Goal: Task Accomplishment & Management: Manage account settings

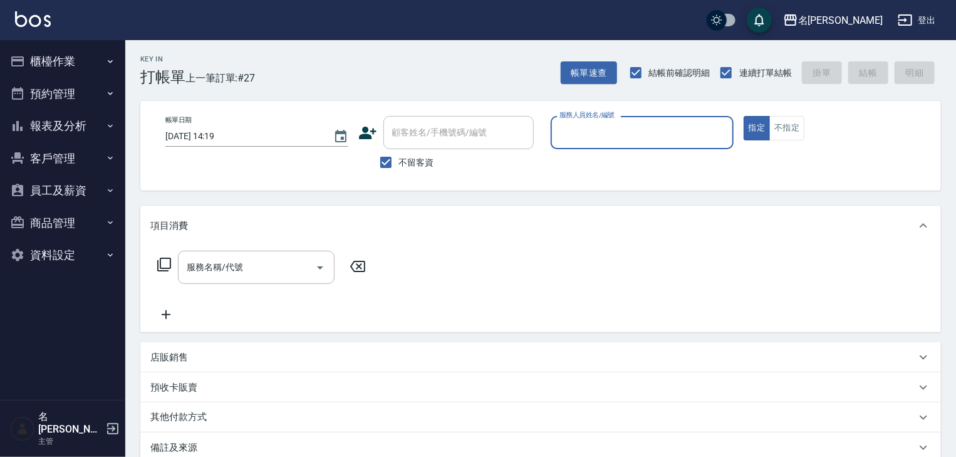
click at [592, 133] on input "服務人員姓名/編號" at bounding box center [643, 133] width 172 height 22
type input "[PERSON_NAME]-04"
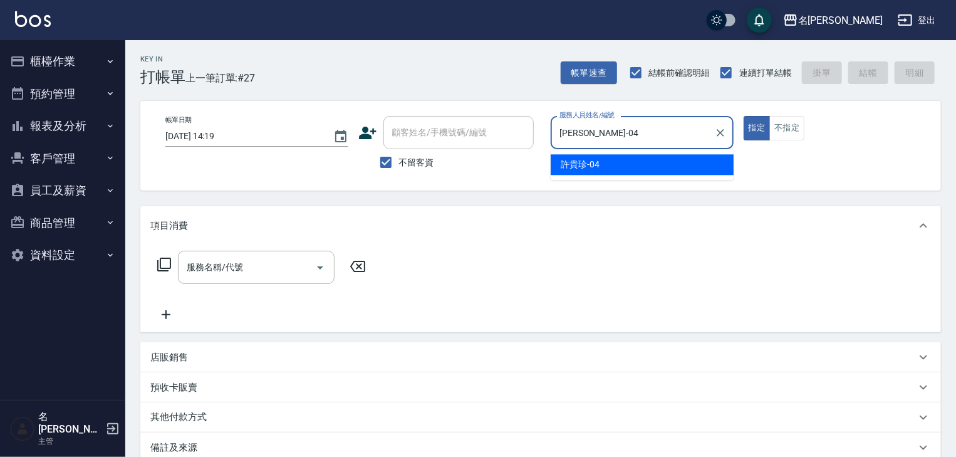
type button "true"
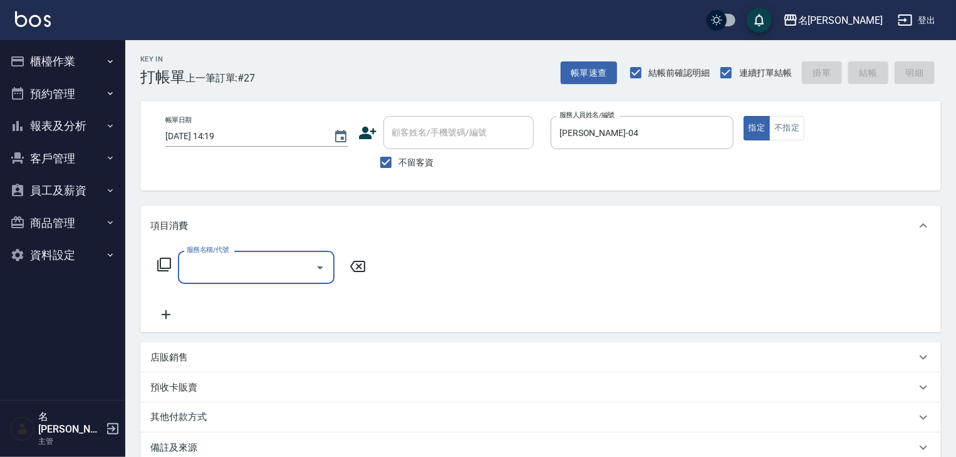
click at [196, 276] on input "服務名稱/代號" at bounding box center [247, 267] width 127 height 22
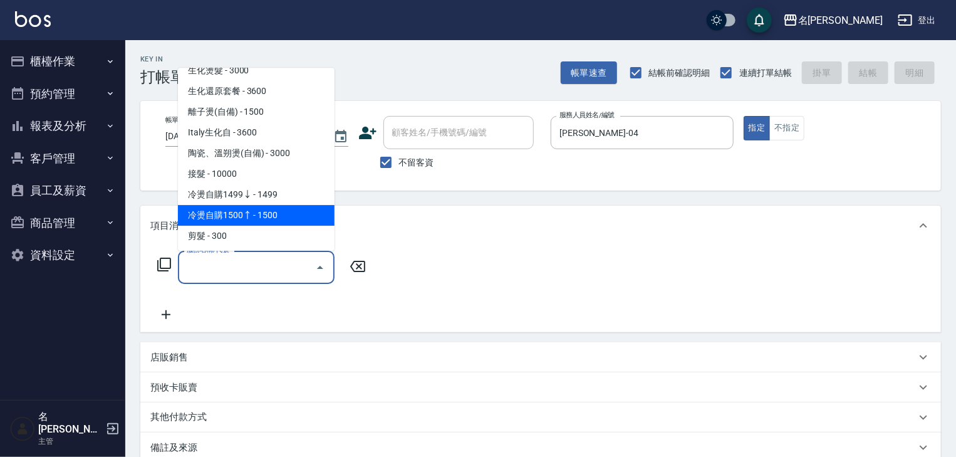
scroll to position [401, 0]
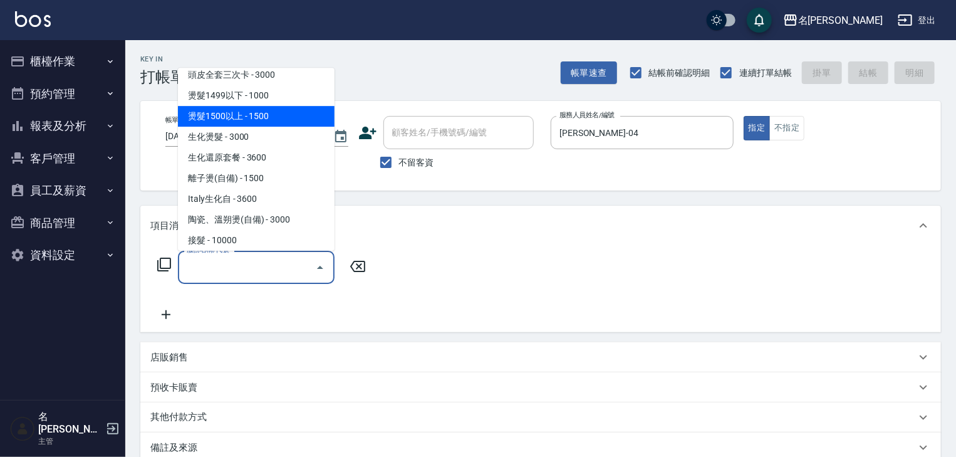
click at [261, 108] on span "燙髮1500以上 - 1500" at bounding box center [256, 117] width 157 height 21
type input "燙髮1500以上(202)"
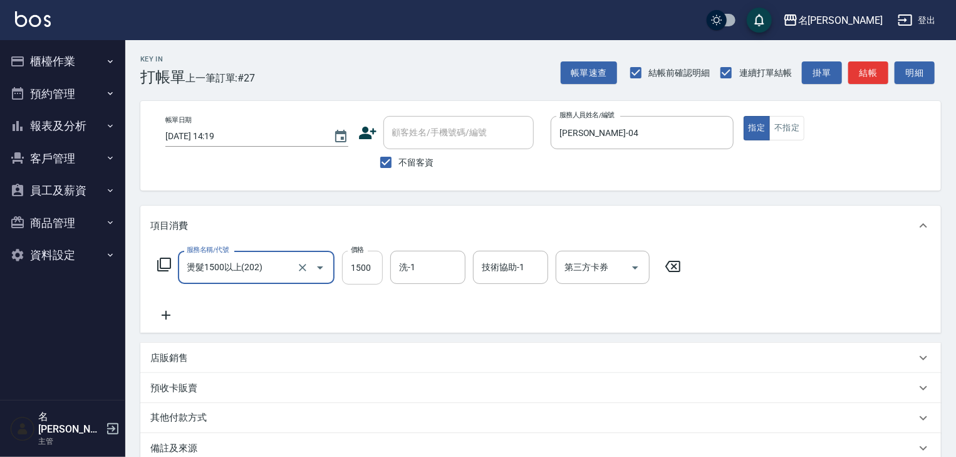
click at [361, 271] on input "1500" at bounding box center [362, 268] width 41 height 34
type input "2000"
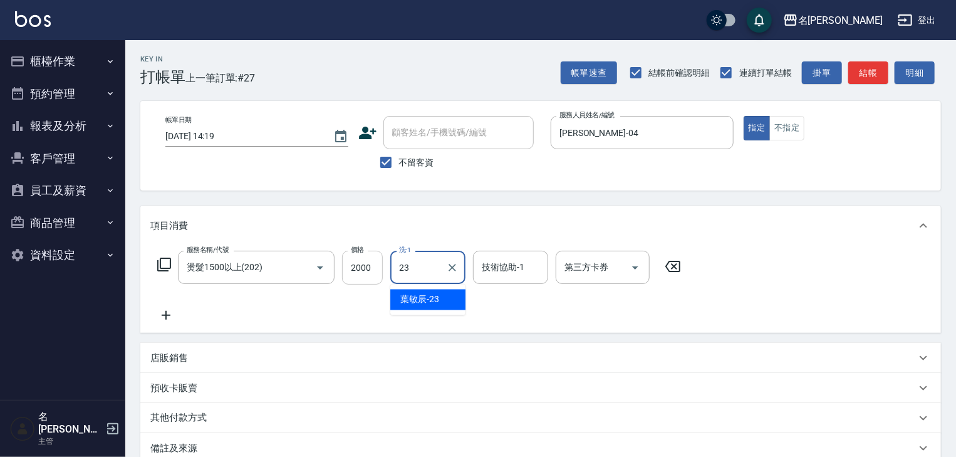
type input "葉敏辰-23"
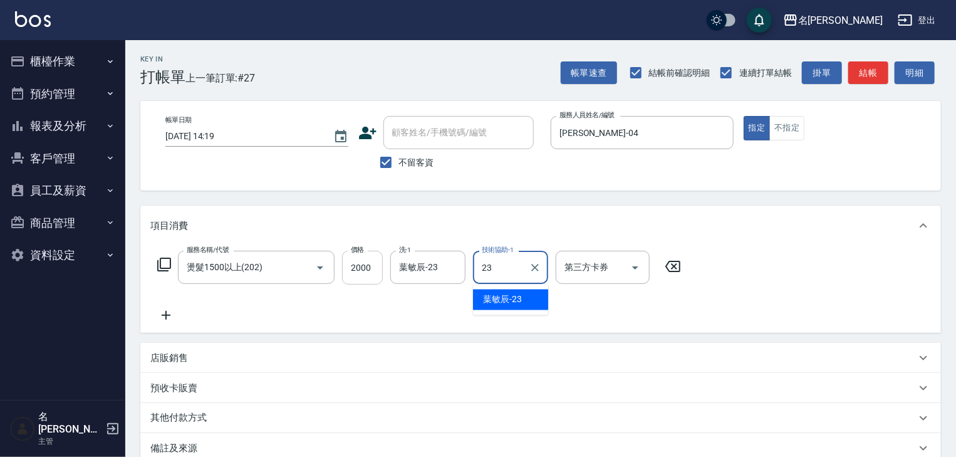
type input "葉敏辰-23"
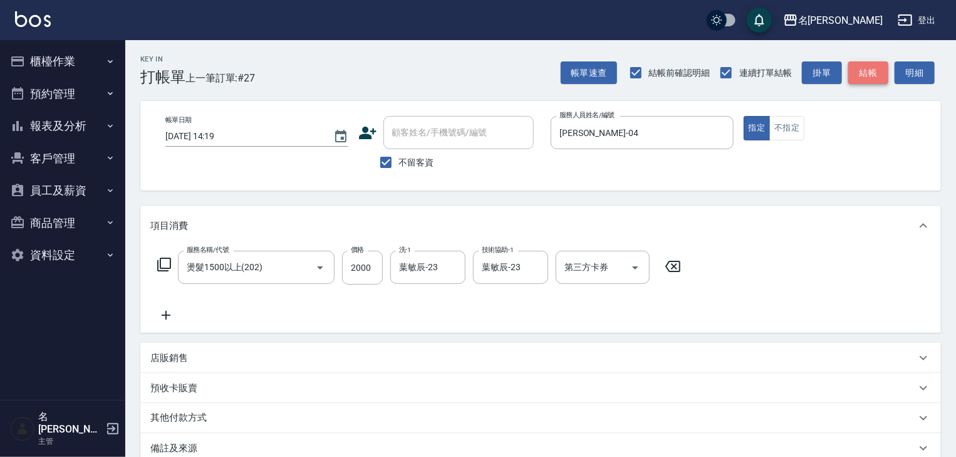
click at [860, 78] on button "結帳" at bounding box center [869, 72] width 40 height 23
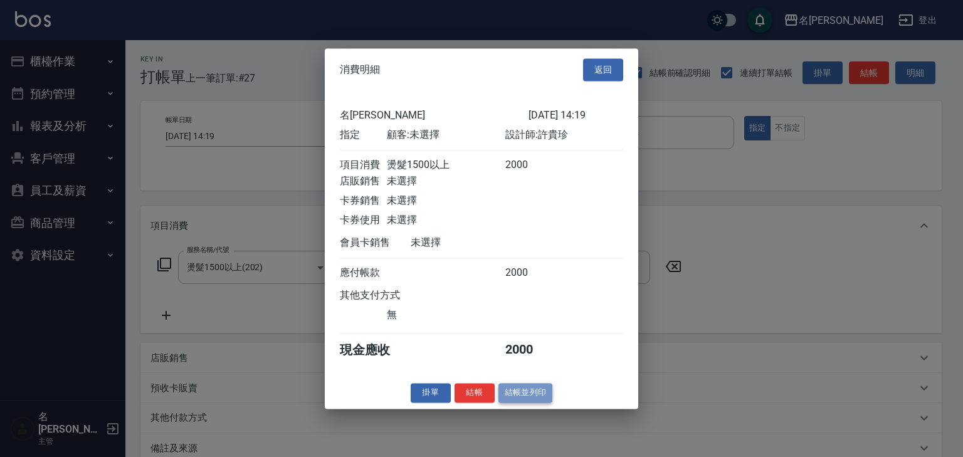
click at [518, 402] on button "結帳並列印" at bounding box center [525, 392] width 55 height 19
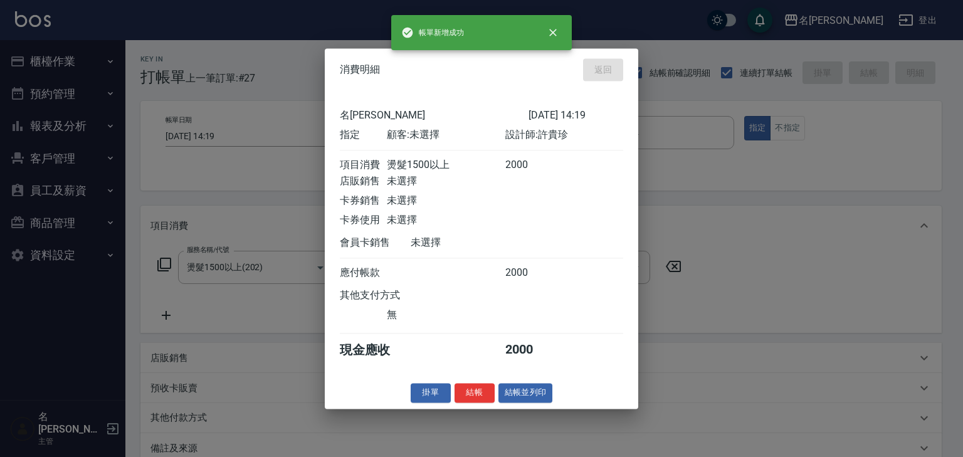
type input "2025/10/09 14:47"
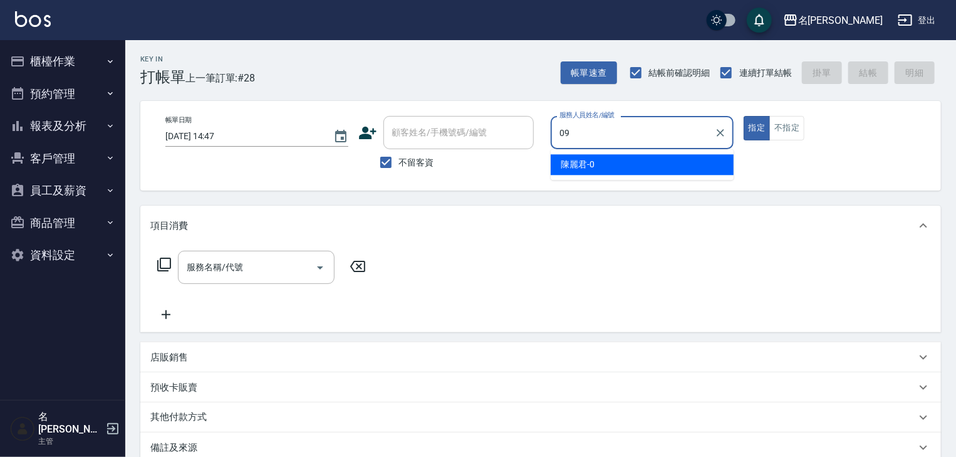
type input "黃于瑄-09"
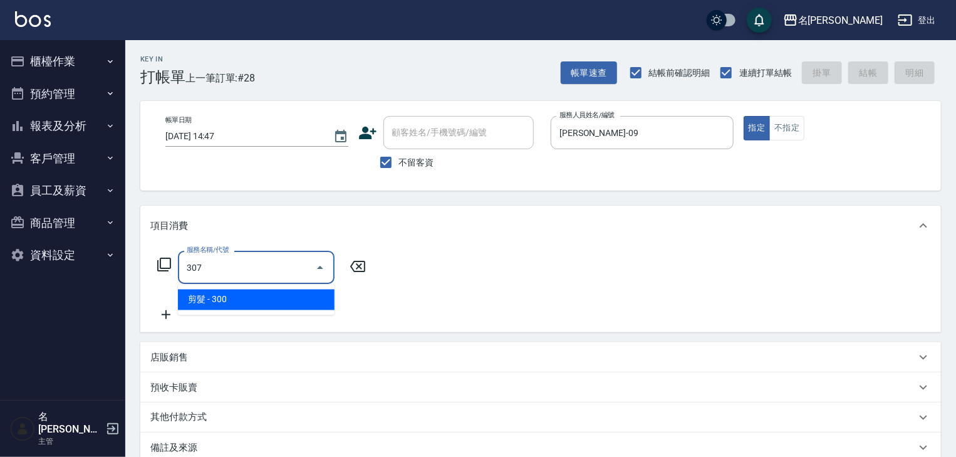
type input "剪髮(307)"
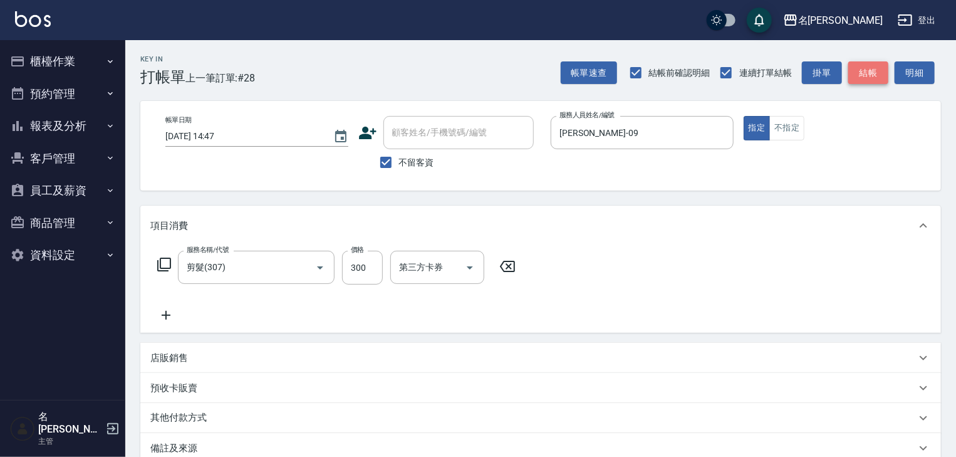
click at [869, 76] on button "結帳" at bounding box center [869, 72] width 40 height 23
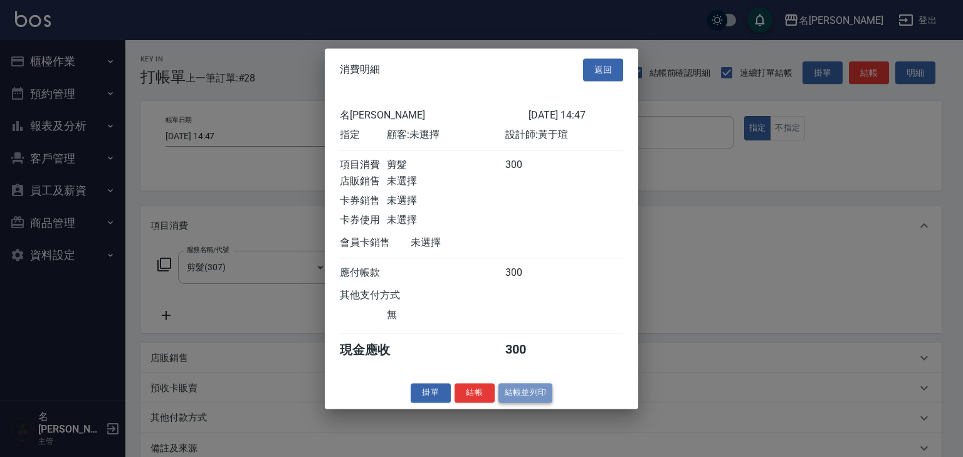
click at [529, 400] on button "結帳並列印" at bounding box center [525, 392] width 55 height 19
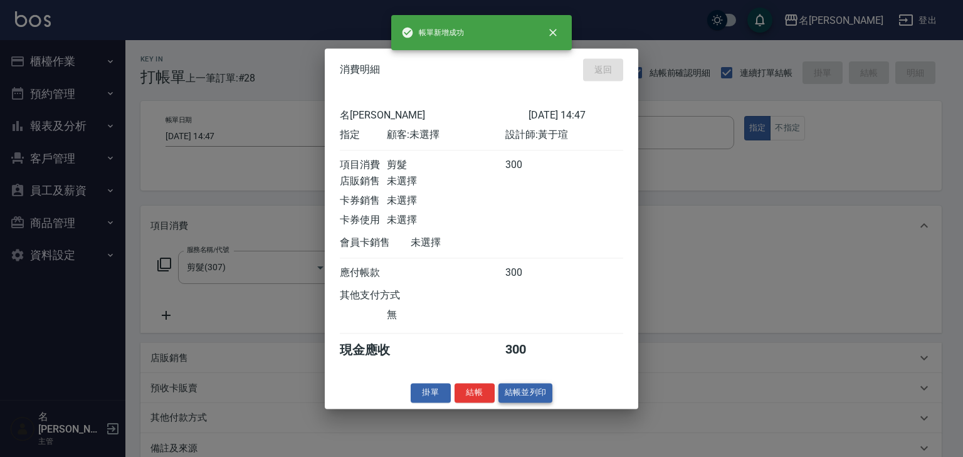
type input "2025/10/09 14:58"
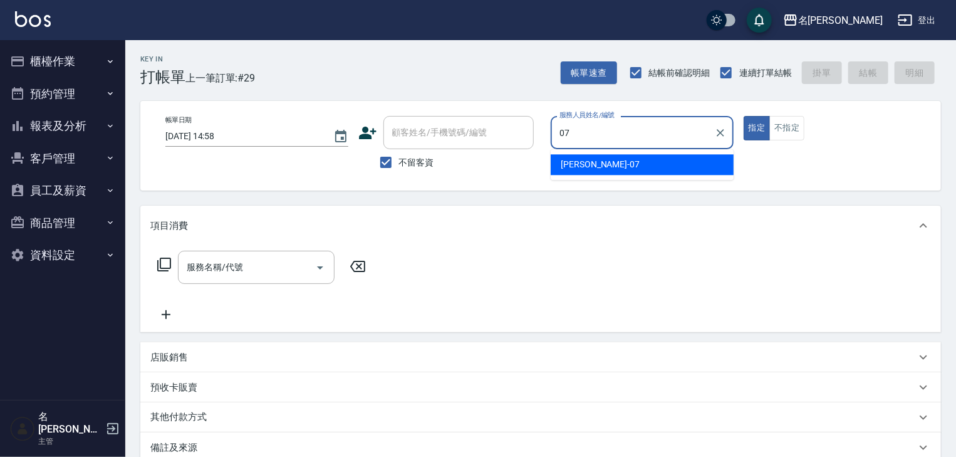
type input "[PERSON_NAME]-07"
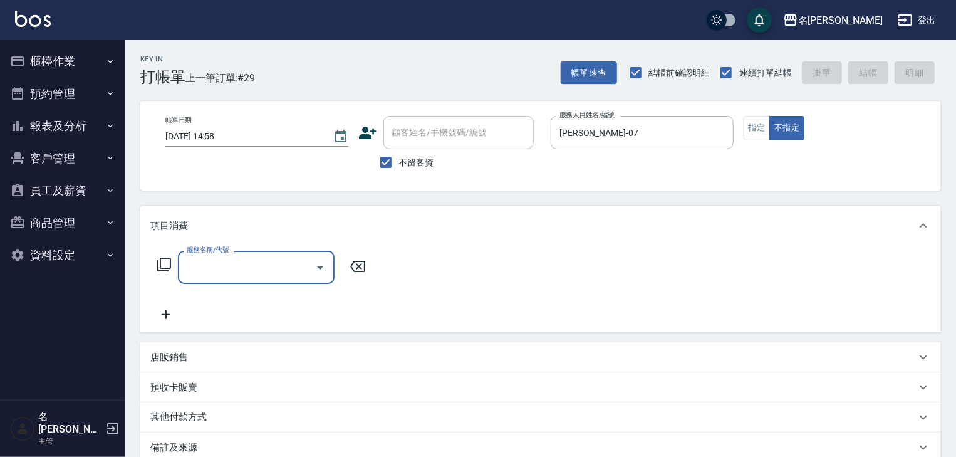
type input "5"
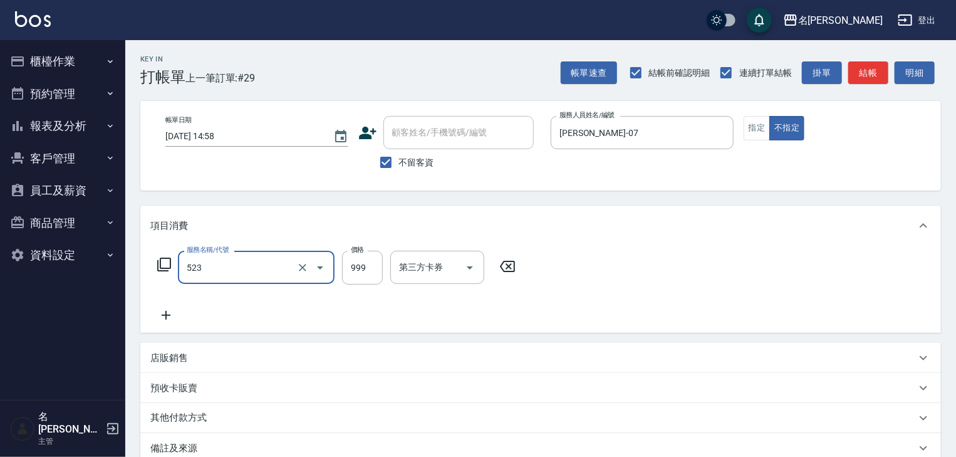
type input "頭皮SPA洗(523)"
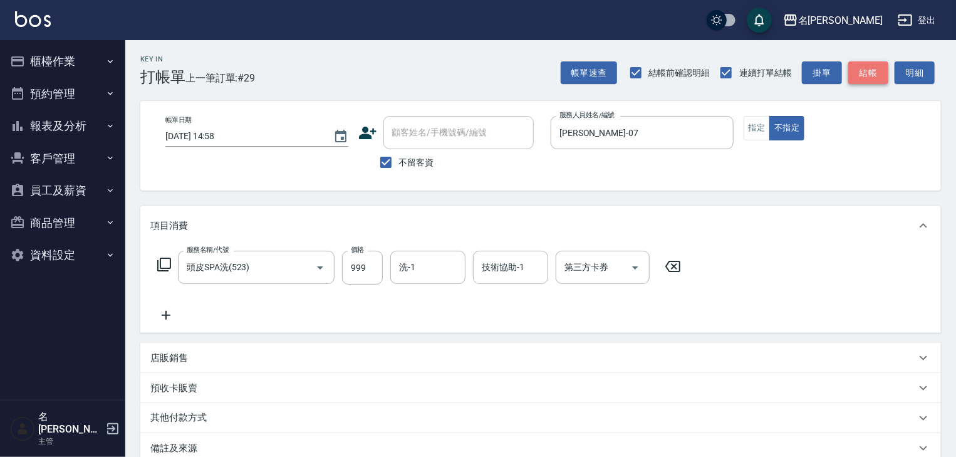
click at [869, 77] on button "結帳" at bounding box center [869, 72] width 40 height 23
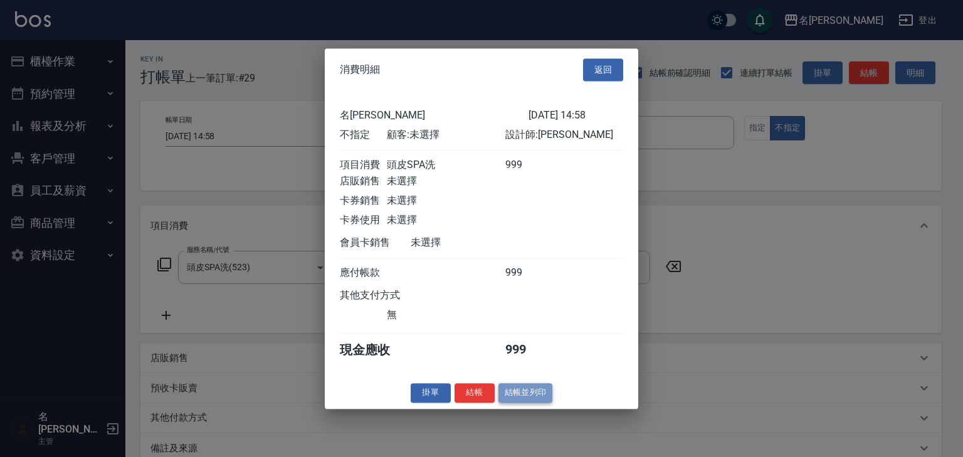
click at [536, 399] on button "結帳並列印" at bounding box center [525, 392] width 55 height 19
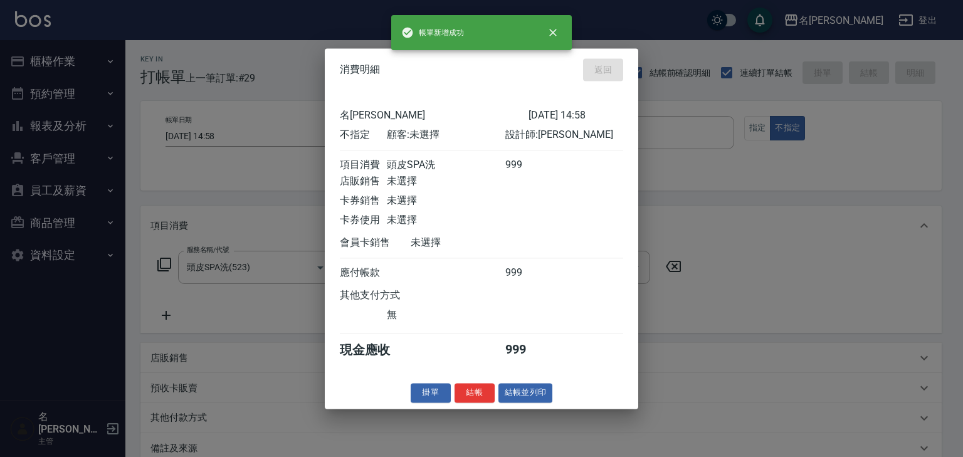
type input "[DATE] 15:00"
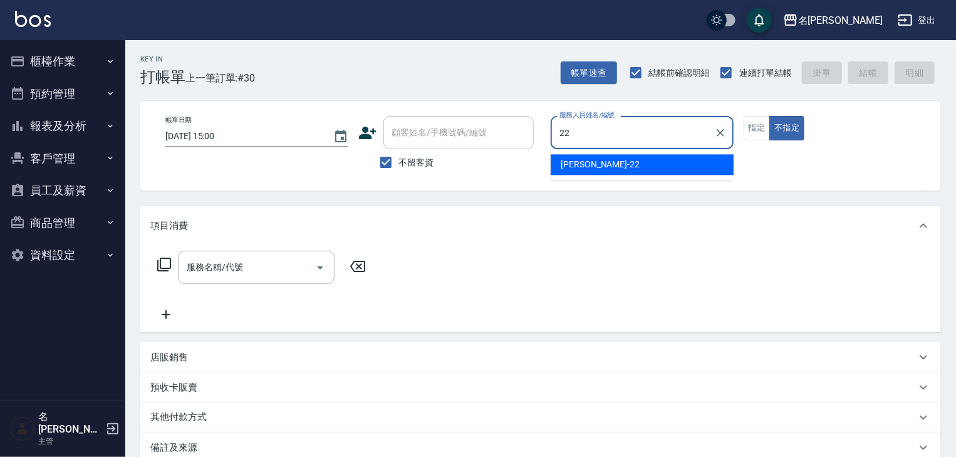
type input "[PERSON_NAME]-22"
type button "false"
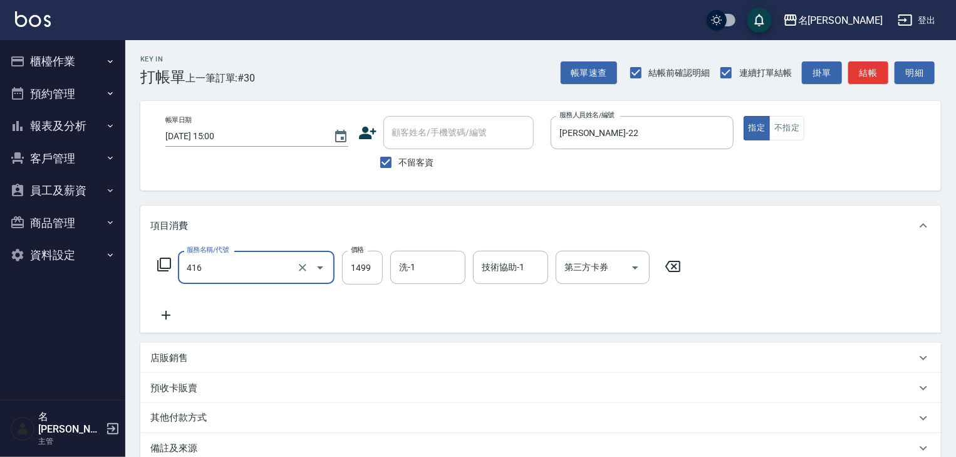
type input "染髮1499↓(416)"
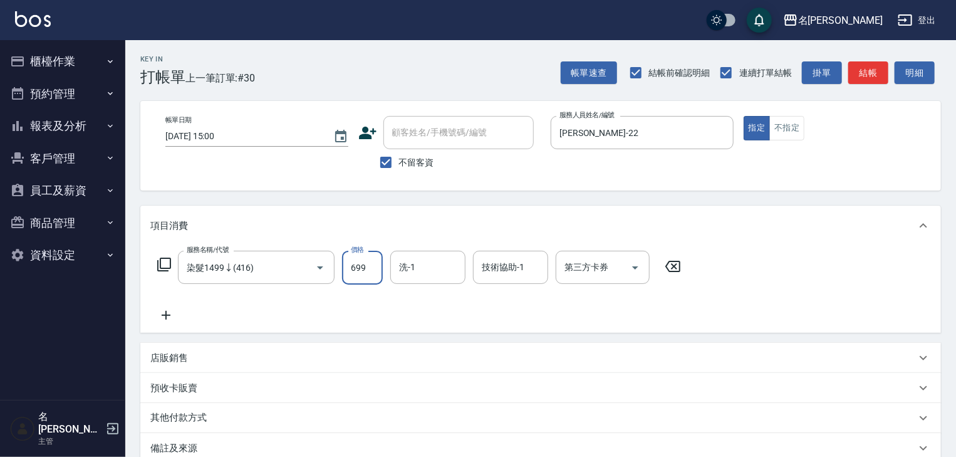
type input "699"
click at [880, 72] on button "結帳" at bounding box center [869, 72] width 40 height 23
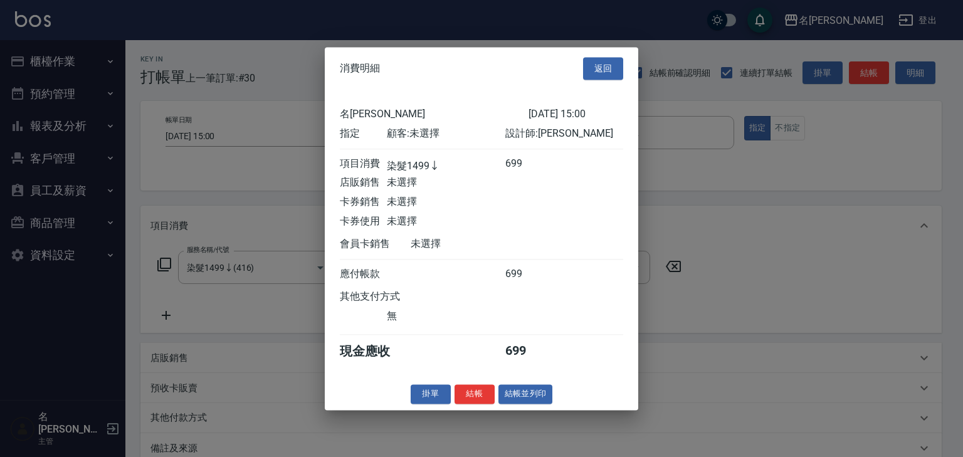
click at [693, 366] on div at bounding box center [481, 228] width 963 height 457
click at [669, 377] on div at bounding box center [481, 228] width 963 height 457
click at [606, 68] on button "返回" at bounding box center [603, 68] width 40 height 23
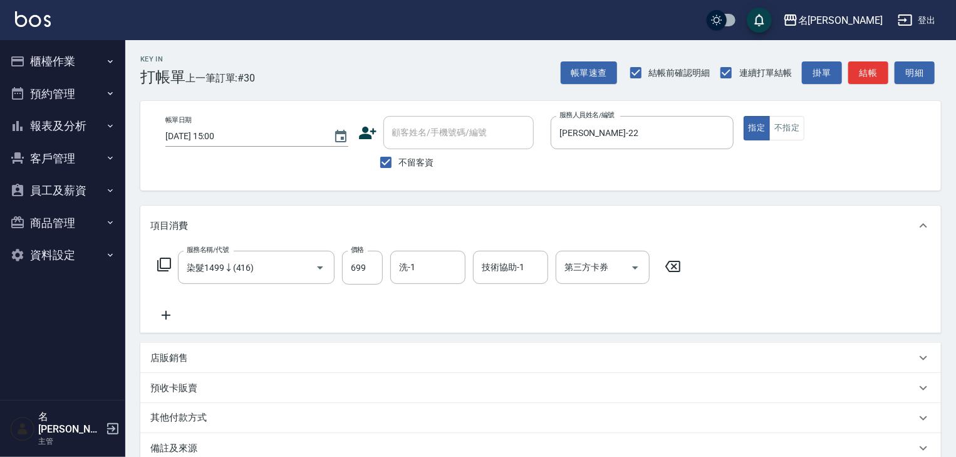
click at [179, 421] on p "其他付款方式" at bounding box center [181, 418] width 63 height 14
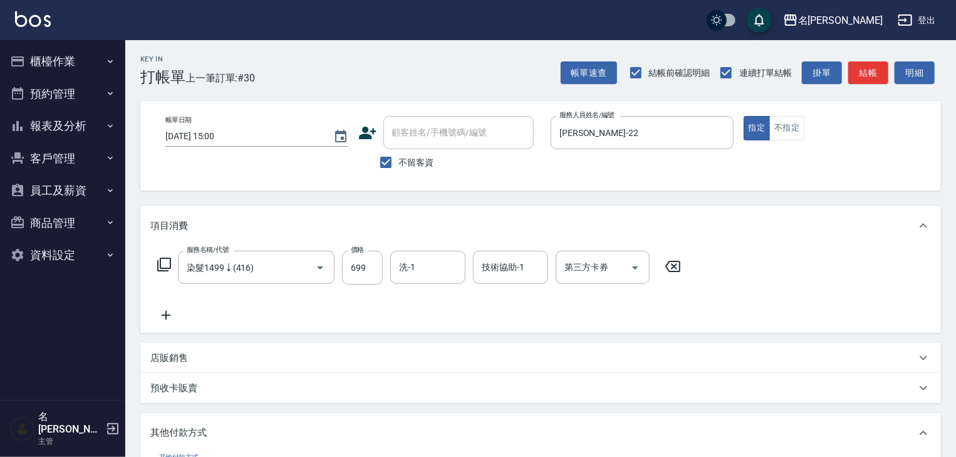
scroll to position [133, 0]
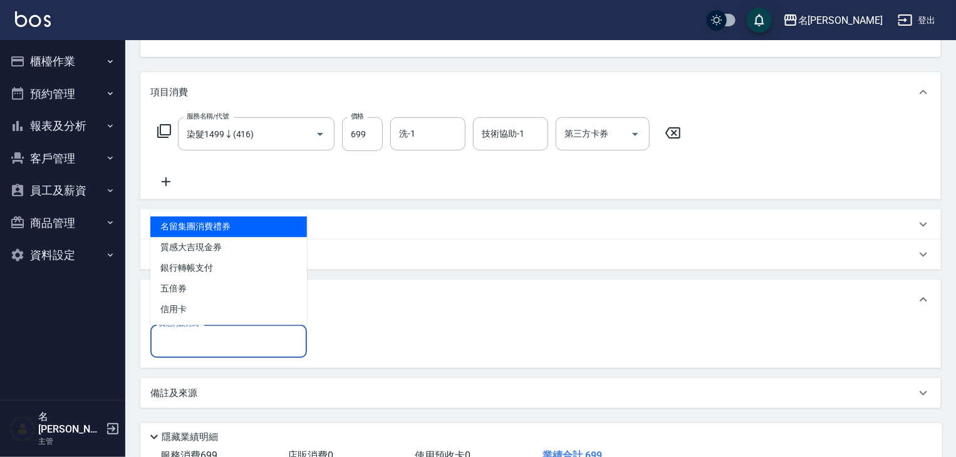
click at [178, 341] on input "其他付款方式" at bounding box center [228, 341] width 145 height 22
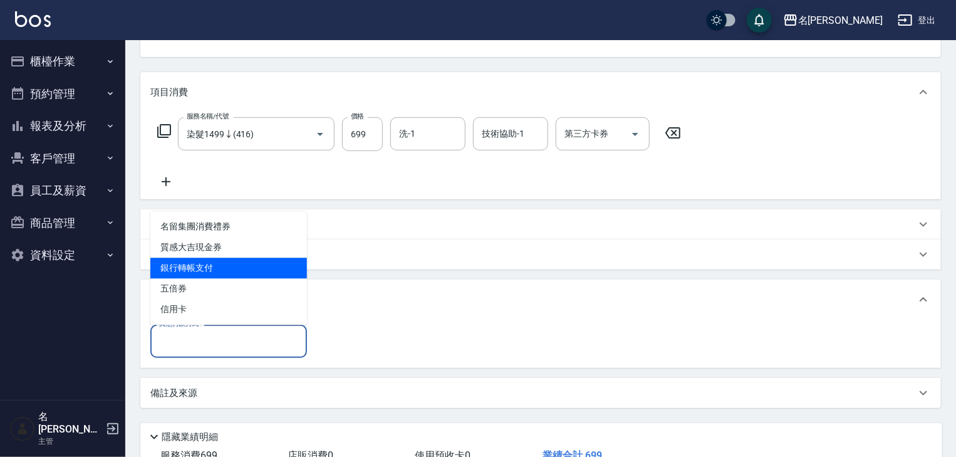
click at [171, 275] on span "銀行轉帳支付" at bounding box center [228, 268] width 157 height 21
type input "銀行轉帳支付"
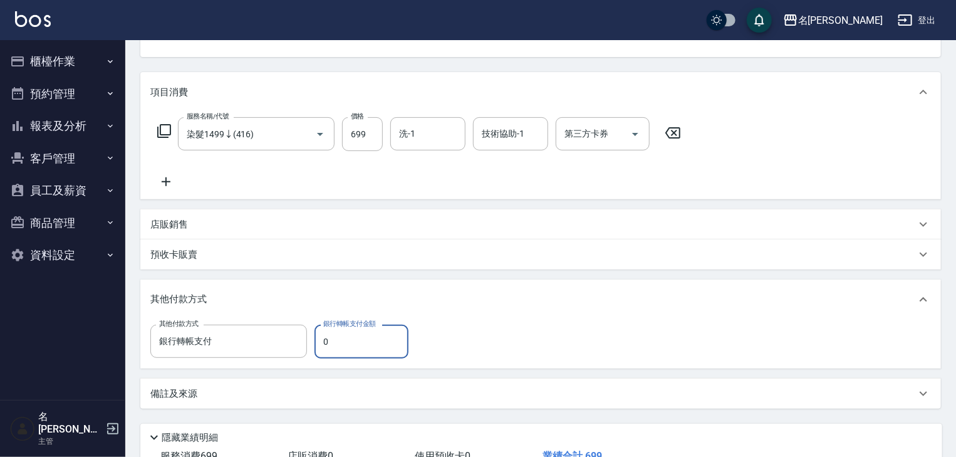
click at [374, 347] on input "0" at bounding box center [362, 342] width 94 height 34
type input "699"
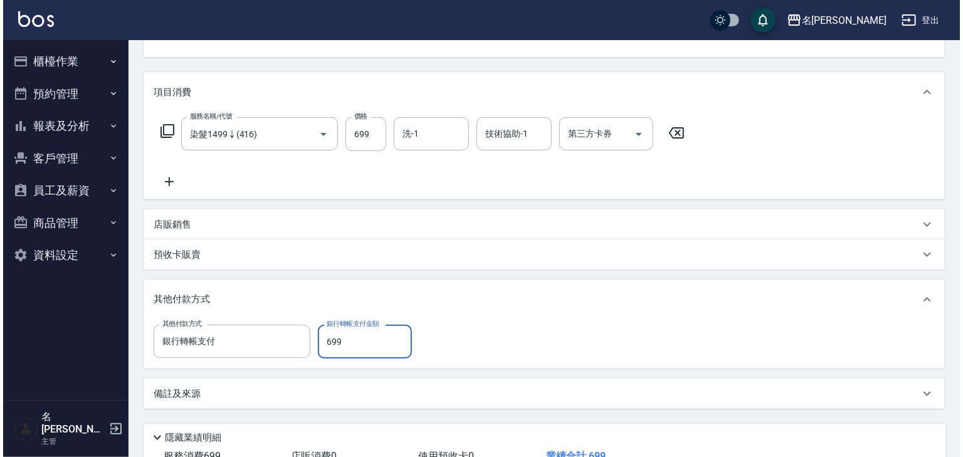
scroll to position [226, 0]
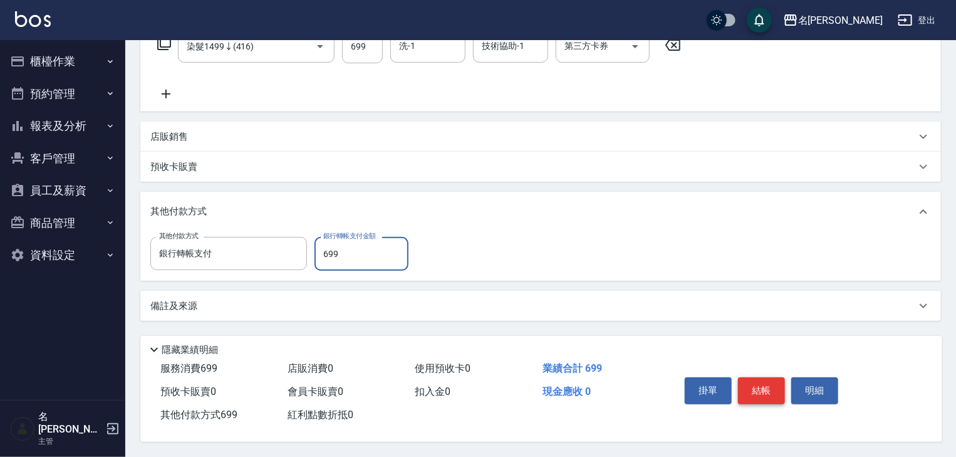
click at [755, 381] on button "結帳" at bounding box center [761, 390] width 47 height 26
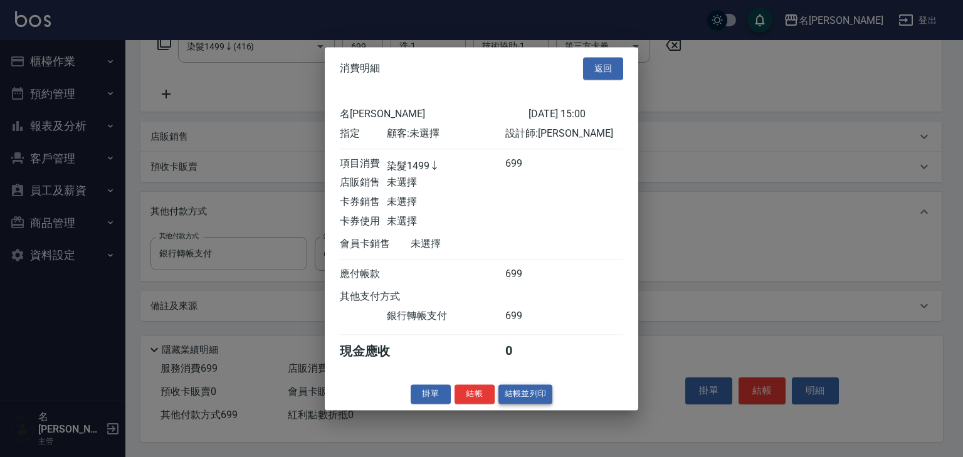
click at [521, 399] on button "結帳並列印" at bounding box center [525, 393] width 55 height 19
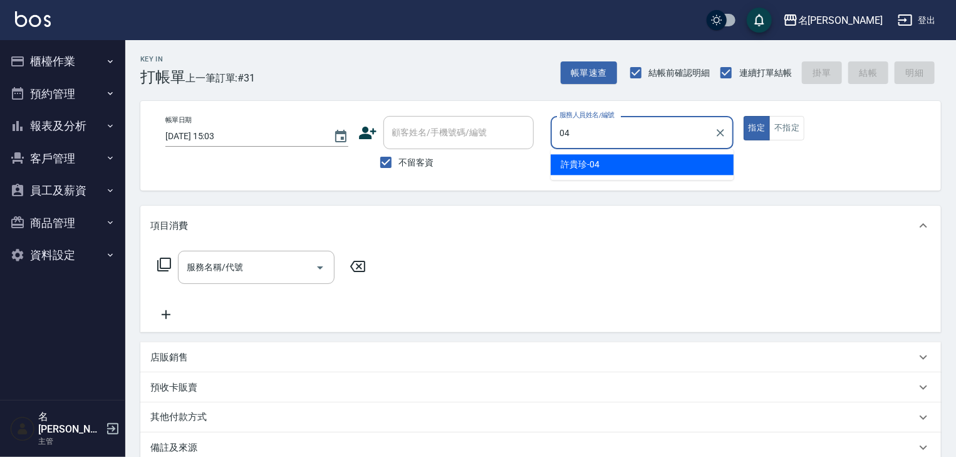
type input "[PERSON_NAME]-04"
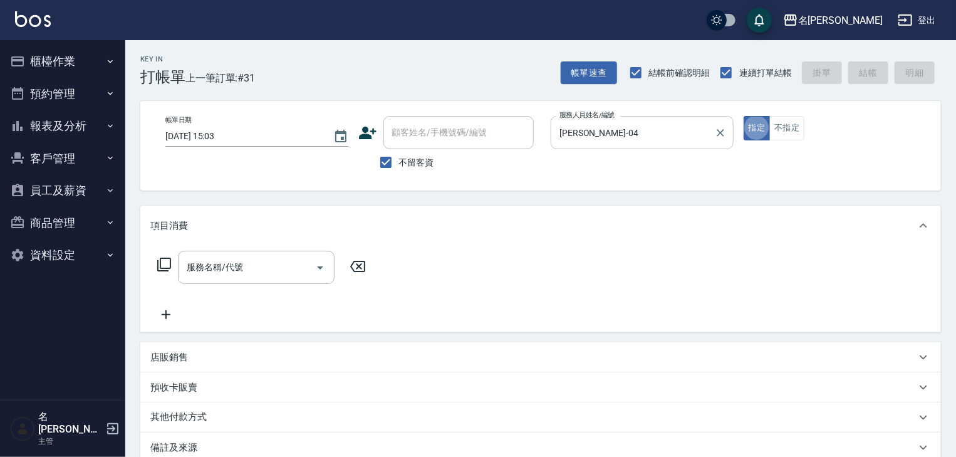
type button "true"
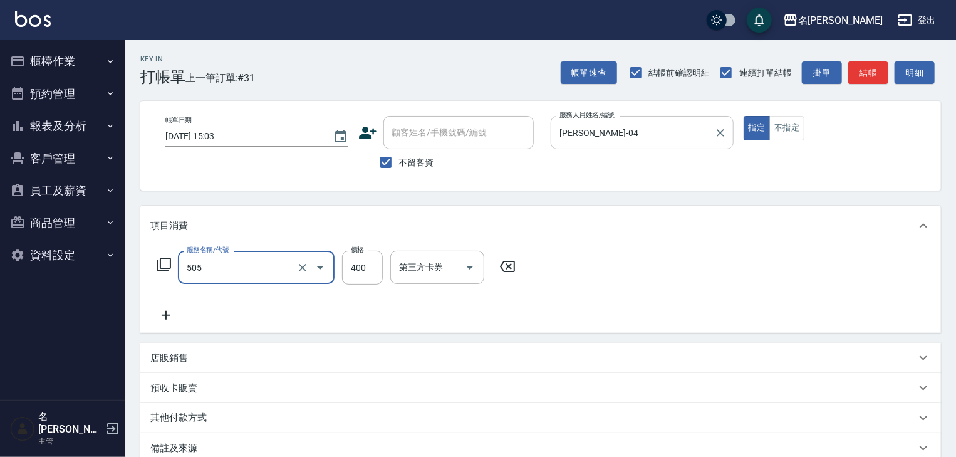
type input "洗髮(505)"
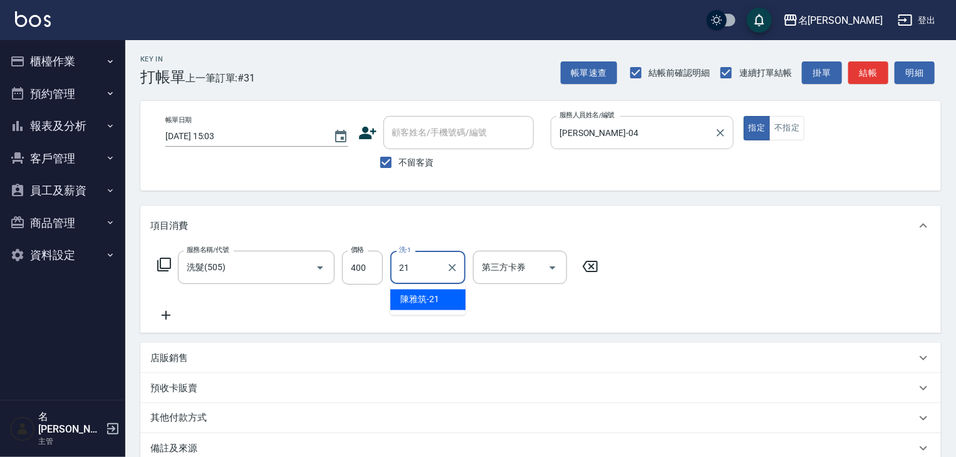
type input "[PERSON_NAME]-21"
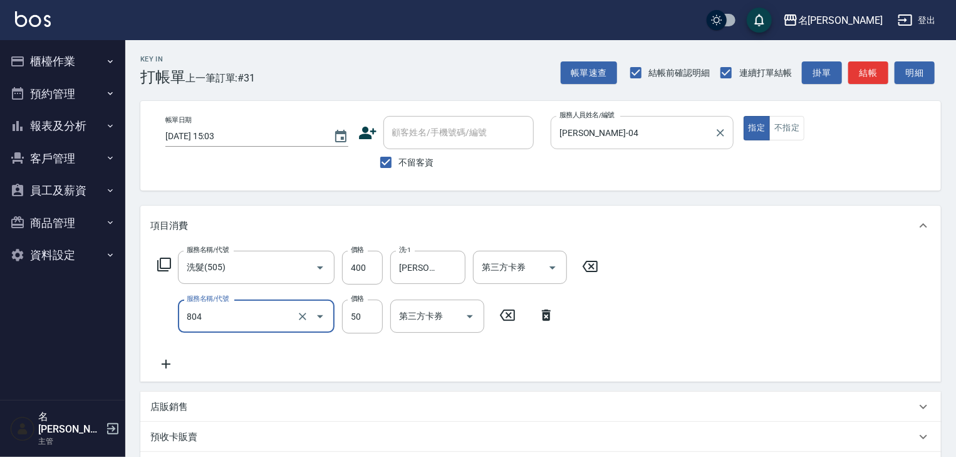
type input "吹捲(804)"
click at [861, 79] on button "結帳" at bounding box center [869, 72] width 40 height 23
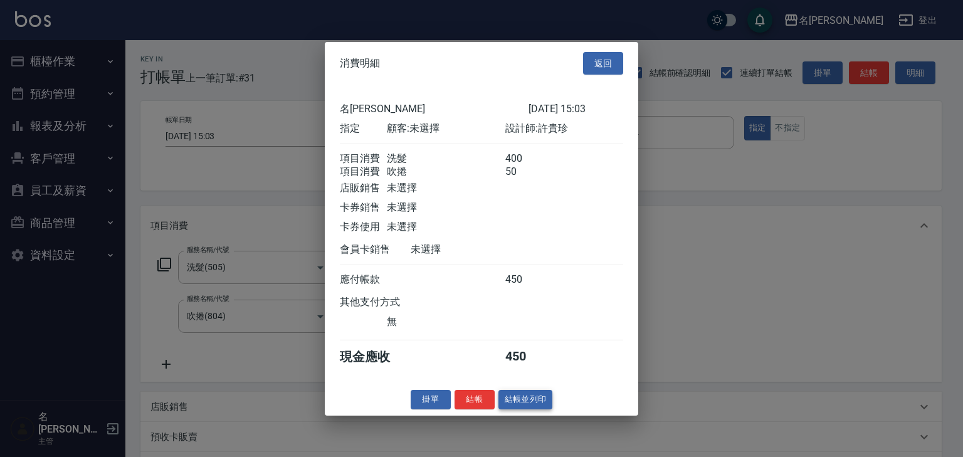
click at [524, 407] on button "結帳並列印" at bounding box center [525, 399] width 55 height 19
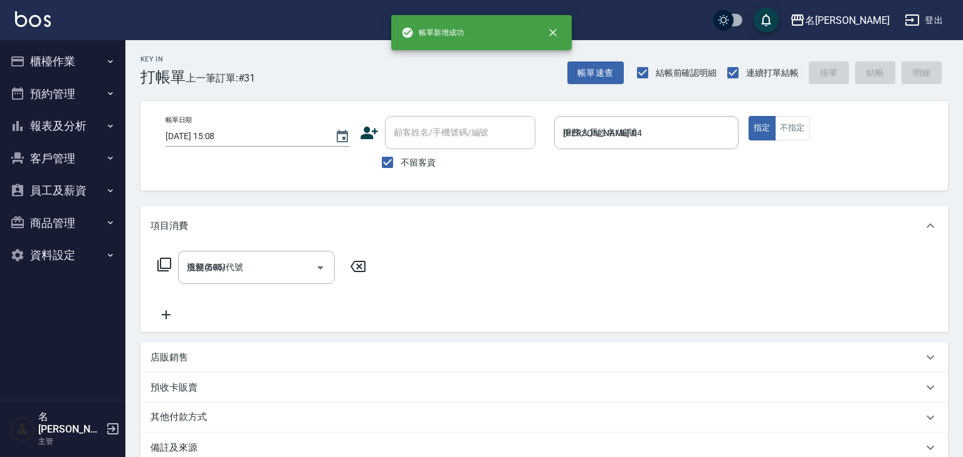
type input "[DATE] 15:08"
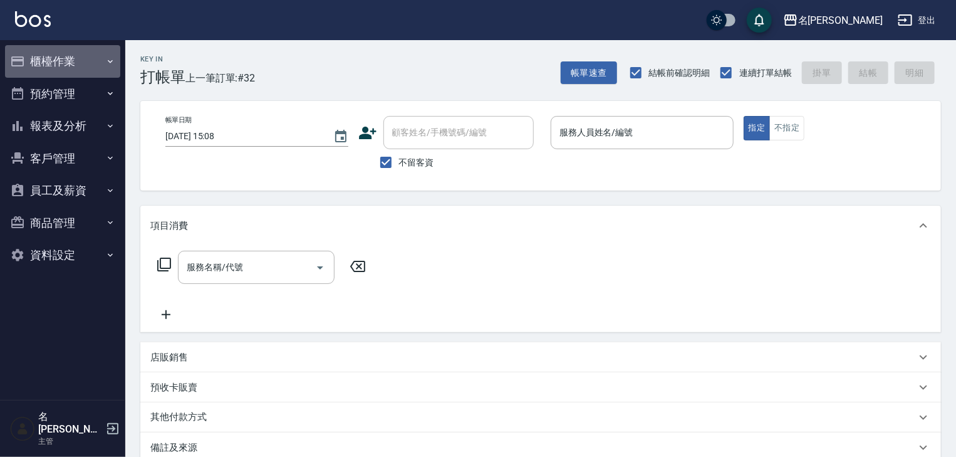
click at [63, 50] on button "櫃檯作業" at bounding box center [62, 61] width 115 height 33
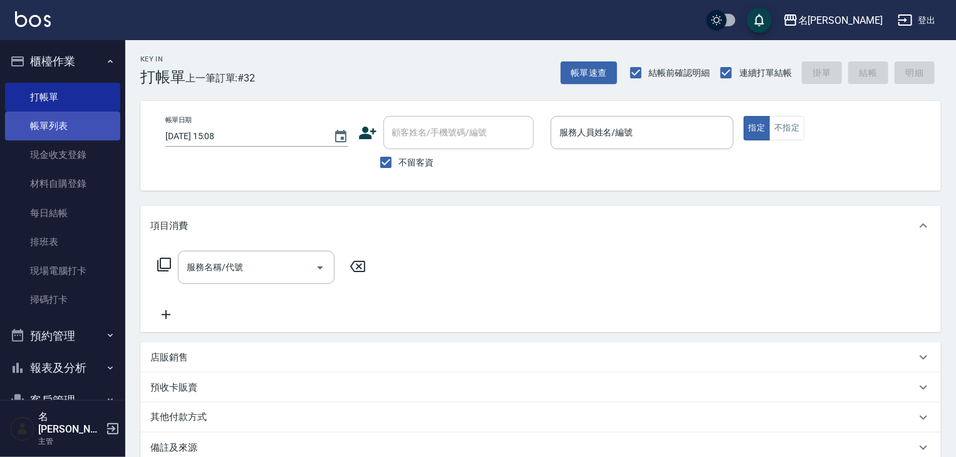
click at [58, 126] on link "帳單列表" at bounding box center [62, 126] width 115 height 29
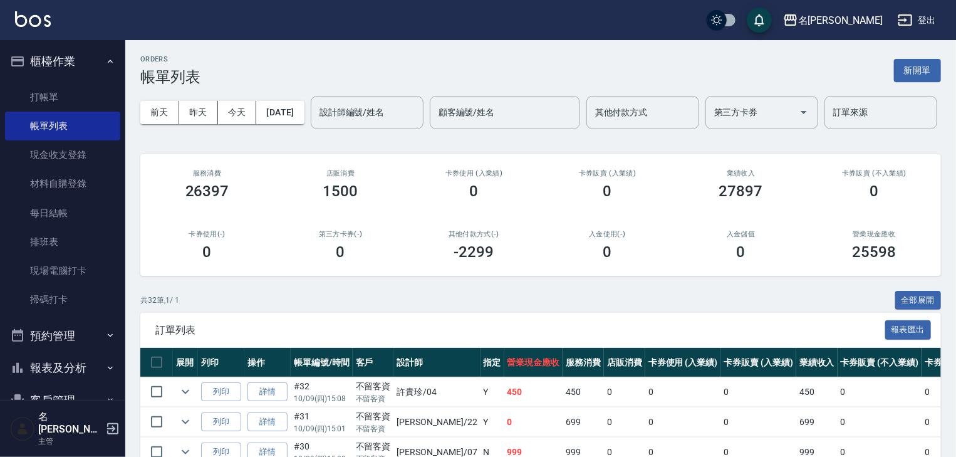
scroll to position [133, 0]
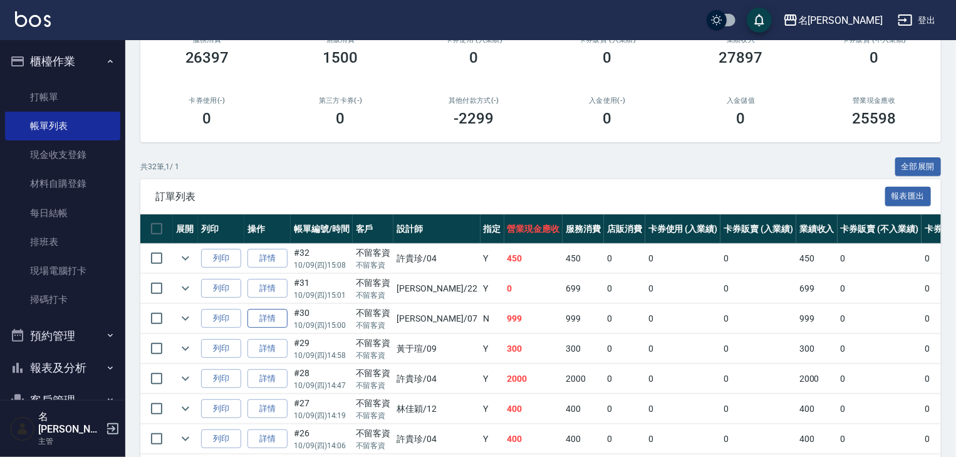
click at [262, 328] on link "詳情" at bounding box center [268, 318] width 40 height 19
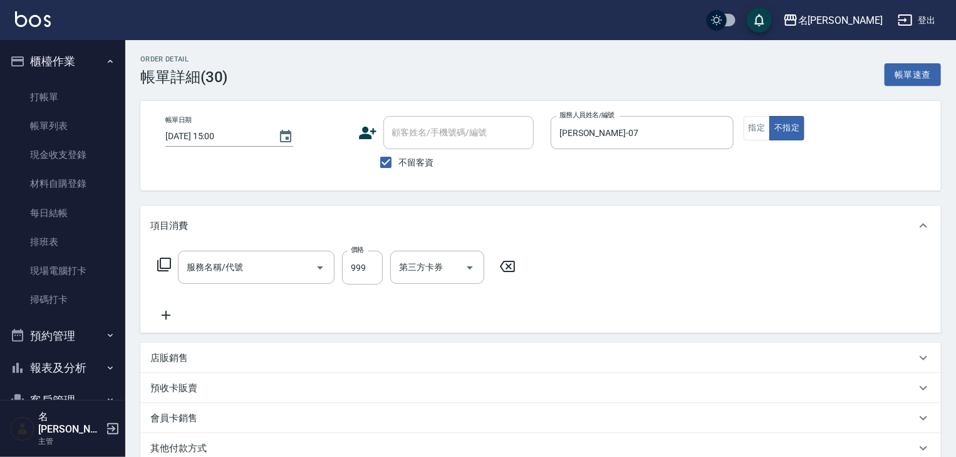
type input "[DATE] 15:00"
checkbox input "true"
type input "[PERSON_NAME]-07"
type input "頭皮SPA洗(523)"
click at [162, 315] on icon at bounding box center [166, 315] width 9 height 9
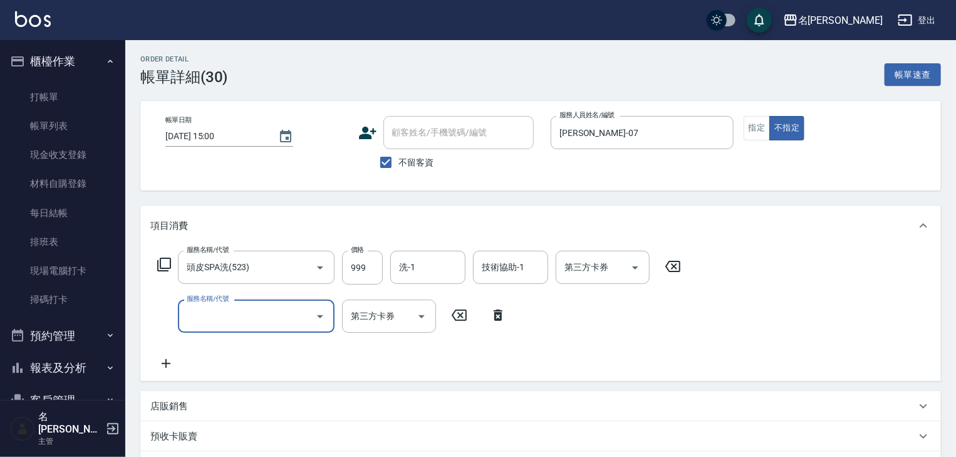
click at [201, 311] on input "服務名稱/代號" at bounding box center [247, 316] width 127 height 22
type input "電棒(806)"
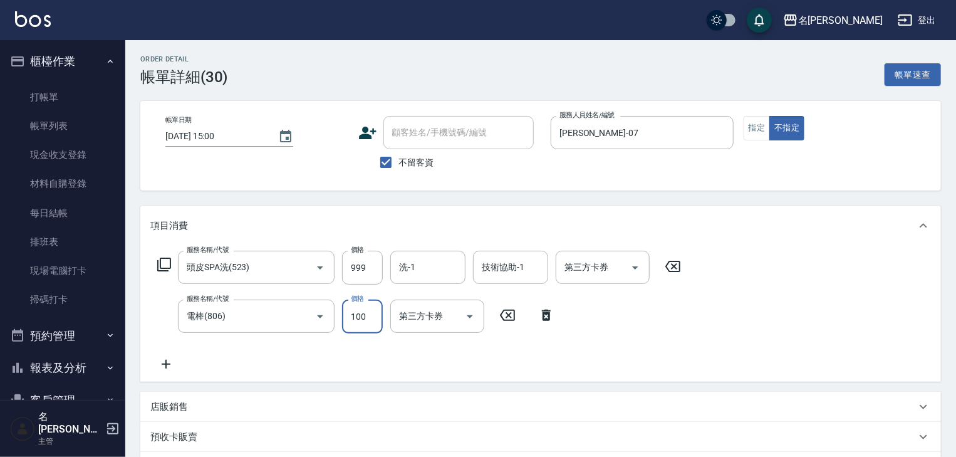
scroll to position [219, 0]
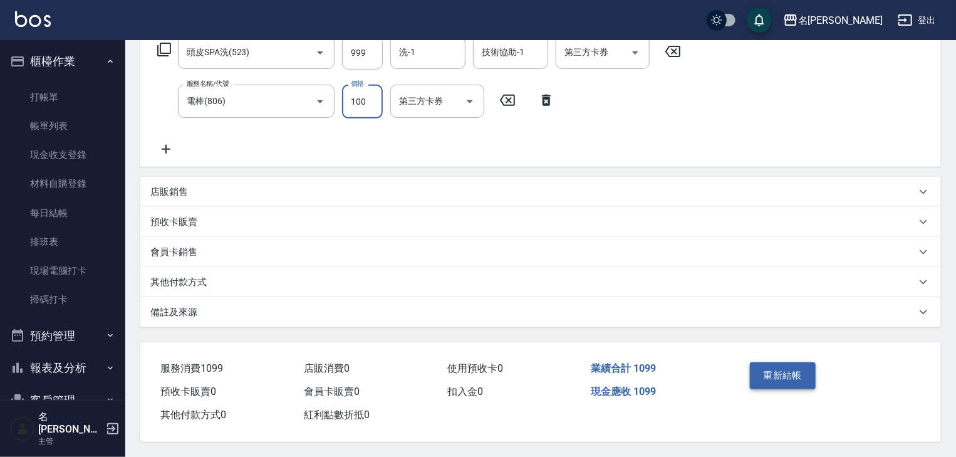
click at [793, 372] on button "重新結帳" at bounding box center [783, 375] width 66 height 26
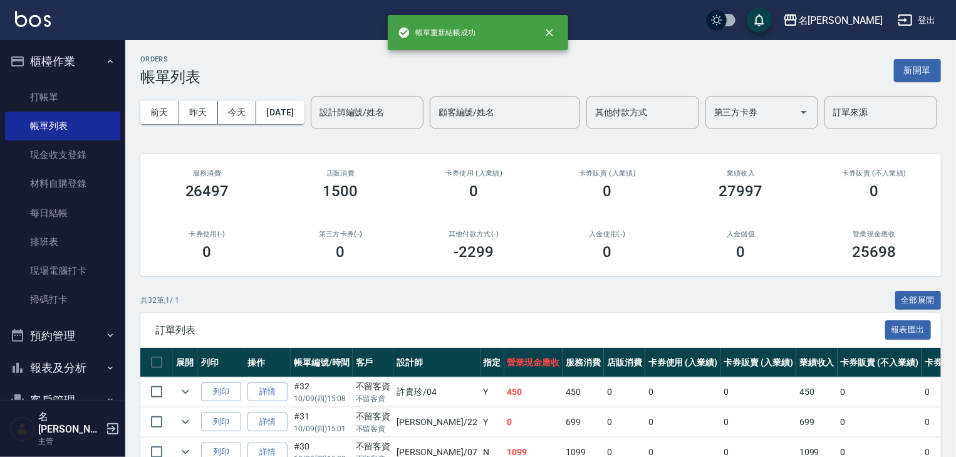
scroll to position [201, 0]
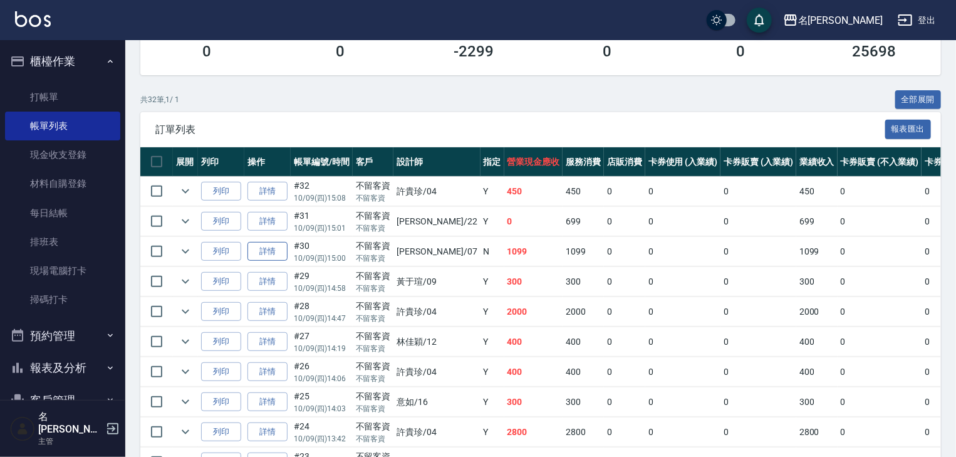
click at [273, 261] on link "詳情" at bounding box center [268, 251] width 40 height 19
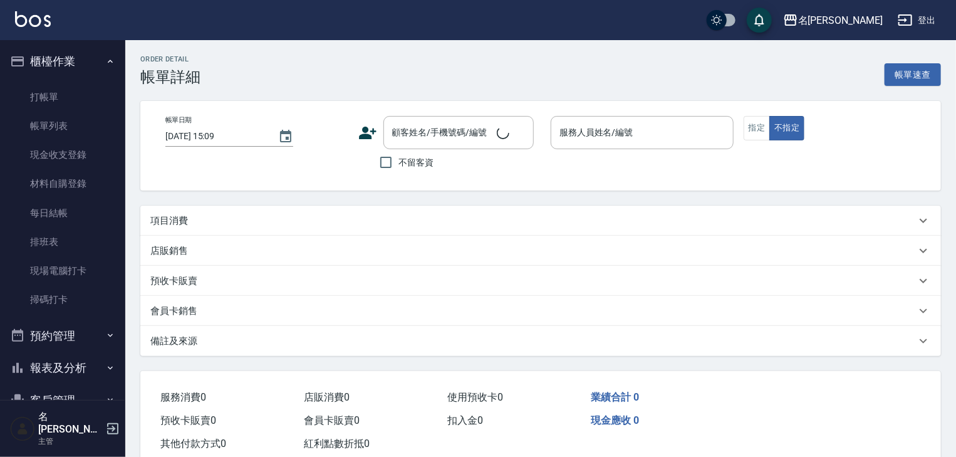
type input "[DATE] 15:00"
checkbox input "true"
type input "[PERSON_NAME]-07"
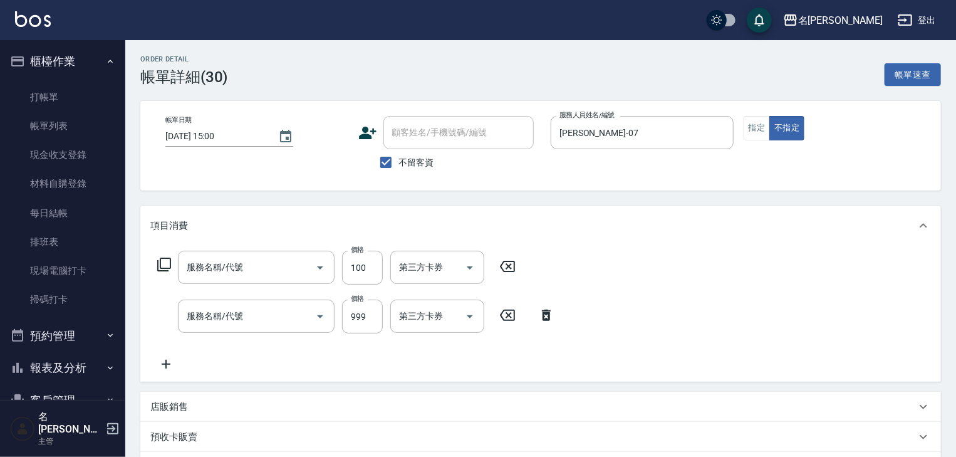
type input "電棒(806)"
type input "頭皮SPA洗(523)"
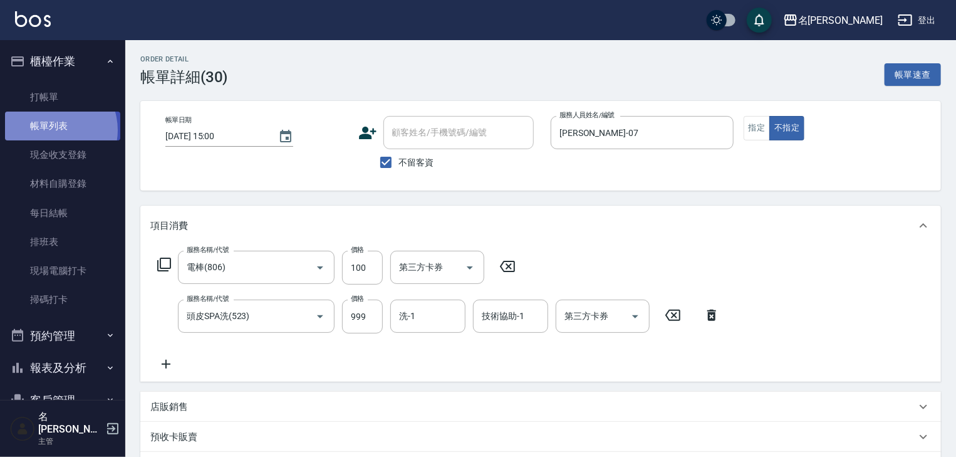
click at [51, 130] on link "帳單列表" at bounding box center [62, 126] width 115 height 29
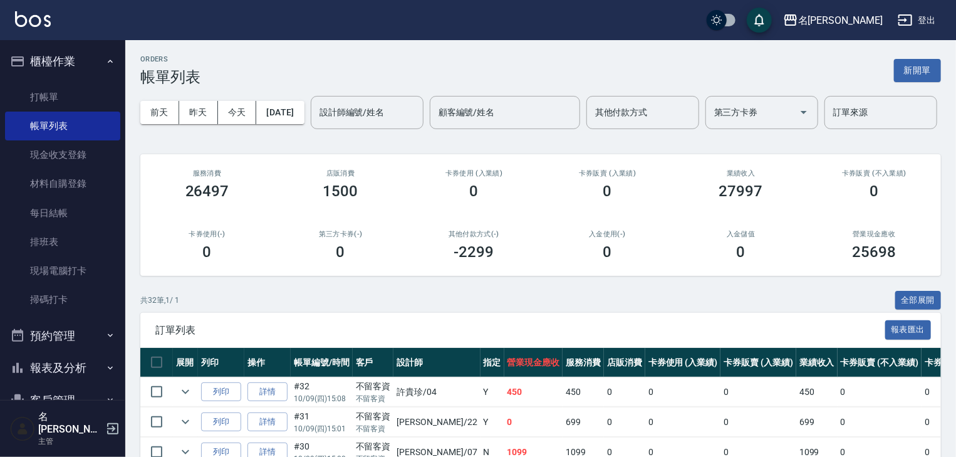
scroll to position [133, 0]
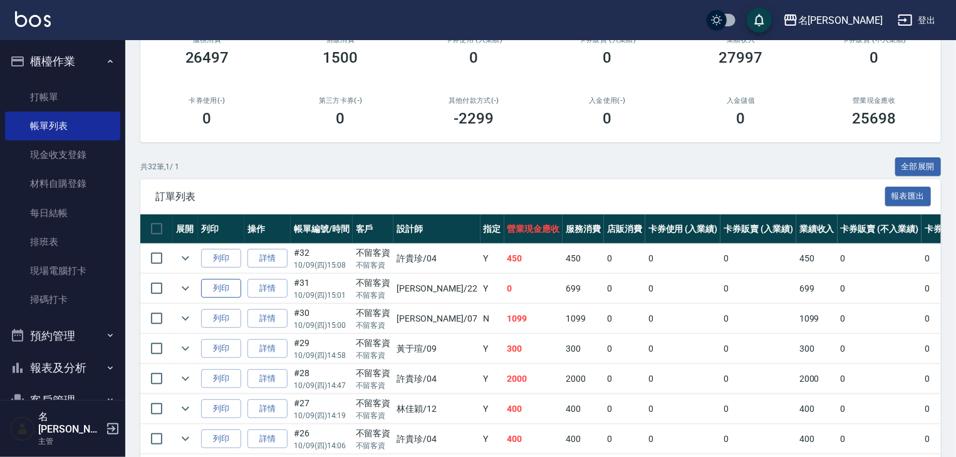
click at [221, 298] on button "列印" at bounding box center [221, 288] width 40 height 19
click at [45, 93] on link "打帳單" at bounding box center [62, 97] width 115 height 29
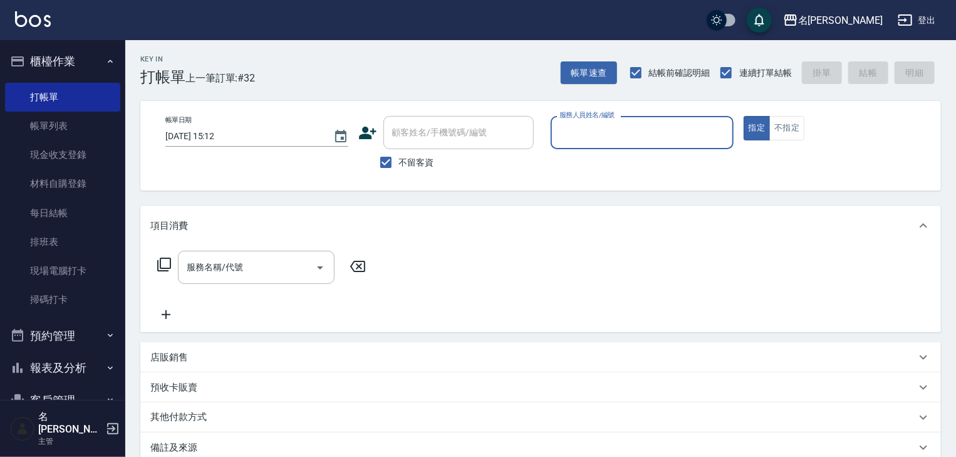
click at [572, 135] on input "服務人員姓名/編號" at bounding box center [643, 133] width 172 height 22
type input "[PERSON_NAME]"
type button "true"
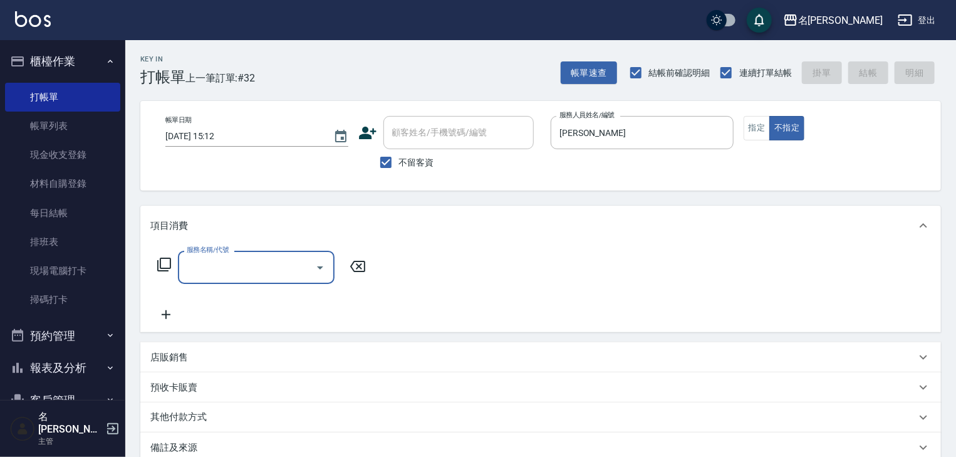
click at [243, 277] on input "服務名稱/代號" at bounding box center [247, 267] width 127 height 22
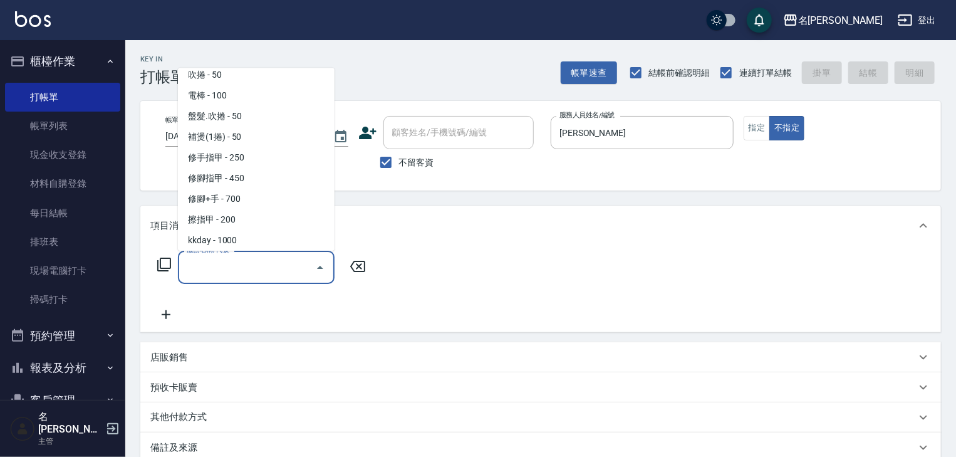
scroll to position [1461, 0]
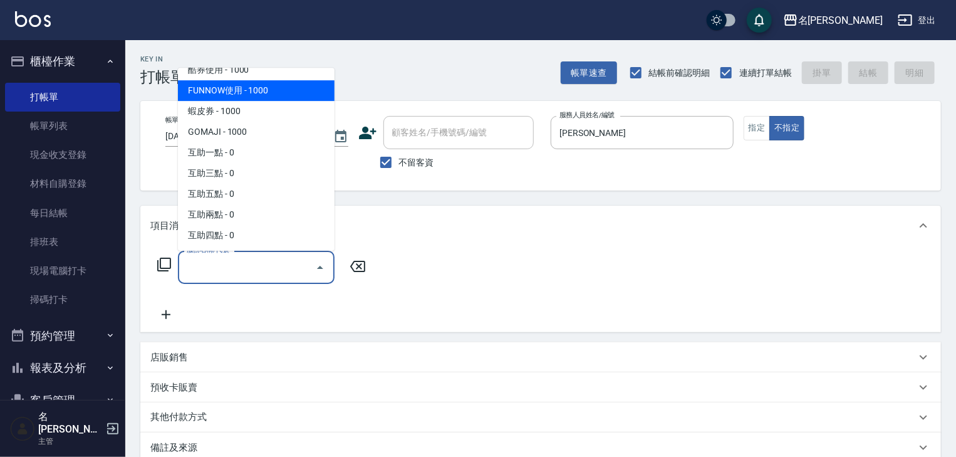
click at [218, 90] on span "FUNNOW使用 - 1000" at bounding box center [256, 91] width 157 height 21
type input "FUNNOW使用(997)"
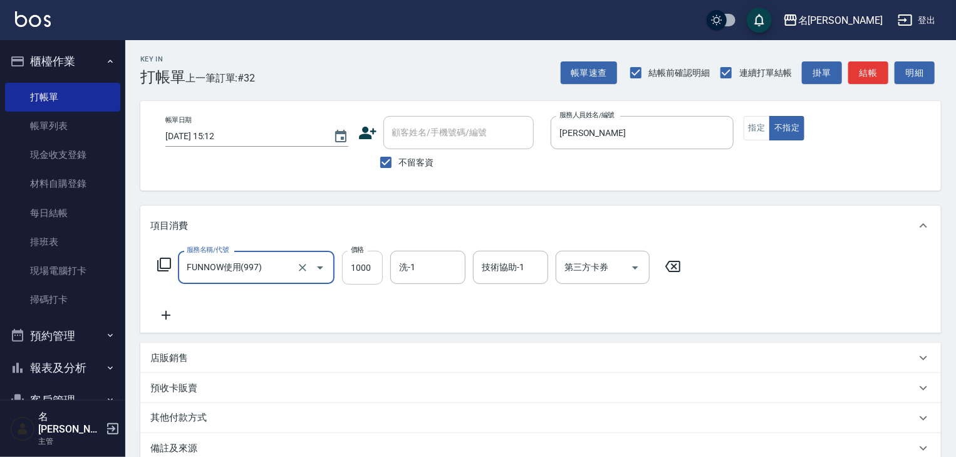
click at [374, 268] on input "1000" at bounding box center [362, 268] width 41 height 34
type input "399"
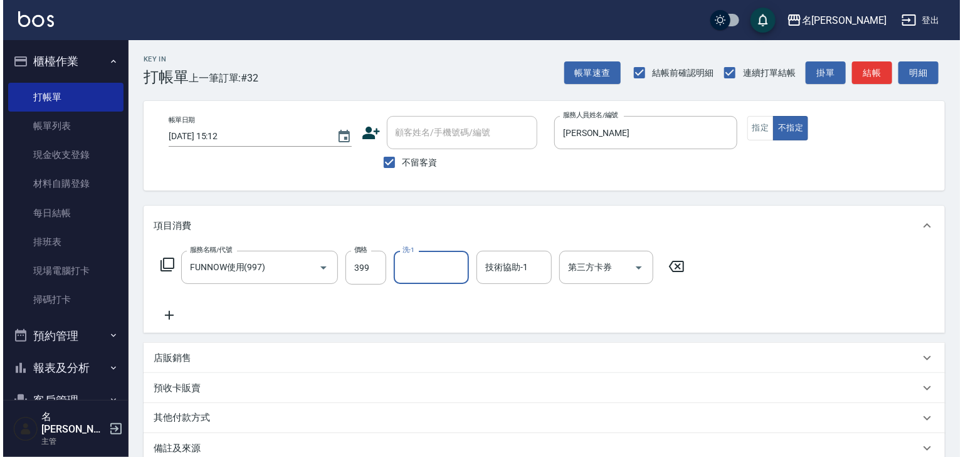
scroll to position [147, 0]
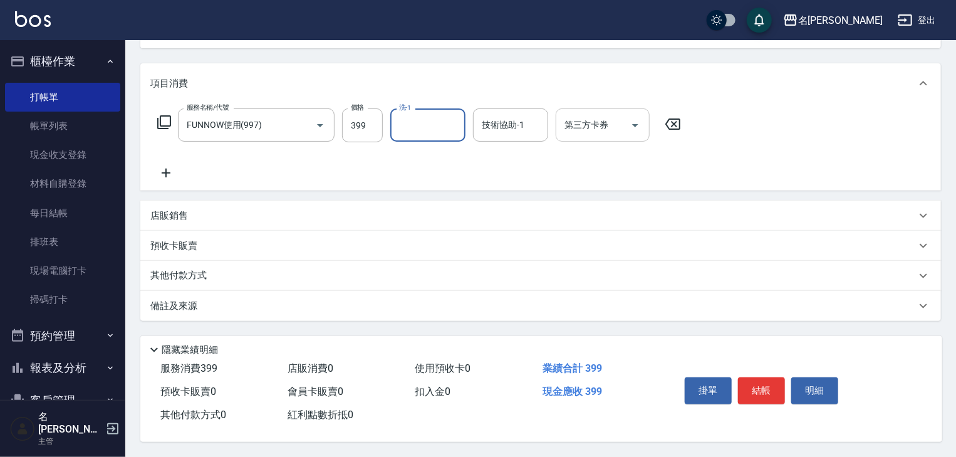
click at [587, 120] on input "第三方卡券" at bounding box center [594, 125] width 64 height 22
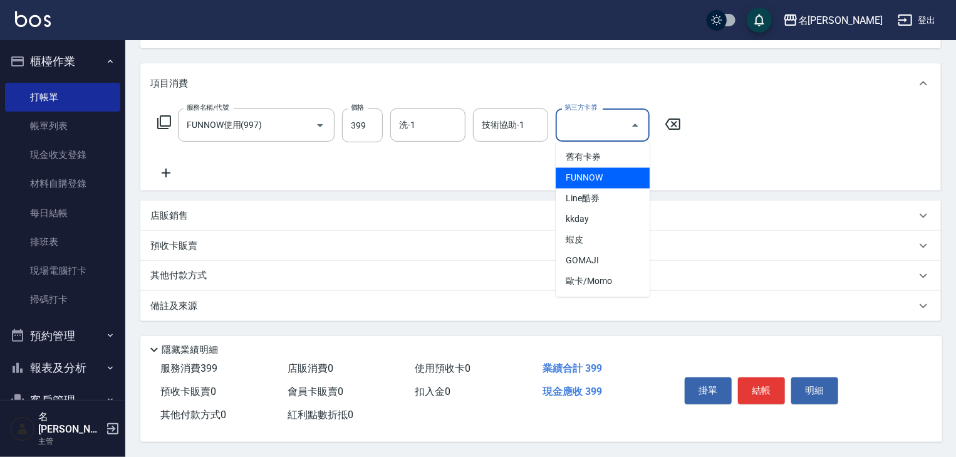
click at [575, 171] on span "FUNNOW" at bounding box center [603, 178] width 94 height 21
type input "FUNNOW"
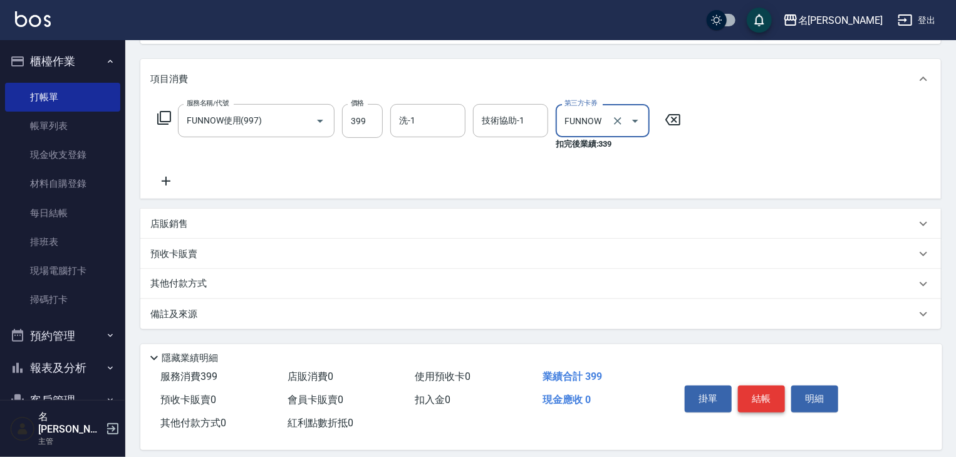
click at [755, 393] on button "結帳" at bounding box center [761, 398] width 47 height 26
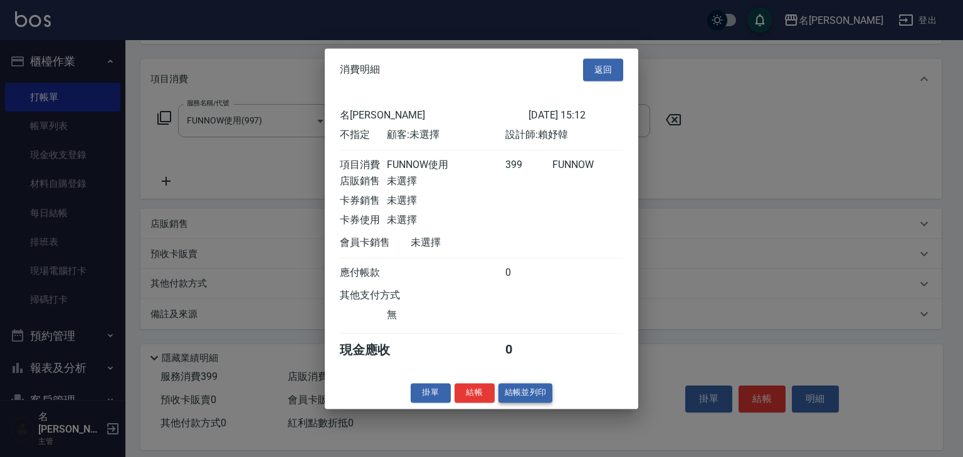
click at [529, 397] on button "結帳並列印" at bounding box center [525, 392] width 55 height 19
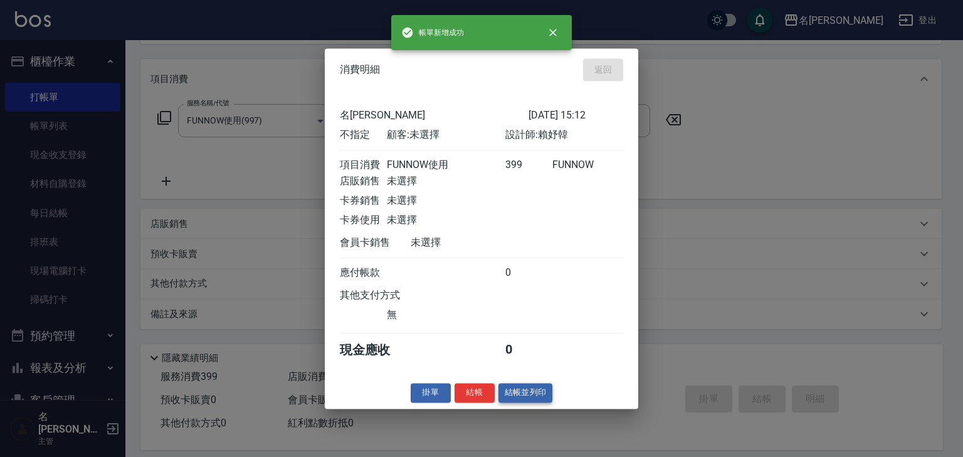
type input "[DATE] 15:13"
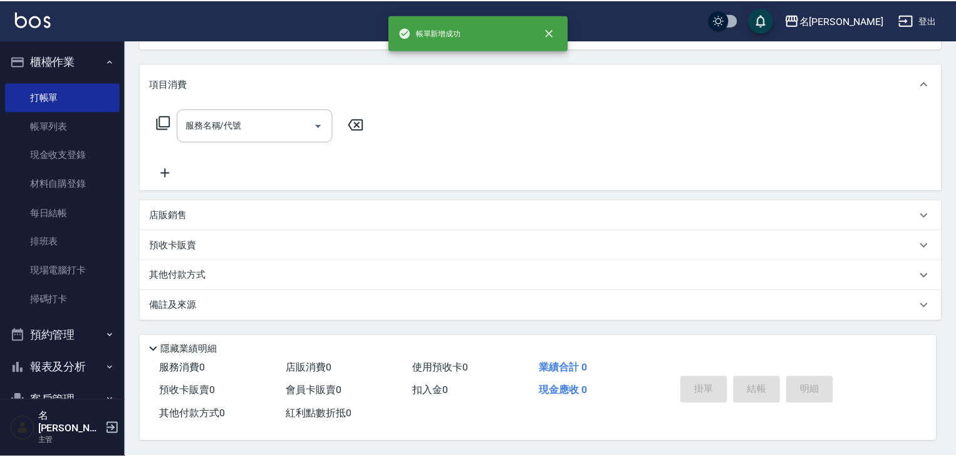
scroll to position [0, 0]
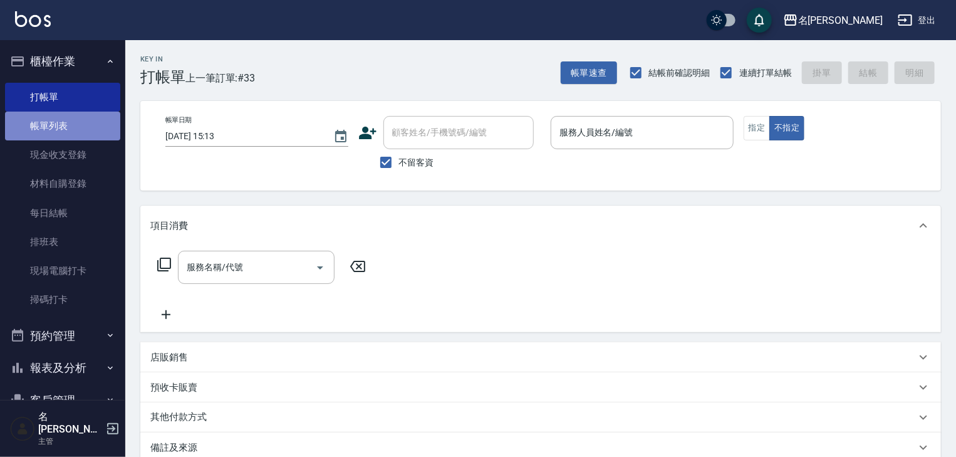
click at [71, 133] on link "帳單列表" at bounding box center [62, 126] width 115 height 29
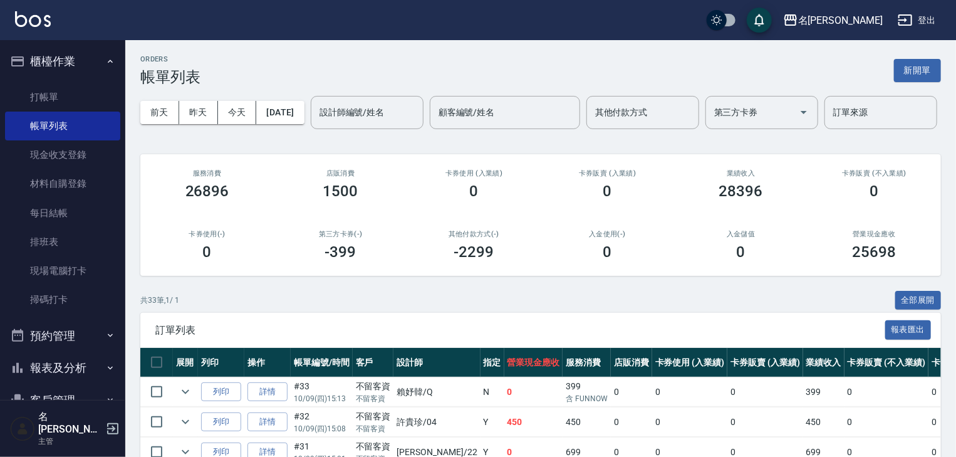
scroll to position [201, 0]
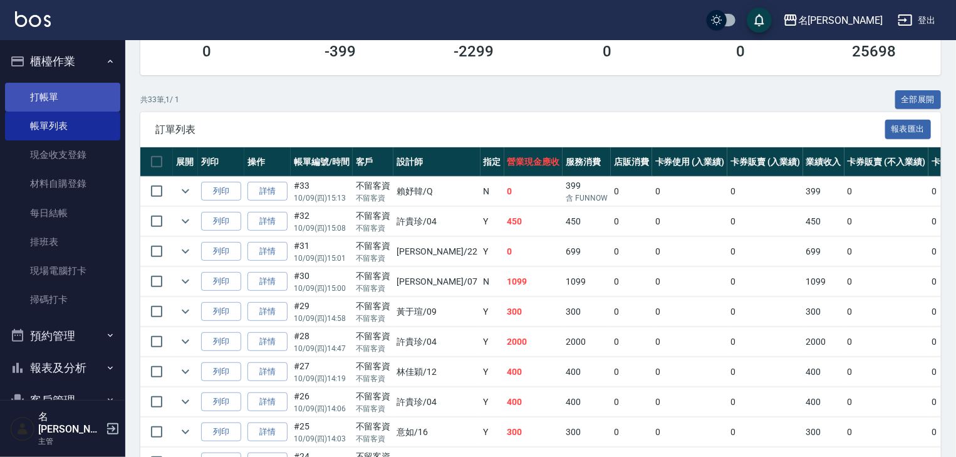
click at [54, 86] on link "打帳單" at bounding box center [62, 97] width 115 height 29
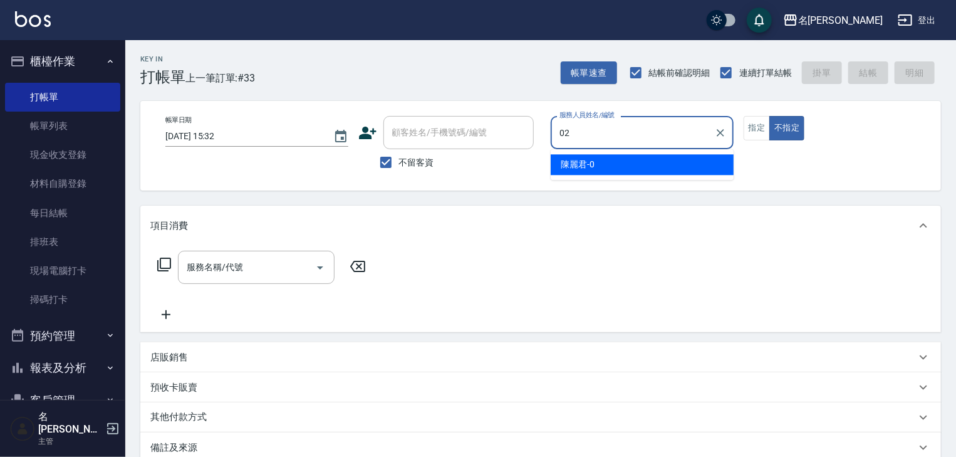
type input "[PERSON_NAME]-02"
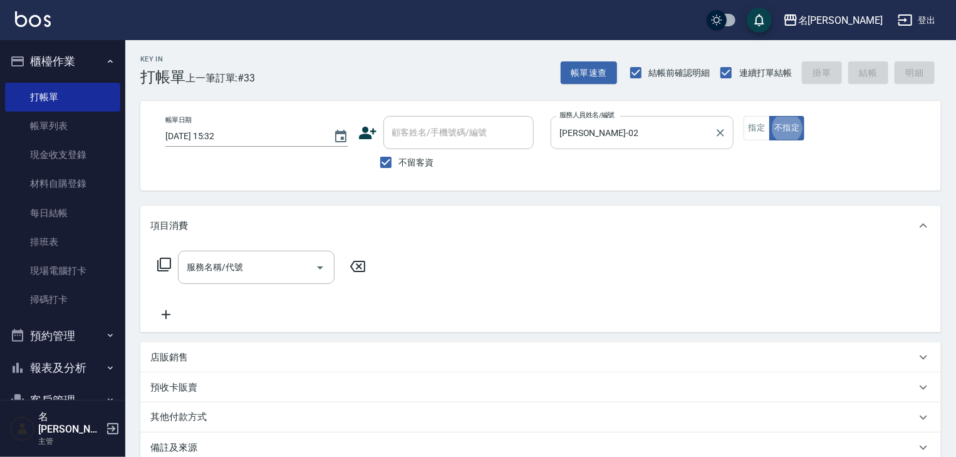
type button "false"
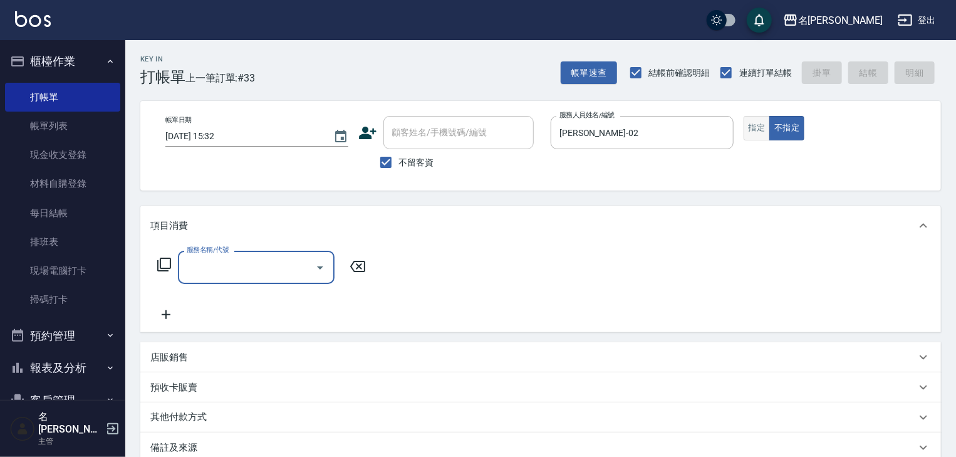
click at [759, 130] on button "指定" at bounding box center [757, 128] width 27 height 24
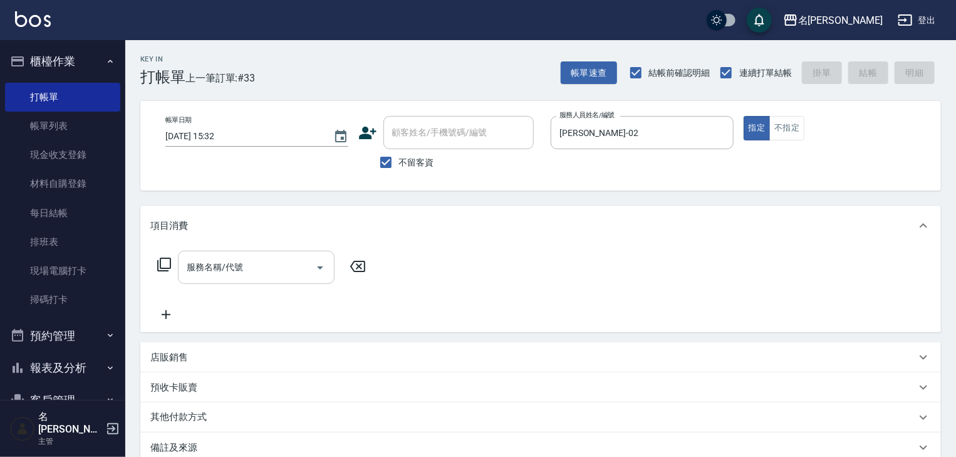
type button "true"
click at [214, 284] on div "服務名稱/代號 服務名稱/代號" at bounding box center [261, 286] width 223 height 71
click at [228, 264] on input "服務名稱/代號" at bounding box center [247, 267] width 127 height 22
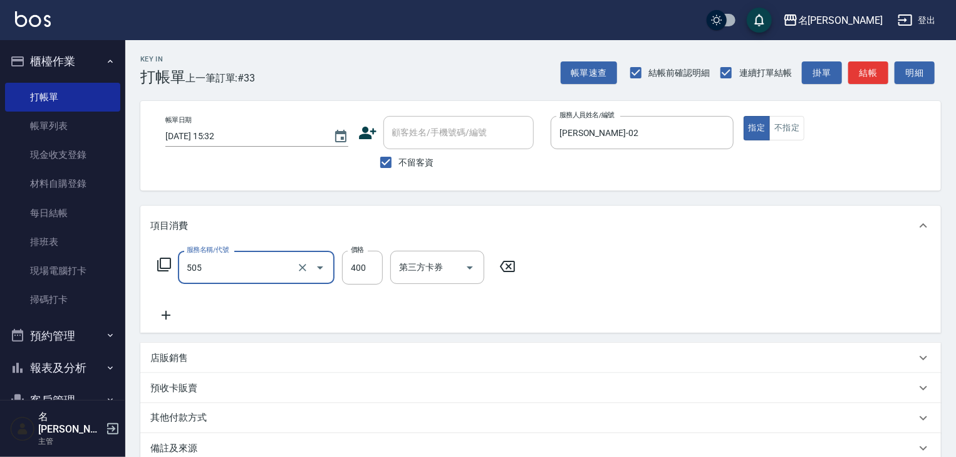
type input "洗髮(505)"
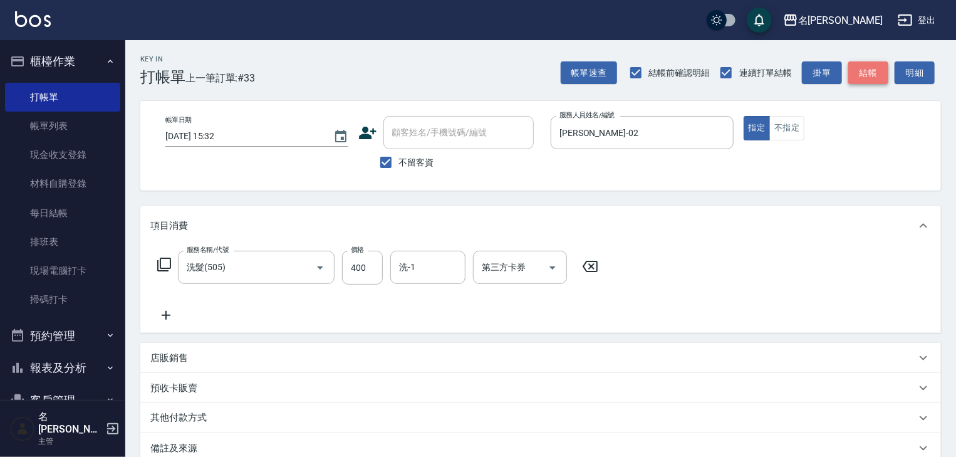
click at [865, 80] on button "結帳" at bounding box center [869, 72] width 40 height 23
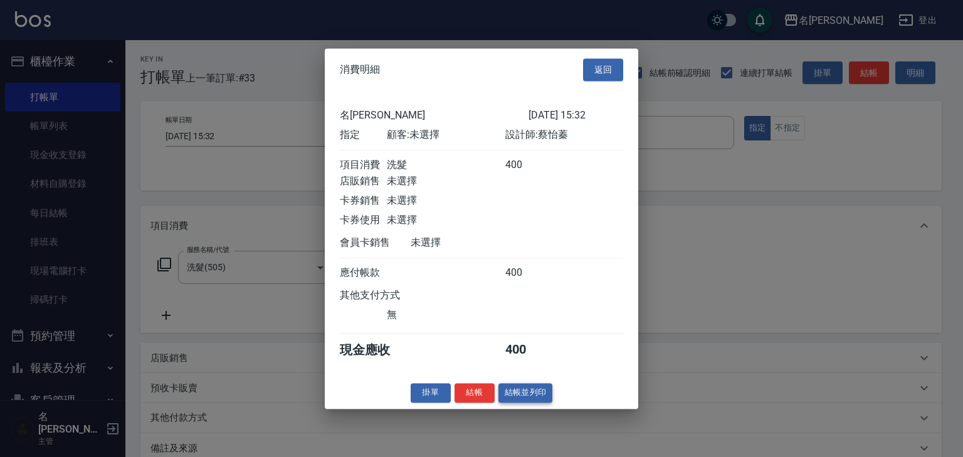
click at [544, 402] on button "結帳並列印" at bounding box center [525, 392] width 55 height 19
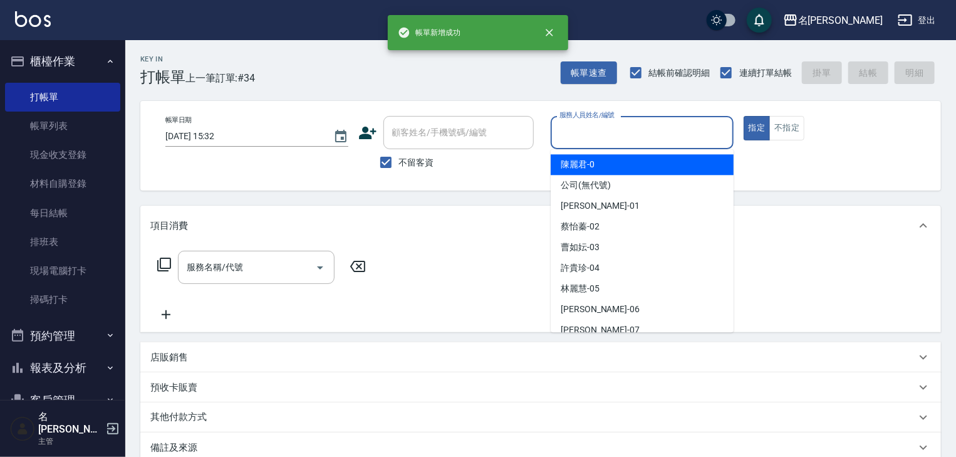
click at [652, 140] on input "服務人員姓名/編號" at bounding box center [643, 133] width 172 height 22
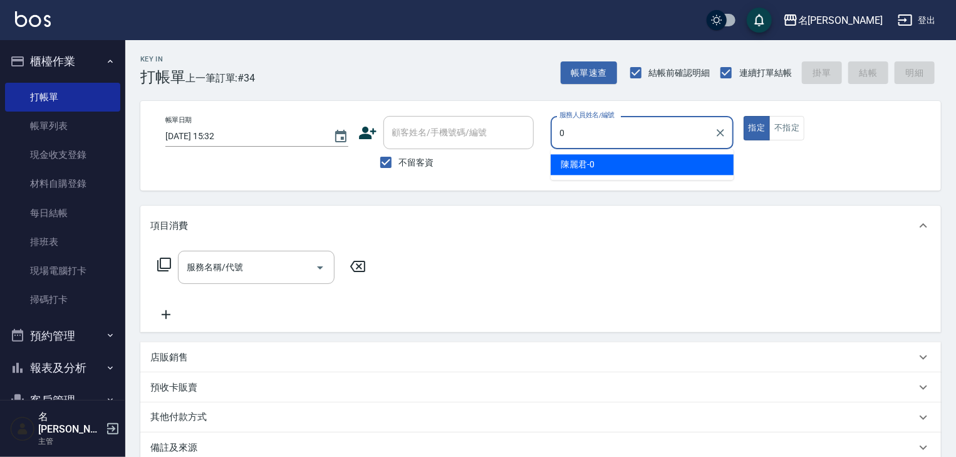
type input "[PERSON_NAME]-0"
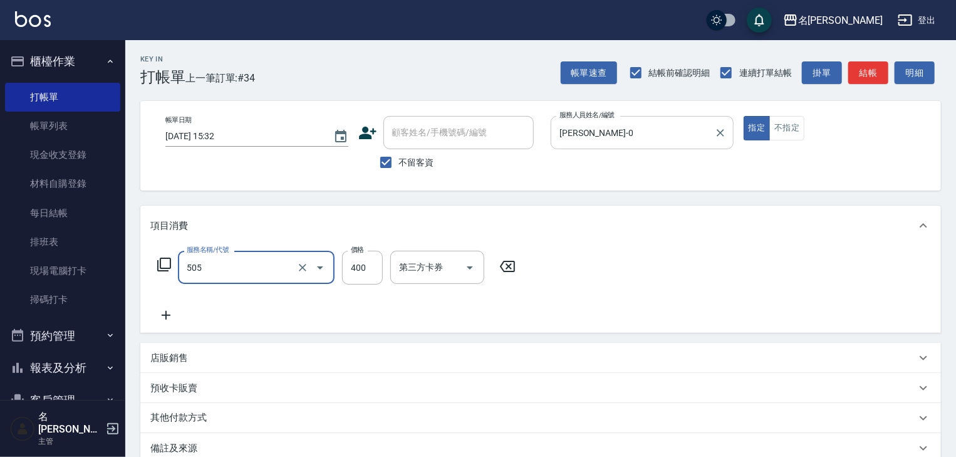
type input "洗髮(505)"
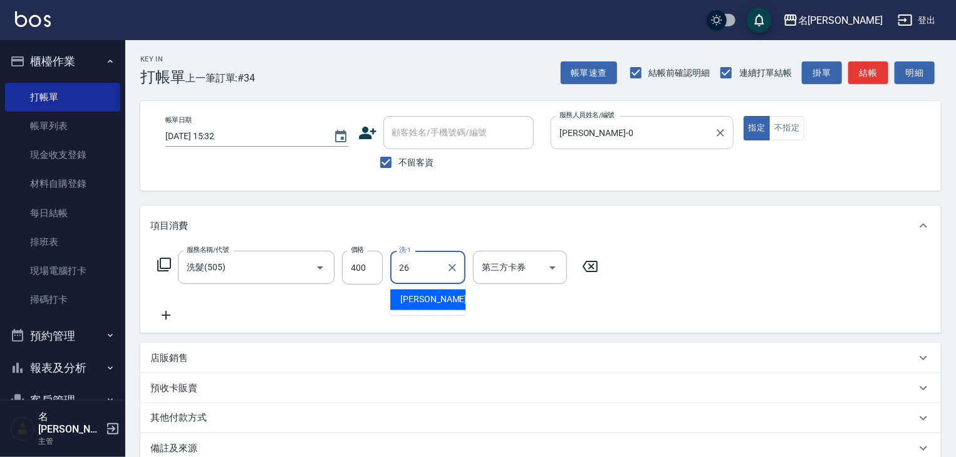
type input "[PERSON_NAME]筑-26"
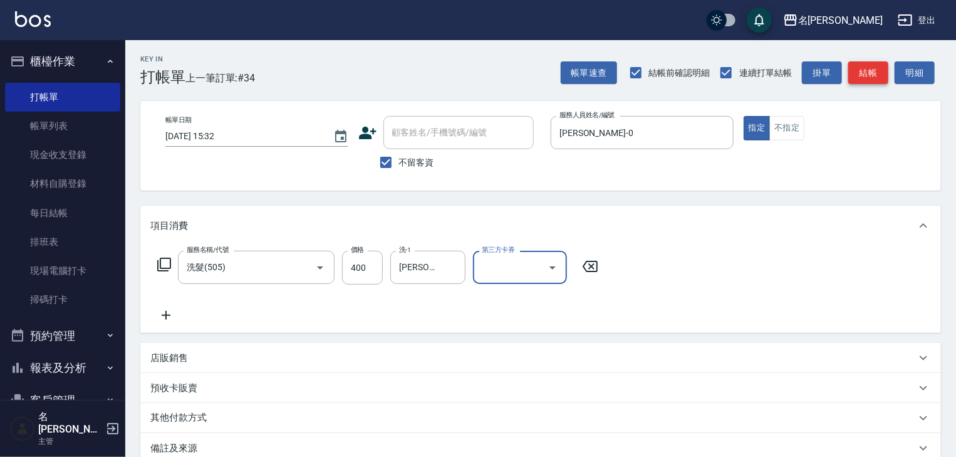
click at [854, 75] on button "結帳" at bounding box center [869, 72] width 40 height 23
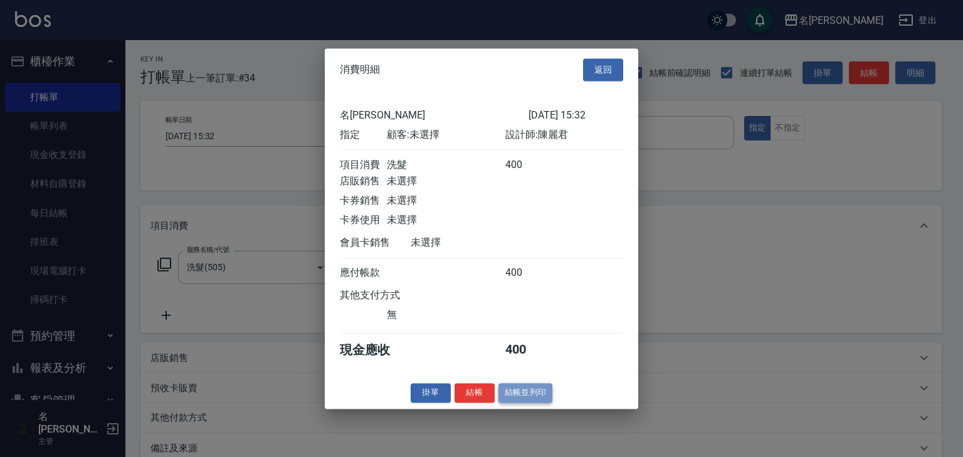
click at [544, 399] on button "結帳並列印" at bounding box center [525, 392] width 55 height 19
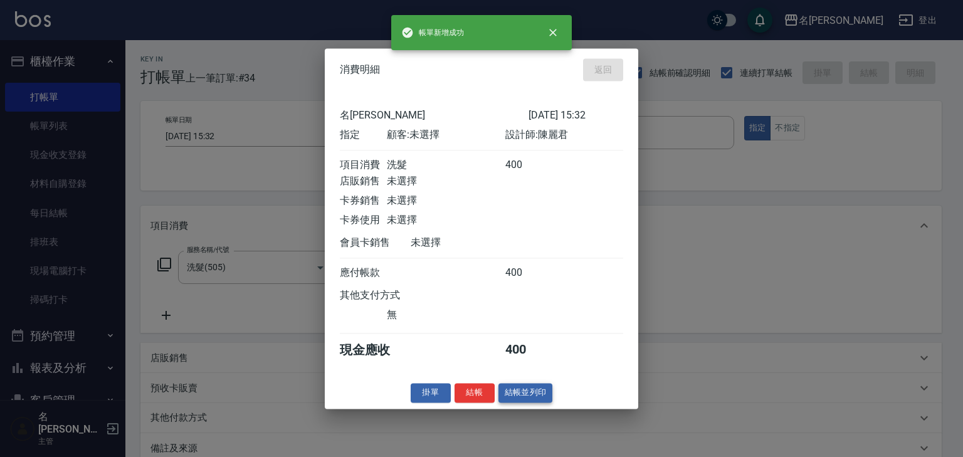
type input "[DATE] 15:33"
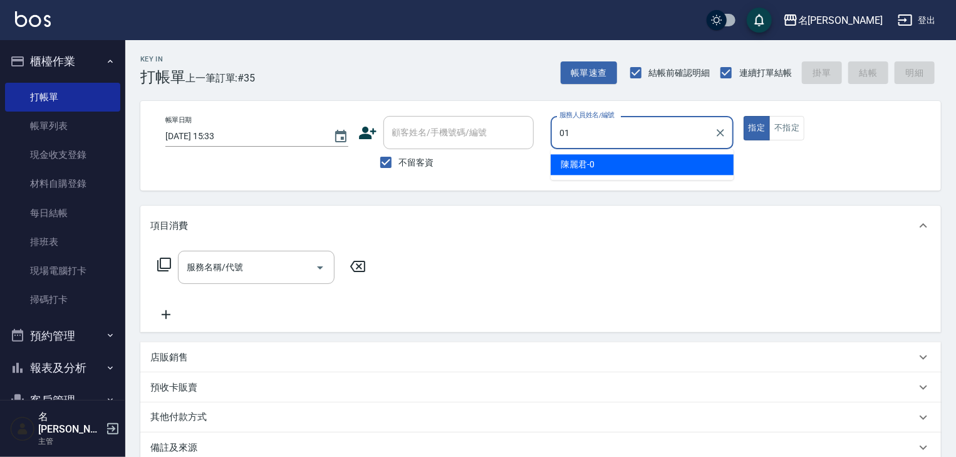
type input "[PERSON_NAME]-01"
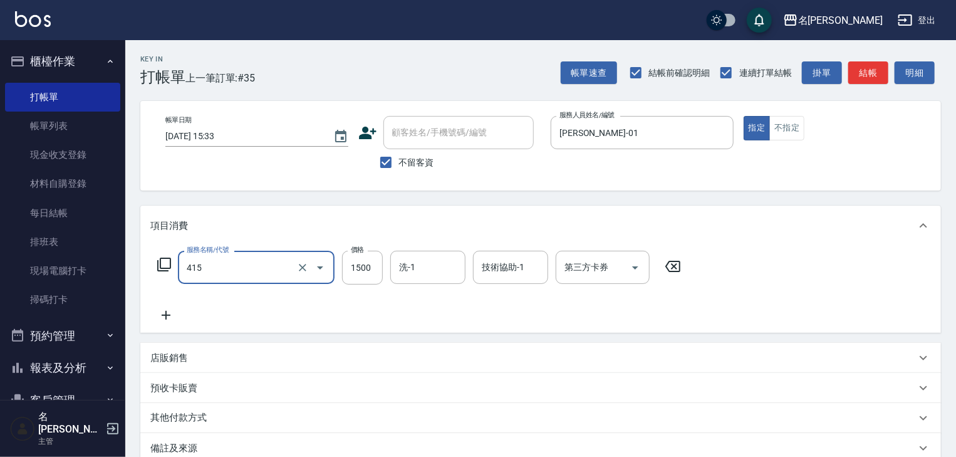
type input "染髮1500↑(415)"
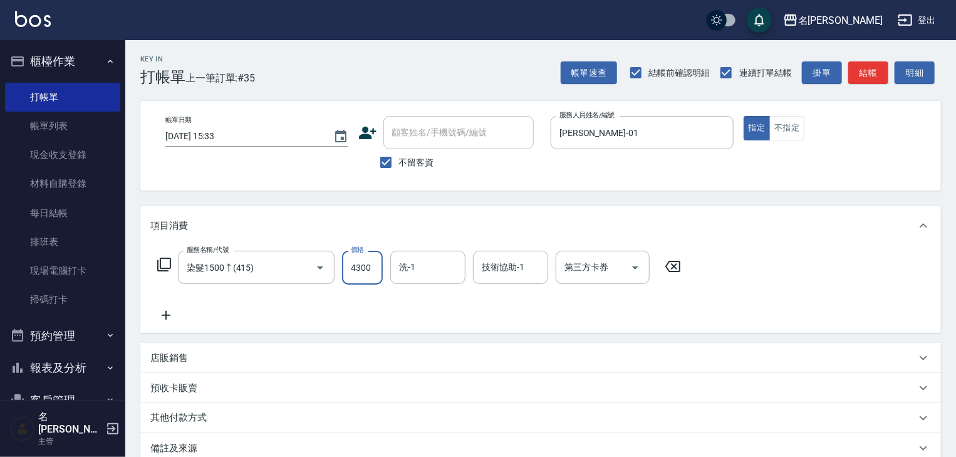
type input "4300"
type input "[PERSON_NAME]-22"
click at [876, 71] on button "結帳" at bounding box center [869, 72] width 40 height 23
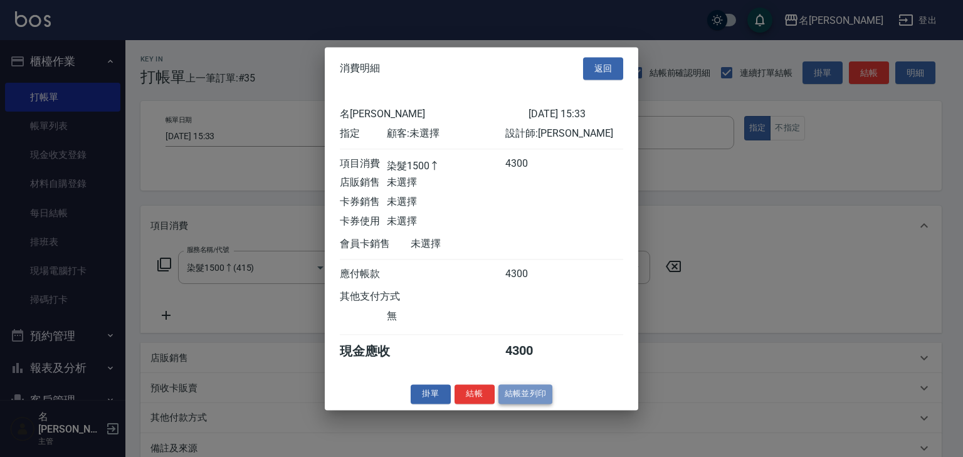
click at [526, 398] on button "結帳並列印" at bounding box center [525, 393] width 55 height 19
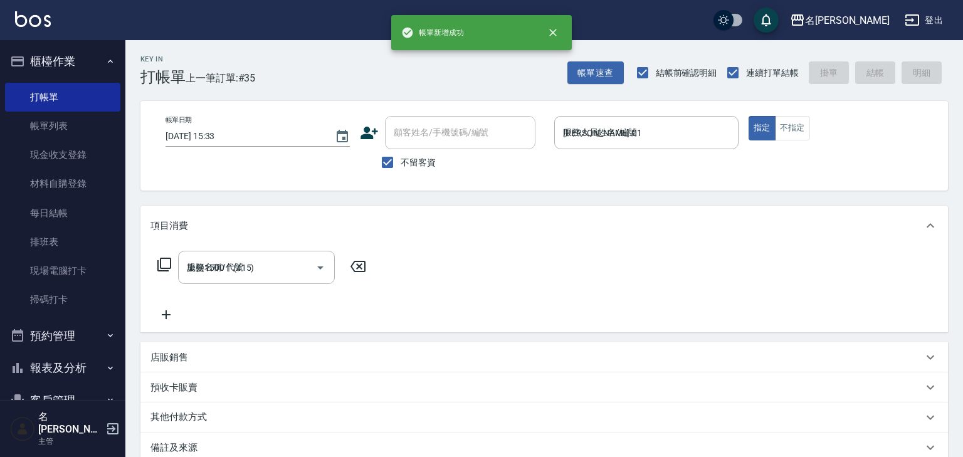
type input "[DATE] 15:37"
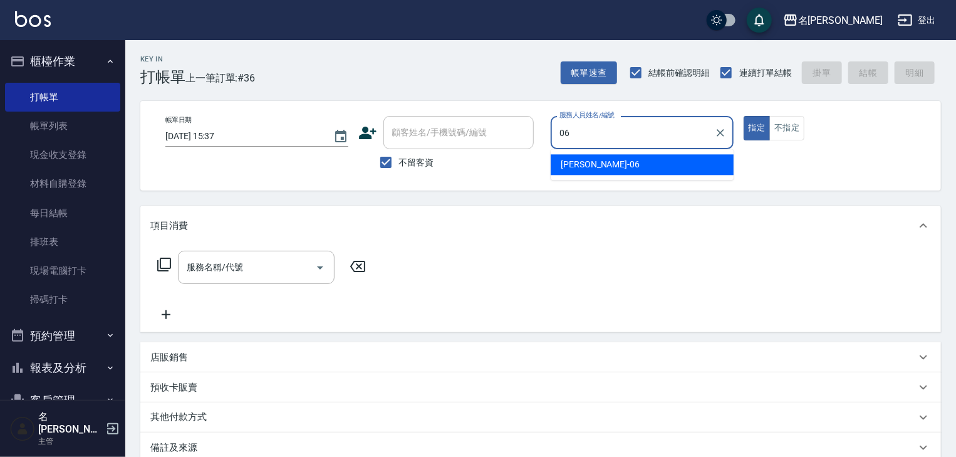
type input "[PERSON_NAME]-06"
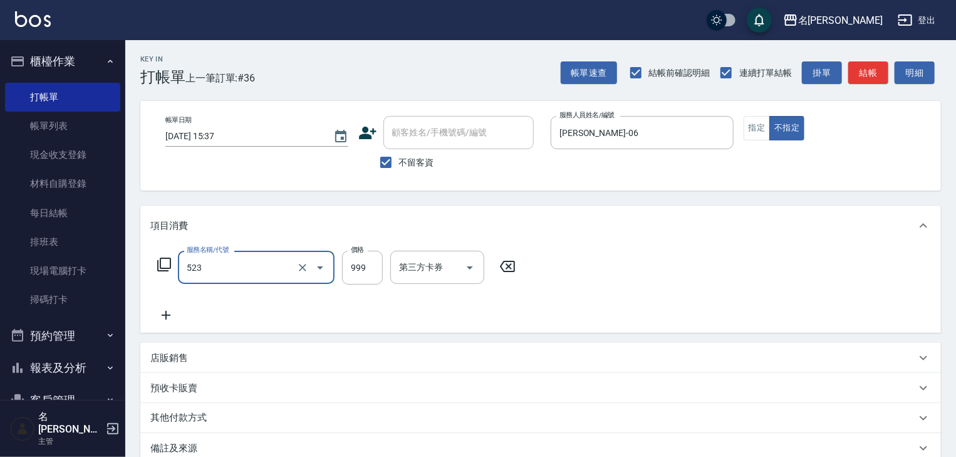
type input "頭皮SPA洗(523)"
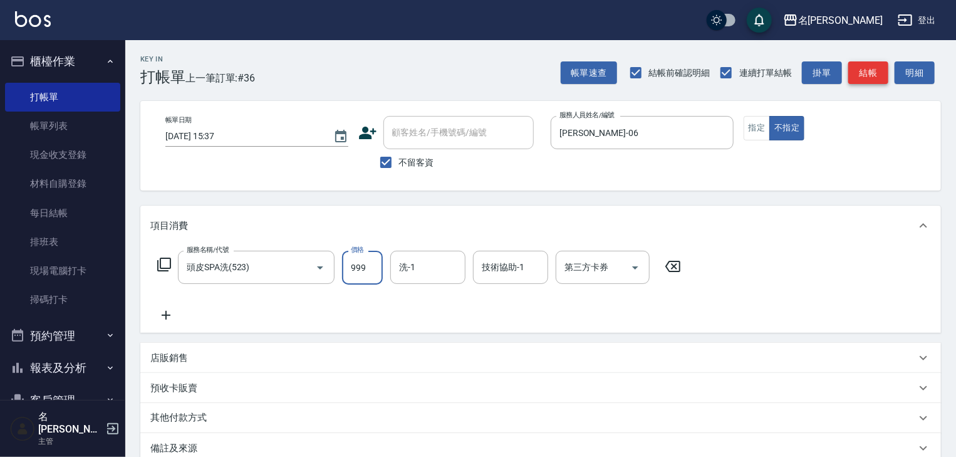
click at [864, 75] on button "結帳" at bounding box center [869, 72] width 40 height 23
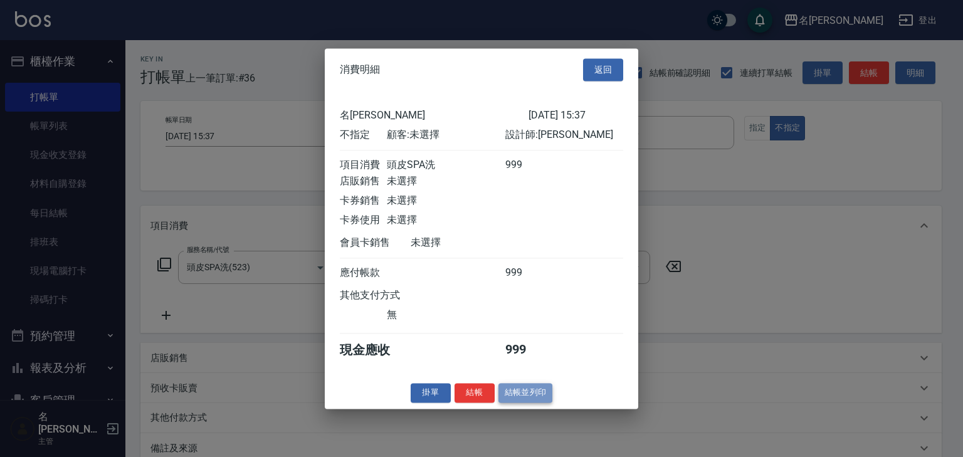
click at [525, 397] on button "結帳並列印" at bounding box center [525, 392] width 55 height 19
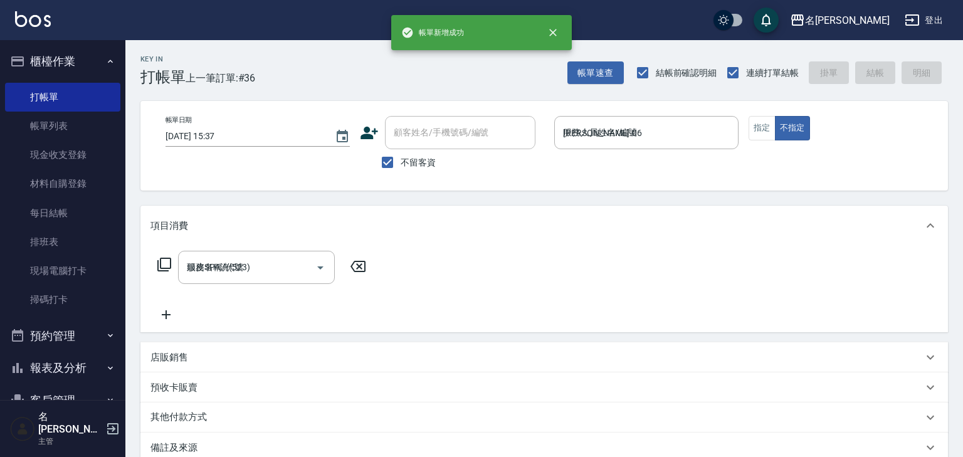
type input "[DATE] 15:38"
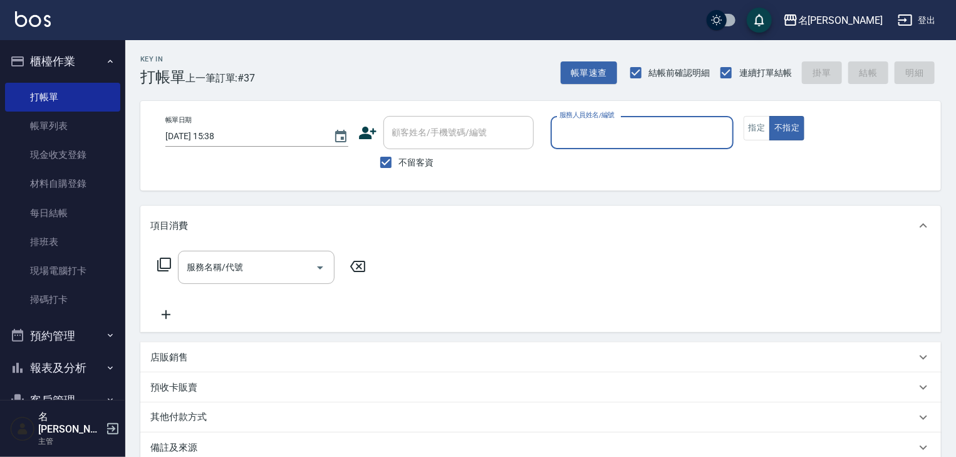
click at [576, 125] on input "服務人員姓名/編號" at bounding box center [643, 133] width 172 height 22
type input "[PERSON_NAME]-08"
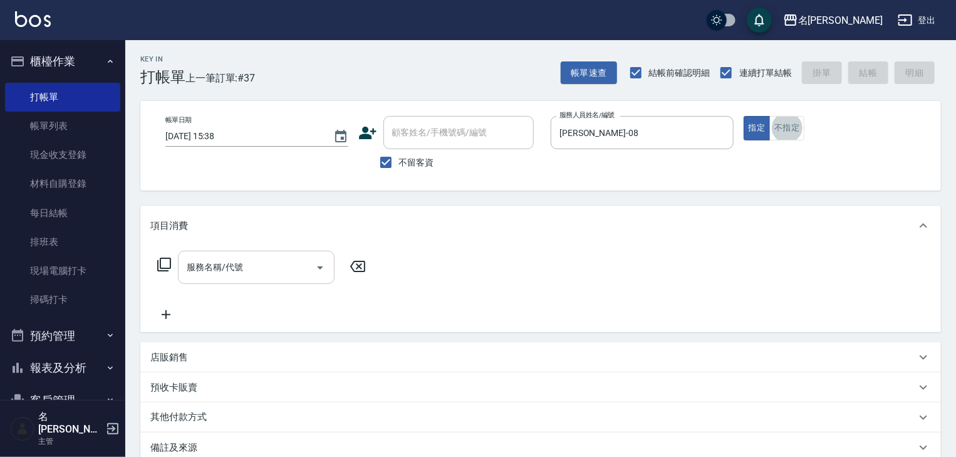
click at [239, 269] on input "服務名稱/代號" at bounding box center [247, 267] width 127 height 22
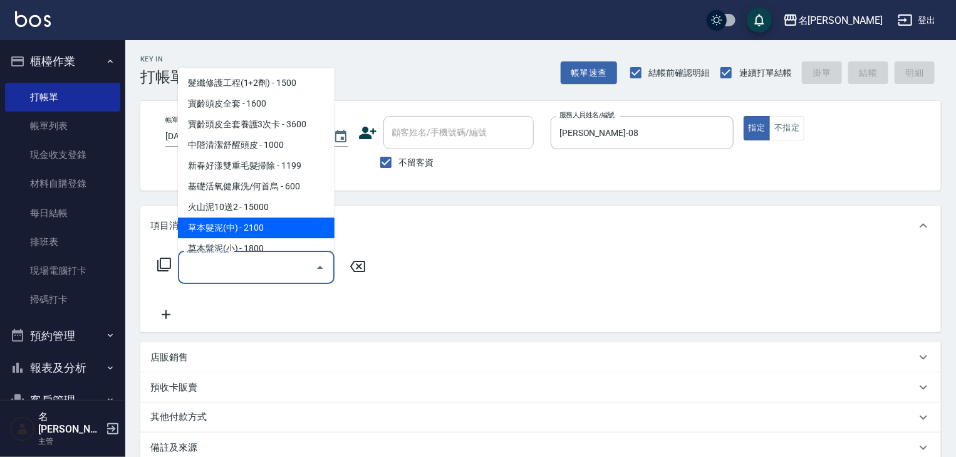
scroll to position [66, 0]
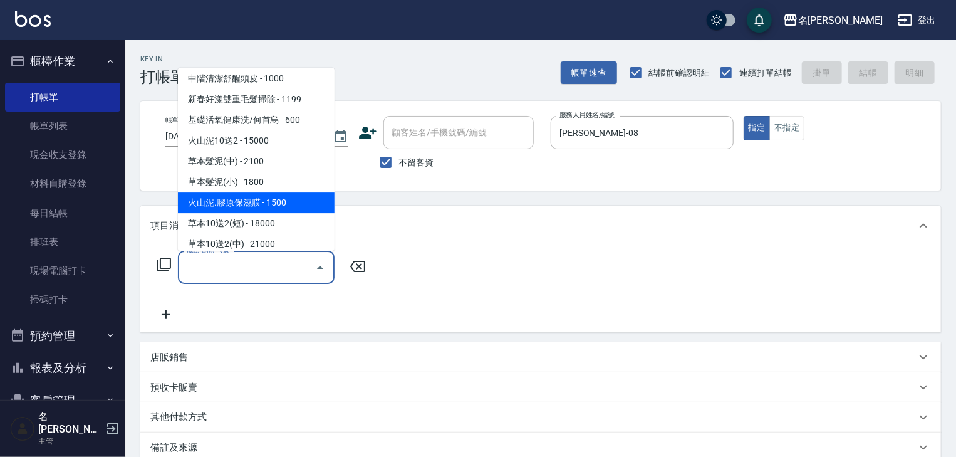
click at [261, 207] on span "火山泥.膠原保濕膜 - 1500" at bounding box center [256, 203] width 157 height 21
type input "火山泥.膠原保濕膜(123)"
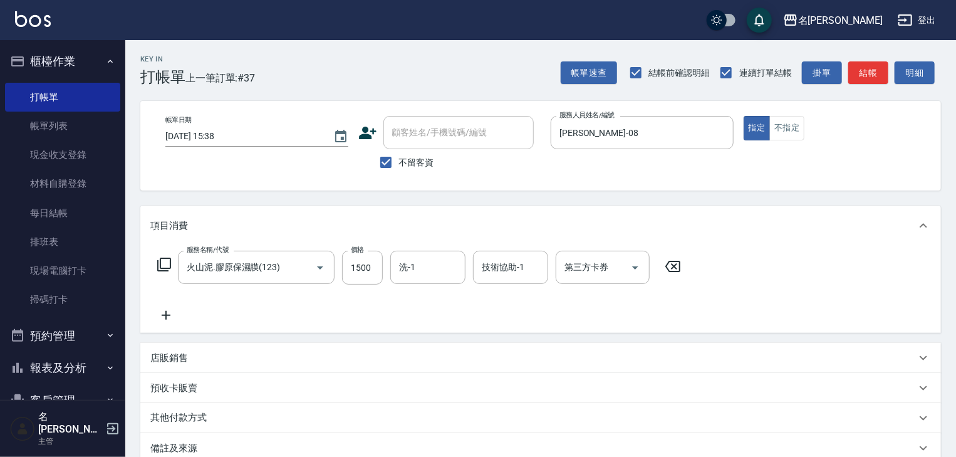
click at [162, 313] on icon at bounding box center [165, 315] width 31 height 15
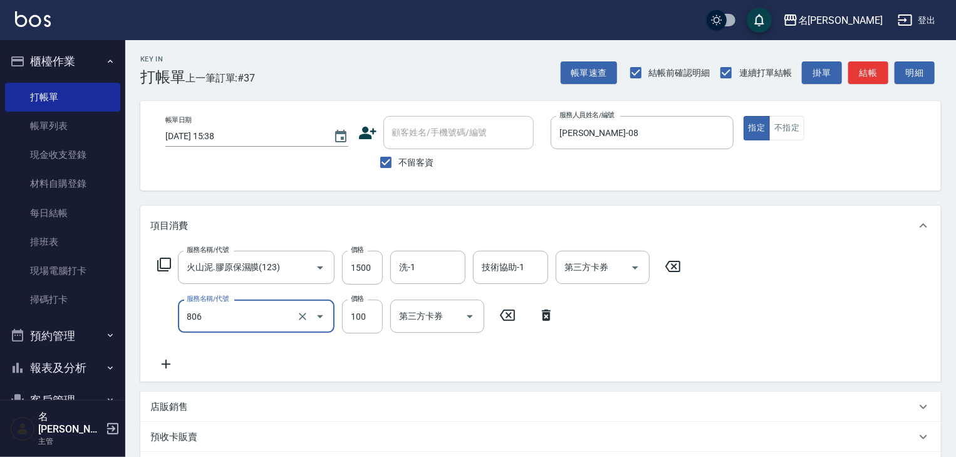
type input "電棒(806)"
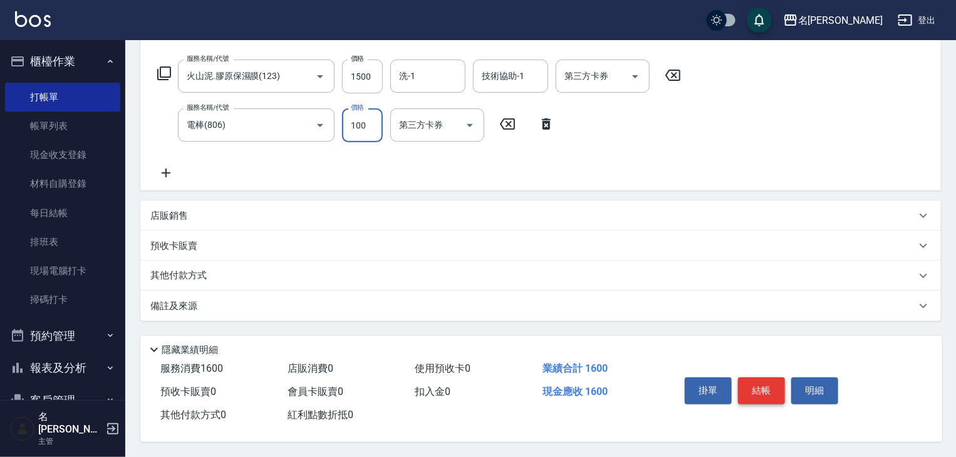
click at [772, 384] on button "結帳" at bounding box center [761, 390] width 47 height 26
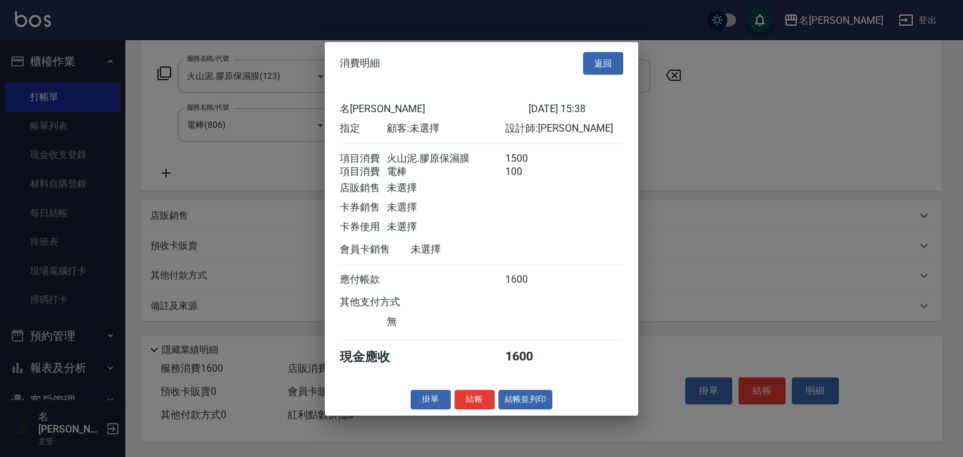
click at [706, 233] on div at bounding box center [481, 228] width 963 height 457
drag, startPoint x: 572, startPoint y: 63, endPoint x: 573, endPoint y: 83, distance: 20.1
drag, startPoint x: 573, startPoint y: 83, endPoint x: 605, endPoint y: 58, distance: 40.6
click at [605, 58] on button "返回" at bounding box center [603, 62] width 40 height 23
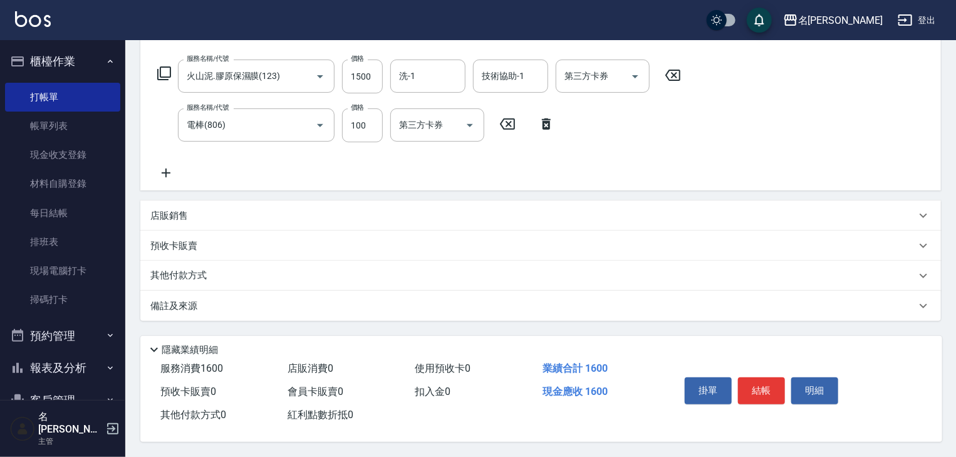
click at [174, 264] on div "其他付款方式" at bounding box center [540, 276] width 801 height 30
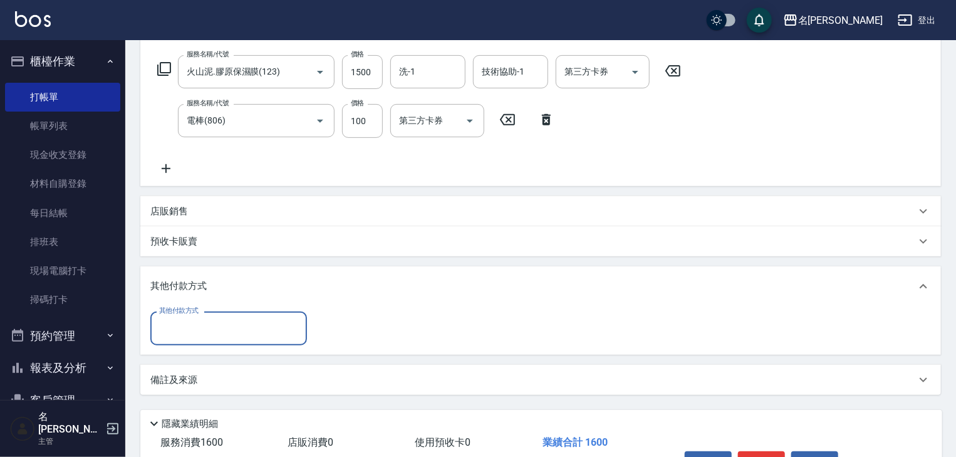
scroll to position [0, 0]
click at [252, 338] on input "其他付款方式" at bounding box center [228, 328] width 145 height 22
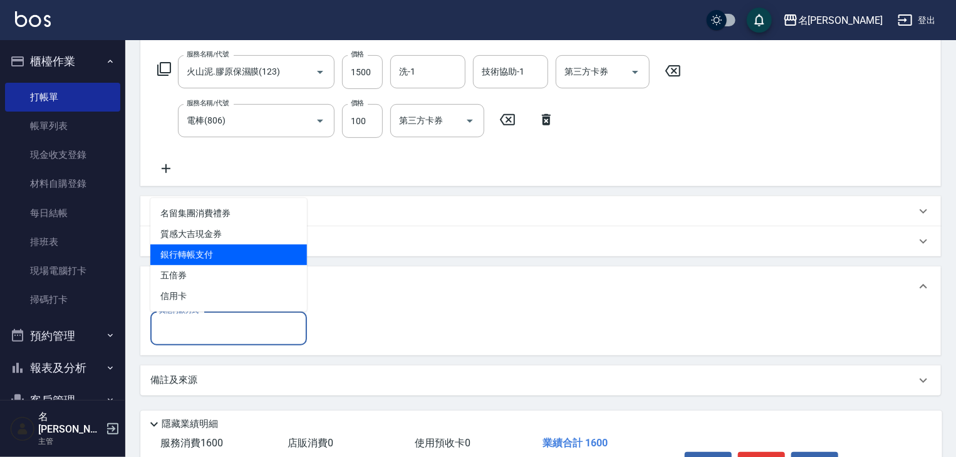
click at [212, 257] on span "銀行轉帳支付" at bounding box center [228, 254] width 157 height 21
type input "銀行轉帳支付"
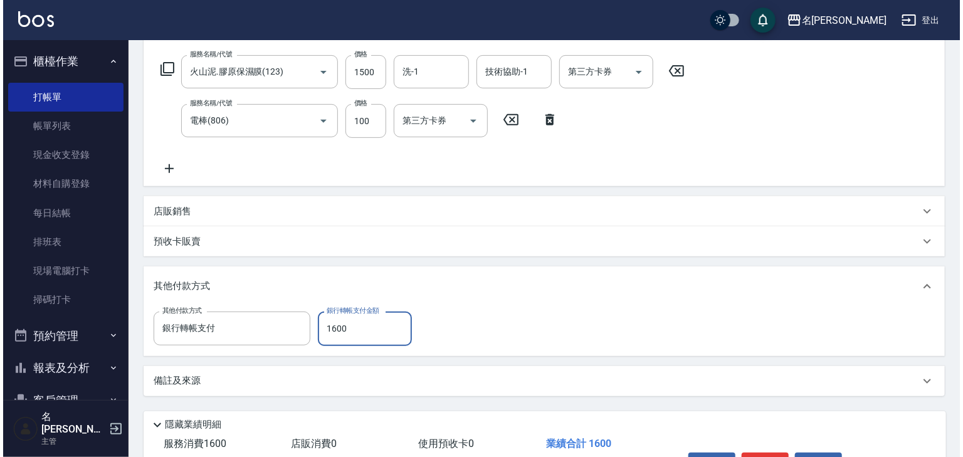
scroll to position [274, 0]
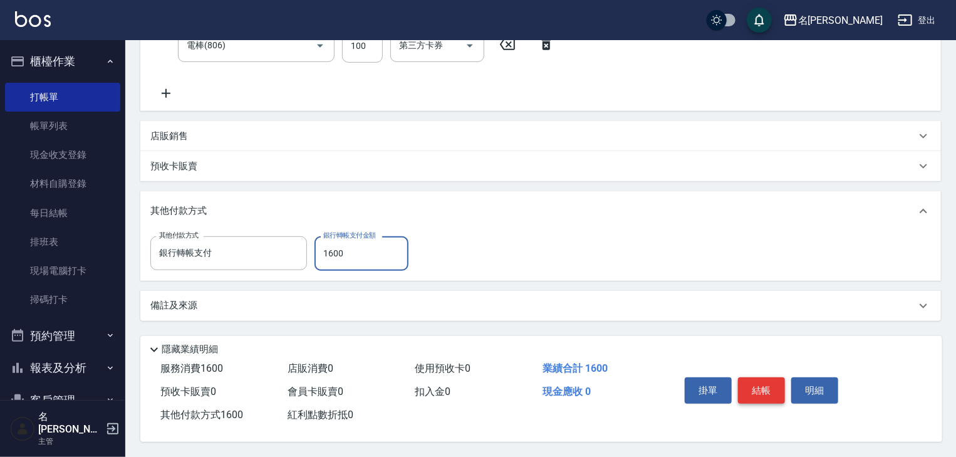
type input "1600"
click at [766, 381] on button "結帳" at bounding box center [761, 390] width 47 height 26
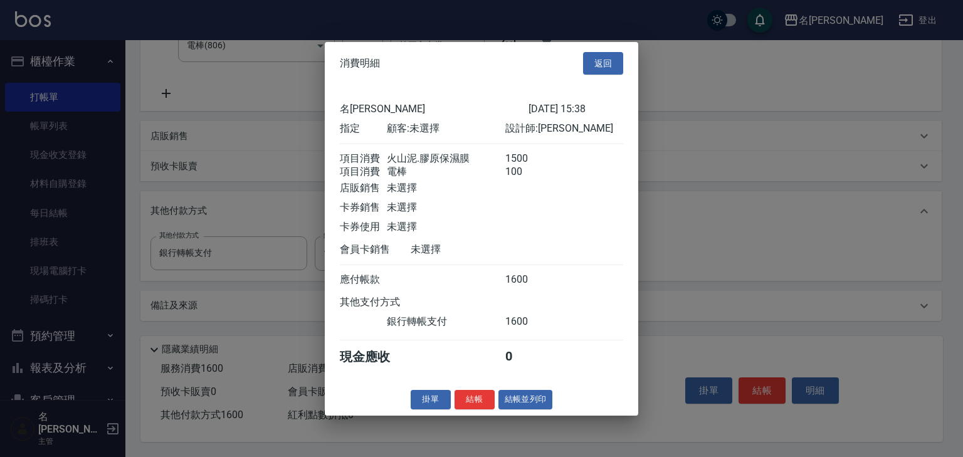
click at [536, 404] on button "結帳並列印" at bounding box center [525, 399] width 55 height 19
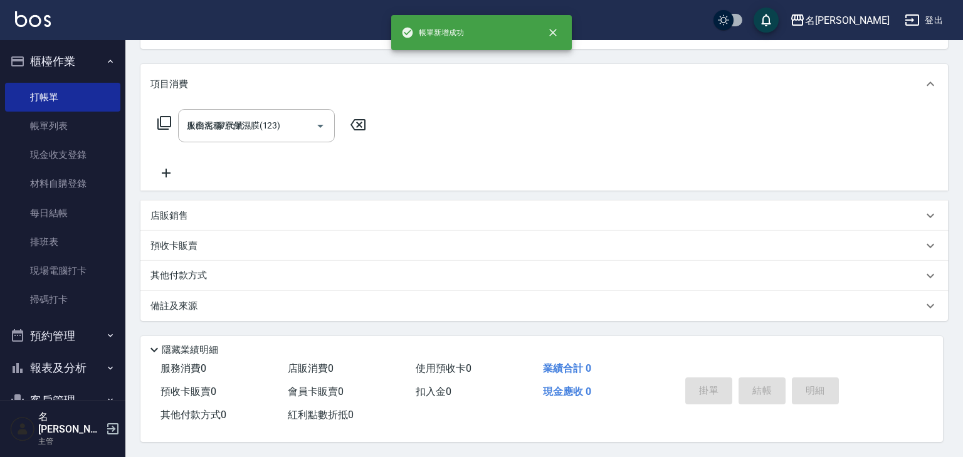
type input "[DATE] 15:41"
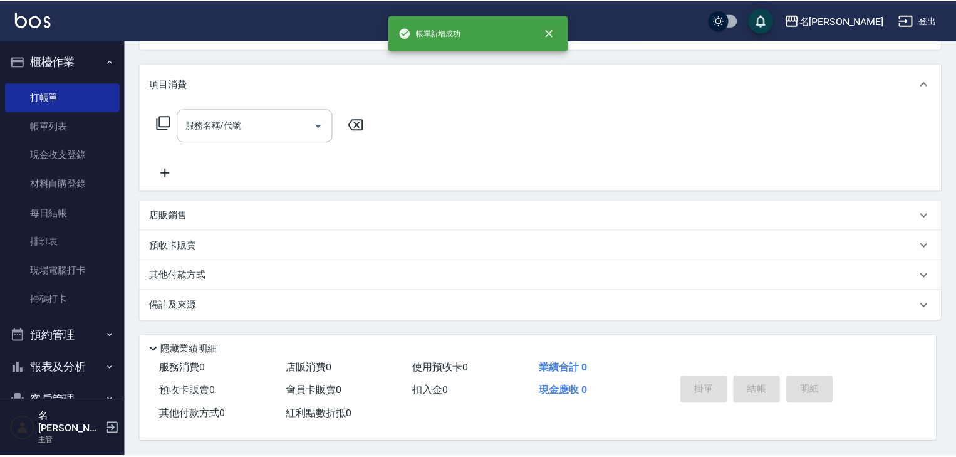
scroll to position [0, 0]
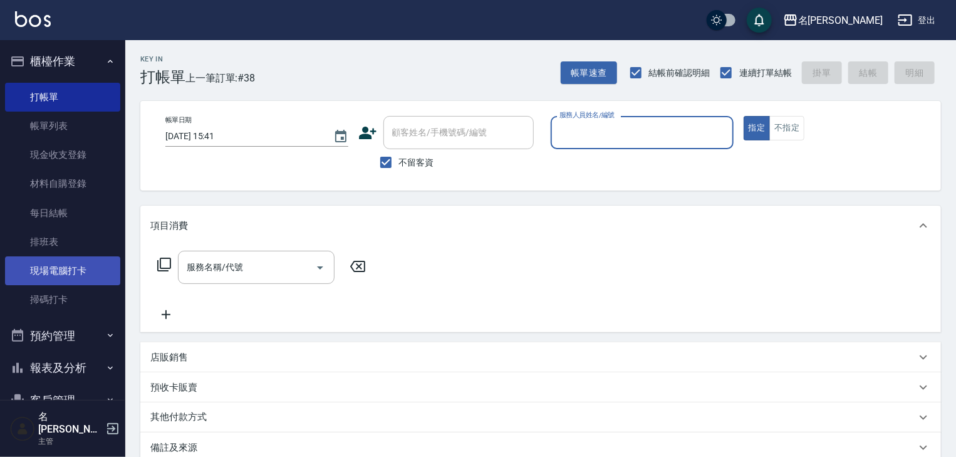
click at [65, 275] on link "現場電腦打卡" at bounding box center [62, 270] width 115 height 29
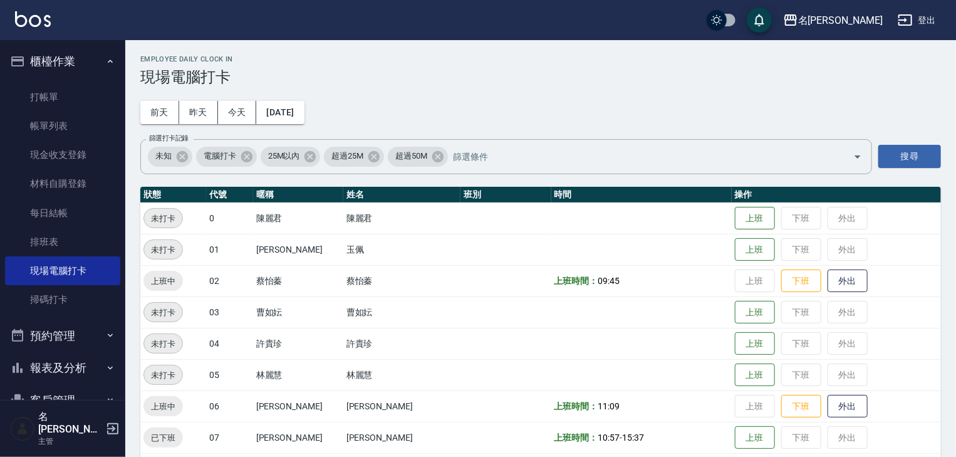
scroll to position [66, 0]
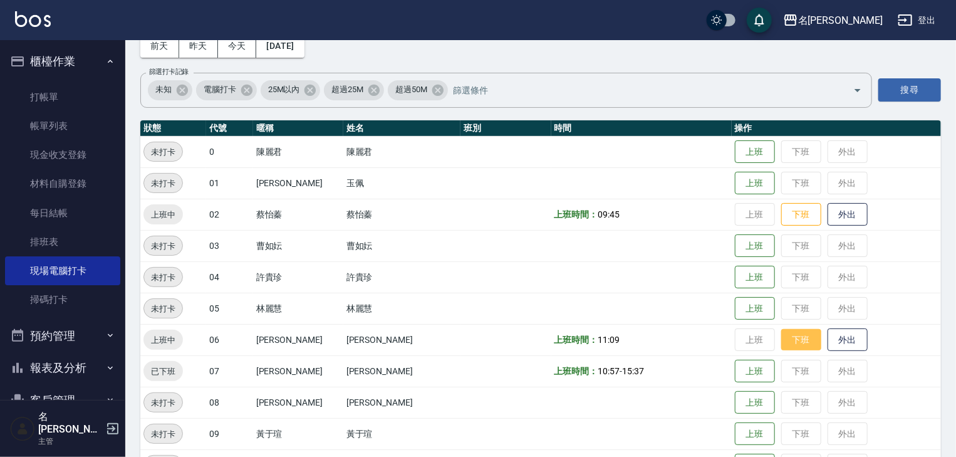
click at [781, 340] on button "下班" at bounding box center [801, 340] width 40 height 22
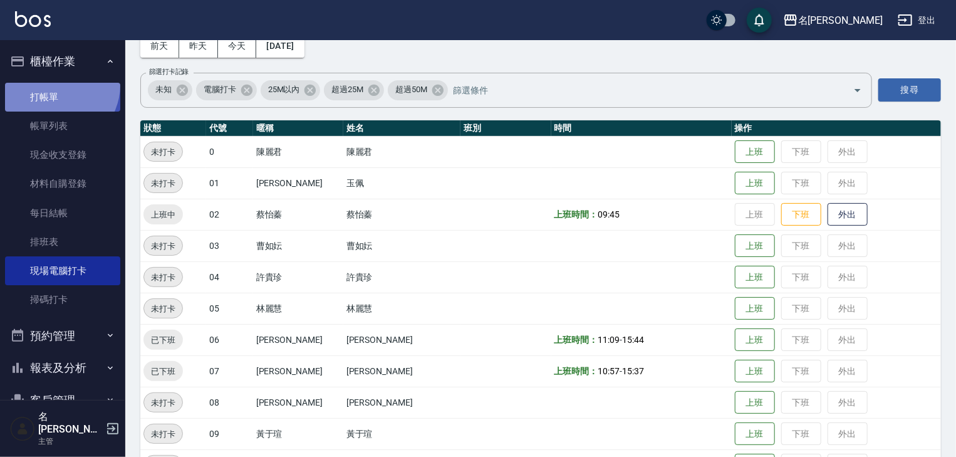
click at [56, 85] on link "打帳單" at bounding box center [62, 97] width 115 height 29
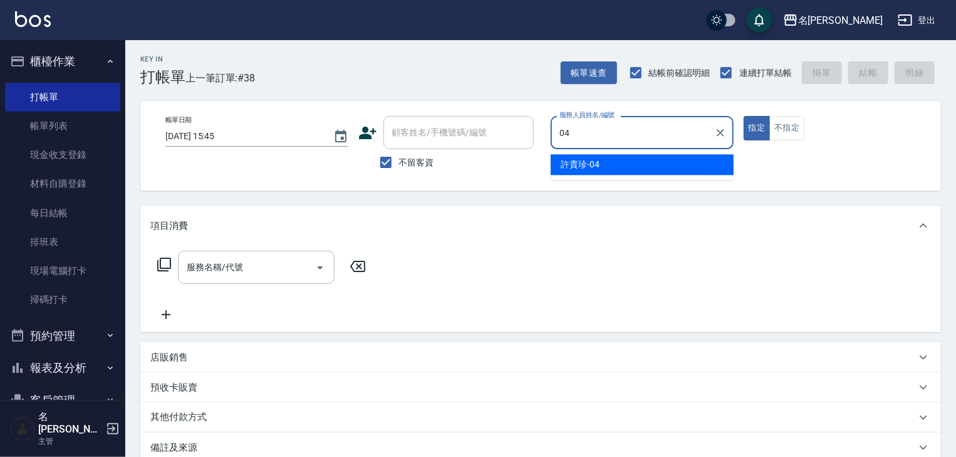
type input "[PERSON_NAME]-04"
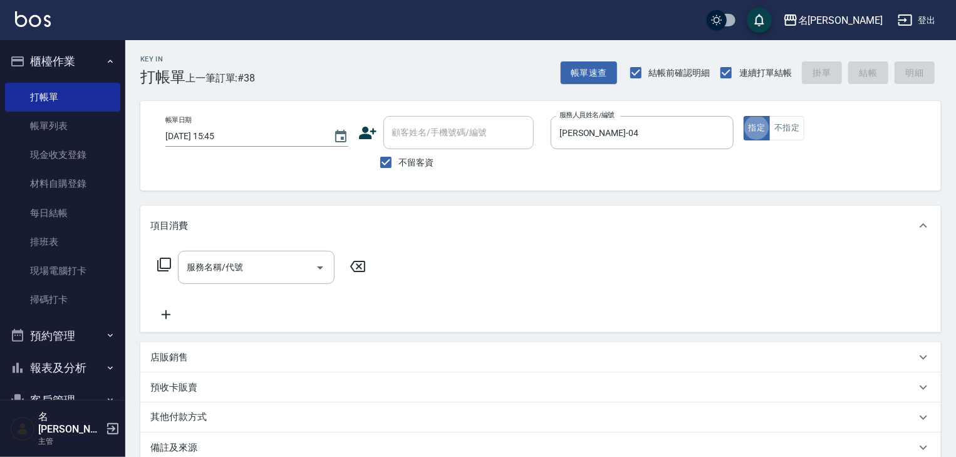
type button "true"
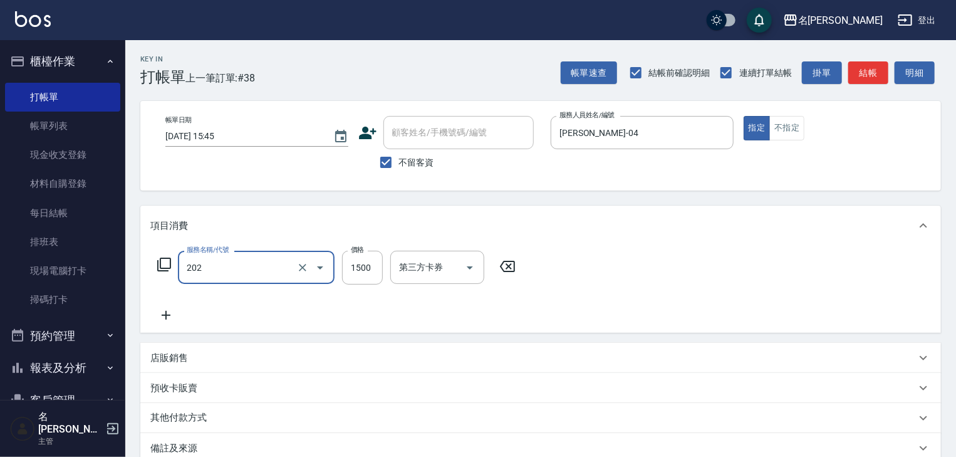
type input "燙髮1500以上(202)"
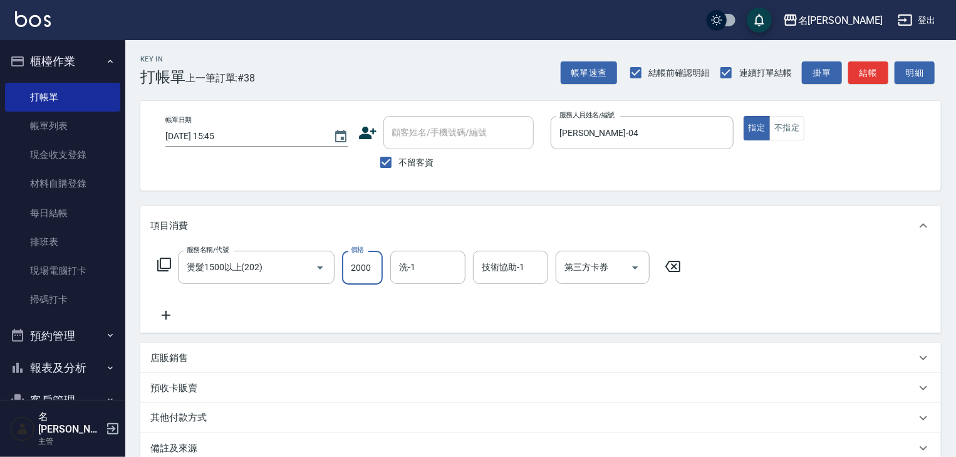
type input "2000"
type input "葉敏辰-23"
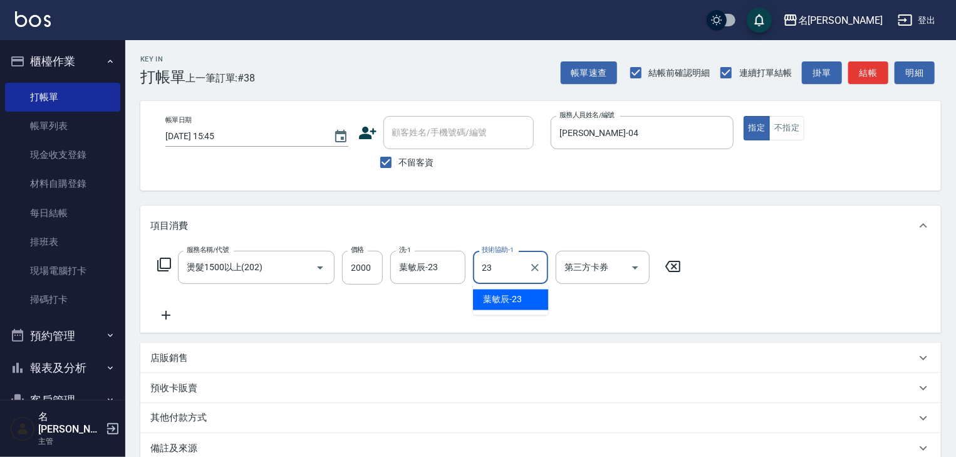
type input "葉敏辰-23"
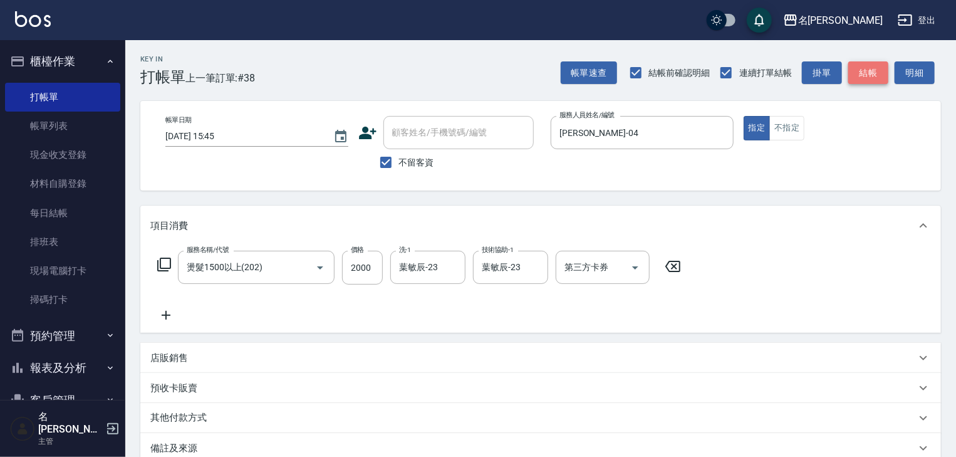
click at [877, 82] on button "結帳" at bounding box center [869, 72] width 40 height 23
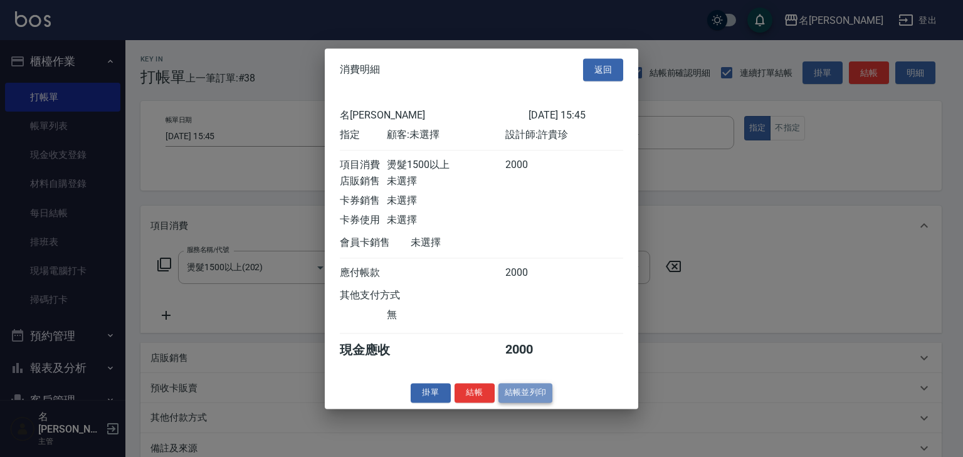
click at [525, 400] on button "結帳並列印" at bounding box center [525, 392] width 55 height 19
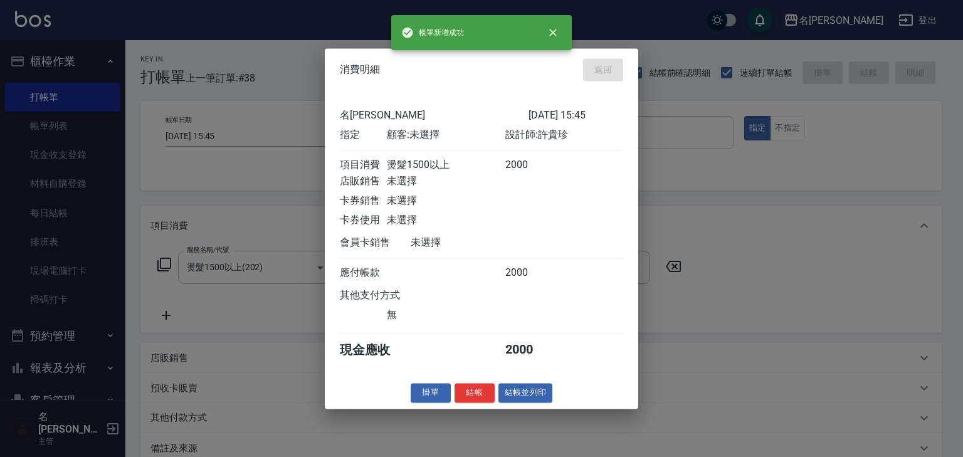
type input "[DATE] 16:46"
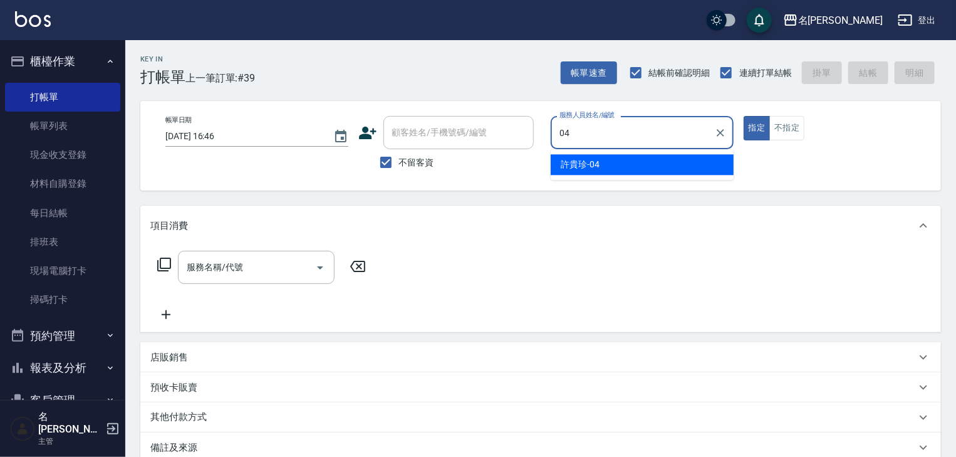
type input "[PERSON_NAME]-04"
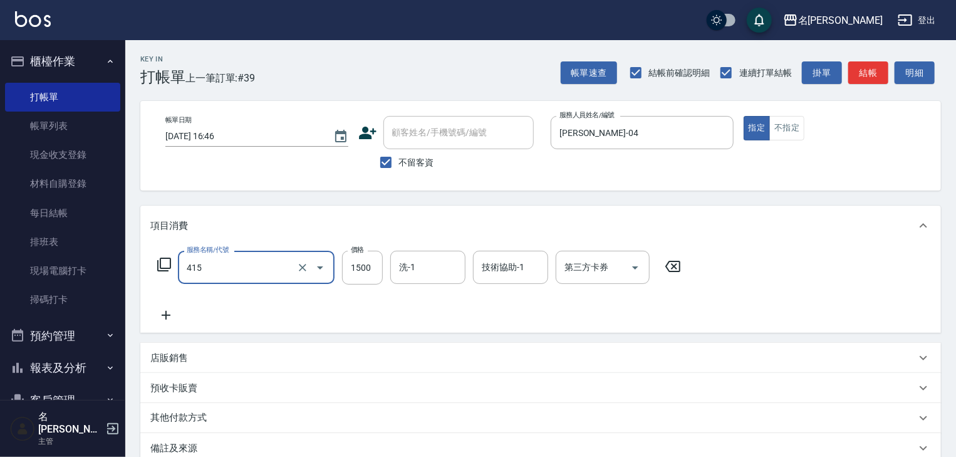
type input "染髮1500↑(415)"
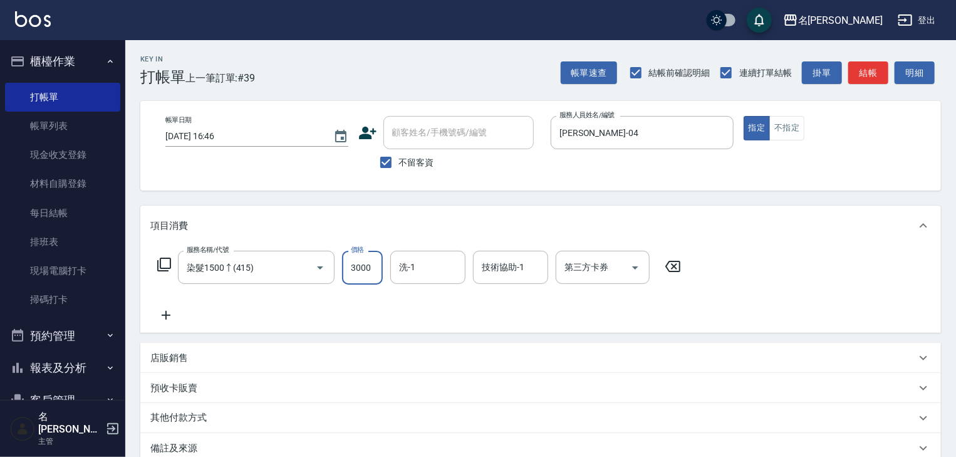
type input "3000"
type input "[PERSON_NAME]-21"
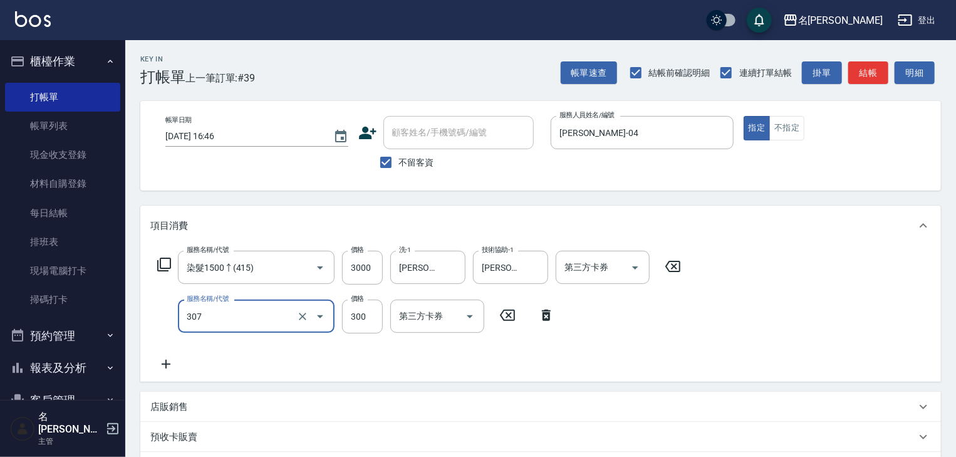
type input "剪髮(307)"
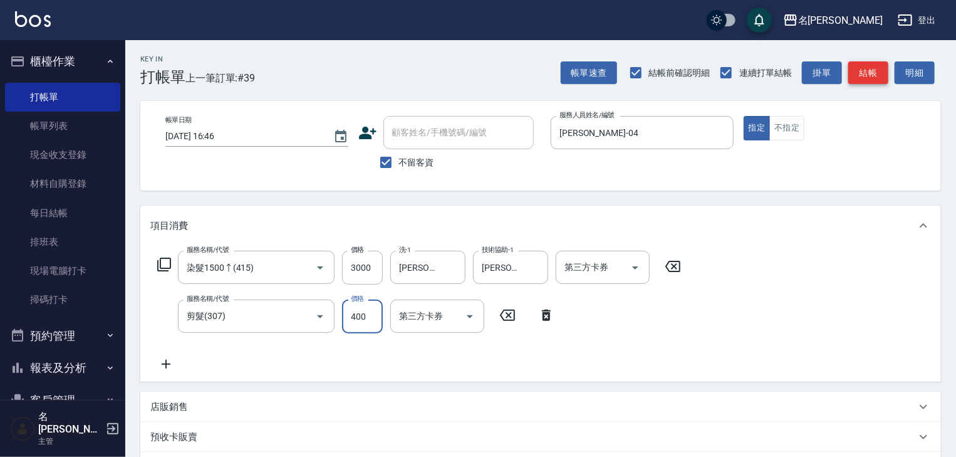
type input "400"
click at [875, 68] on button "結帳" at bounding box center [869, 72] width 40 height 23
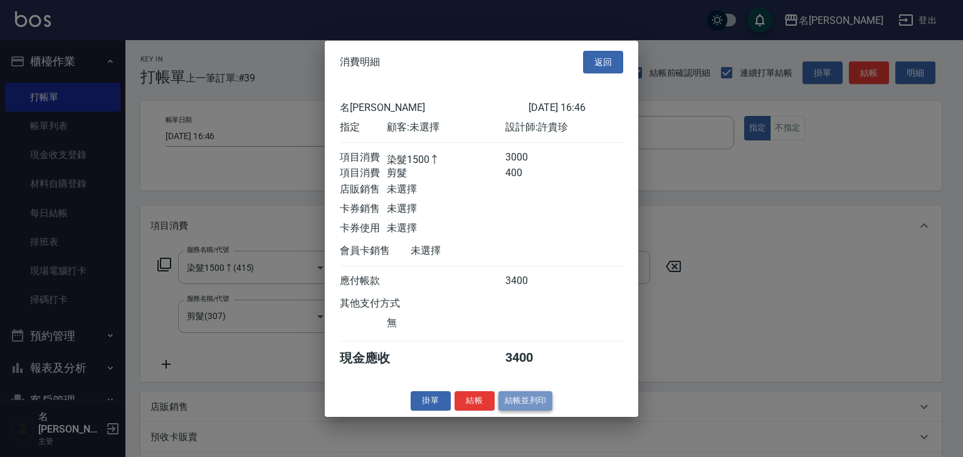
click at [535, 406] on button "結帳並列印" at bounding box center [525, 400] width 55 height 19
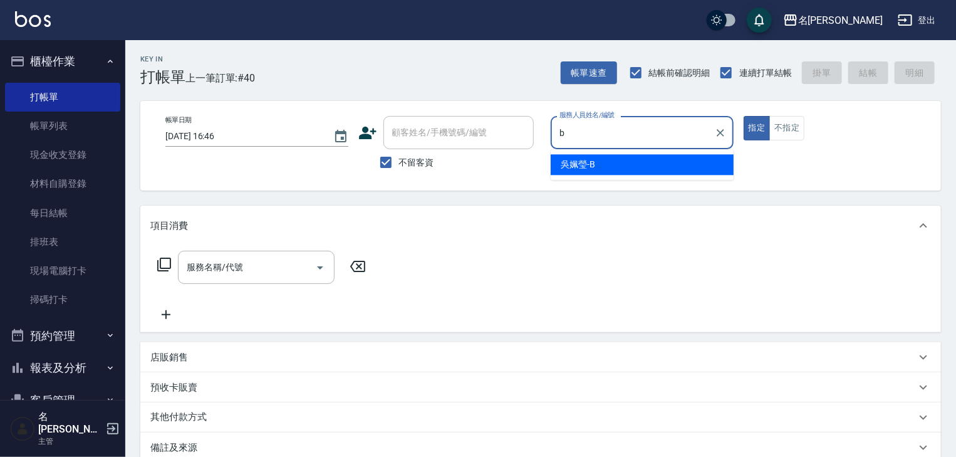
type input "[PERSON_NAME]"
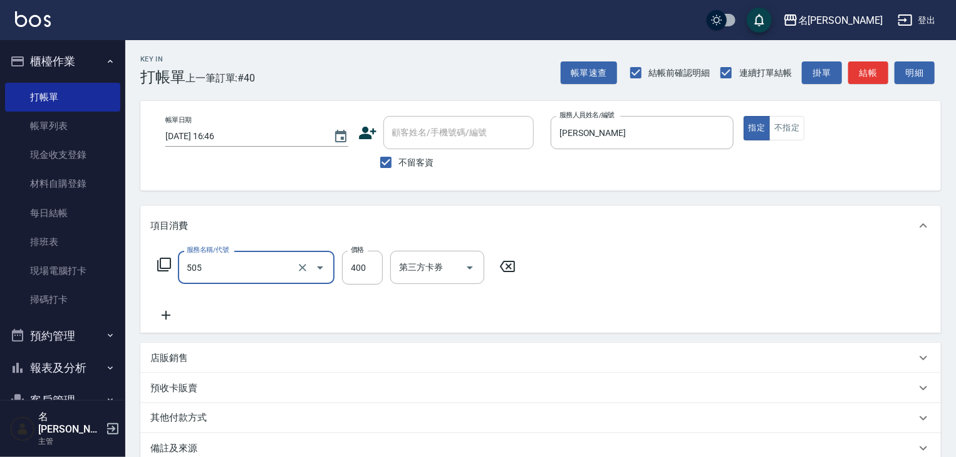
type input "洗髮(505)"
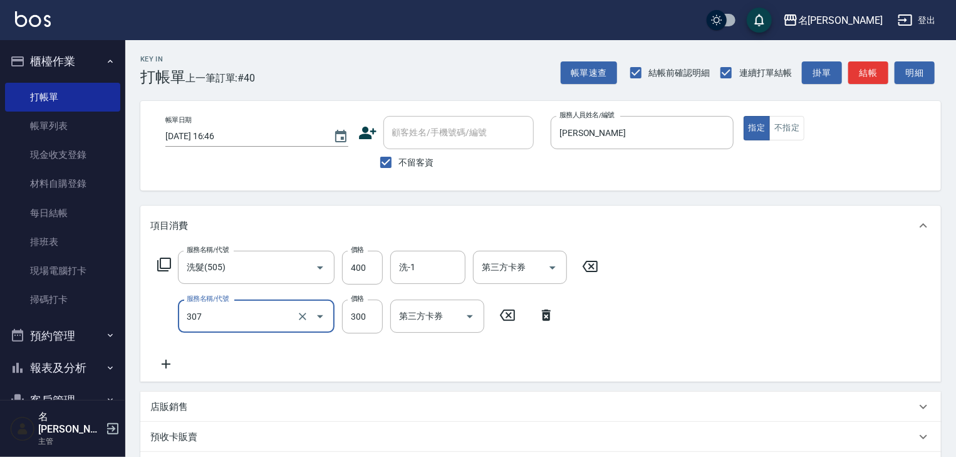
type input "剪髮(307)"
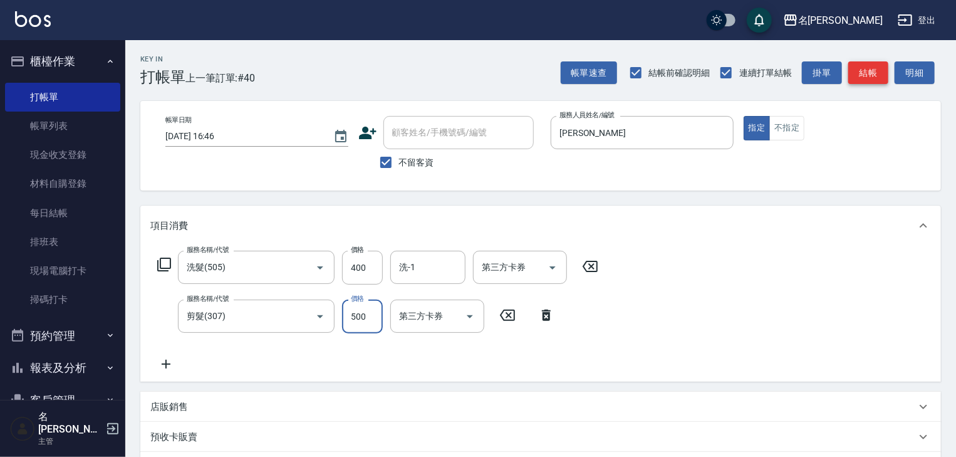
type input "500"
click at [866, 70] on button "結帳" at bounding box center [869, 72] width 40 height 23
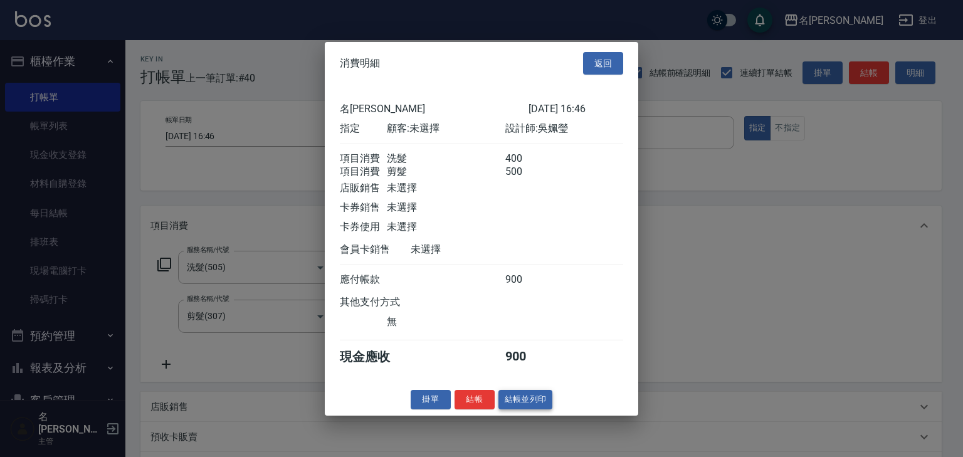
click at [541, 406] on button "結帳並列印" at bounding box center [525, 399] width 55 height 19
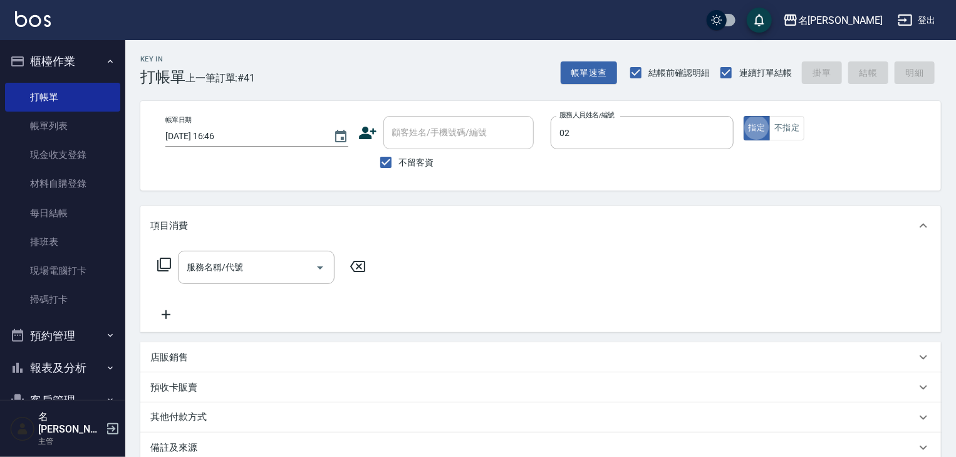
type input "[PERSON_NAME]-02"
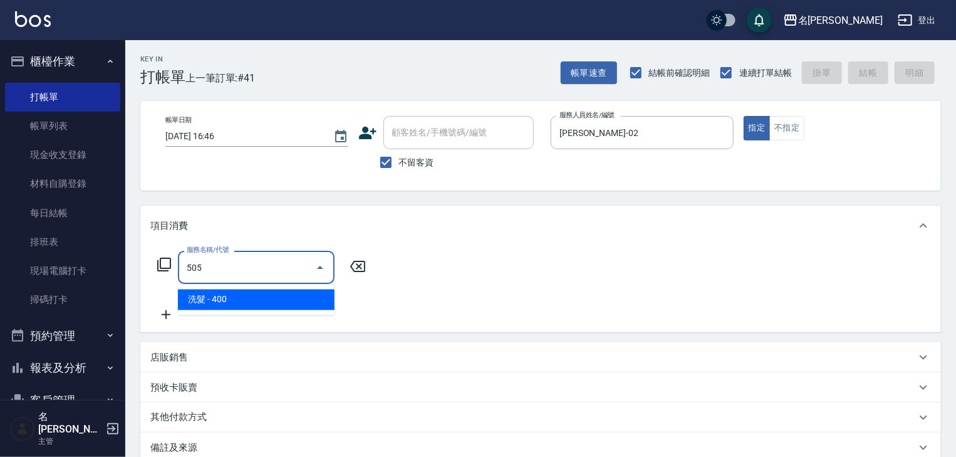
type input "洗髮(505)"
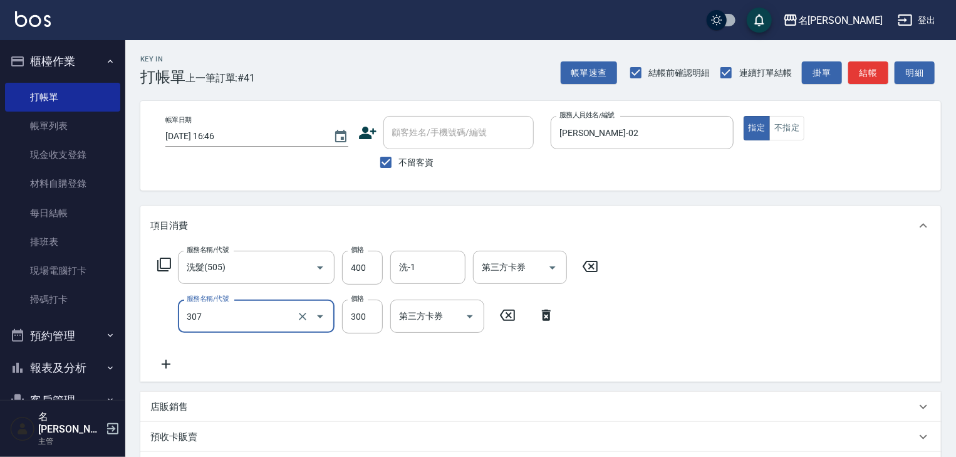
type input "剪髮(307)"
type input "400"
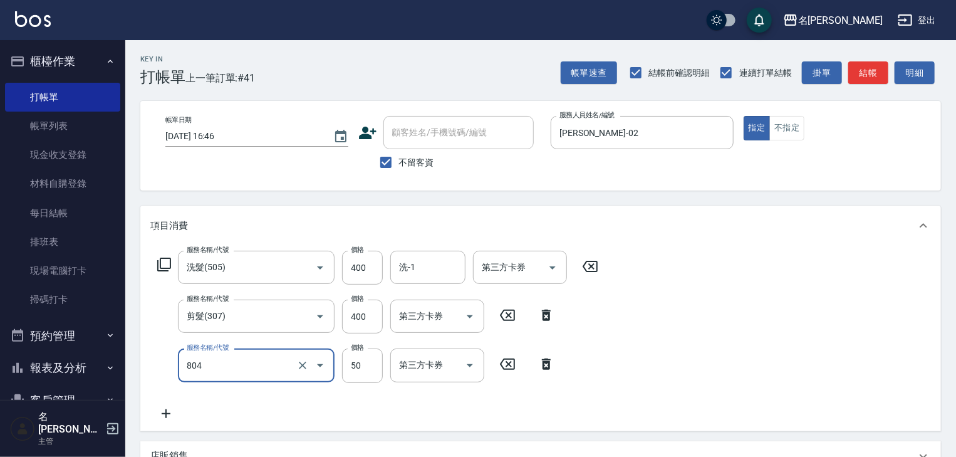
type input "吹捲(804)"
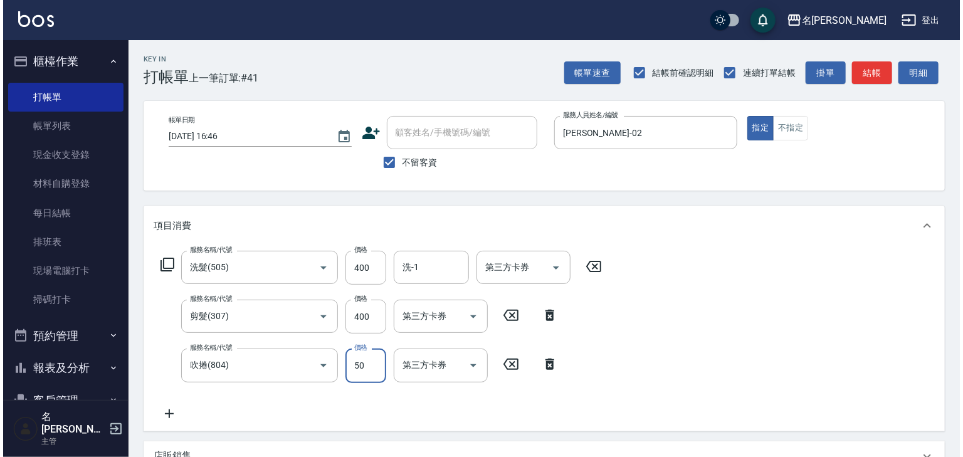
scroll to position [244, 0]
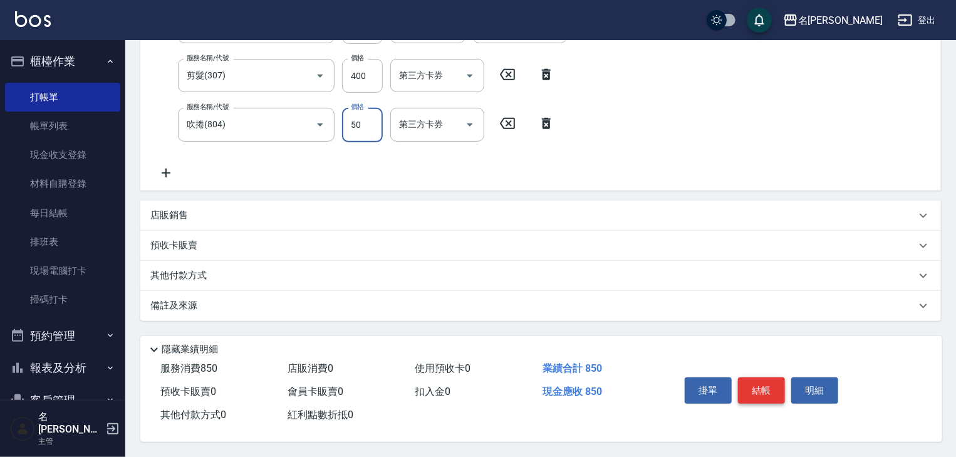
click at [764, 383] on button "結帳" at bounding box center [761, 390] width 47 height 26
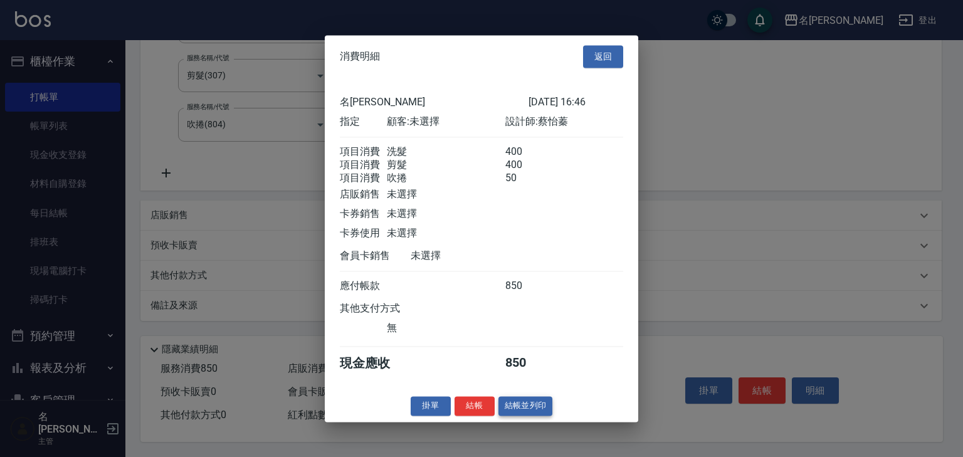
click at [547, 408] on button "結帳並列印" at bounding box center [525, 405] width 55 height 19
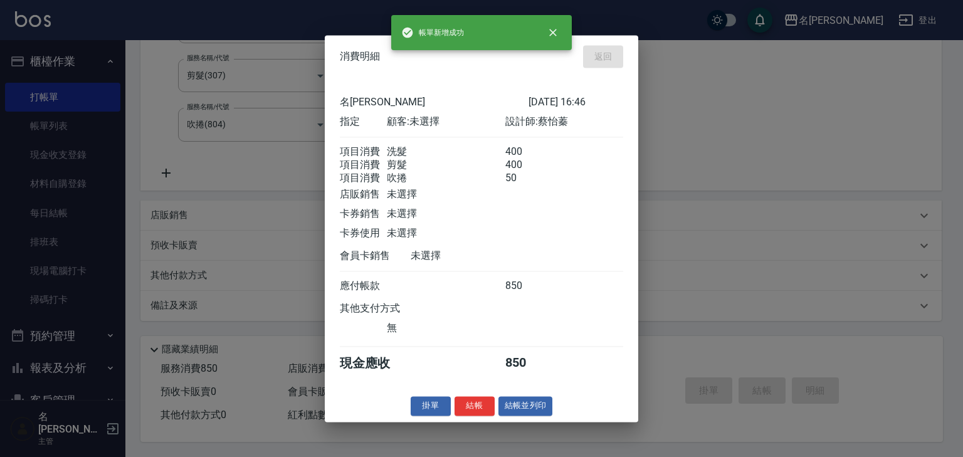
type input "[DATE] 16:56"
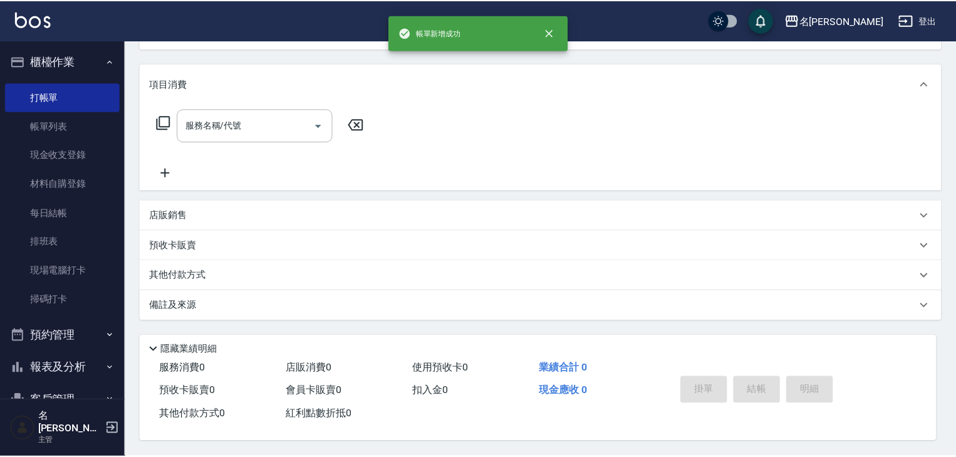
scroll to position [0, 0]
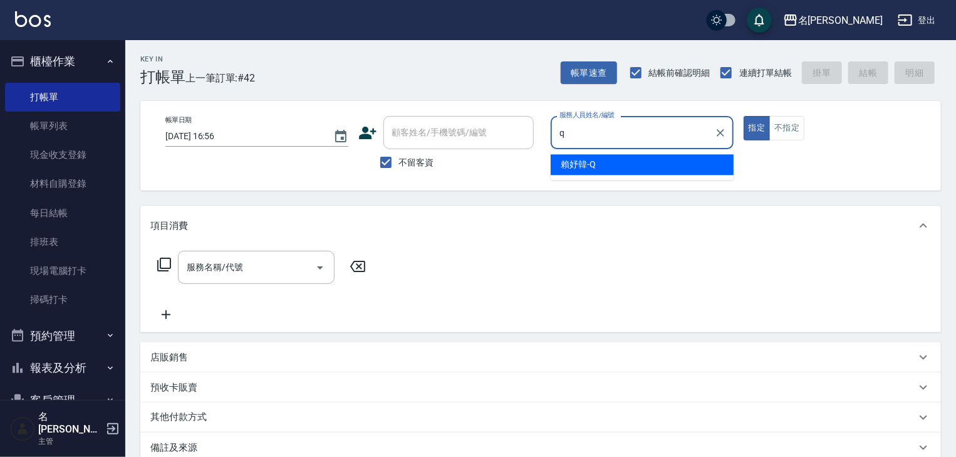
type input "[PERSON_NAME]"
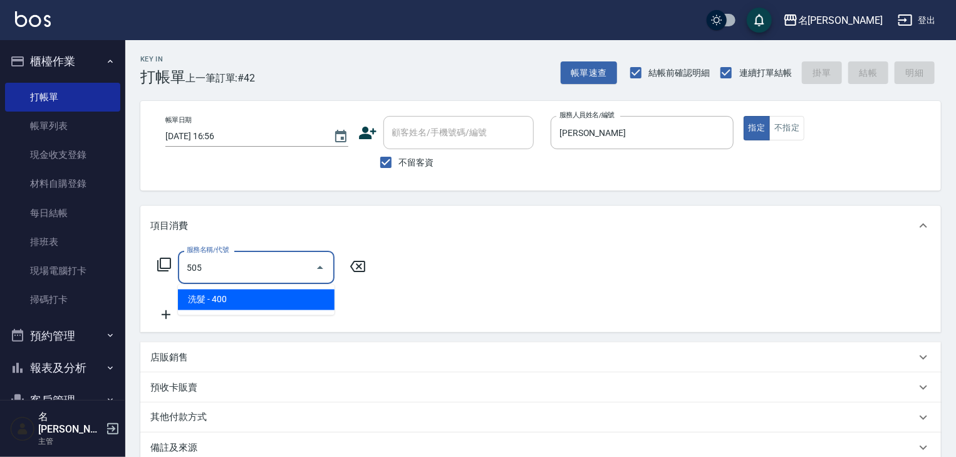
type input "洗髮(505)"
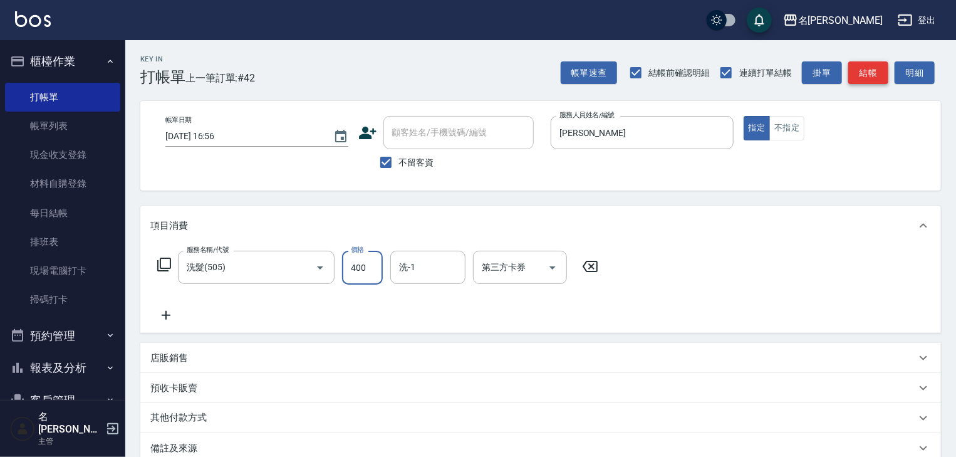
click at [878, 76] on button "結帳" at bounding box center [869, 72] width 40 height 23
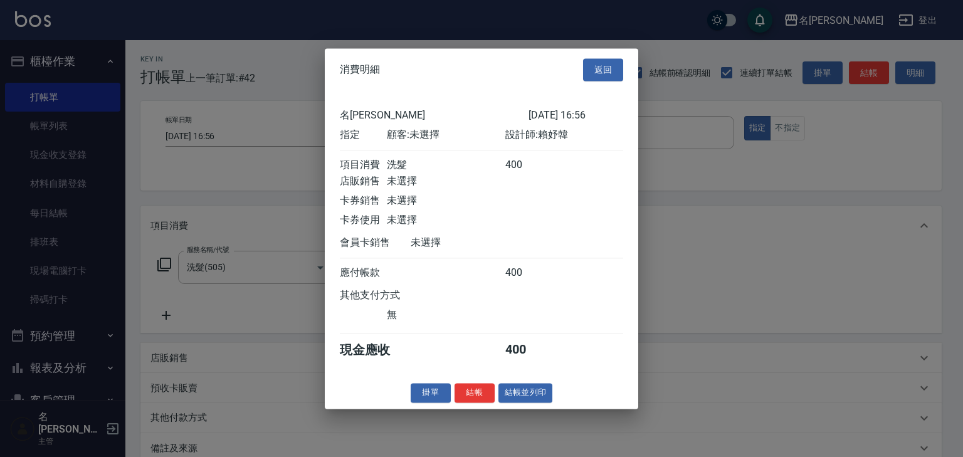
click at [535, 416] on div at bounding box center [481, 228] width 963 height 457
click at [541, 401] on button "結帳並列印" at bounding box center [525, 392] width 55 height 19
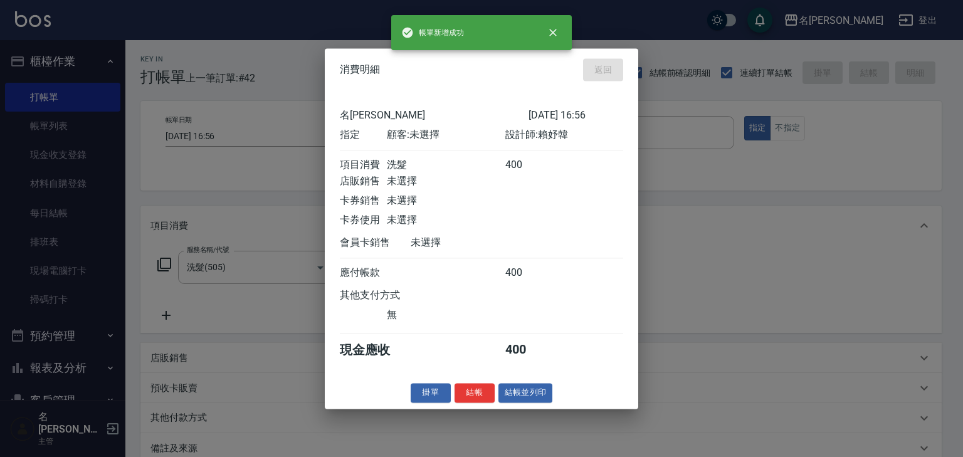
type input "[DATE] 17:08"
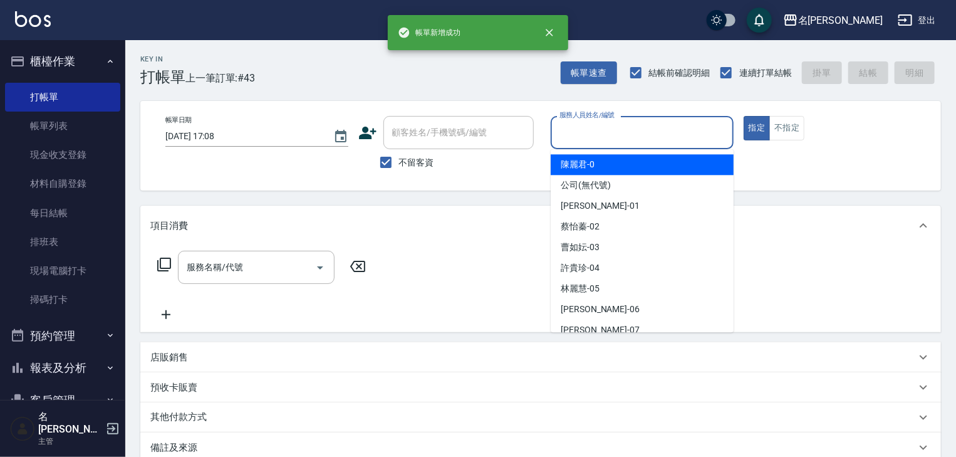
click at [599, 128] on input "服務人員姓名/編號" at bounding box center [643, 133] width 172 height 22
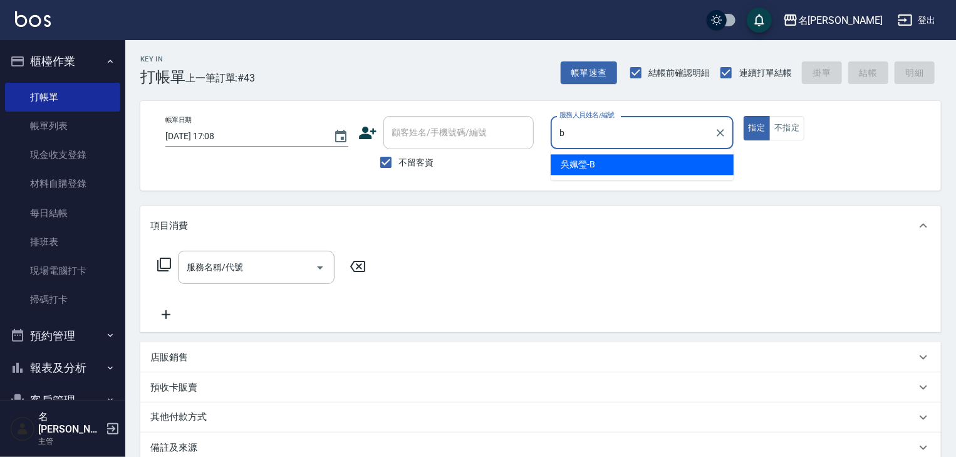
type input "[PERSON_NAME]"
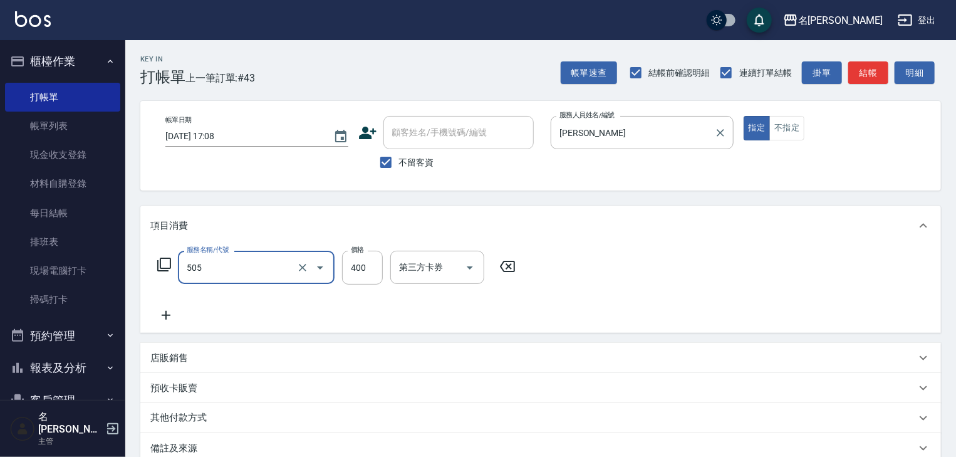
type input "洗髮(505)"
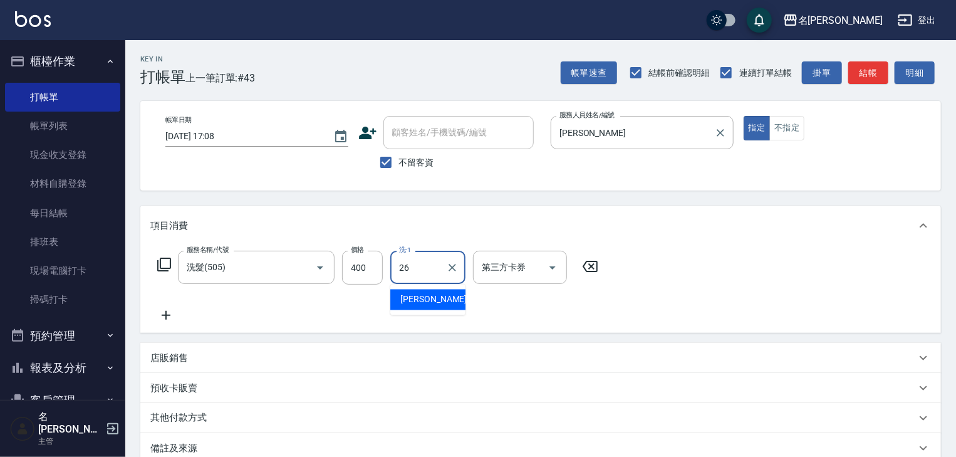
type input "[PERSON_NAME]筑-26"
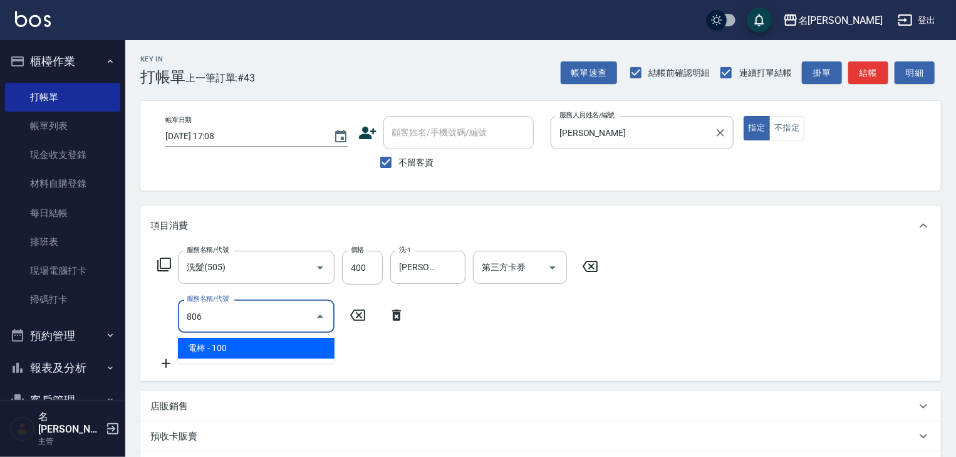
type input "電棒(806)"
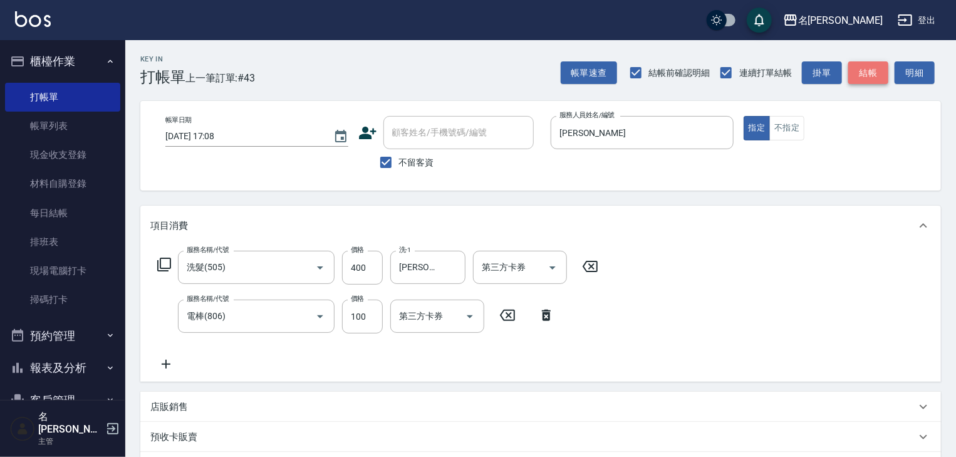
click at [865, 81] on button "結帳" at bounding box center [869, 72] width 40 height 23
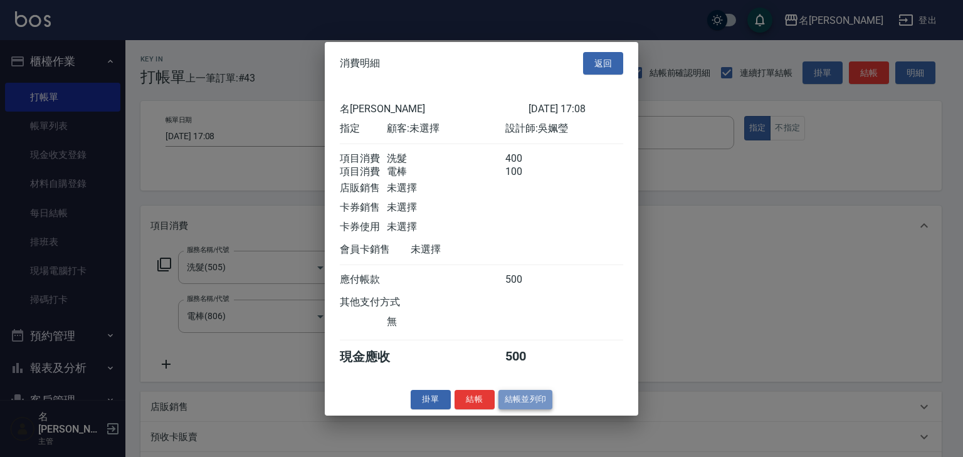
click at [545, 399] on button "結帳並列印" at bounding box center [525, 399] width 55 height 19
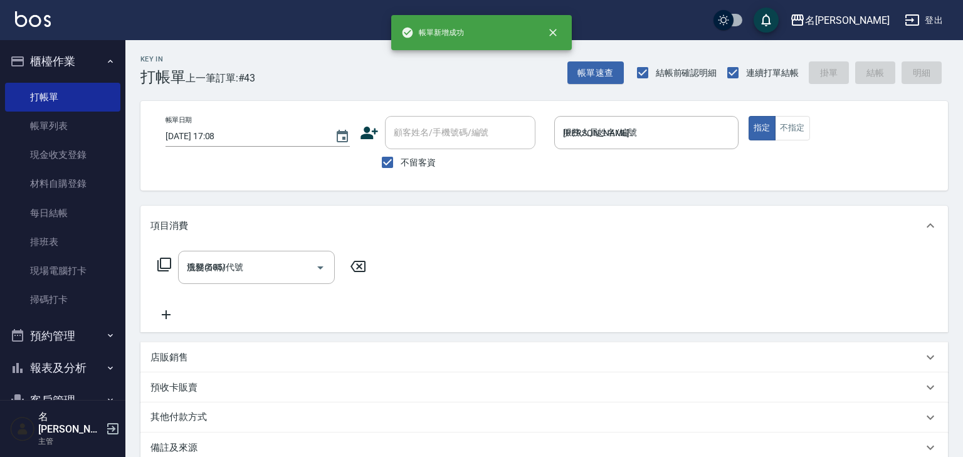
type input "[DATE] 17:09"
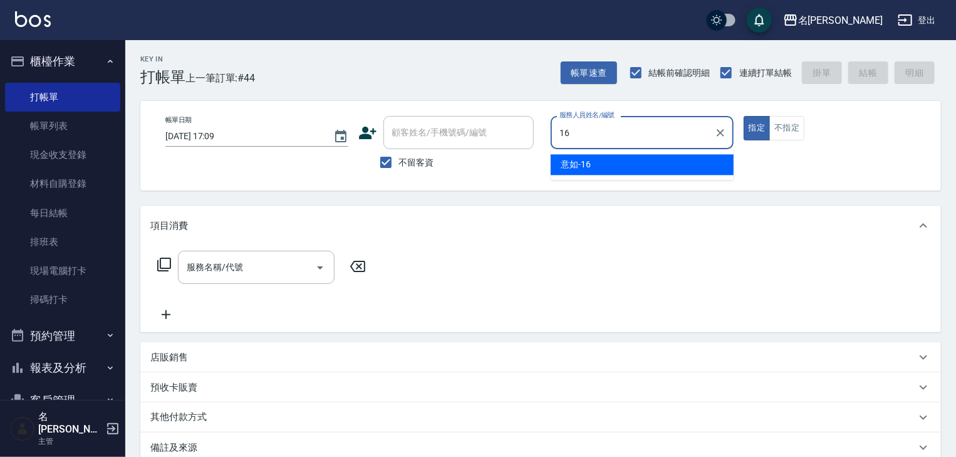
type input "意如-16"
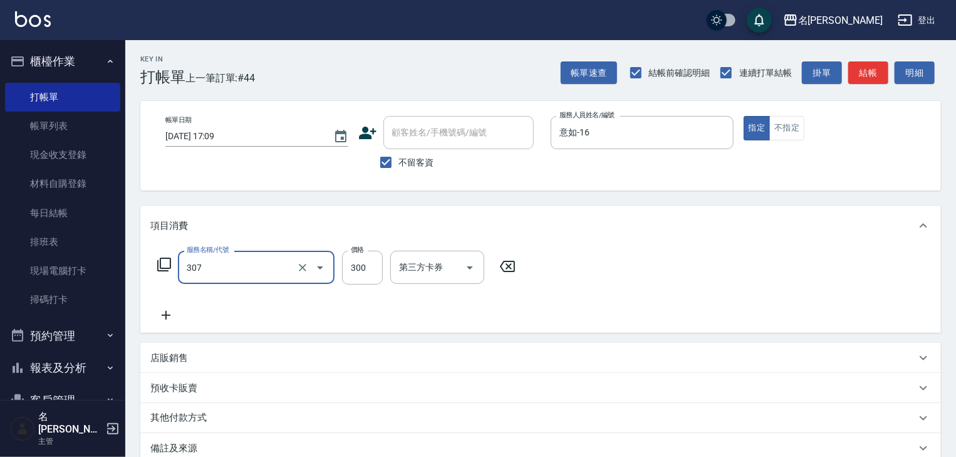
type input "剪髮(307)"
type input "500"
click at [884, 65] on button "結帳" at bounding box center [869, 72] width 40 height 23
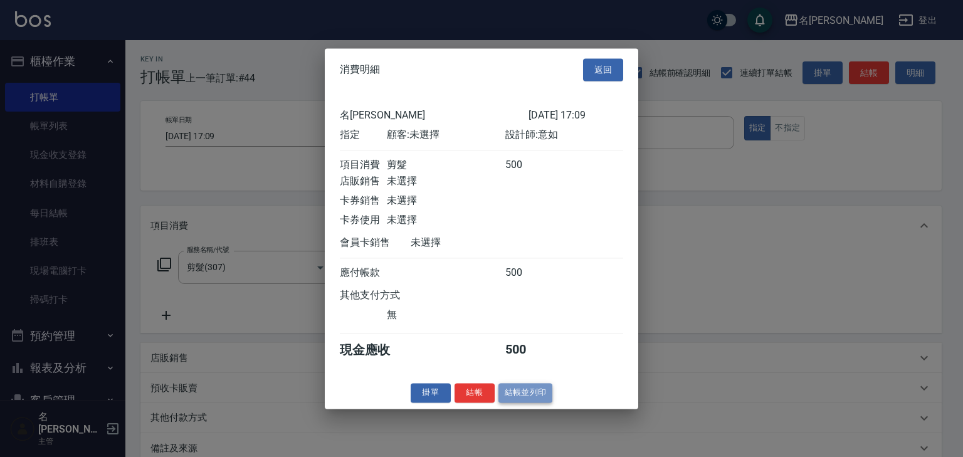
click at [522, 401] on button "結帳並列印" at bounding box center [525, 392] width 55 height 19
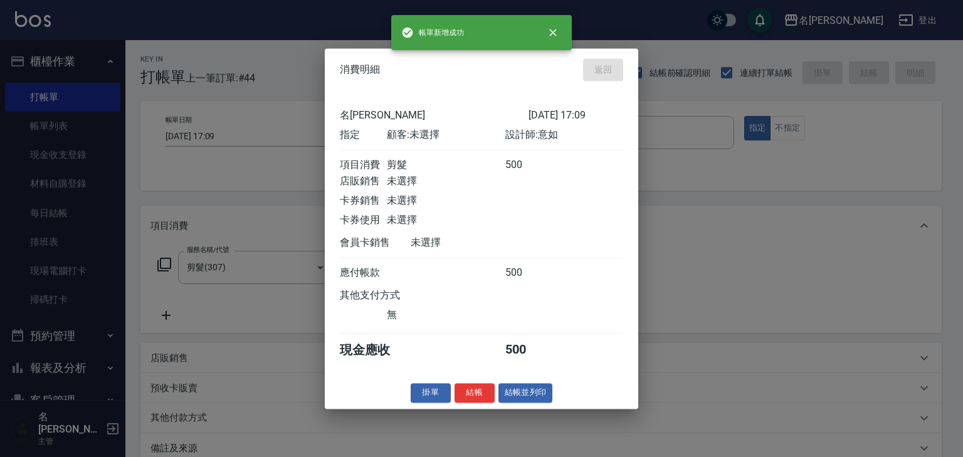
type input "[DATE] 17:23"
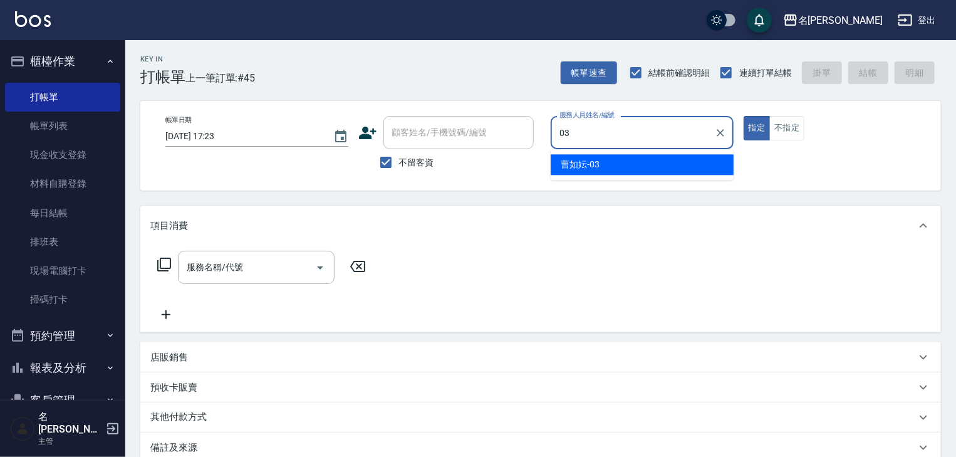
type input "[PERSON_NAME]-03"
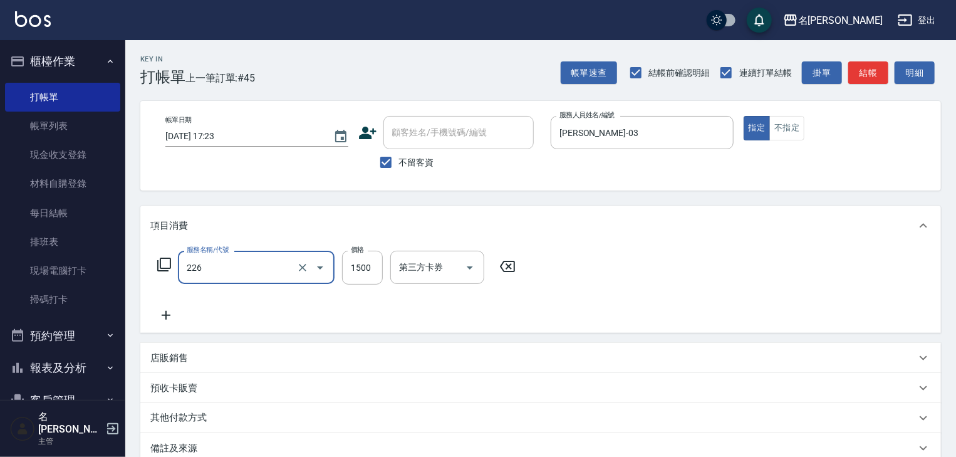
type input "冷燙自購1500↑(226)"
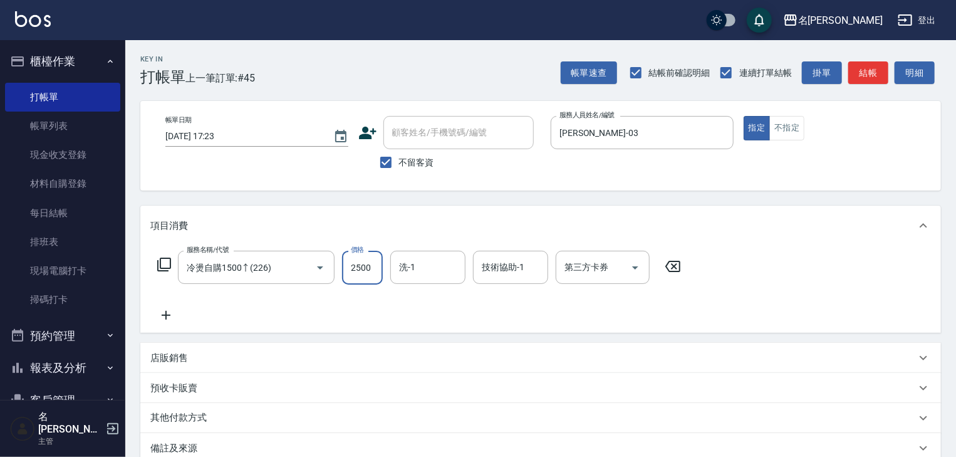
type input "2500"
type input "葉敏辰-23"
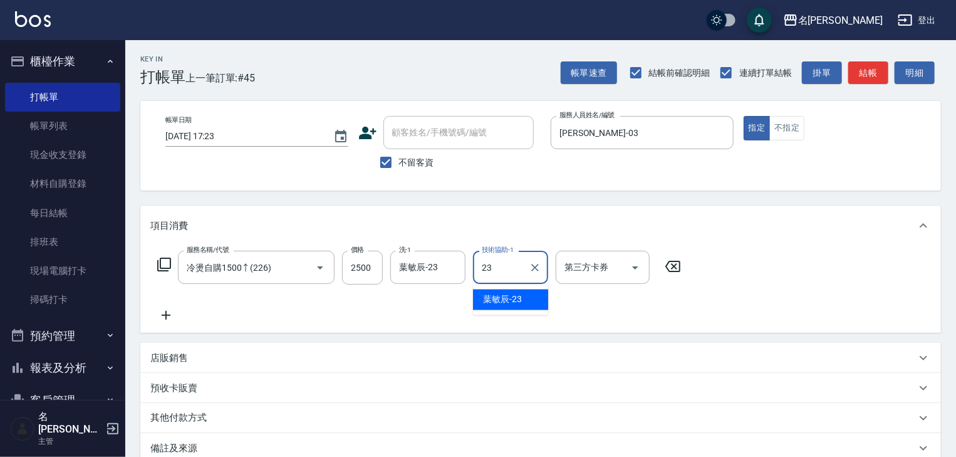
type input "葉敏辰-23"
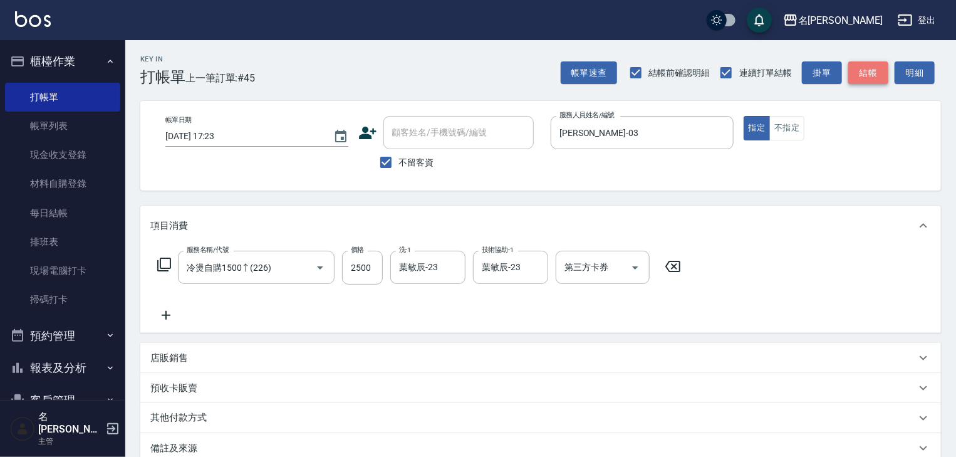
click at [857, 75] on button "結帳" at bounding box center [869, 72] width 40 height 23
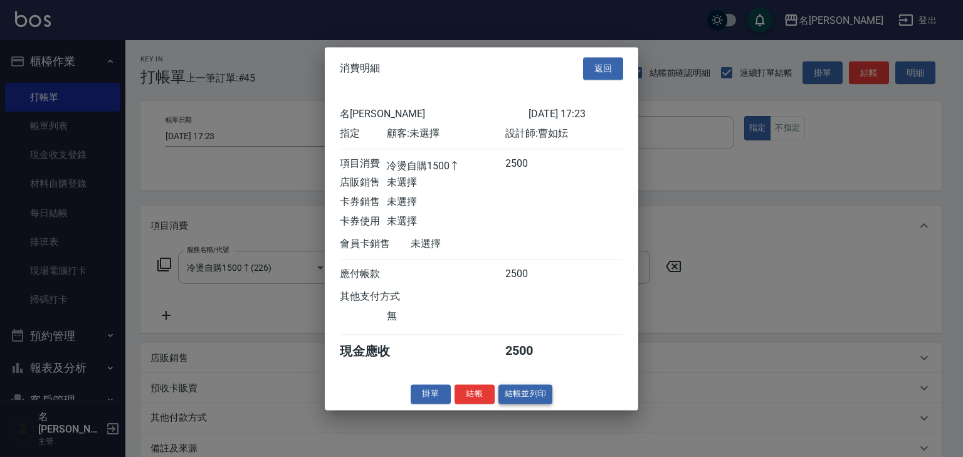
click at [538, 404] on button "結帳並列印" at bounding box center [525, 393] width 55 height 19
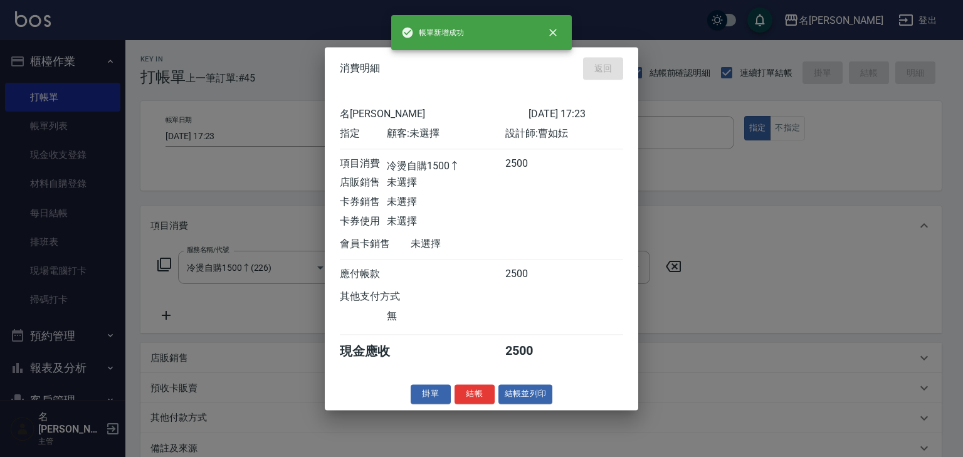
type input "[DATE] 17:36"
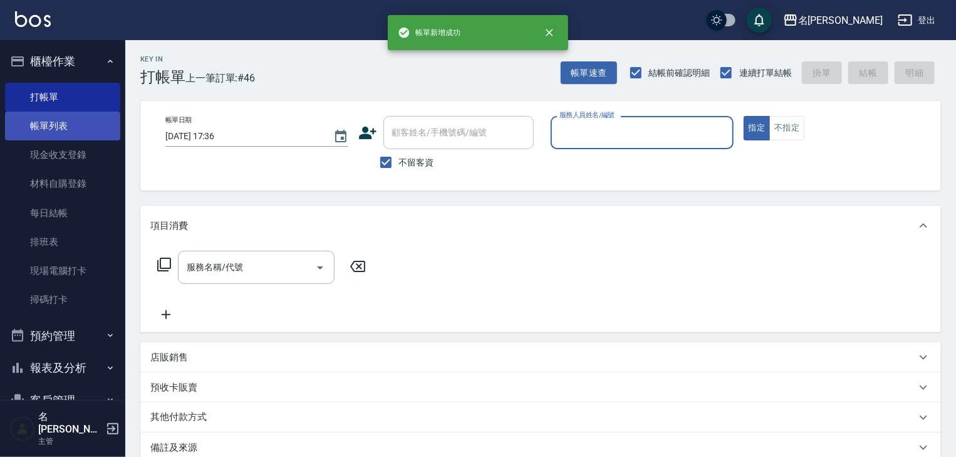
click at [63, 123] on link "帳單列表" at bounding box center [62, 126] width 115 height 29
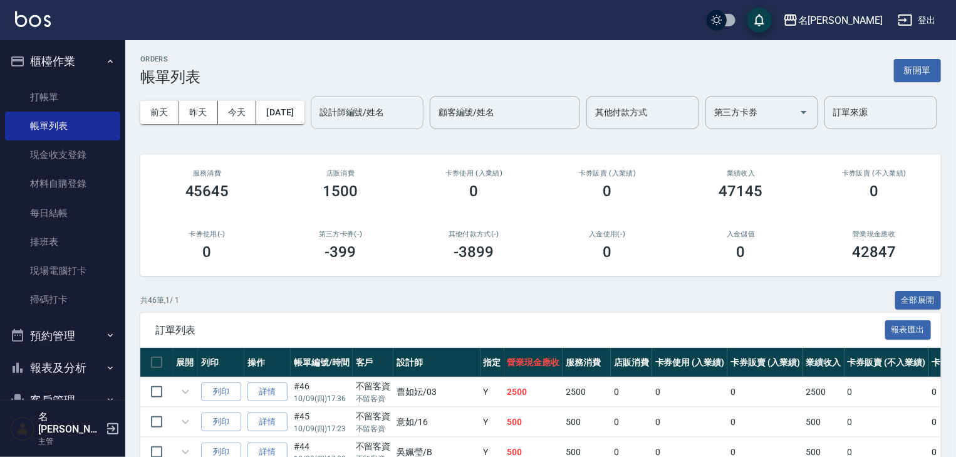
click at [311, 129] on div "設計師編號/姓名 設計師編號/姓名" at bounding box center [367, 112] width 113 height 33
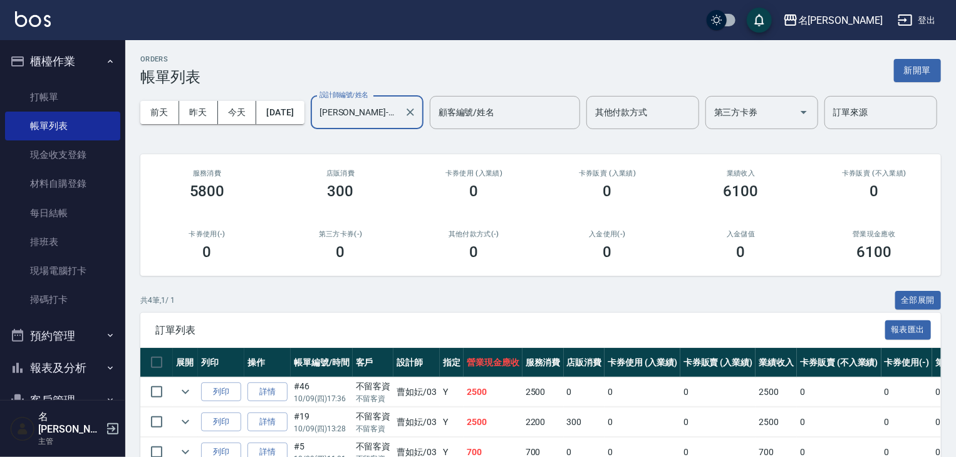
scroll to position [135, 0]
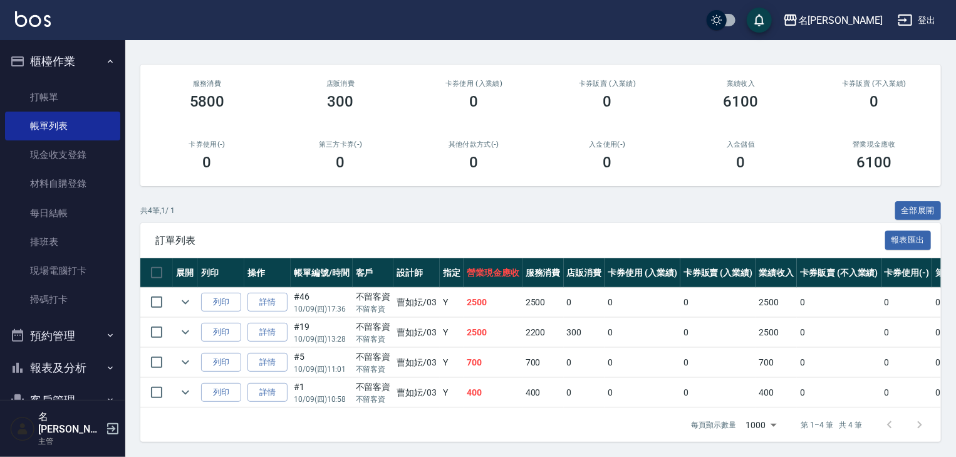
type input "[PERSON_NAME]-03"
click at [295, 363] on p "10/09 (四) 11:01" at bounding box center [322, 368] width 56 height 11
click at [266, 358] on link "詳情" at bounding box center [268, 362] width 40 height 19
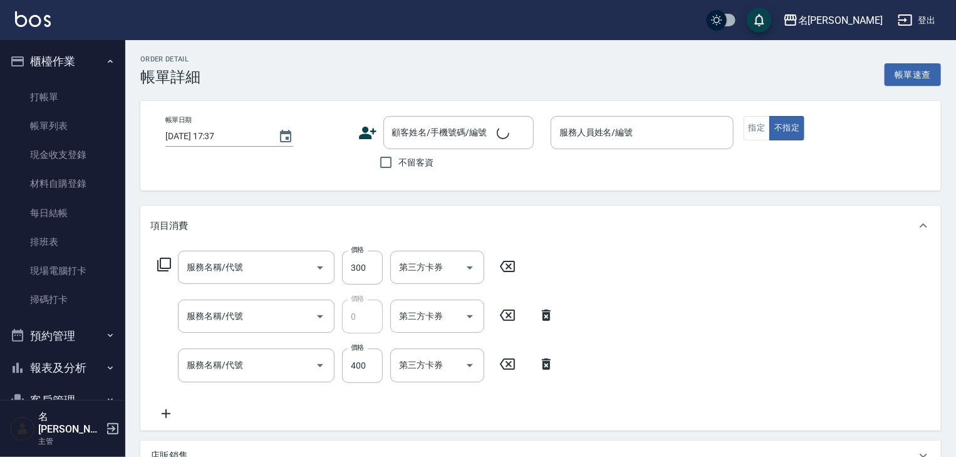
type input "[DATE] 11:01"
checkbox input "true"
type input "[PERSON_NAME]-03"
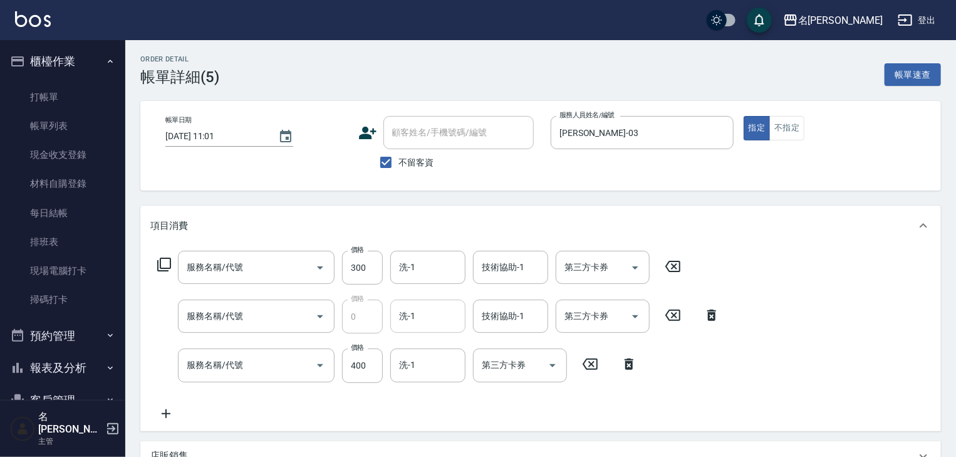
type input "基礎活氧健康洗/何首烏(109)"
type input "頭皮、護髮免費卡(新)(655)"
type input "健康洗髮(寶齡洗髮精)(521)"
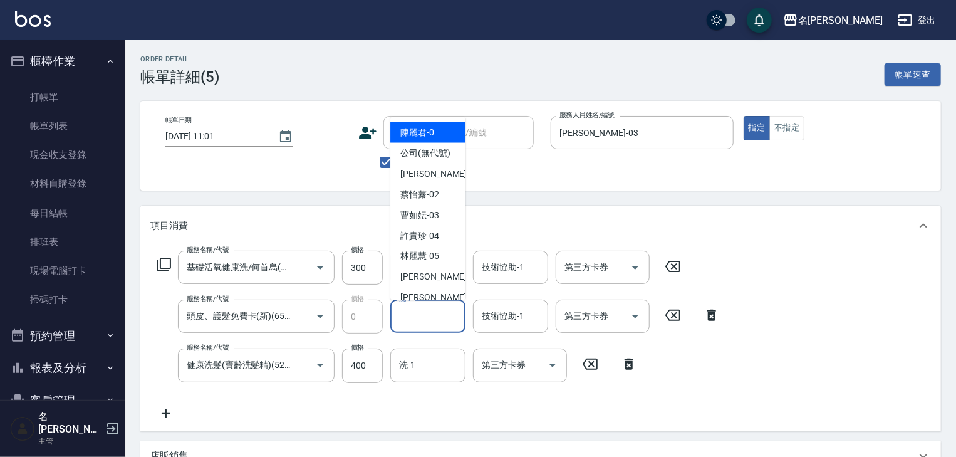
click at [433, 316] on input "洗-1" at bounding box center [428, 316] width 64 height 22
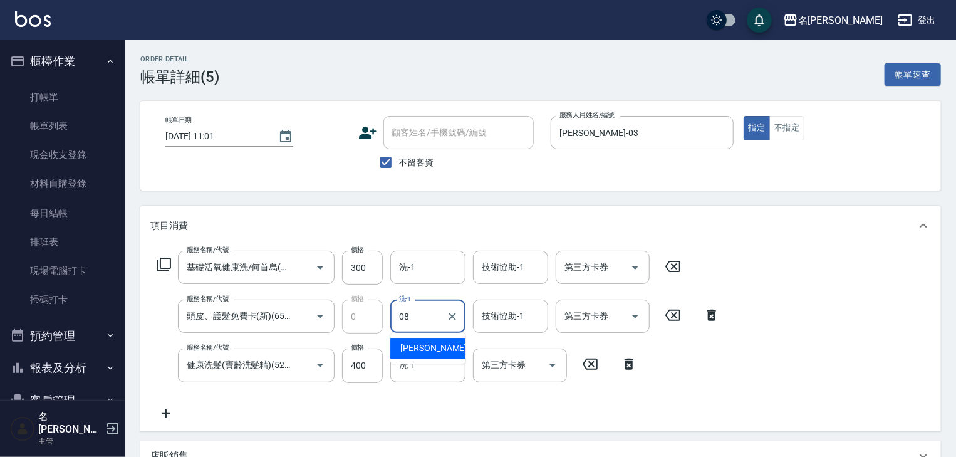
type input "[PERSON_NAME]-08"
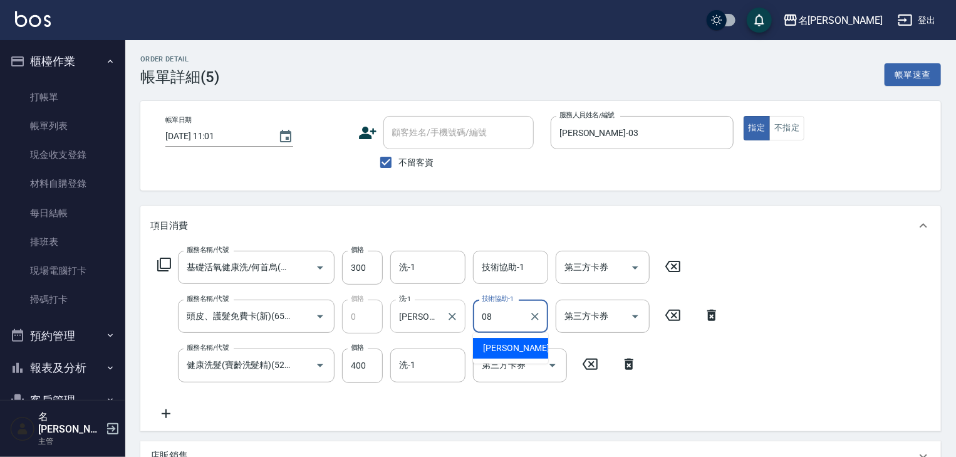
type input "[PERSON_NAME]-08"
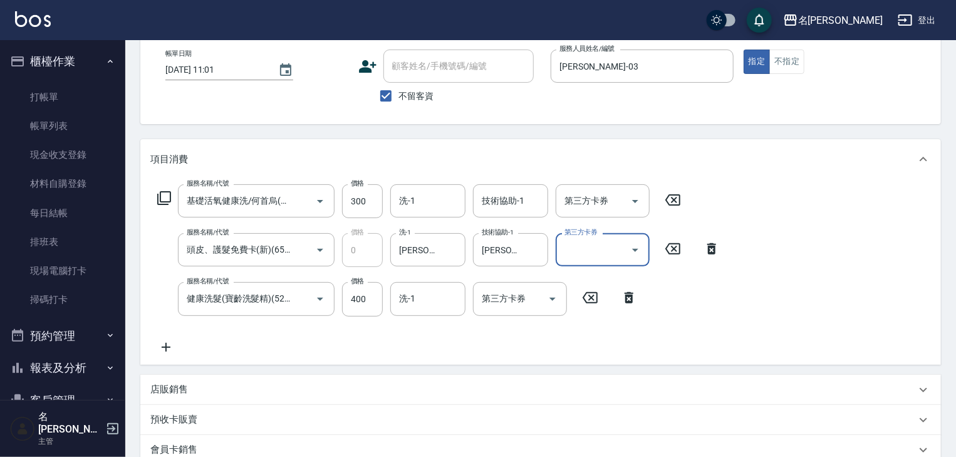
scroll to position [267, 0]
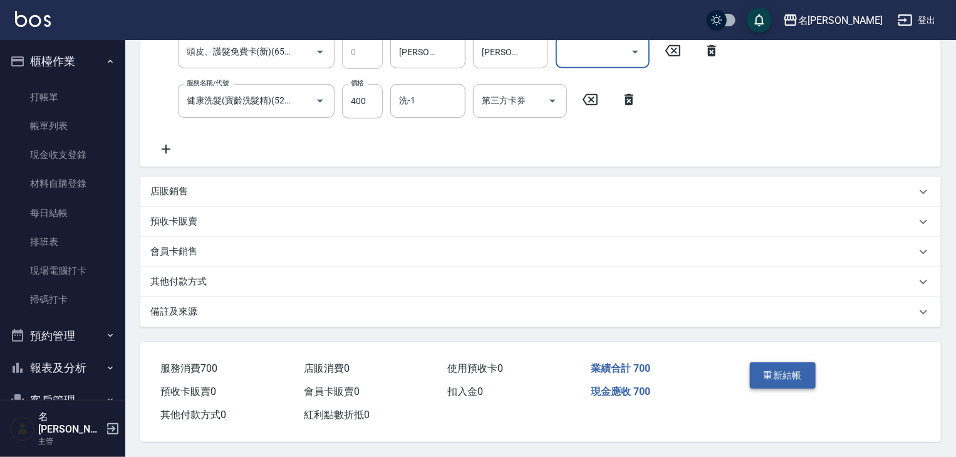
click at [778, 376] on button "重新結帳" at bounding box center [783, 375] width 66 height 26
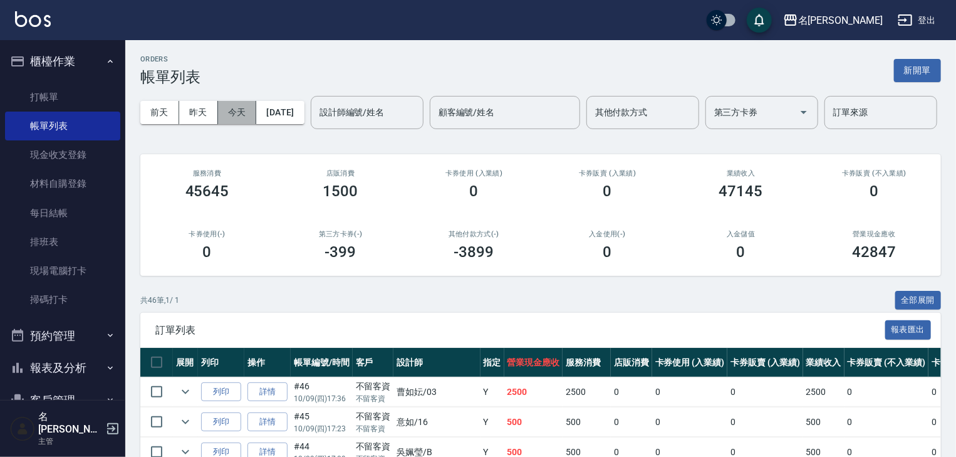
click at [243, 115] on button "今天" at bounding box center [237, 112] width 39 height 23
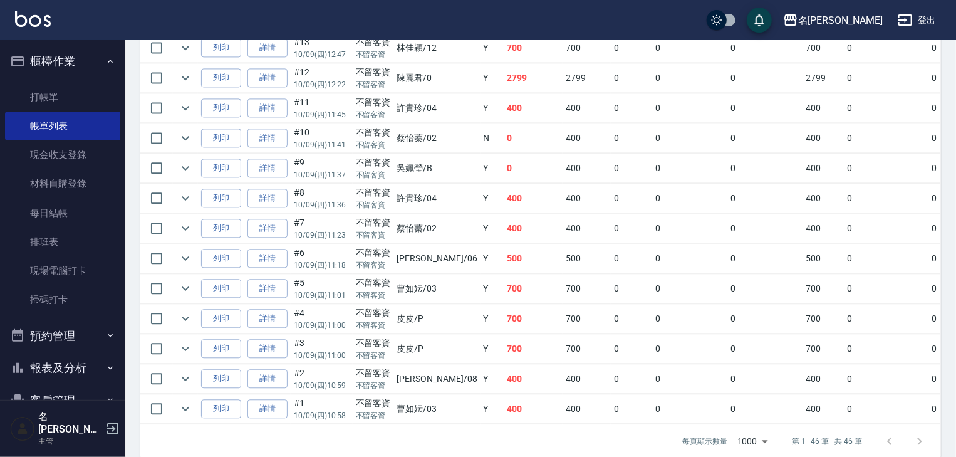
scroll to position [1389, 0]
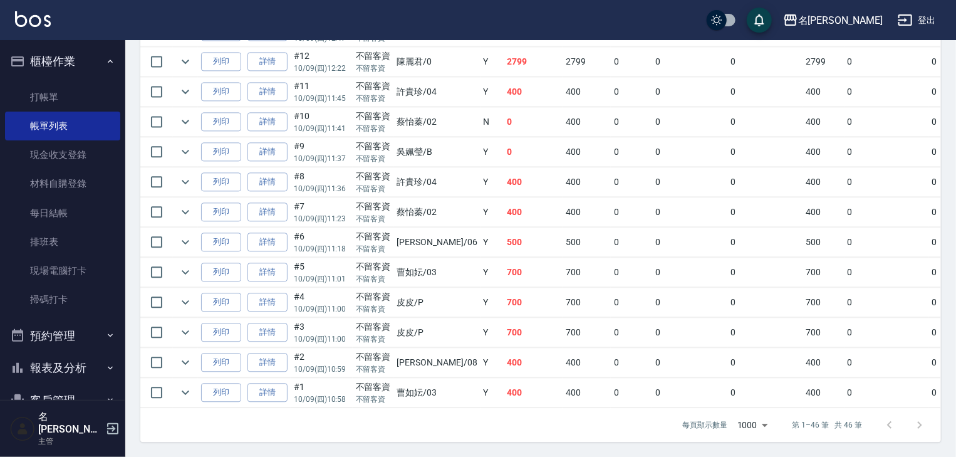
click at [26, 19] on img at bounding box center [33, 19] width 36 height 16
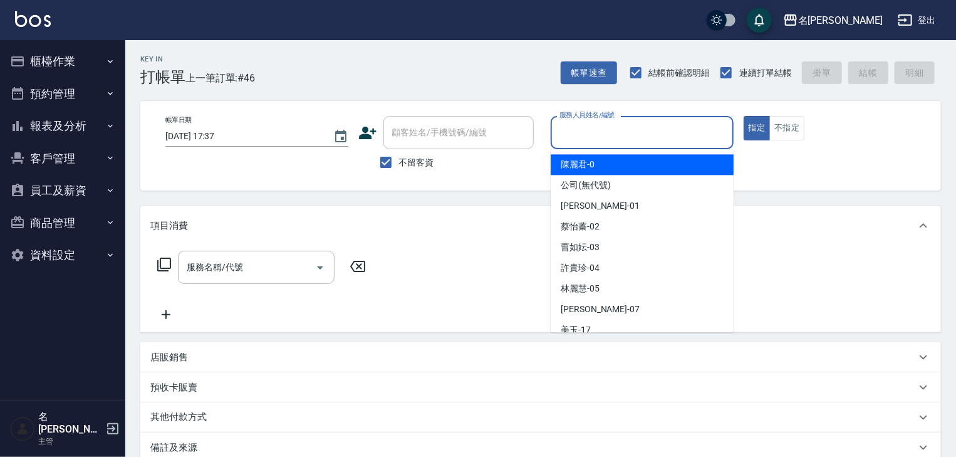
click at [654, 135] on input "服務人員姓名/編號" at bounding box center [643, 133] width 172 height 22
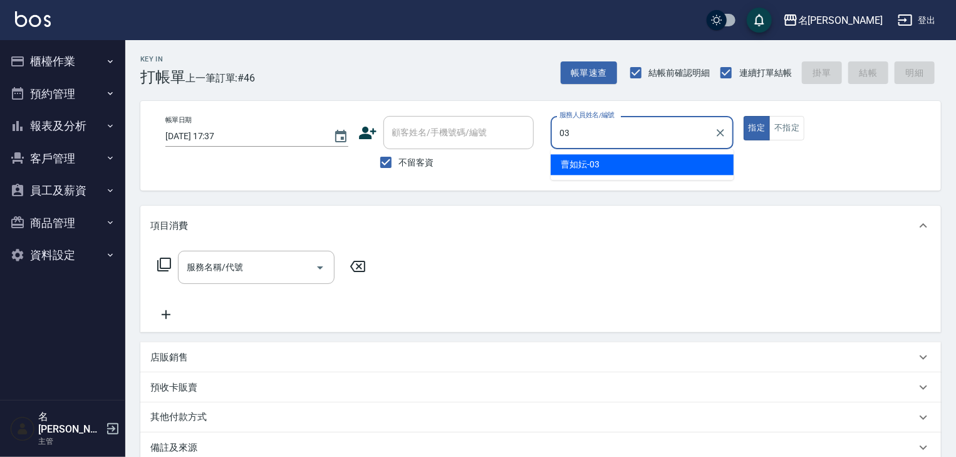
type input "[PERSON_NAME]-03"
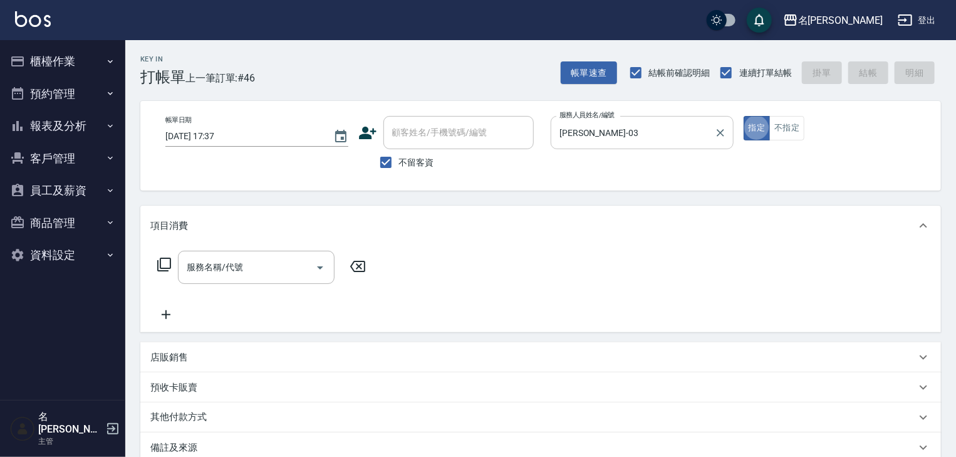
type button "true"
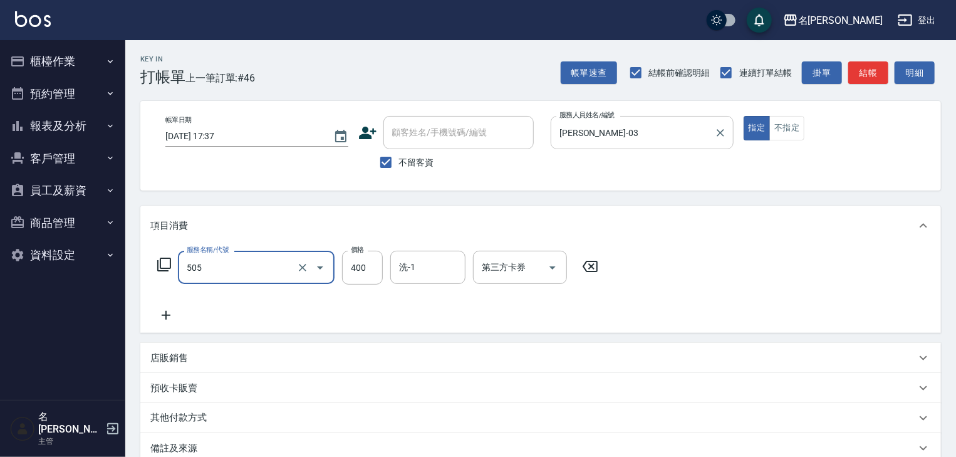
type input "洗髮(505)"
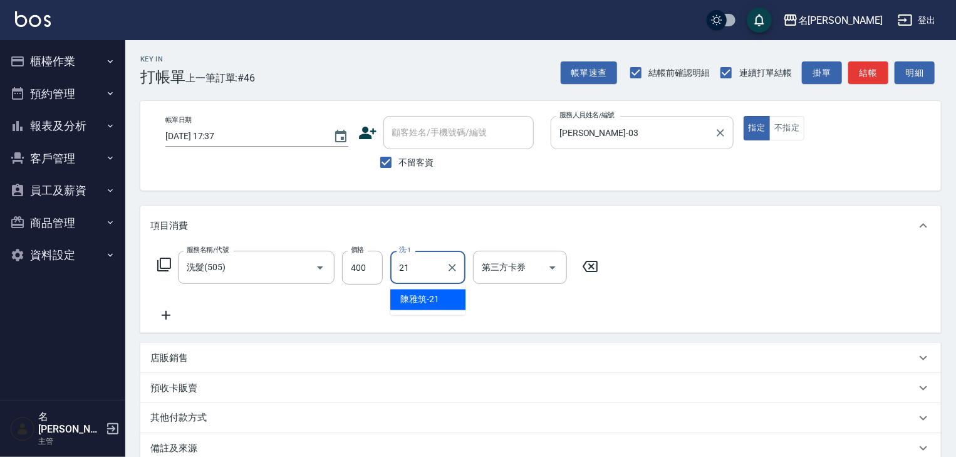
type input "[PERSON_NAME]-21"
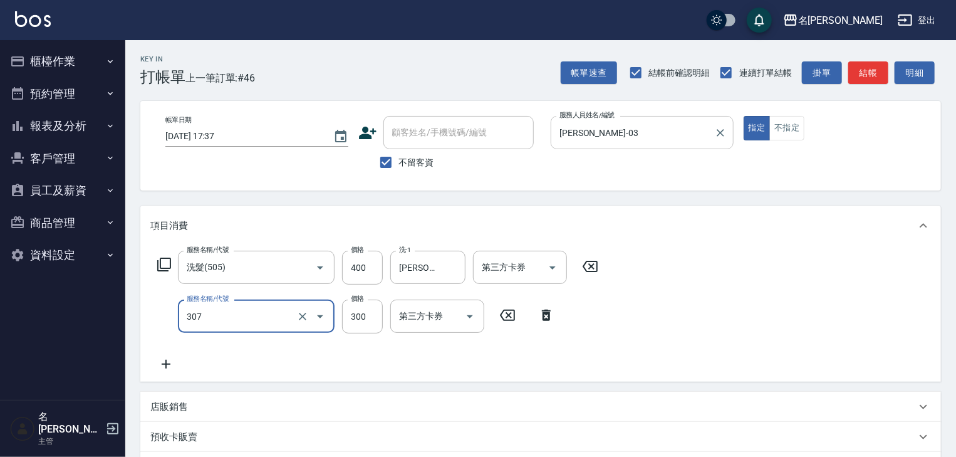
type input "剪髮(307)"
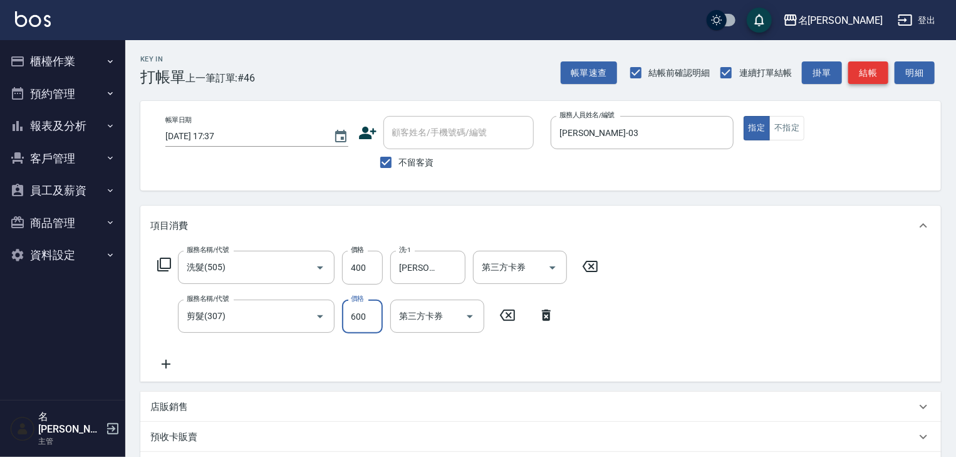
type input "600"
click at [884, 77] on button "結帳" at bounding box center [869, 72] width 40 height 23
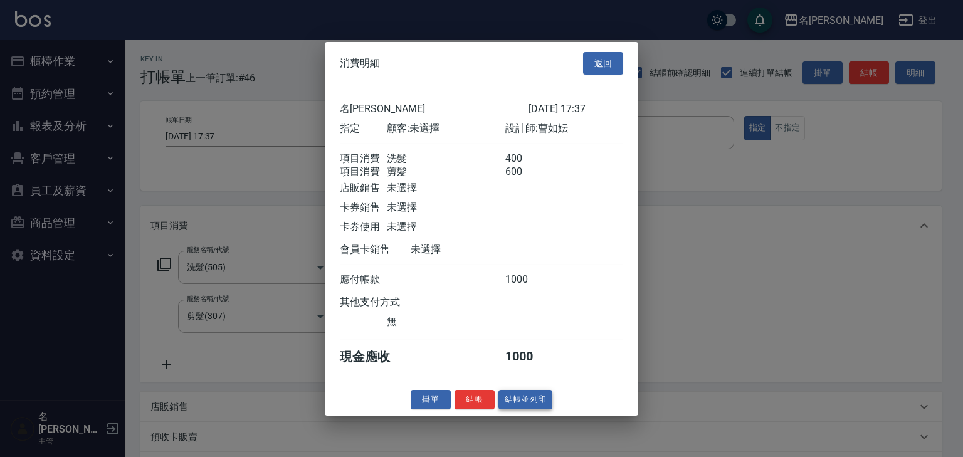
click at [533, 406] on button "結帳並列印" at bounding box center [525, 399] width 55 height 19
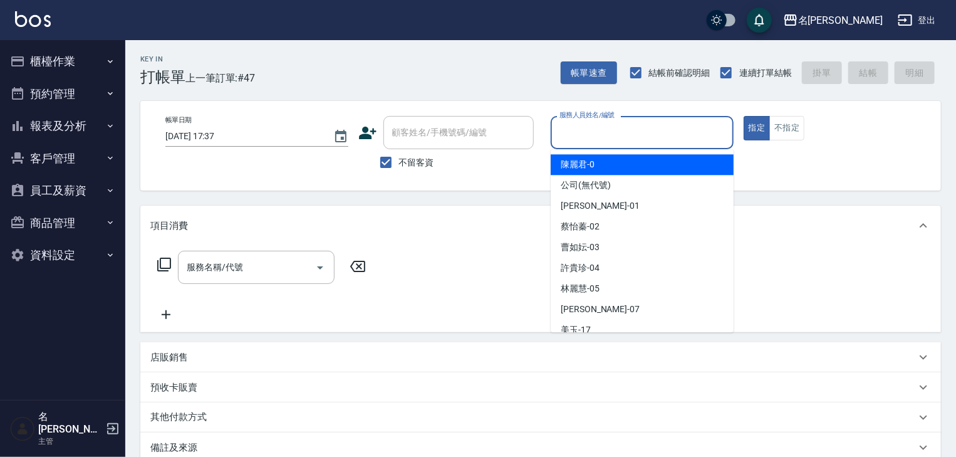
click at [676, 130] on input "服務人員姓名/編號" at bounding box center [643, 133] width 172 height 22
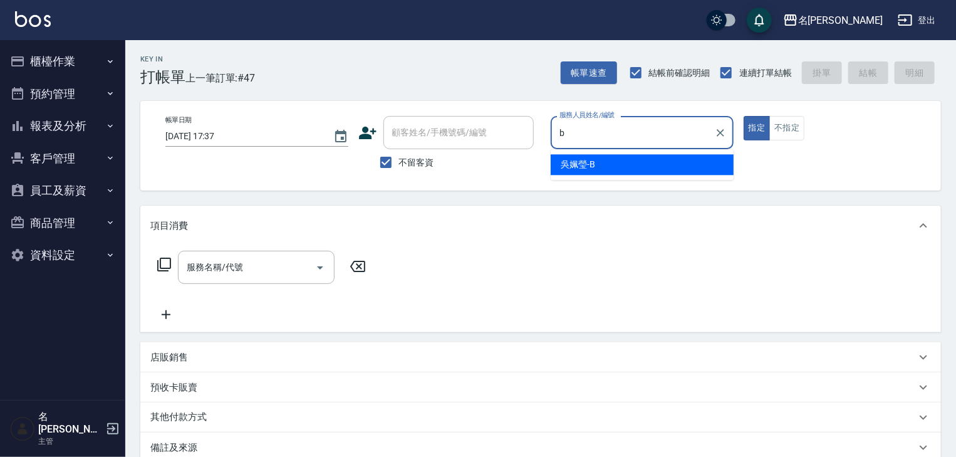
type input "[PERSON_NAME]"
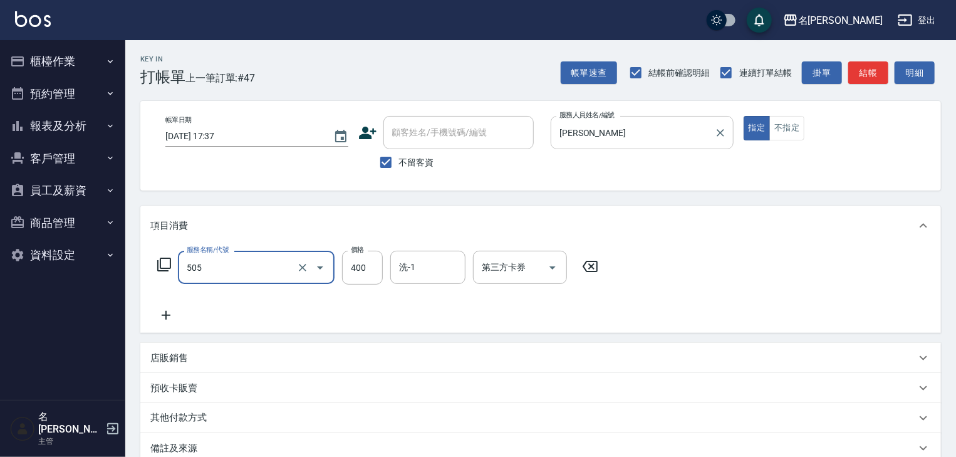
type input "洗髮(505)"
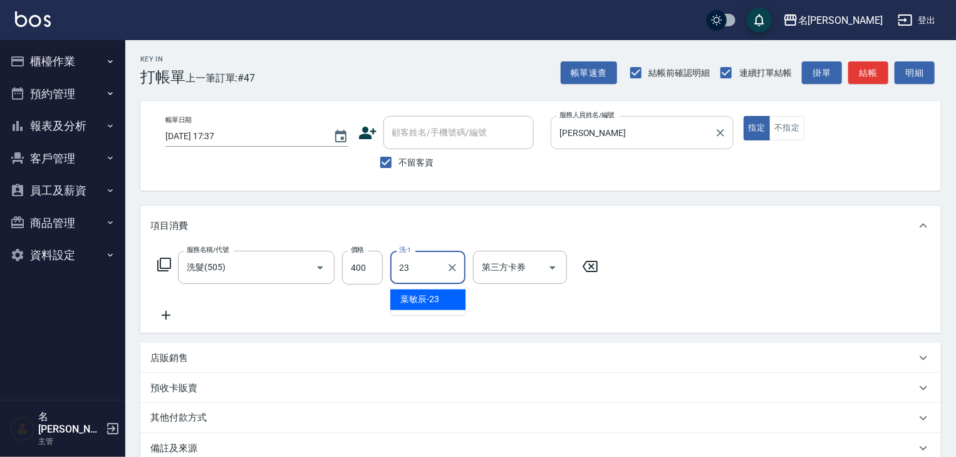
type input "葉敏辰-23"
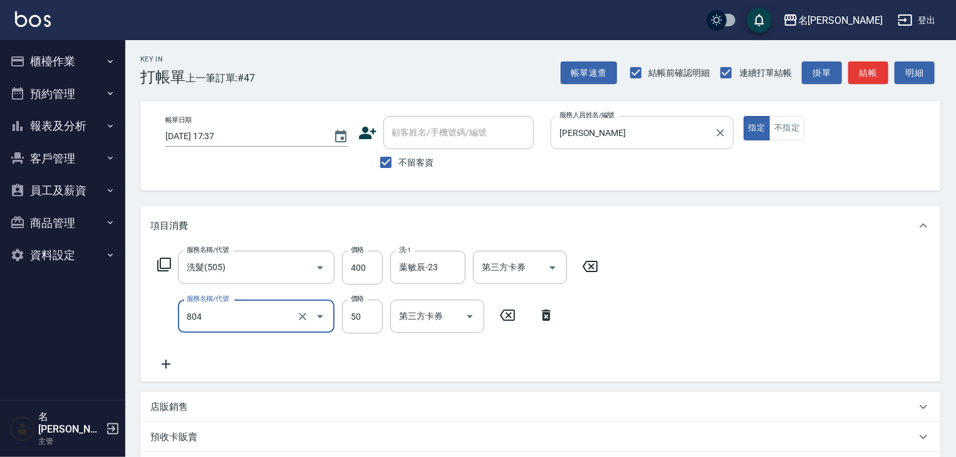
type input "吹捲(804)"
click at [867, 77] on button "結帳" at bounding box center [869, 72] width 40 height 23
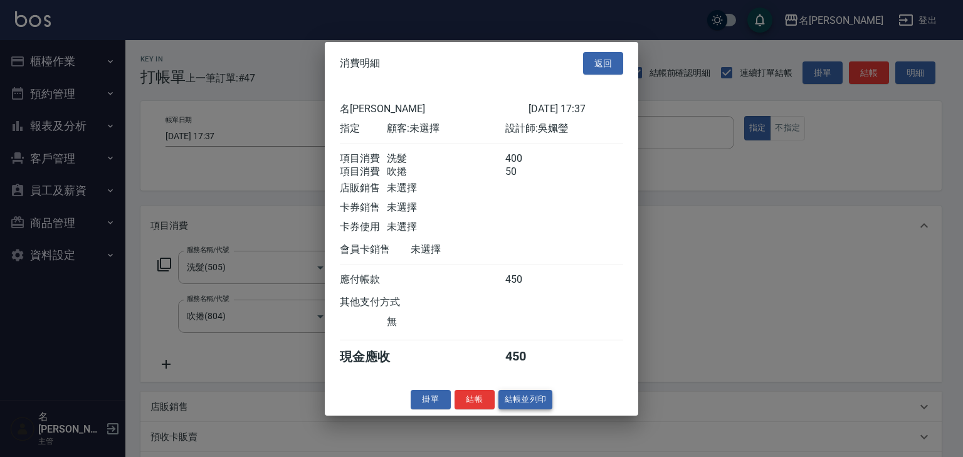
click at [544, 409] on button "結帳並列印" at bounding box center [525, 399] width 55 height 19
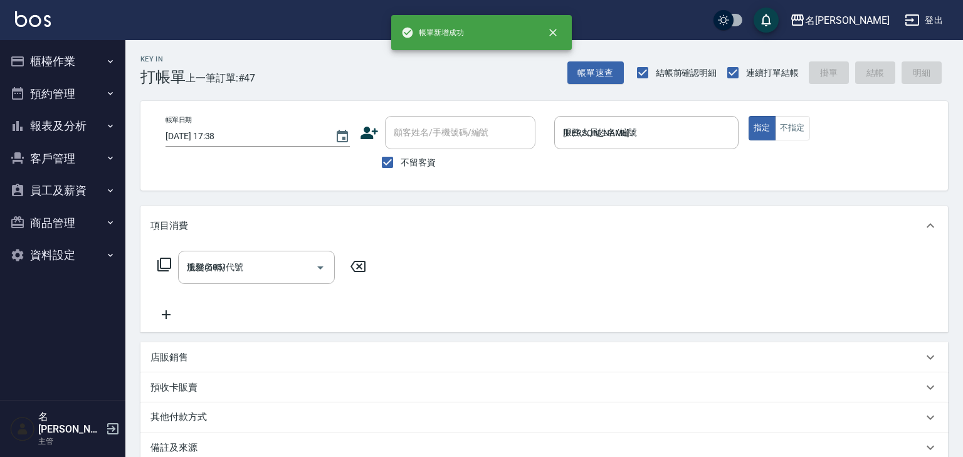
type input "[DATE] 17:38"
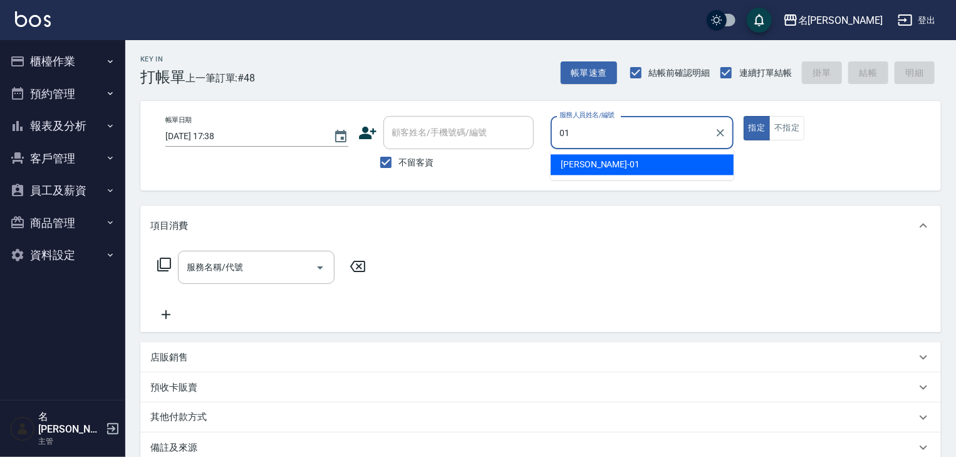
type input "[PERSON_NAME]-01"
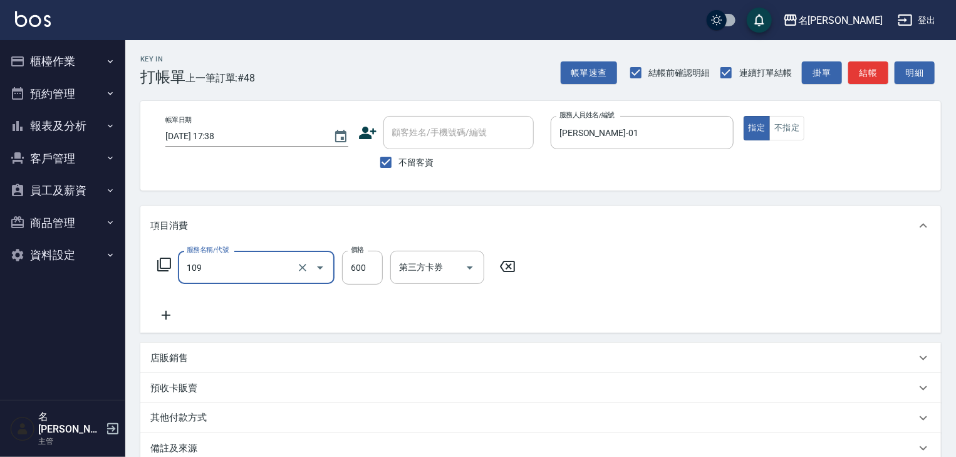
type input "基礎活氧健康洗/何首烏(109)"
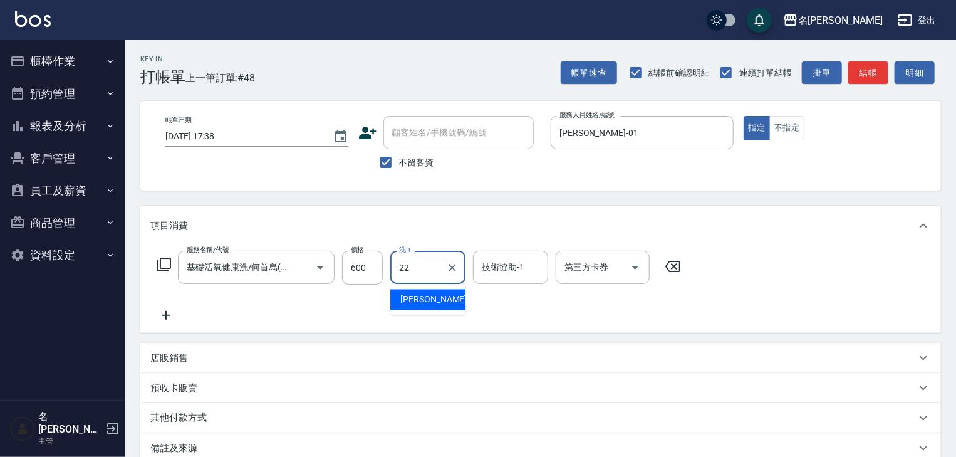
type input "[PERSON_NAME]-22"
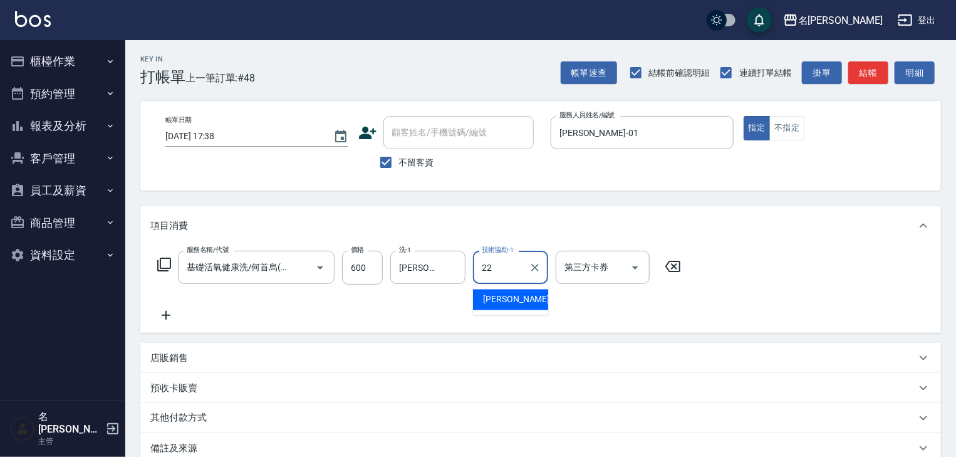
type input "[PERSON_NAME]-22"
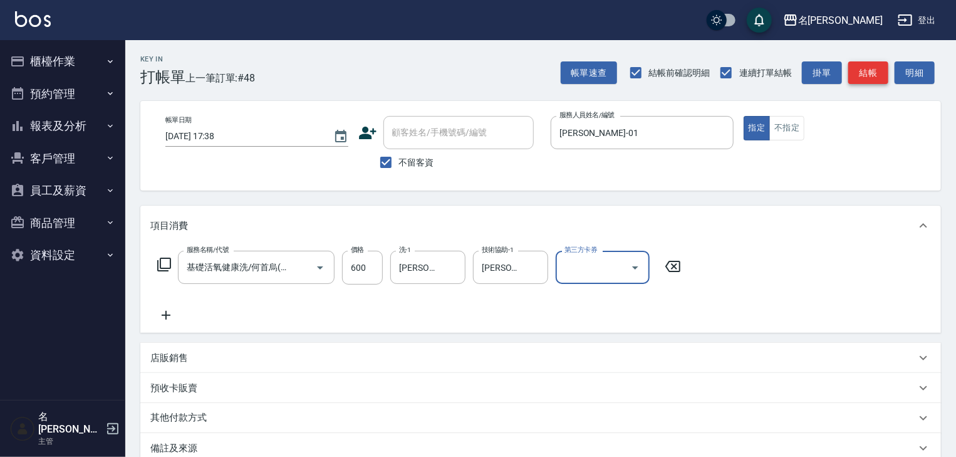
click at [878, 81] on button "結帳" at bounding box center [869, 72] width 40 height 23
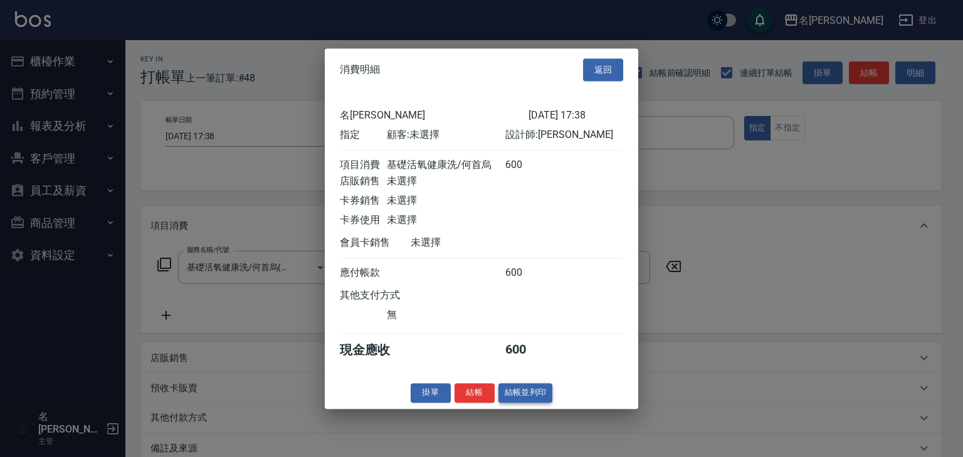
click at [519, 400] on button "結帳並列印" at bounding box center [525, 392] width 55 height 19
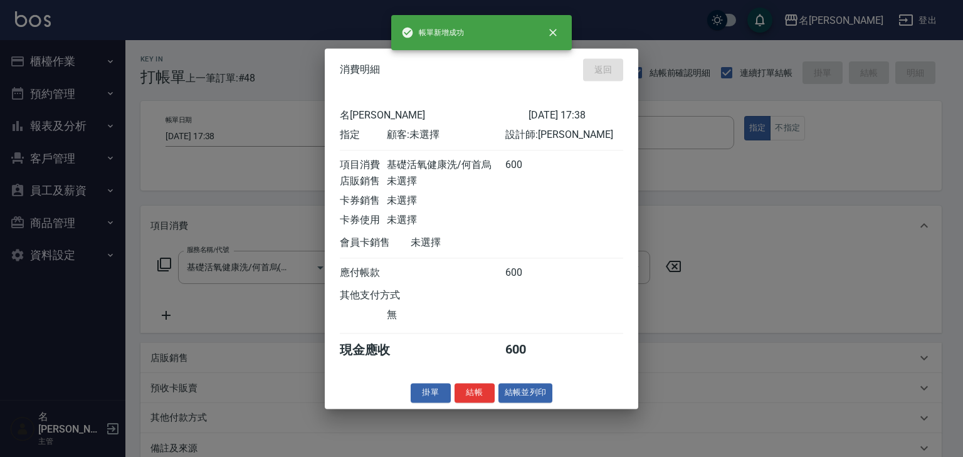
type input "[DATE] 17:50"
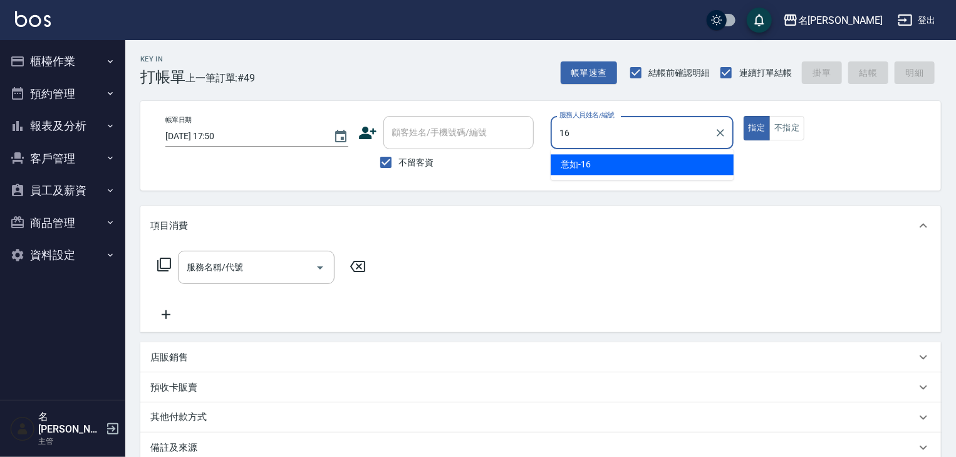
type input "意如-16"
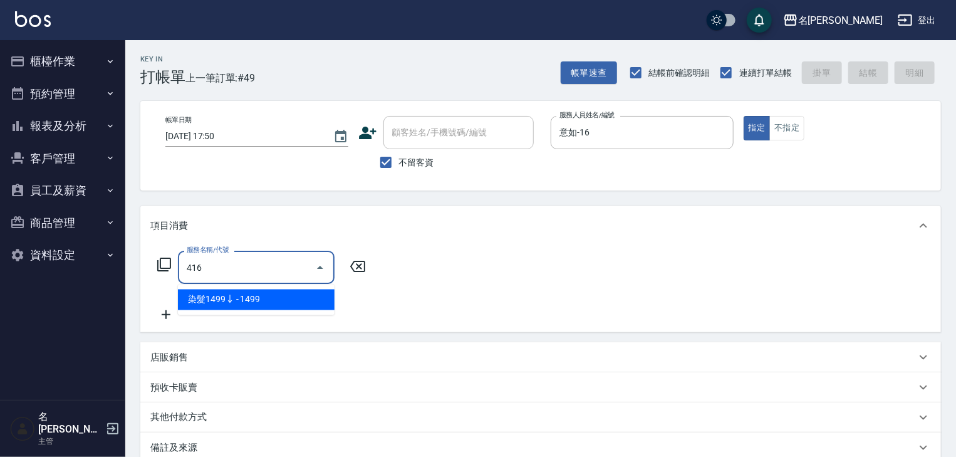
type input "染髮1499↓(416)"
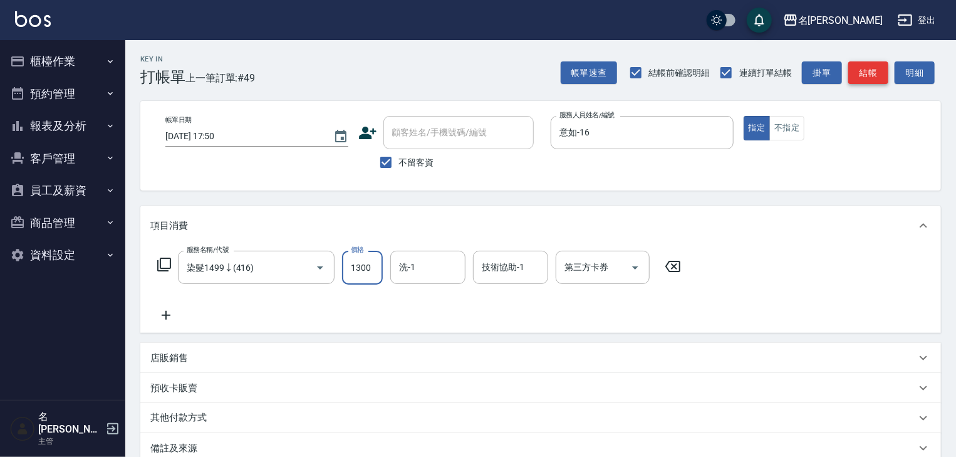
type input "1300"
click at [881, 68] on button "結帳" at bounding box center [869, 72] width 40 height 23
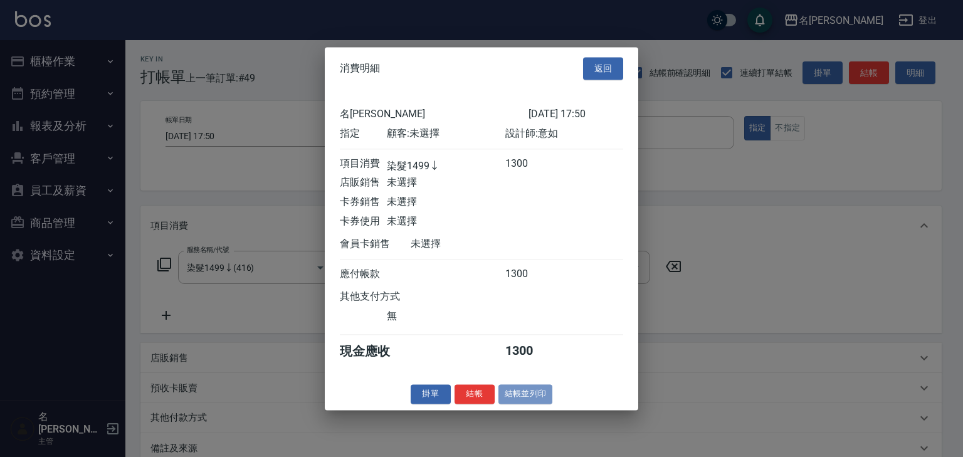
click at [538, 394] on button "結帳並列印" at bounding box center [525, 393] width 55 height 19
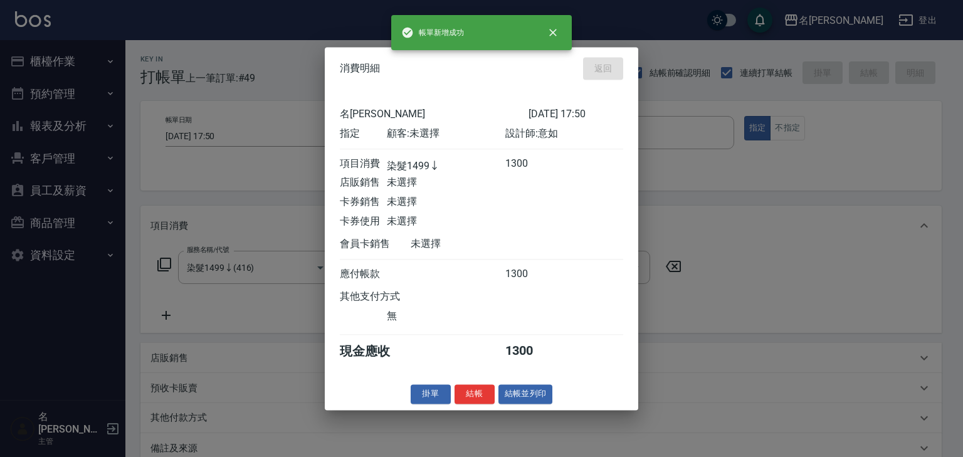
type input "[DATE] 17:54"
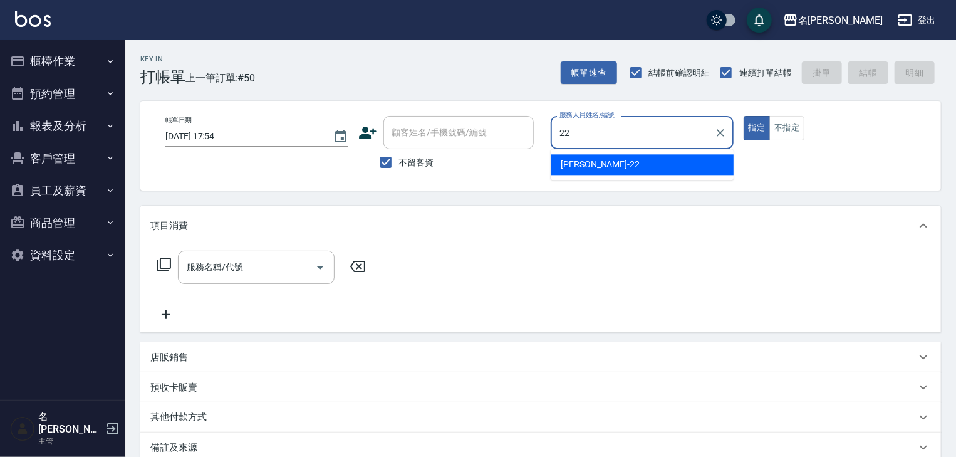
type input "[PERSON_NAME]-22"
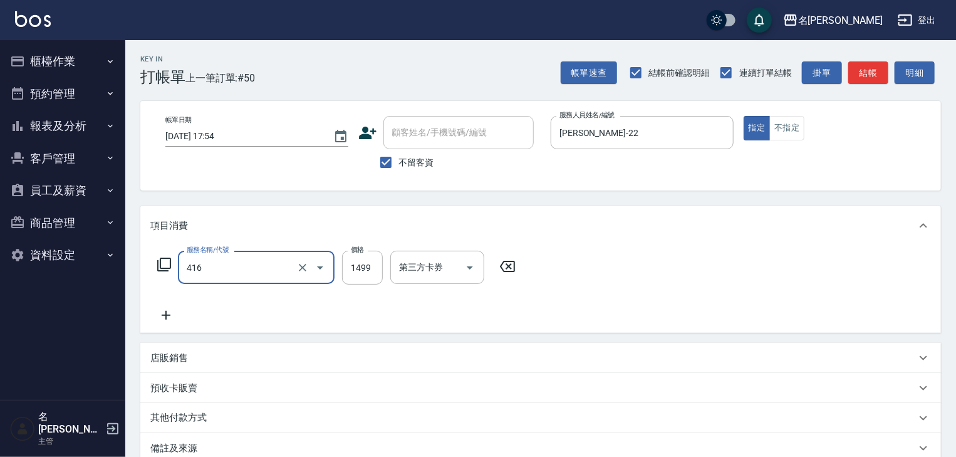
type input "染髮1499↓(416)"
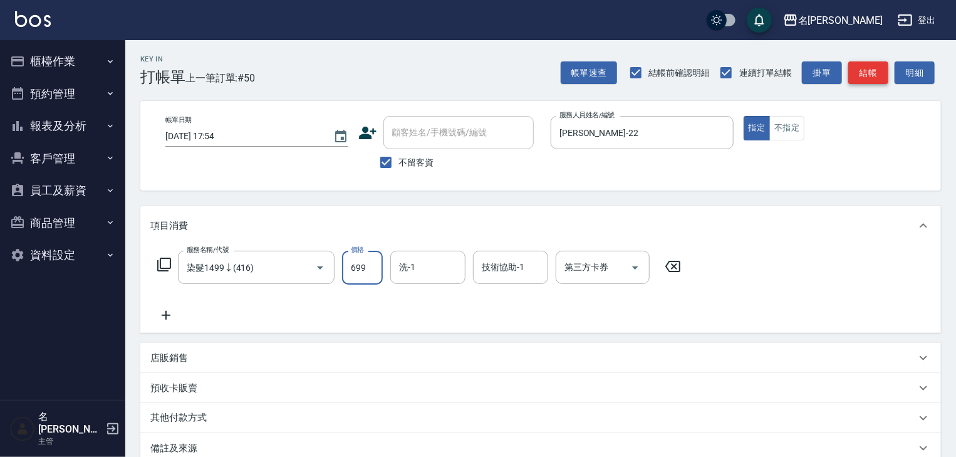
type input "699"
click at [857, 70] on button "結帳" at bounding box center [869, 72] width 40 height 23
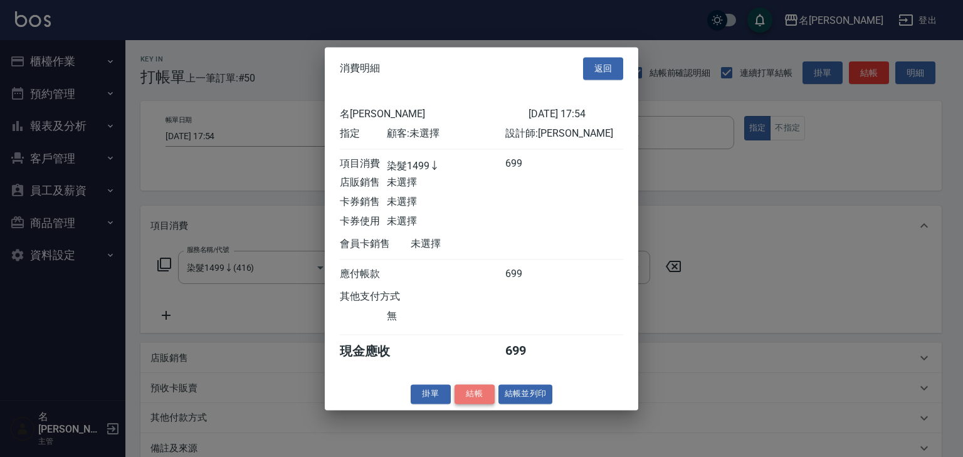
click at [480, 395] on button "結帳" at bounding box center [474, 393] width 40 height 19
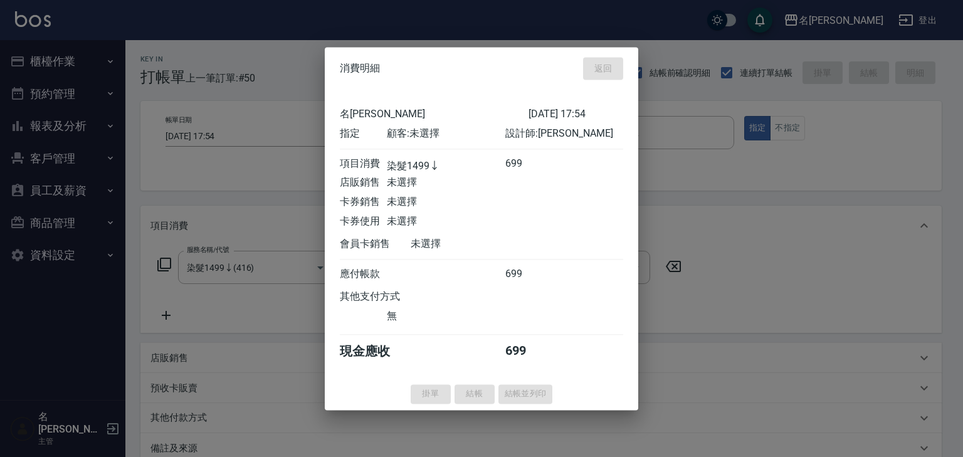
type input "[DATE] 18:16"
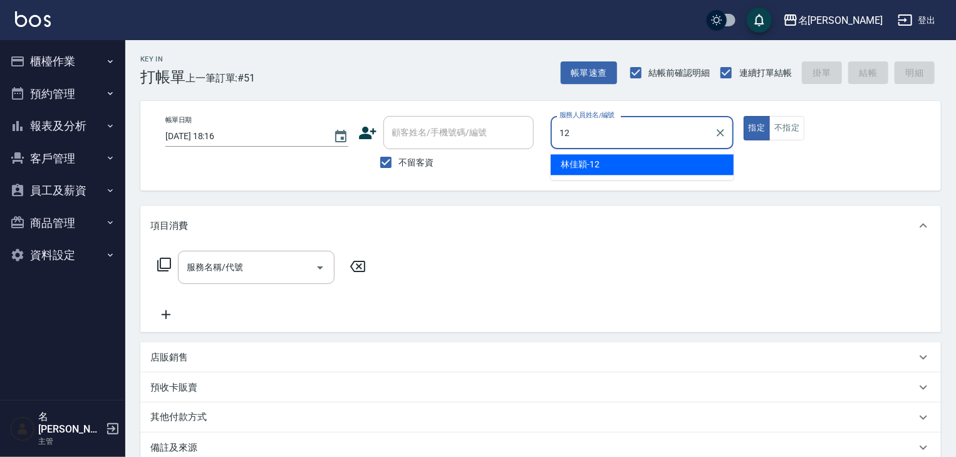
type input "[PERSON_NAME]-12"
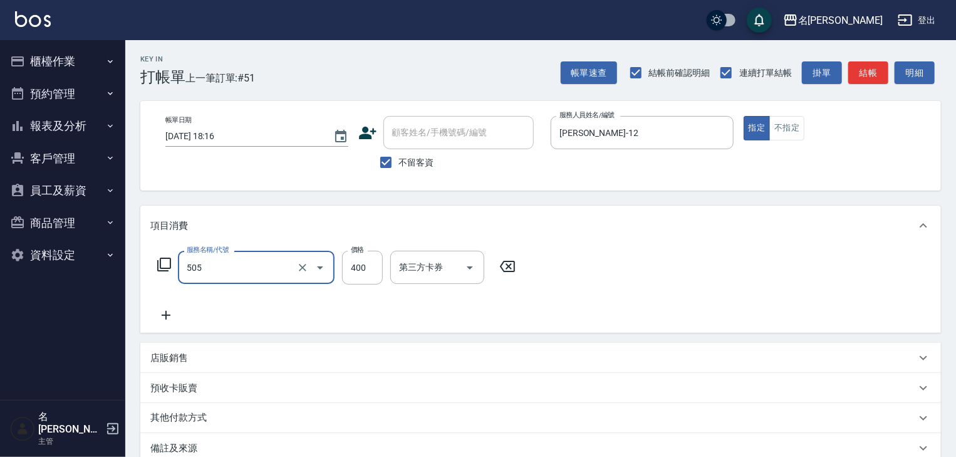
type input "洗髮(505)"
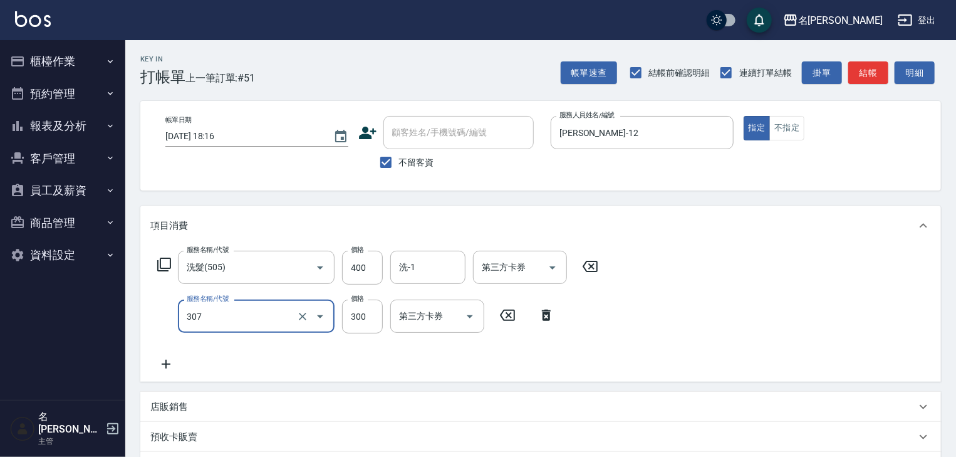
type input "剪髮(307)"
type input "500"
click at [409, 266] on input "洗-1" at bounding box center [428, 267] width 64 height 22
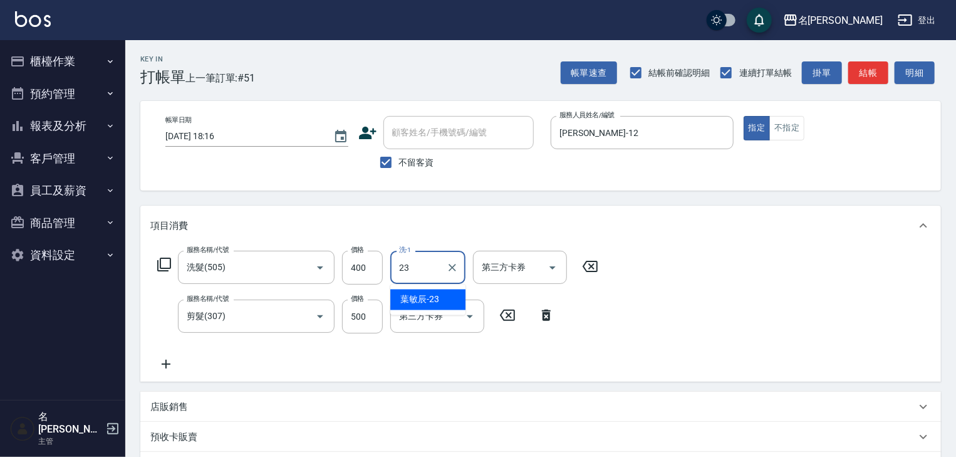
type input "葉敏辰-23"
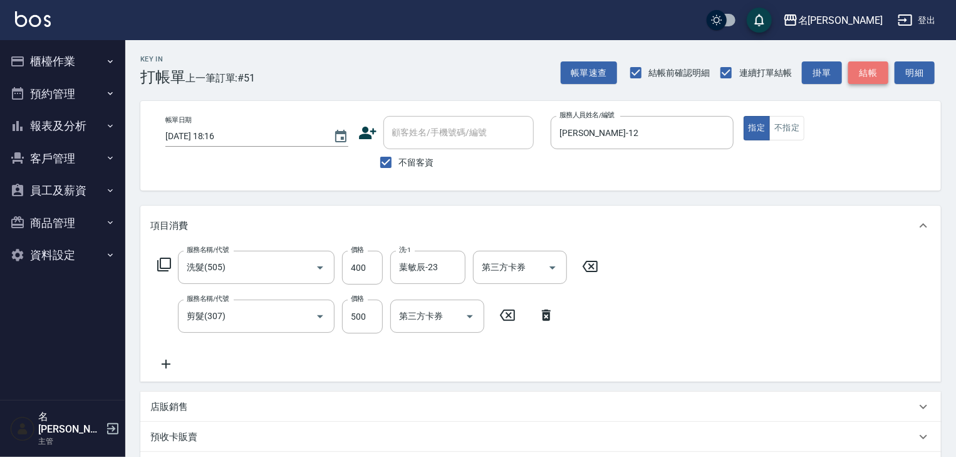
click at [871, 68] on button "結帳" at bounding box center [869, 72] width 40 height 23
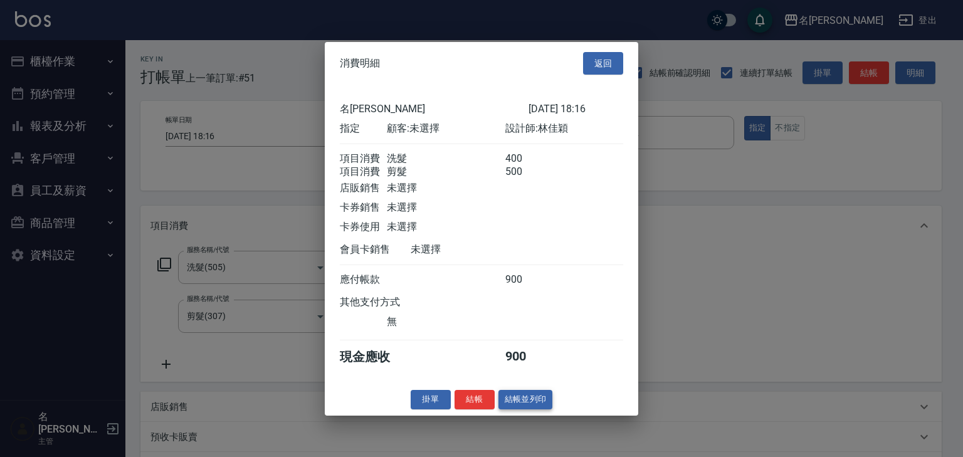
click at [521, 409] on button "結帳並列印" at bounding box center [525, 399] width 55 height 19
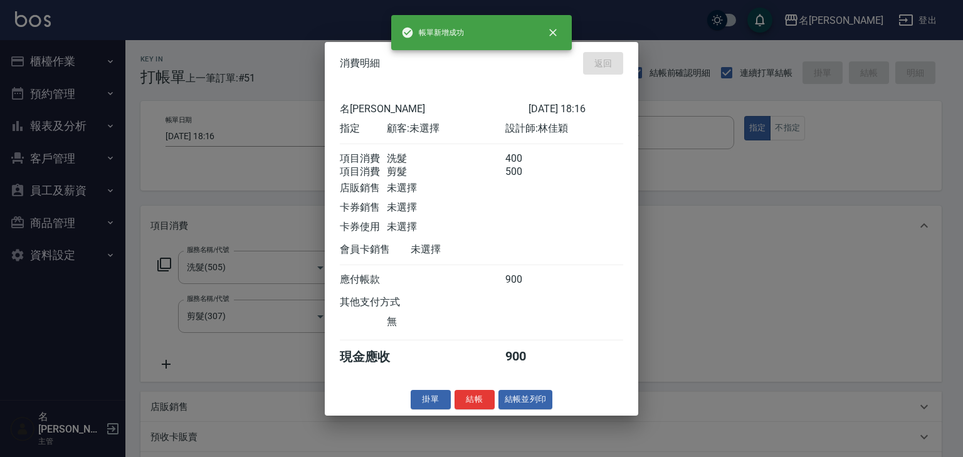
type input "[DATE] 18:21"
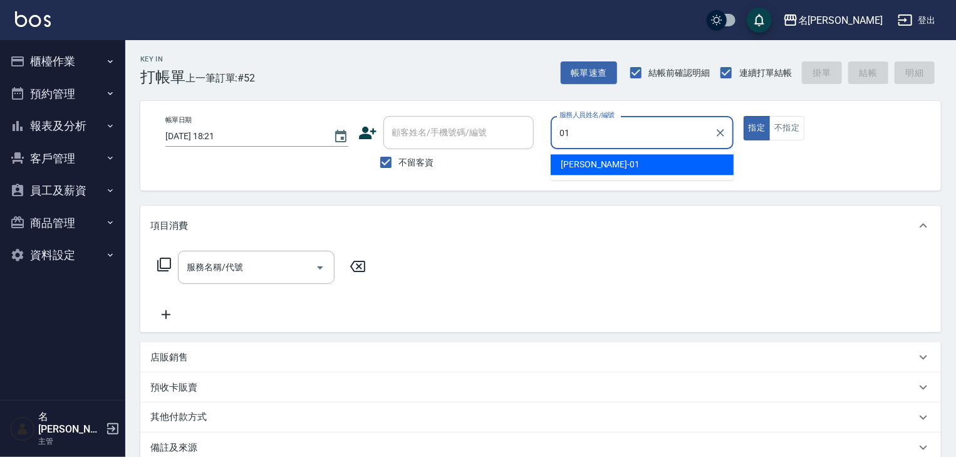
type input "[PERSON_NAME]-01"
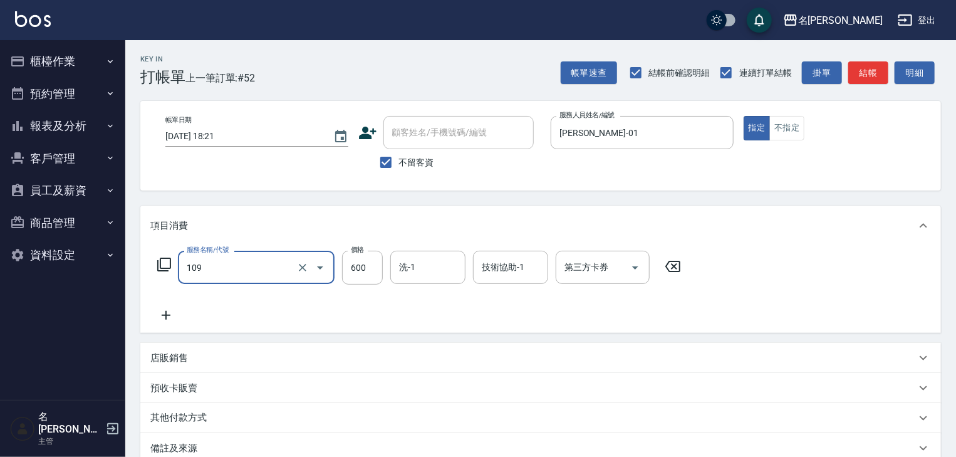
type input "基礎活氧健康洗/何首烏(109)"
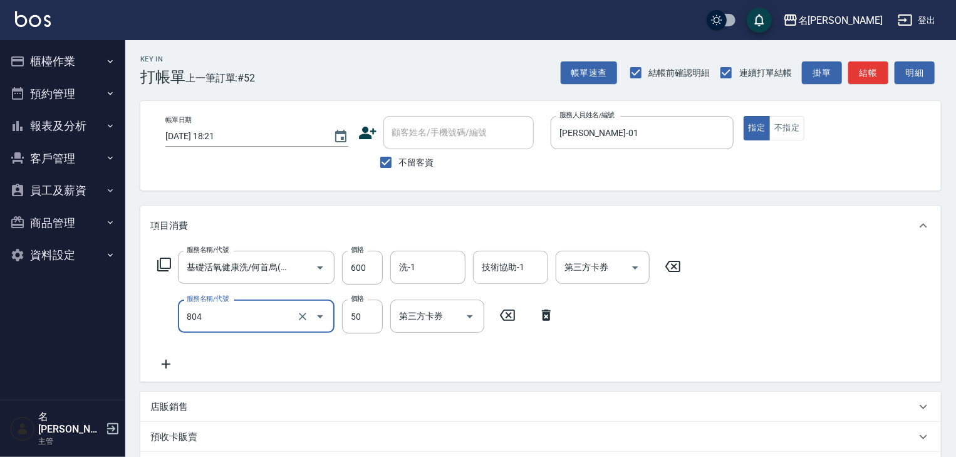
type input "吹捲(804)"
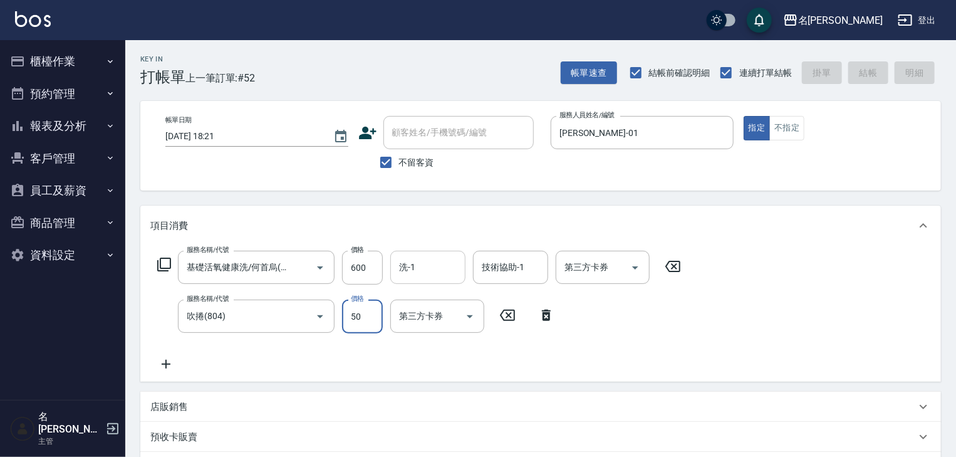
type input "[DATE] 18:22"
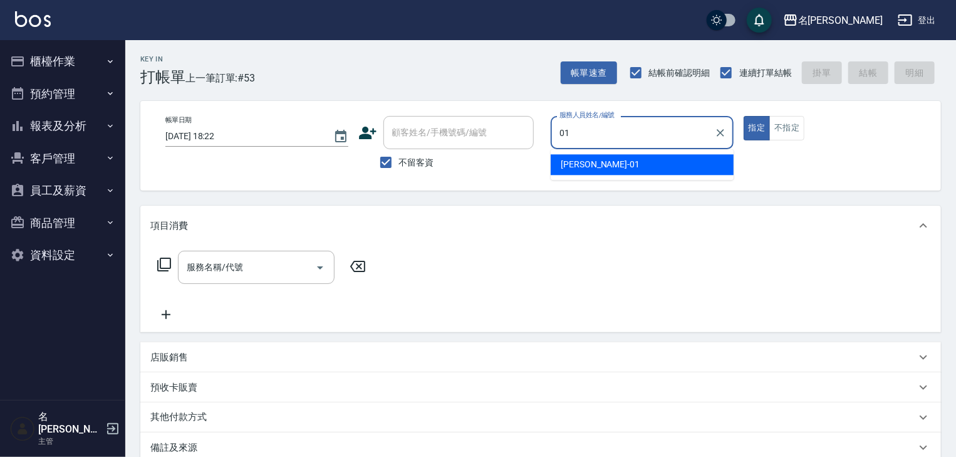
type input "[PERSON_NAME]-01"
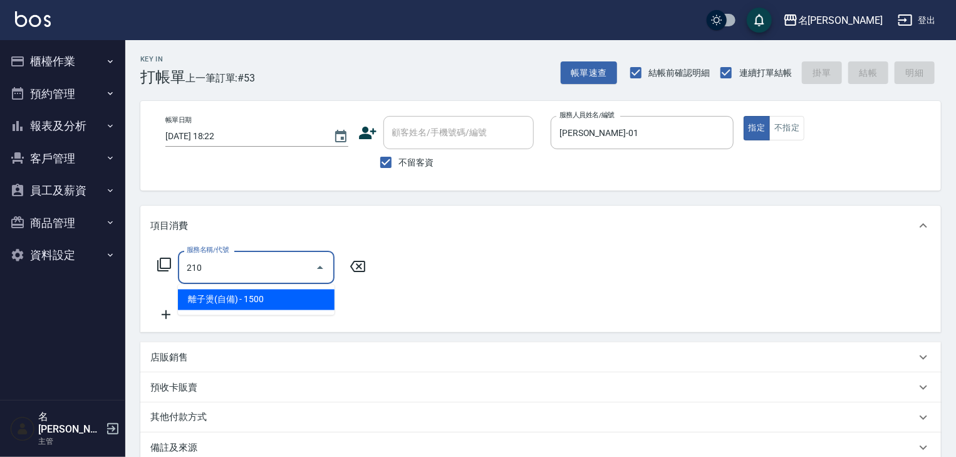
type input "離子燙(自備)(210)"
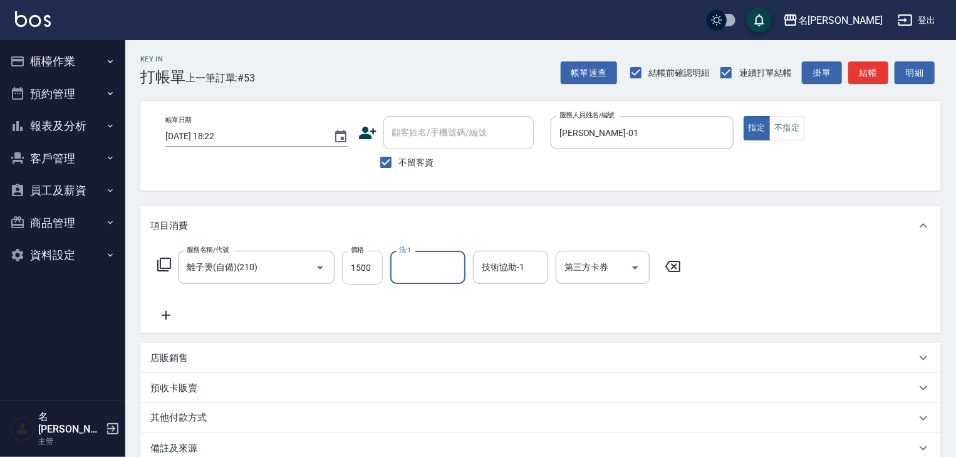
click at [372, 263] on input "1500" at bounding box center [362, 268] width 41 height 34
type input "3500"
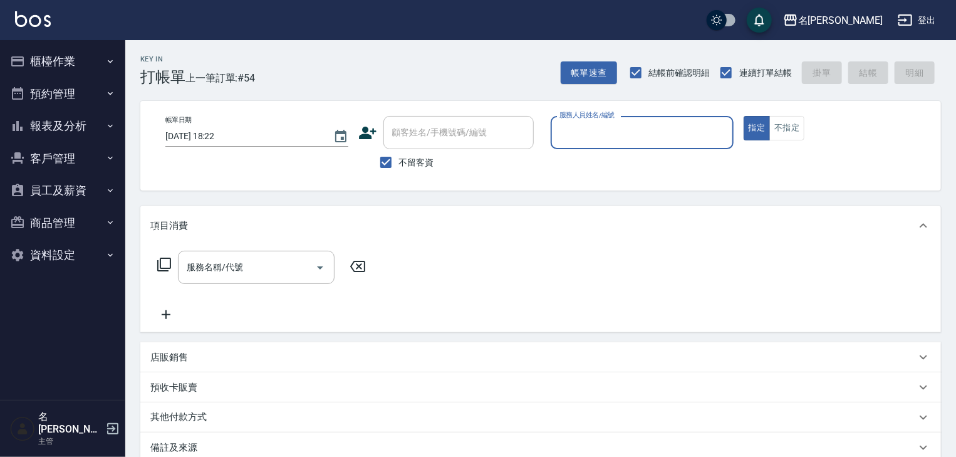
click at [86, 60] on button "櫃檯作業" at bounding box center [62, 61] width 115 height 33
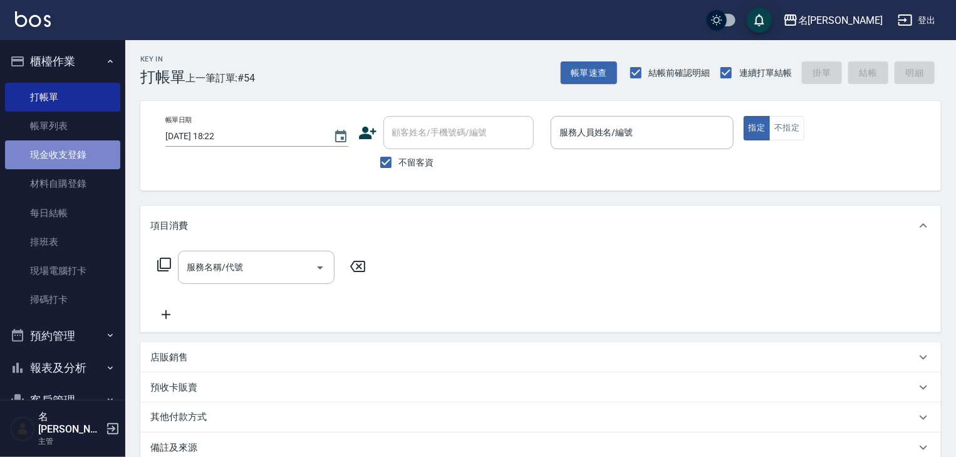
click at [75, 164] on link "現金收支登錄" at bounding box center [62, 154] width 115 height 29
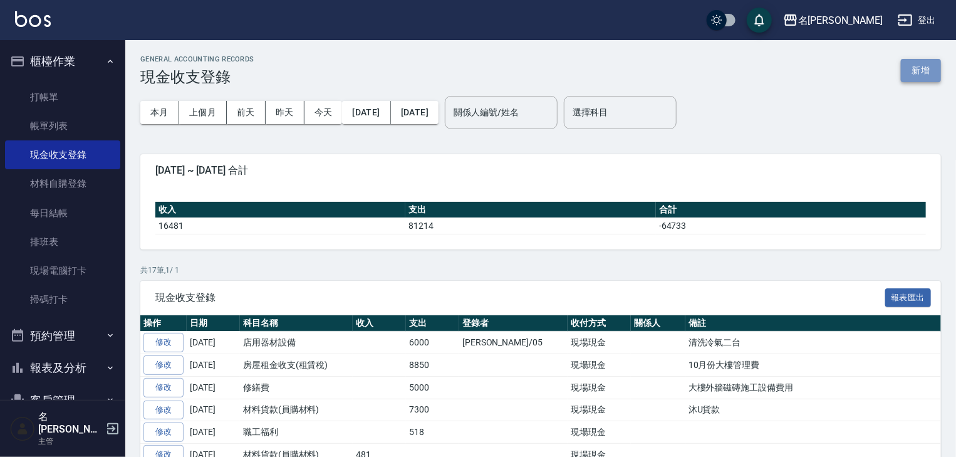
click at [933, 65] on button "新增" at bounding box center [921, 70] width 40 height 23
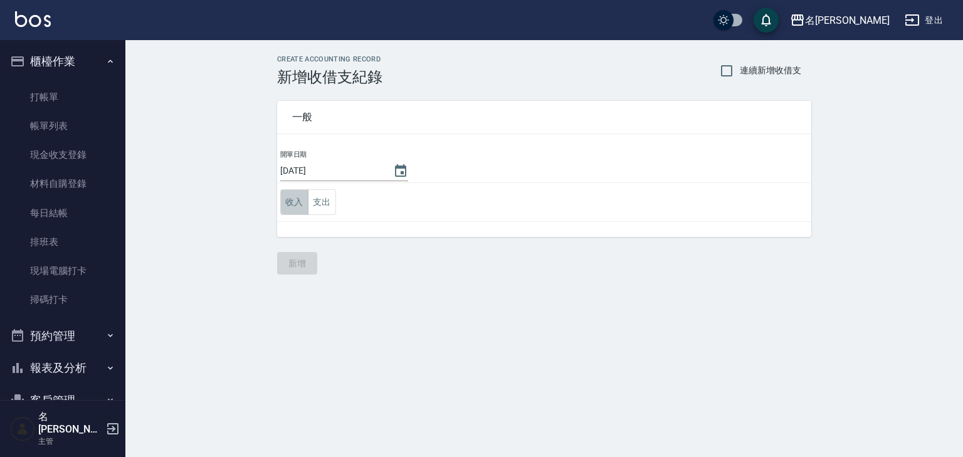
click at [299, 208] on button "收入" at bounding box center [294, 202] width 28 height 26
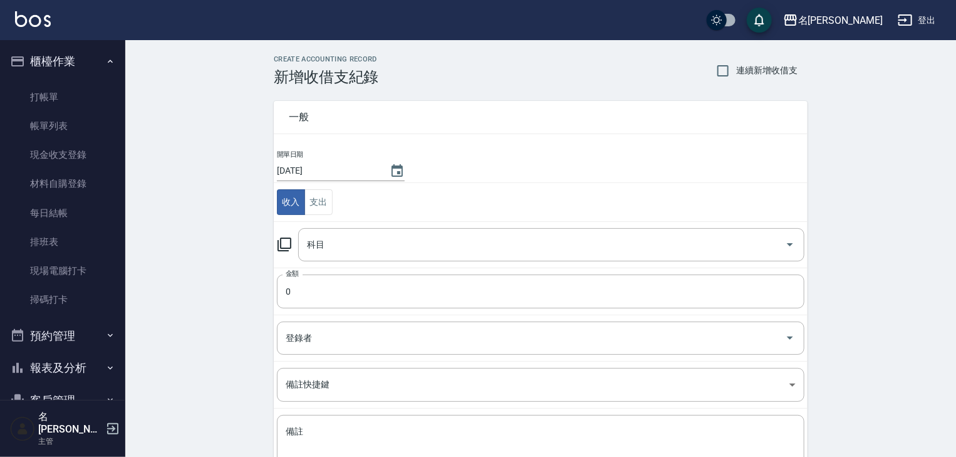
click at [287, 238] on icon at bounding box center [284, 244] width 15 height 15
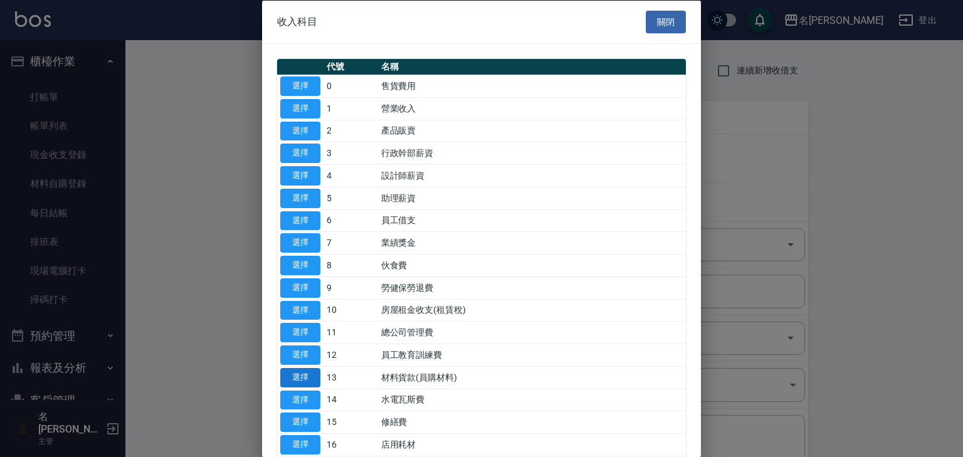
click at [297, 375] on button "選擇" at bounding box center [300, 376] width 40 height 19
type input "13 材料貨款(員購材料)"
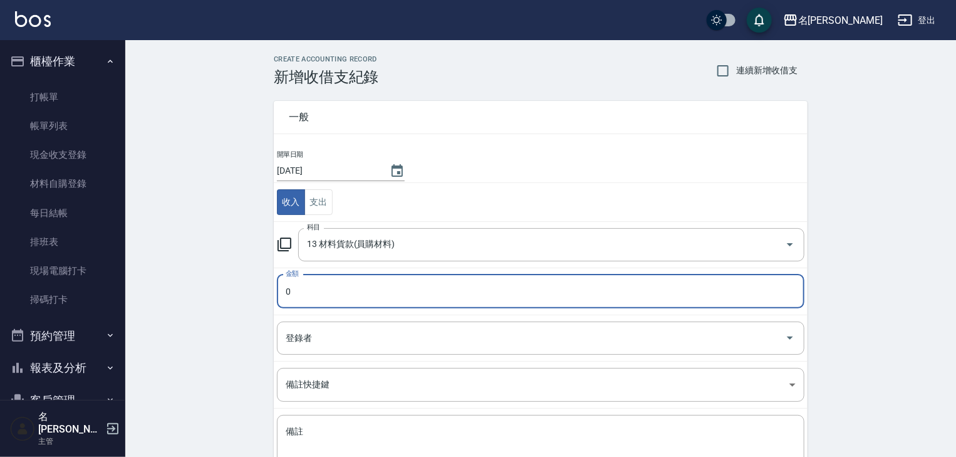
click at [331, 295] on input "0" at bounding box center [541, 291] width 528 height 34
type input "600"
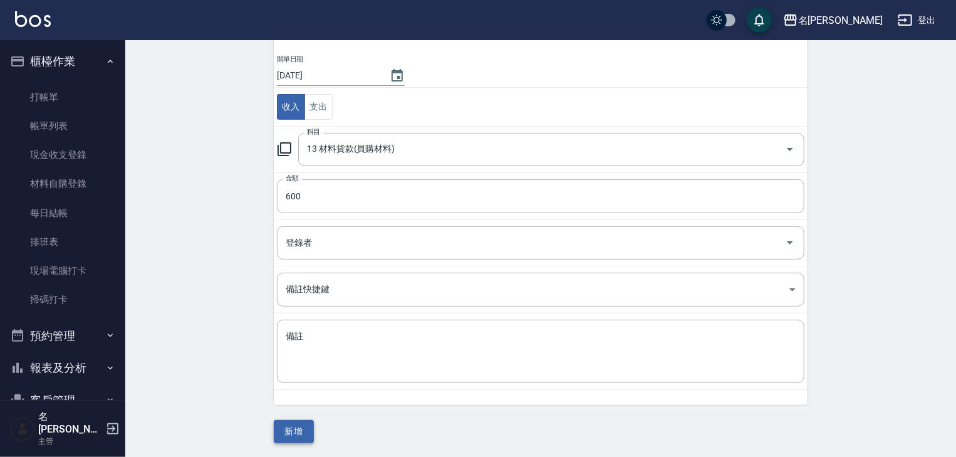
click at [305, 424] on button "新增" at bounding box center [294, 431] width 40 height 23
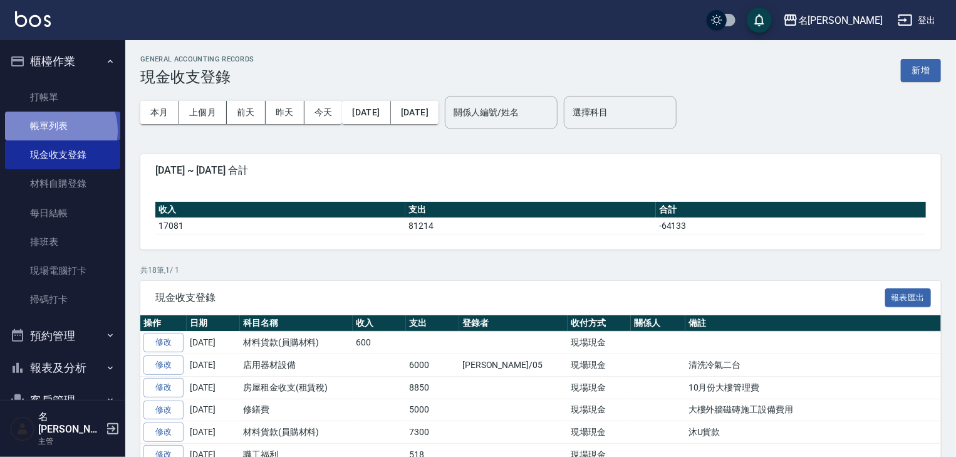
click at [57, 131] on link "帳單列表" at bounding box center [62, 126] width 115 height 29
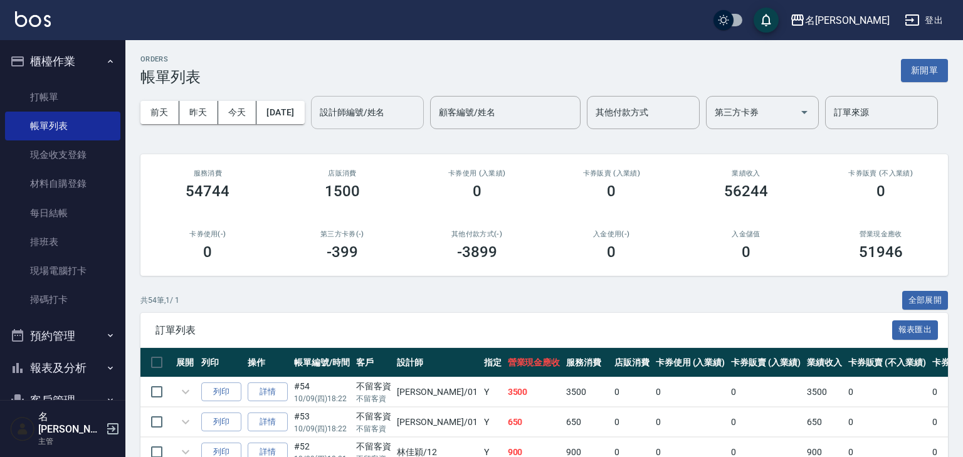
click at [311, 129] on div "設計師編號/姓名 設計師編號/姓名" at bounding box center [367, 112] width 113 height 33
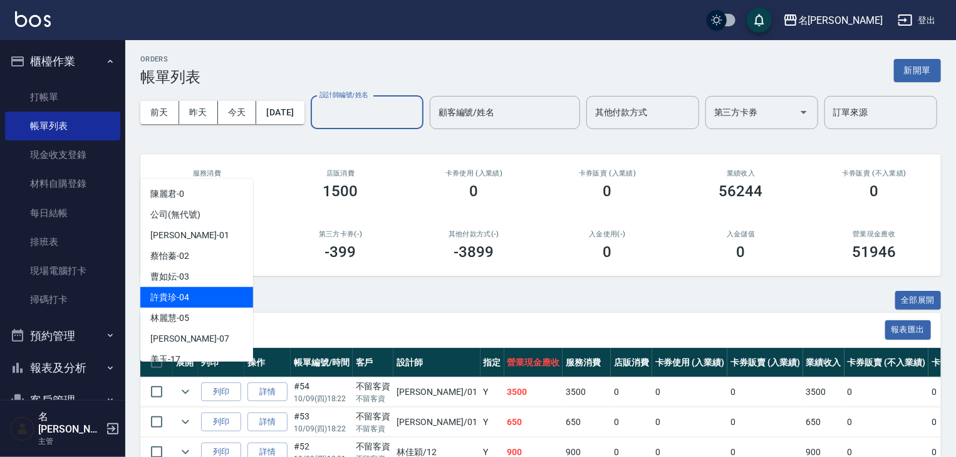
click at [214, 293] on div "[PERSON_NAME]-04" at bounding box center [196, 297] width 113 height 21
type input "[PERSON_NAME]-04"
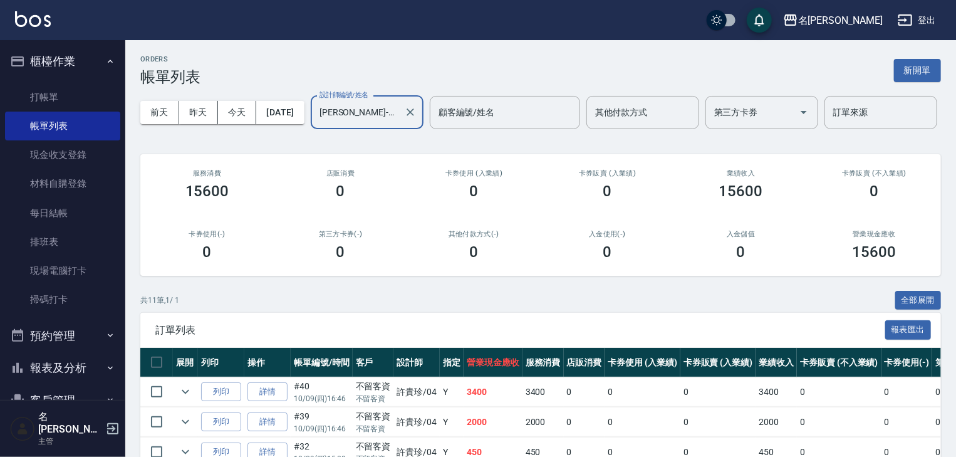
scroll to position [133, 0]
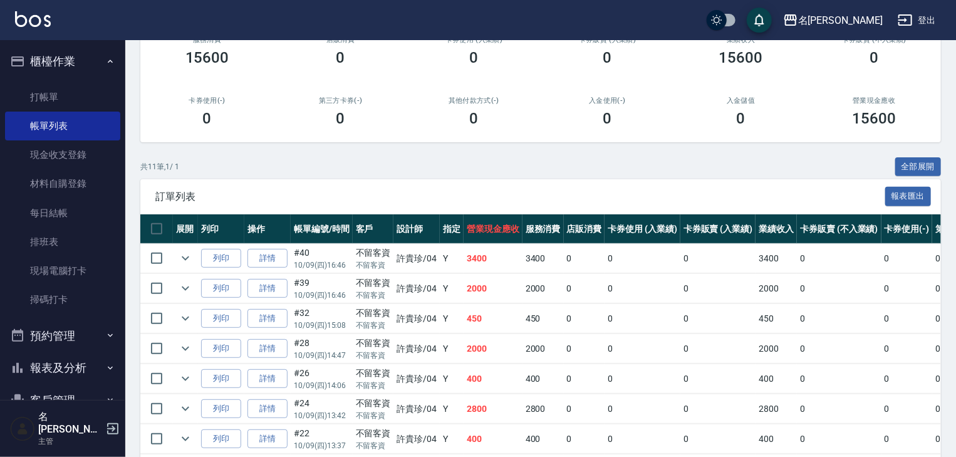
click at [47, 22] on img at bounding box center [33, 19] width 36 height 16
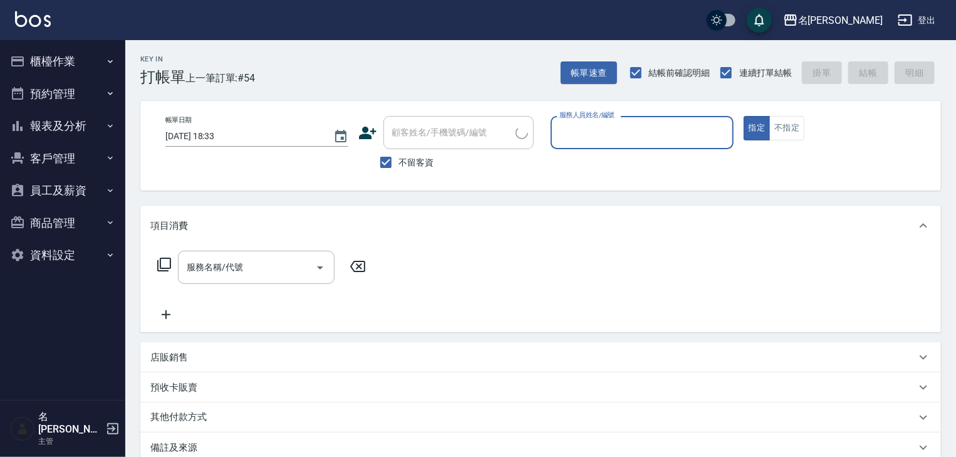
click at [627, 145] on div "服務人員姓名/編號" at bounding box center [642, 132] width 183 height 33
type input "[PERSON_NAME]-12"
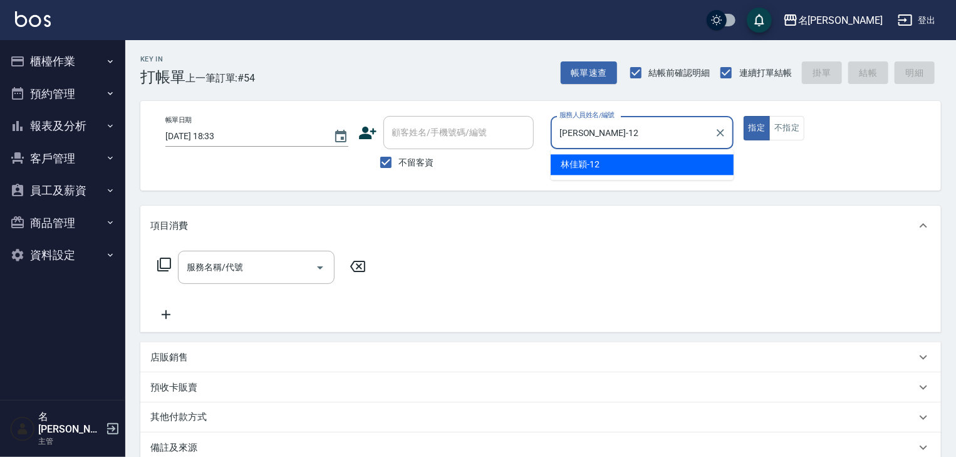
type button "true"
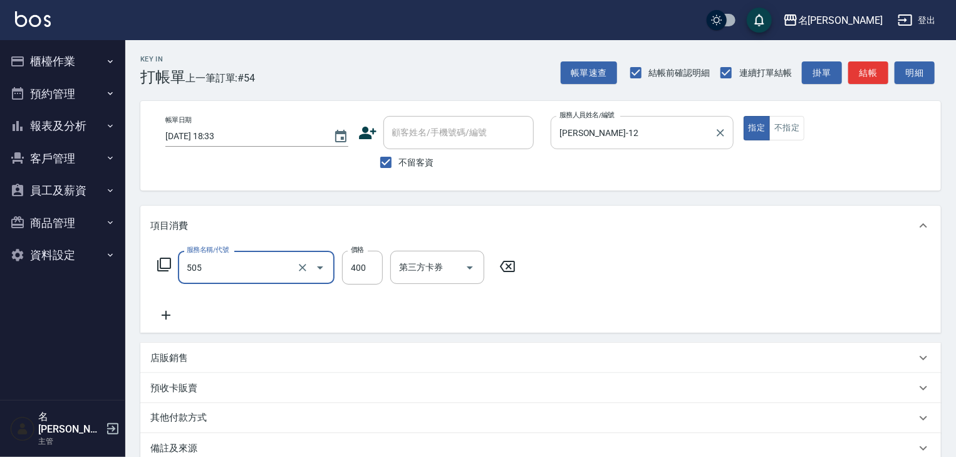
type input "洗髮(505)"
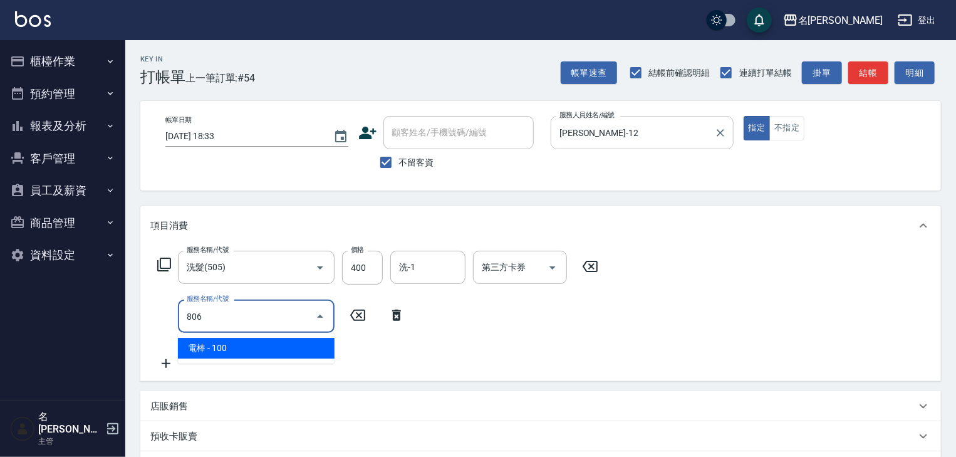
type input "電棒(806)"
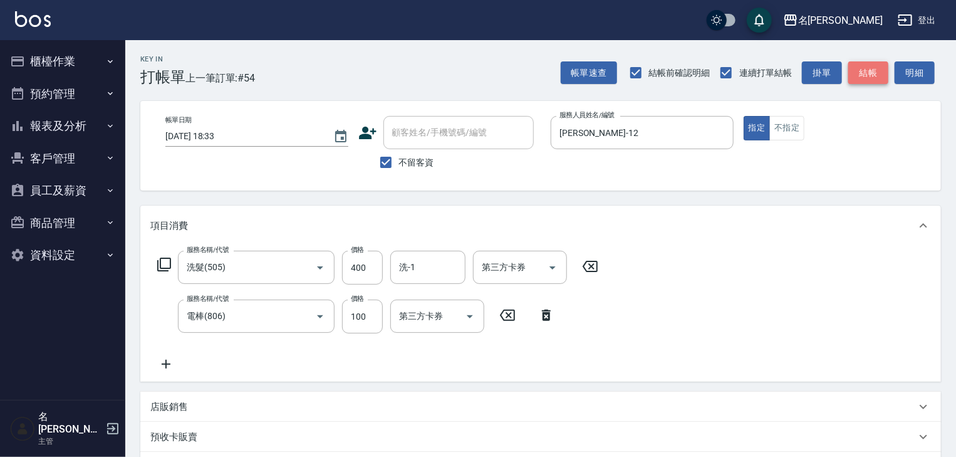
click at [867, 78] on button "結帳" at bounding box center [869, 72] width 40 height 23
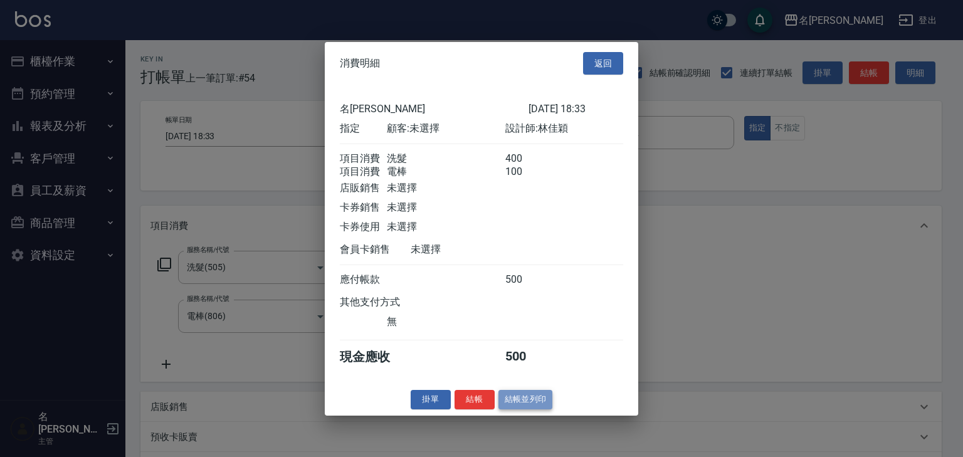
click at [545, 403] on button "結帳並列印" at bounding box center [525, 399] width 55 height 19
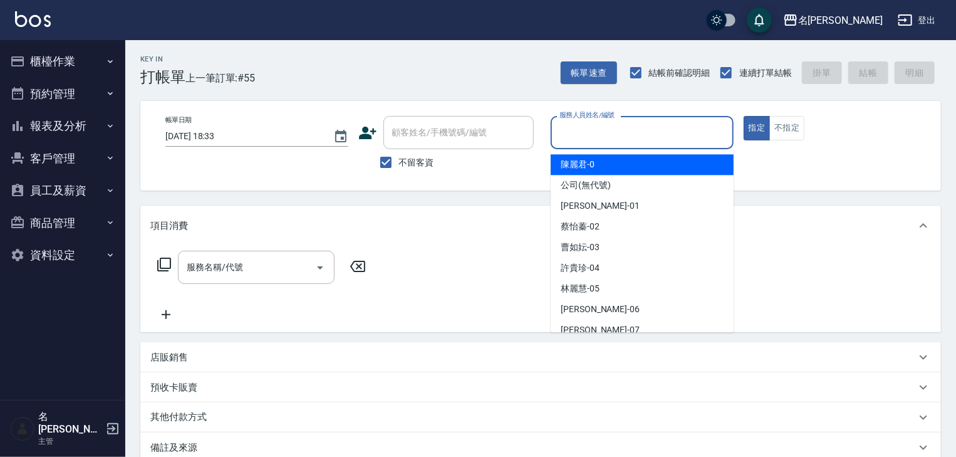
click at [627, 133] on input "服務人員姓名/編號" at bounding box center [643, 133] width 172 height 22
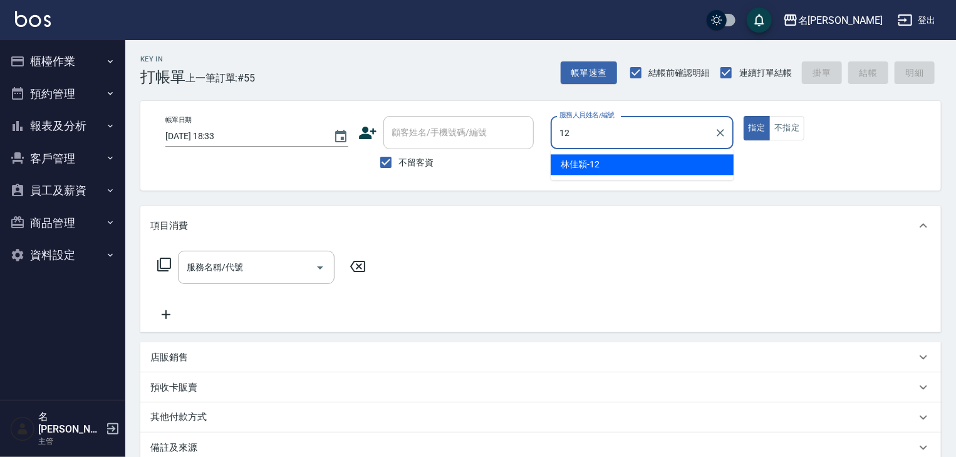
type input "[PERSON_NAME]-12"
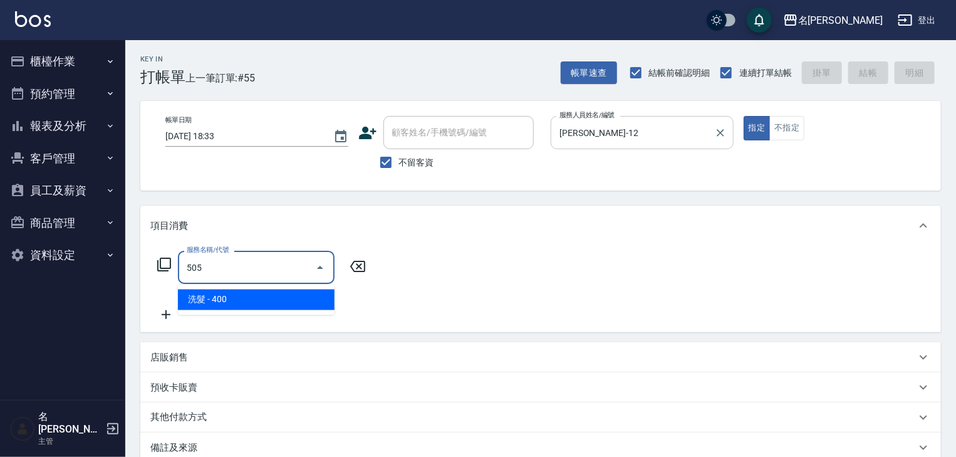
type input "洗髮(505)"
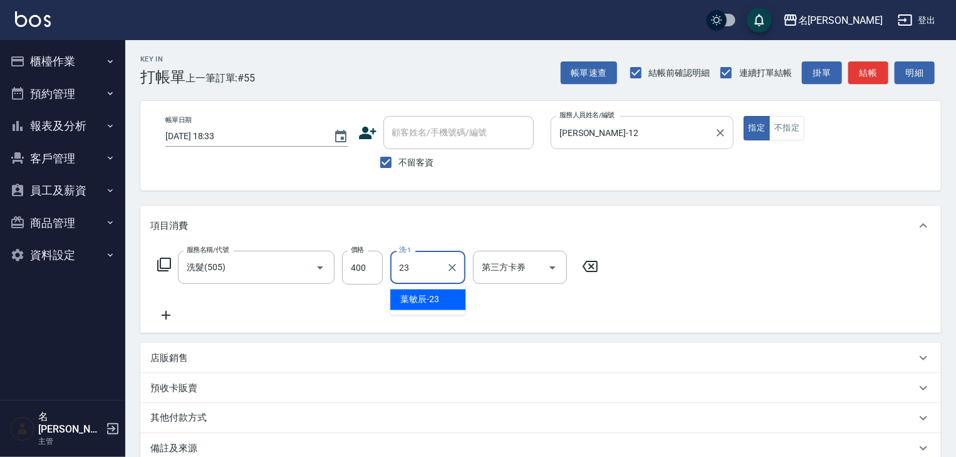
type input "葉敏辰-23"
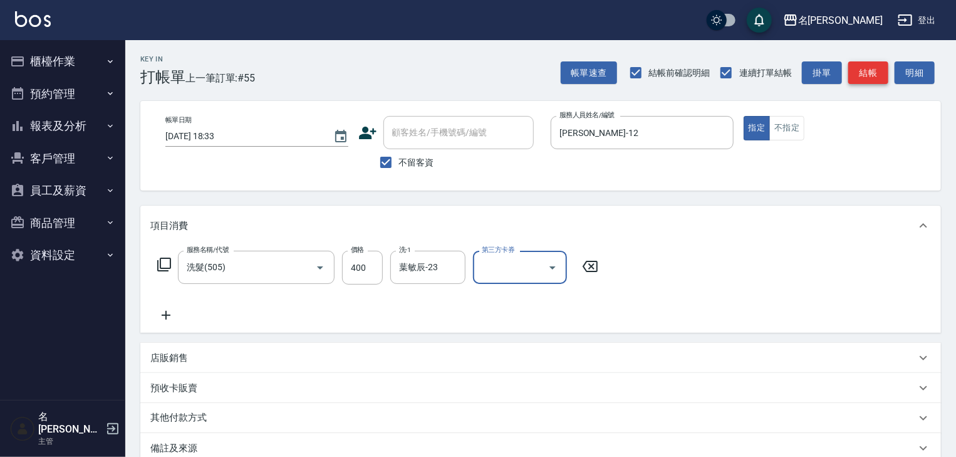
drag, startPoint x: 831, startPoint y: 8, endPoint x: 877, endPoint y: 73, distance: 80.0
click at [877, 73] on button "結帳" at bounding box center [869, 72] width 40 height 23
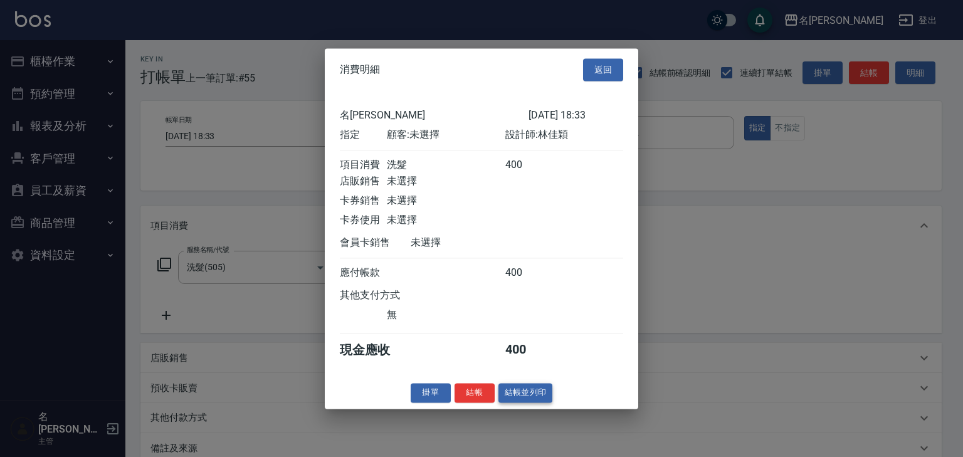
click at [536, 394] on button "結帳並列印" at bounding box center [525, 392] width 55 height 19
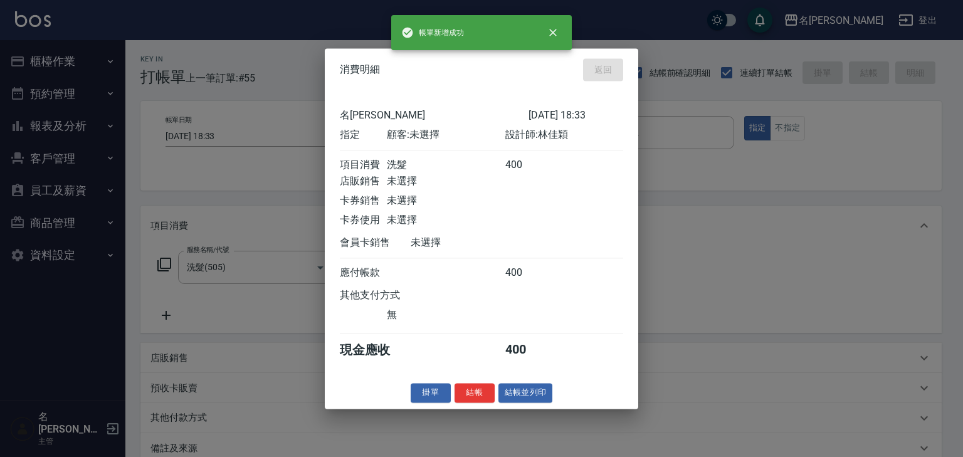
type input "[DATE] 19:00"
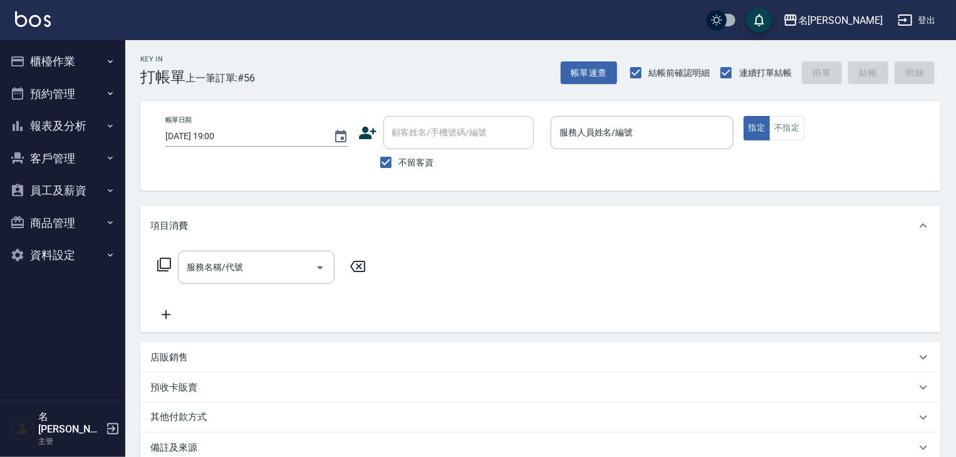
click at [617, 198] on div "Key In 打帳單 上一筆訂單:#56 帳單速查 結帳前確認明細 連續打單結帳 掛單 結帳 明細 帳單日期 [DATE] 19:00 顧客姓名/手機號碼/編…" at bounding box center [540, 319] width 831 height 558
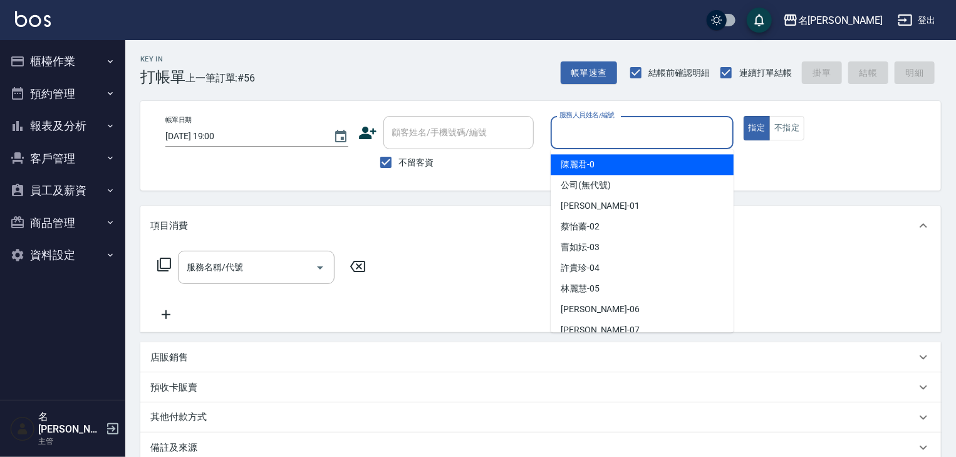
click at [609, 138] on input "服務人員姓名/編號" at bounding box center [643, 133] width 172 height 22
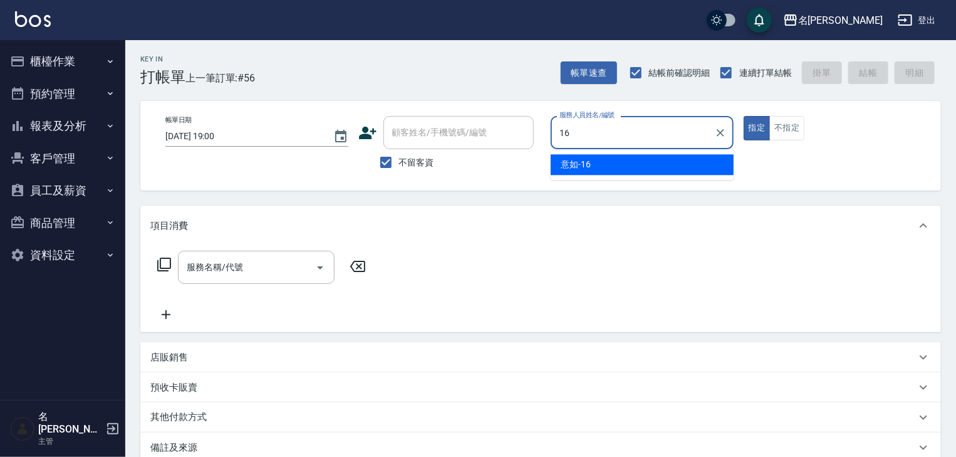
drag, startPoint x: 608, startPoint y: 165, endPoint x: 311, endPoint y: 332, distance: 340.1
click at [599, 179] on ul "意如 -16" at bounding box center [642, 164] width 183 height 31
click at [597, 163] on div "意如 -16" at bounding box center [642, 164] width 183 height 21
type input "意如-16"
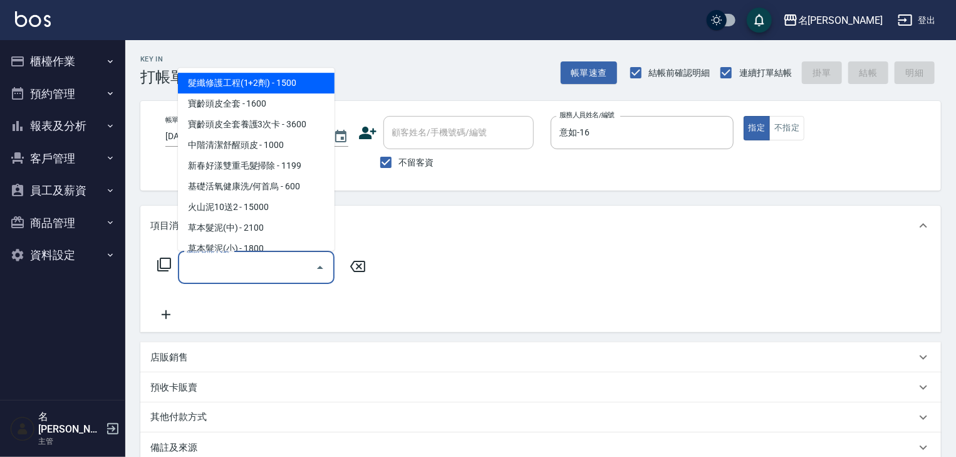
click at [271, 276] on input "服務名稱/代號" at bounding box center [247, 267] width 127 height 22
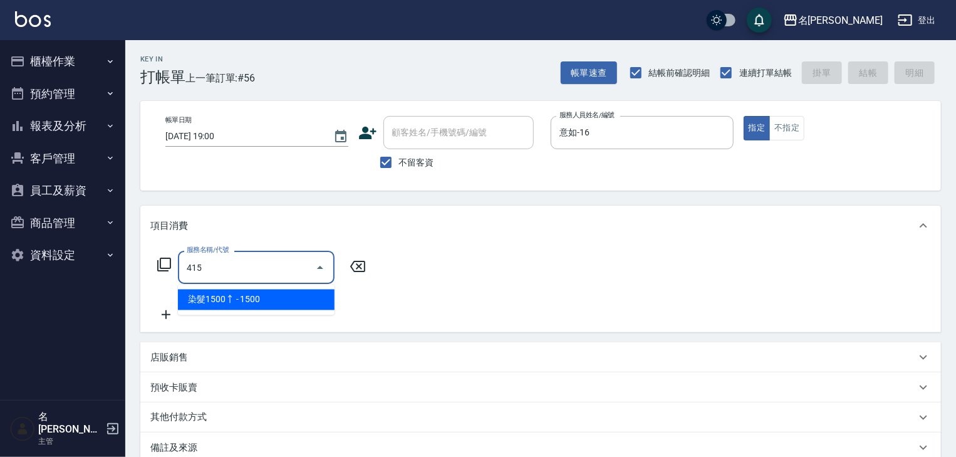
click at [300, 291] on span "染髮1500↑ - 1500" at bounding box center [256, 300] width 157 height 21
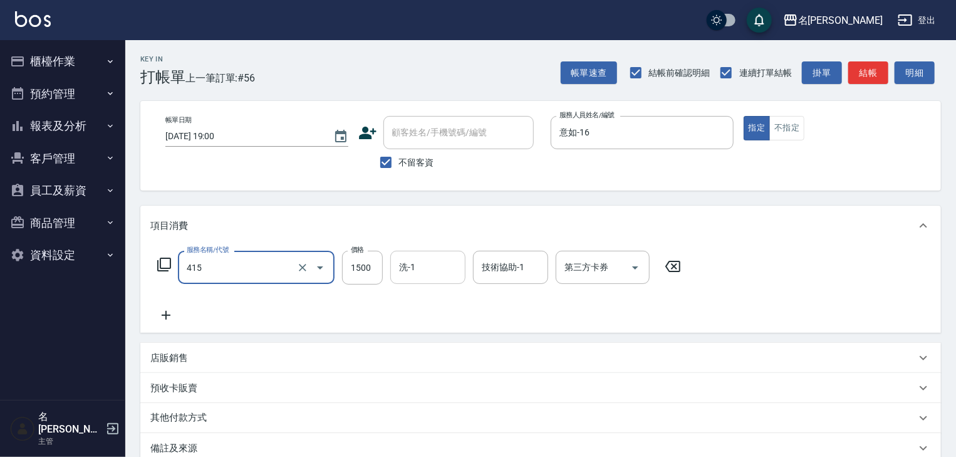
type input "染髮1500↑(415)"
click at [437, 269] on input "洗-1" at bounding box center [428, 267] width 64 height 22
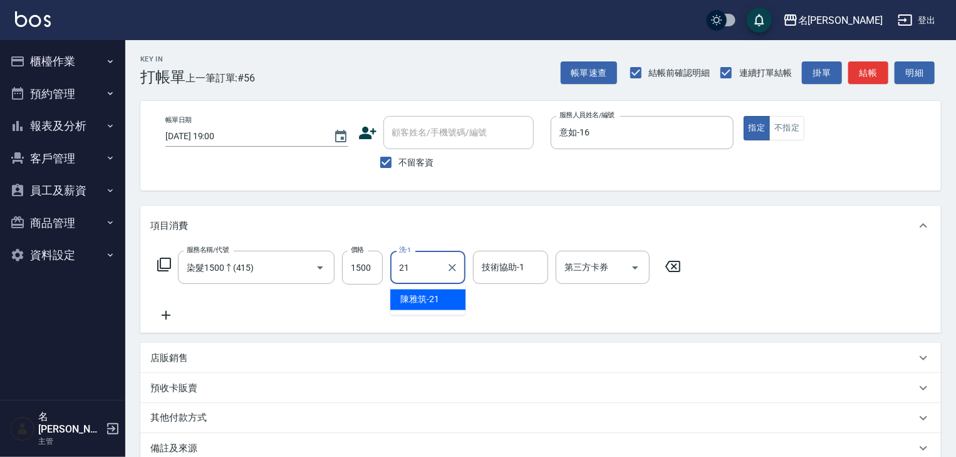
type input "[PERSON_NAME]-21"
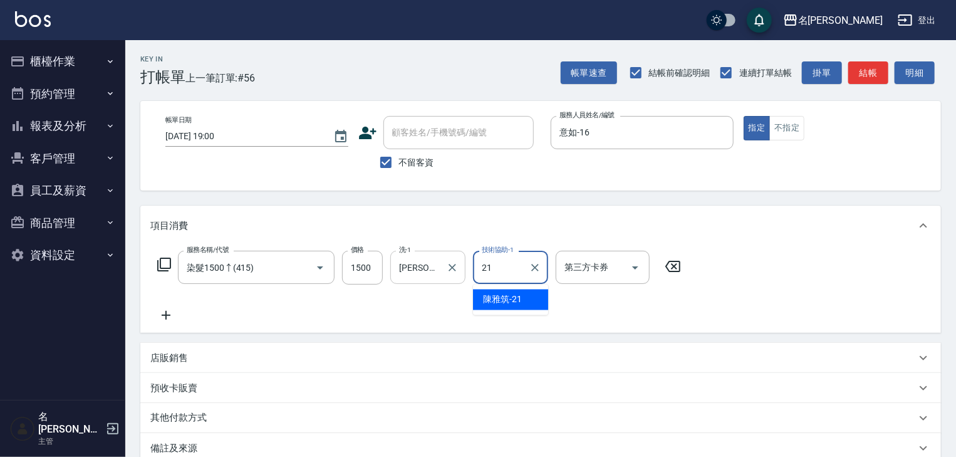
type input "[PERSON_NAME]-21"
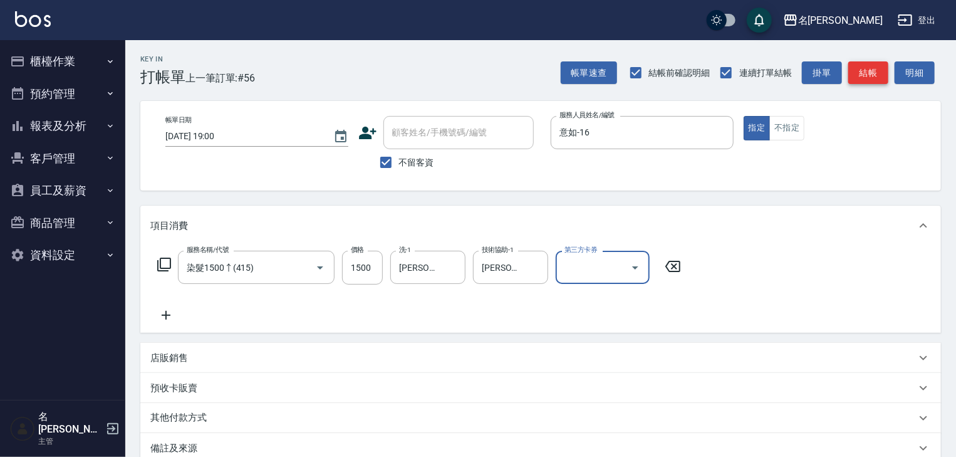
click at [857, 71] on button "結帳" at bounding box center [869, 72] width 40 height 23
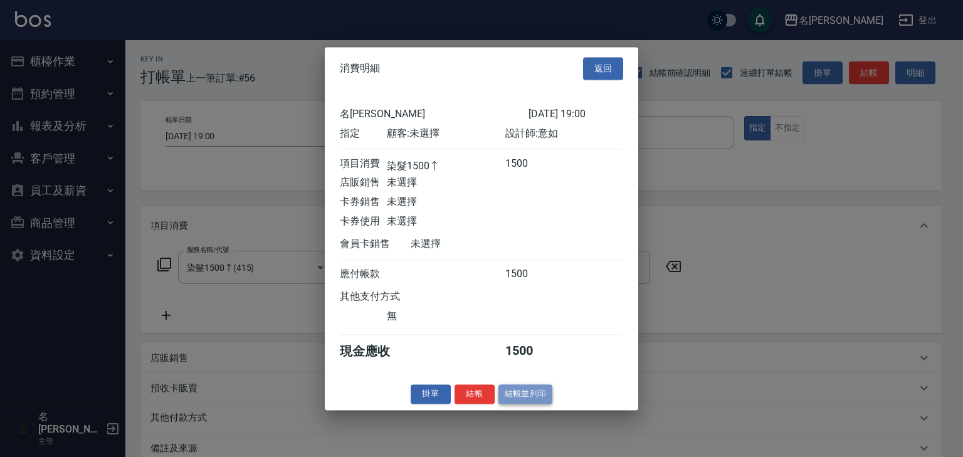
click at [531, 396] on button "結帳並列印" at bounding box center [525, 393] width 55 height 19
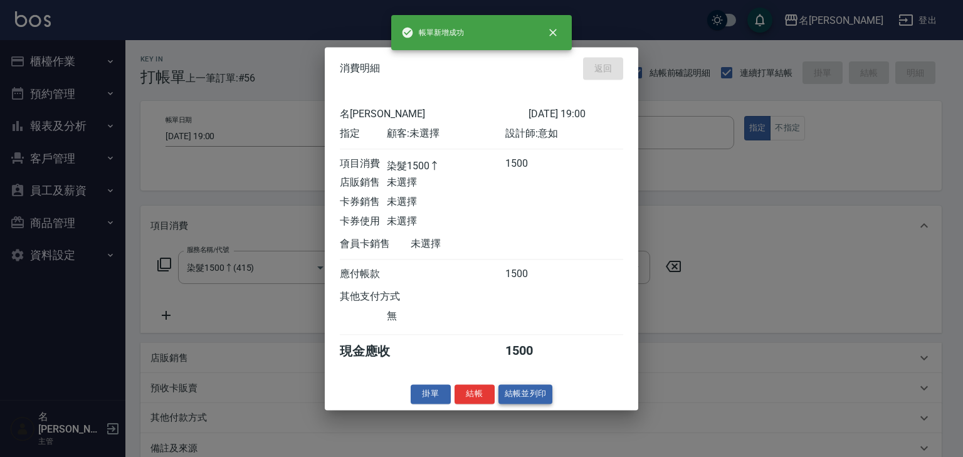
type input "[DATE] 19:46"
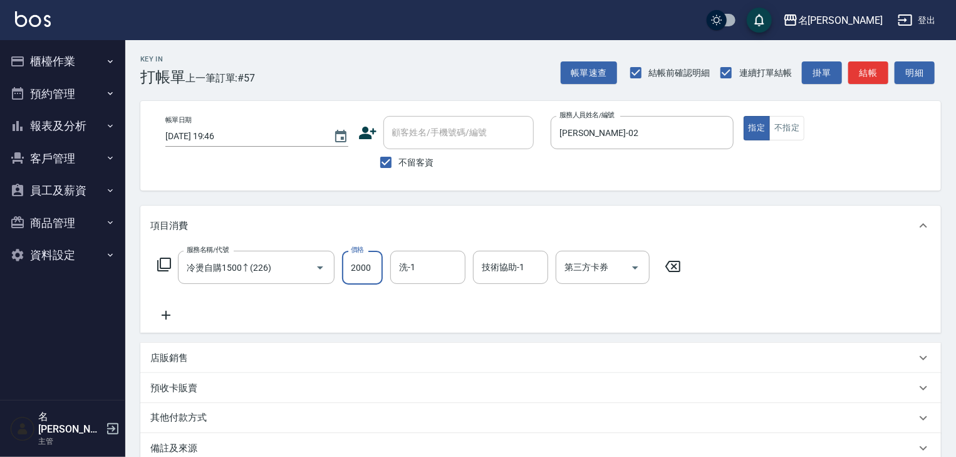
click at [251, 416] on div "其他付款方式" at bounding box center [533, 418] width 766 height 14
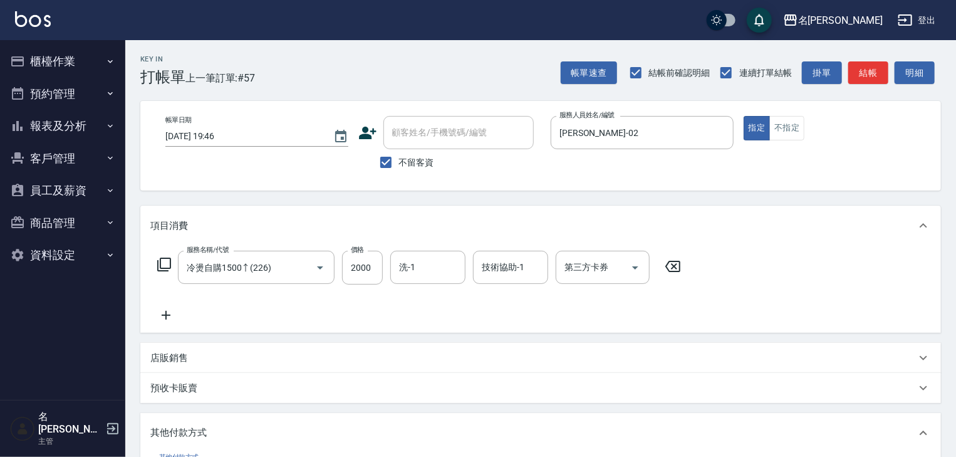
scroll to position [133, 0]
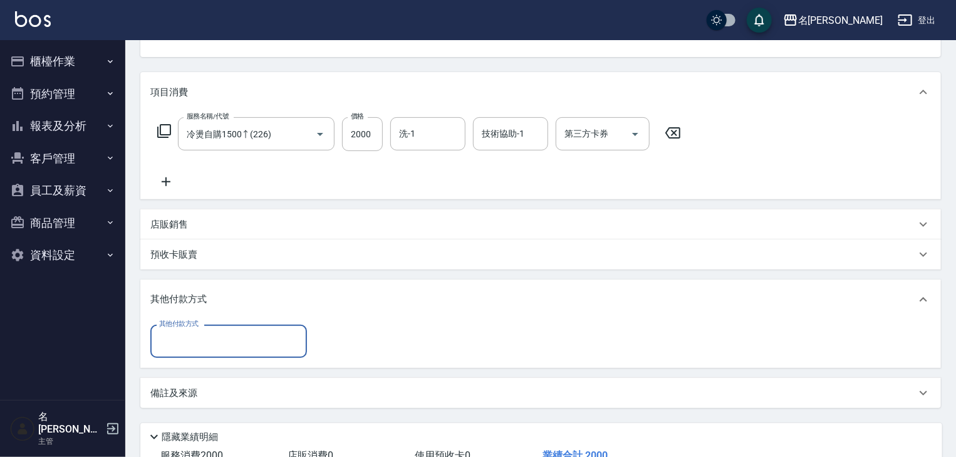
click at [238, 348] on input "其他付款方式" at bounding box center [228, 341] width 145 height 22
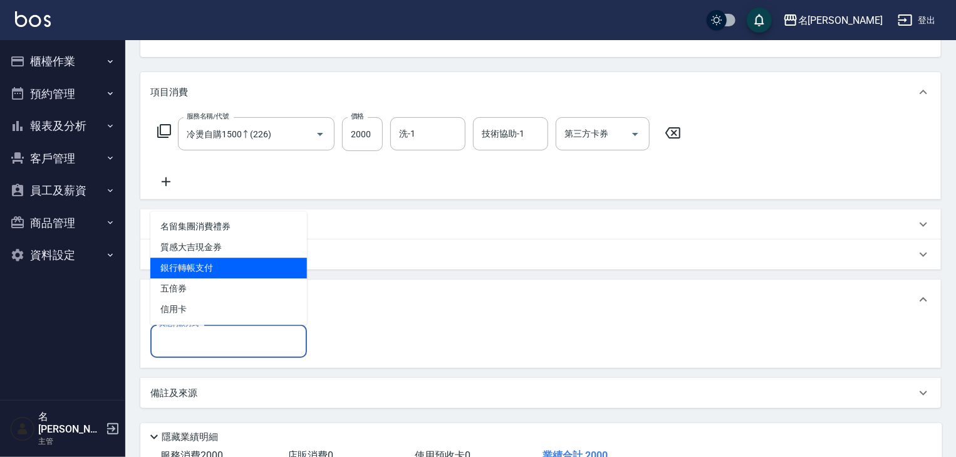
click at [237, 263] on span "銀行轉帳支付" at bounding box center [228, 268] width 157 height 21
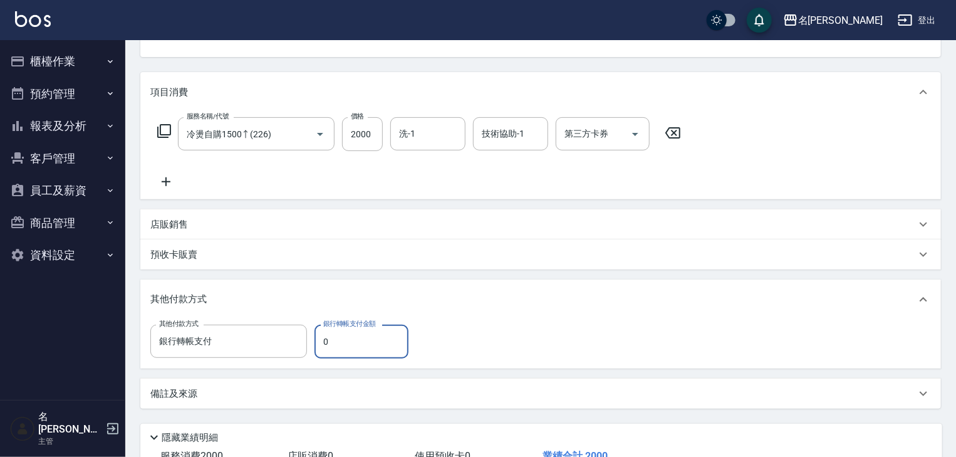
drag, startPoint x: 336, startPoint y: 345, endPoint x: 313, endPoint y: 346, distance: 22.6
click at [313, 346] on div "其他付款方式 銀行轉帳支付 其他付款方式 銀行轉帳支付金額 0 銀行轉帳支付金額" at bounding box center [283, 342] width 266 height 34
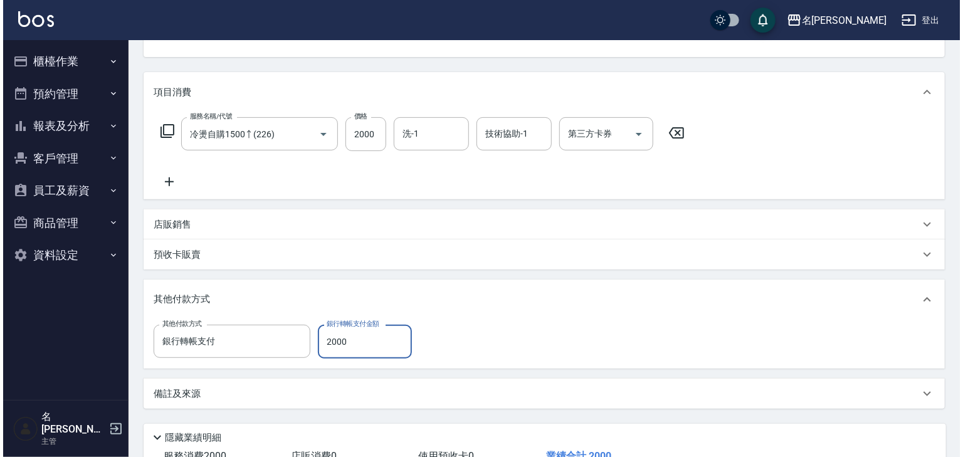
scroll to position [226, 0]
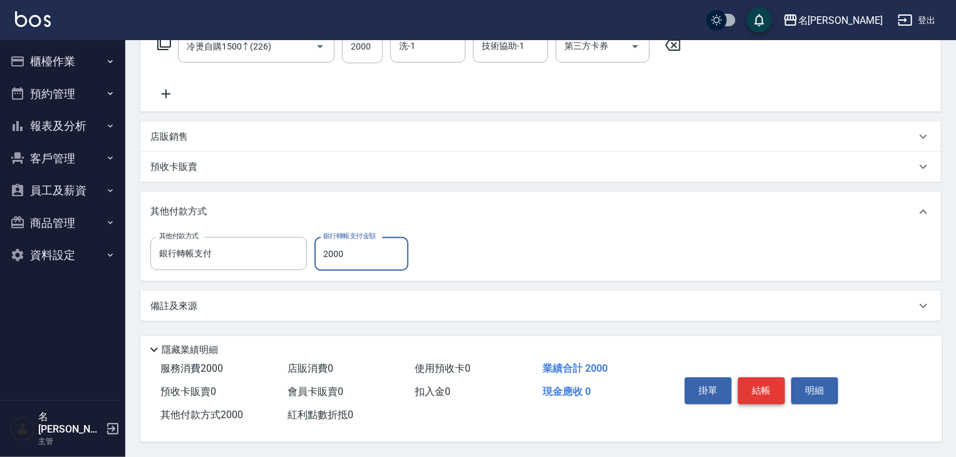
click at [772, 384] on button "結帳" at bounding box center [761, 390] width 47 height 26
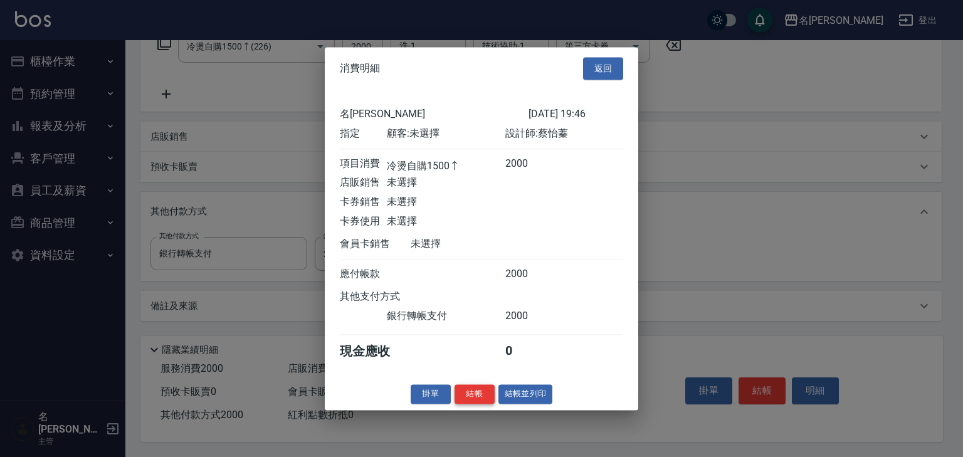
click at [491, 392] on button "結帳" at bounding box center [474, 393] width 40 height 19
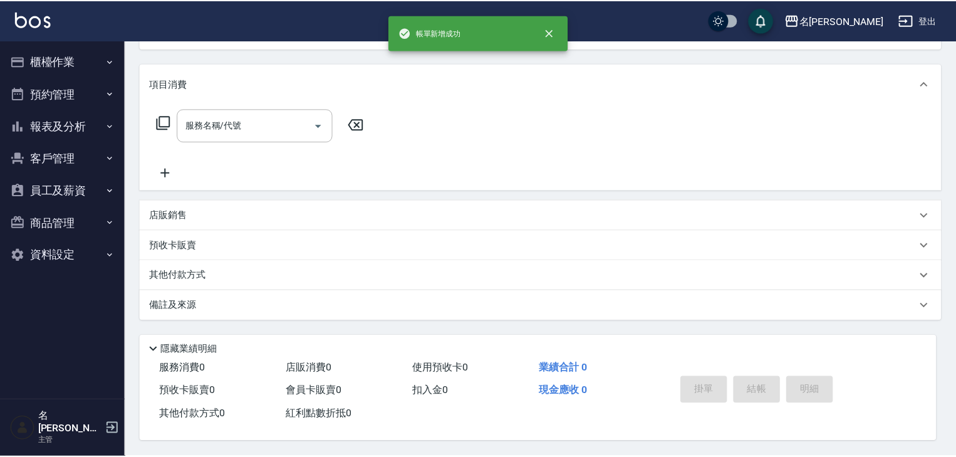
scroll to position [0, 0]
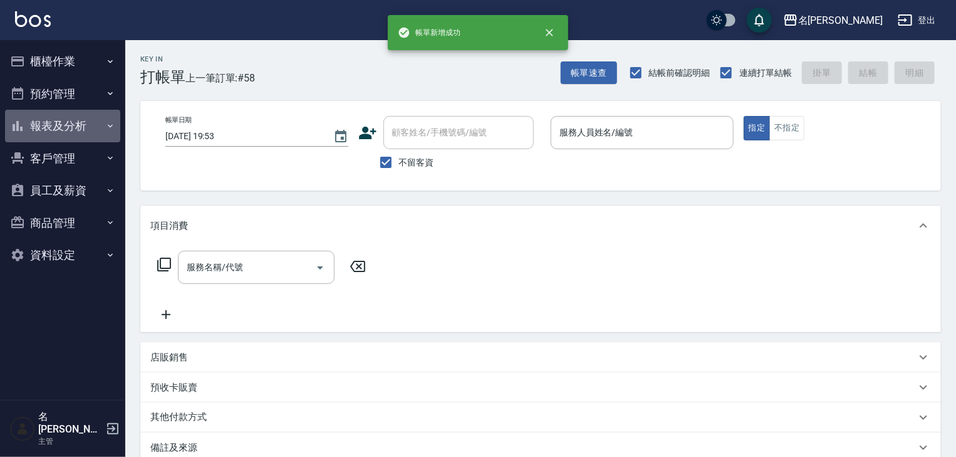
click at [52, 132] on button "報表及分析" at bounding box center [62, 126] width 115 height 33
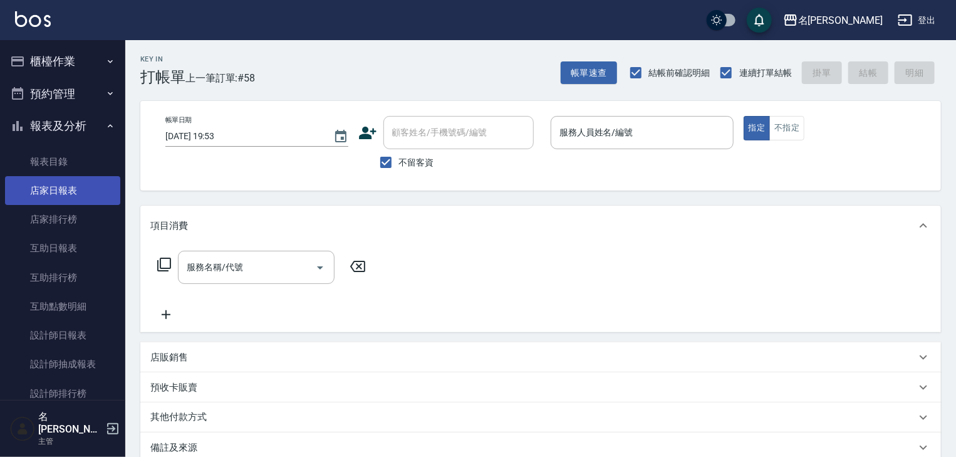
click at [83, 196] on link "店家日報表" at bounding box center [62, 190] width 115 height 29
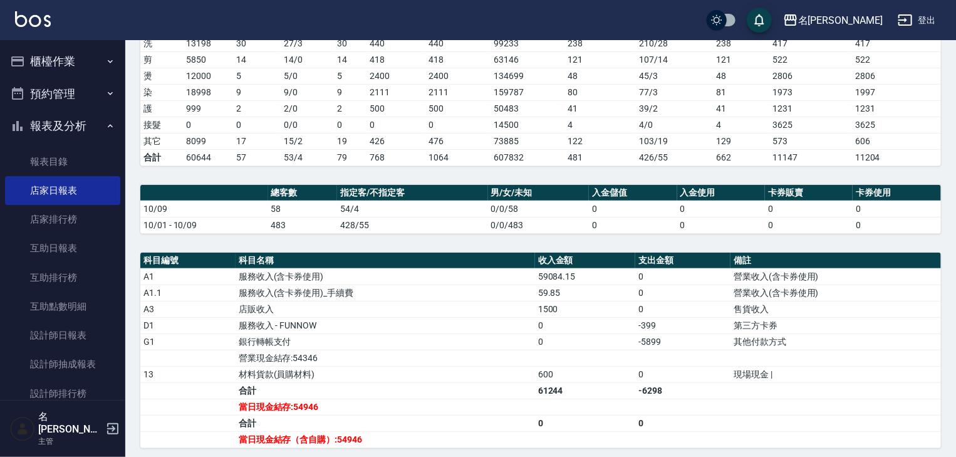
scroll to position [267, 0]
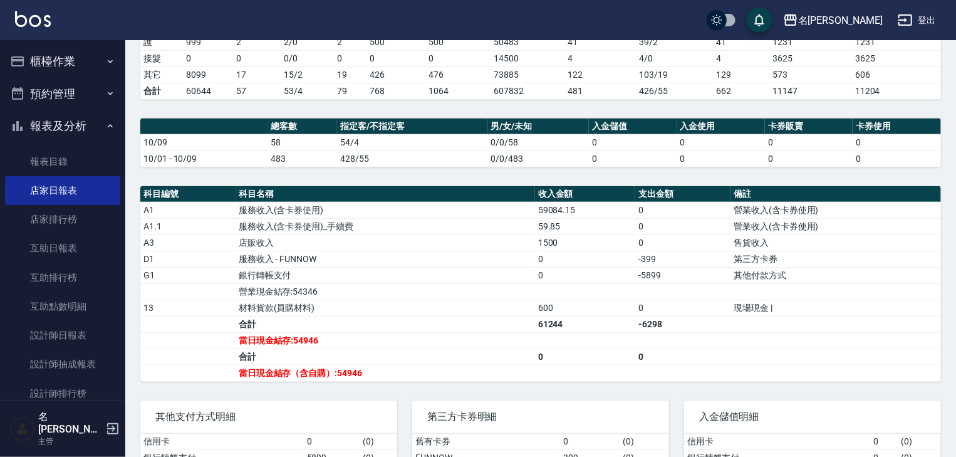
click at [686, 264] on td "-399" at bounding box center [682, 259] width 95 height 16
click at [38, 68] on button "櫃檯作業" at bounding box center [62, 61] width 115 height 33
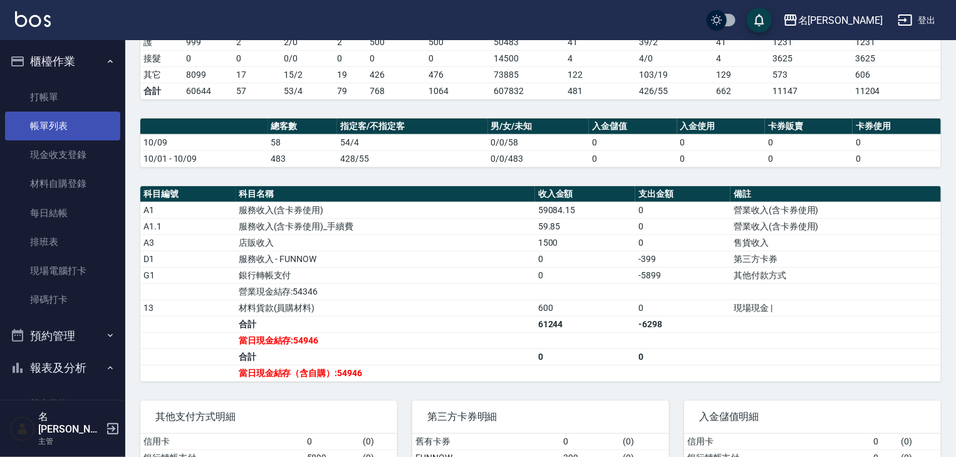
click at [66, 135] on link "帳單列表" at bounding box center [62, 126] width 115 height 29
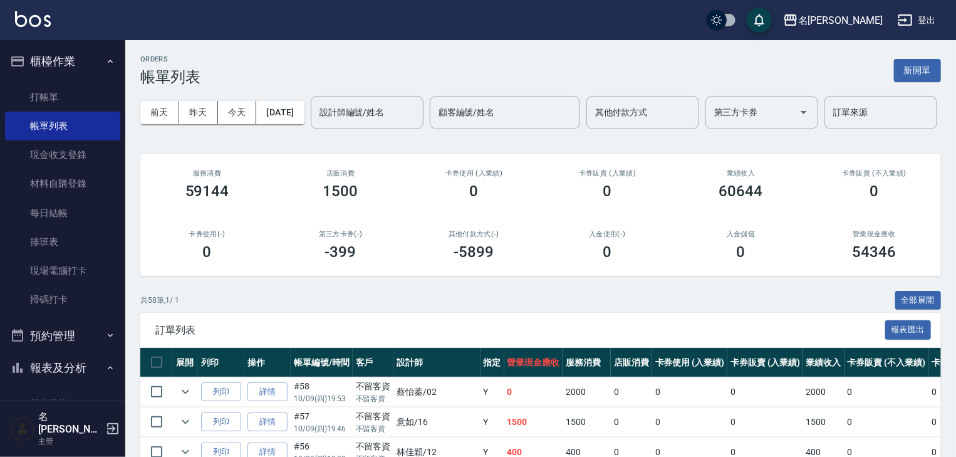
scroll to position [267, 0]
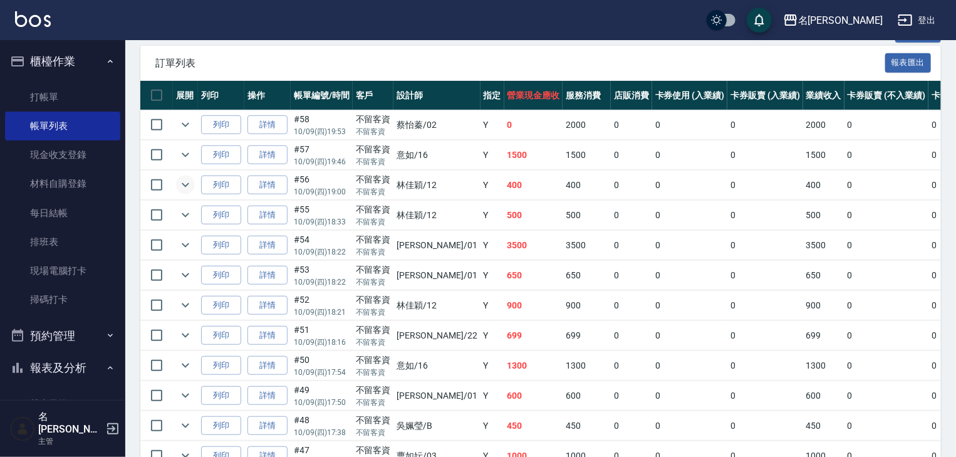
click at [191, 192] on icon "expand row" at bounding box center [185, 184] width 15 height 15
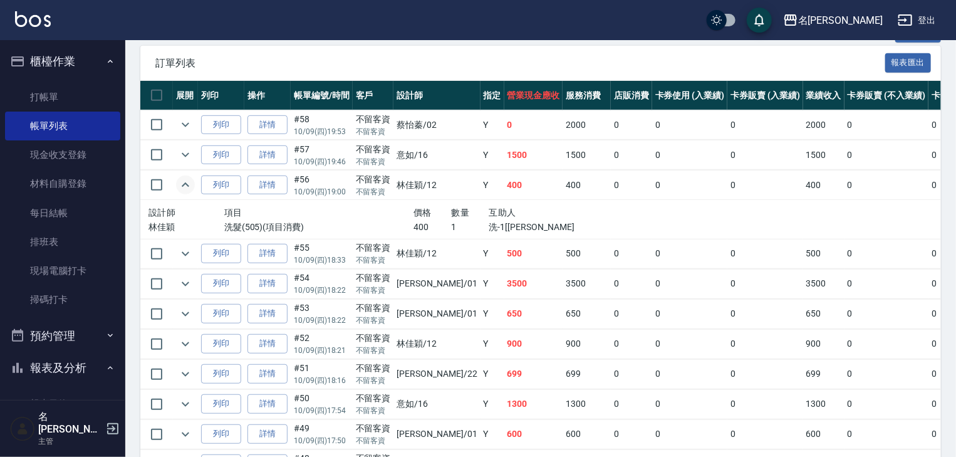
click at [191, 192] on icon "expand row" at bounding box center [185, 184] width 15 height 15
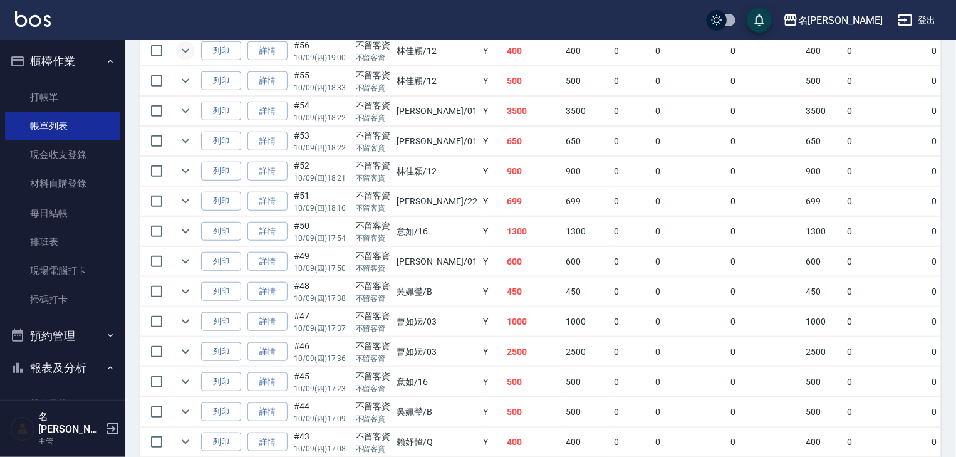
scroll to position [535, 0]
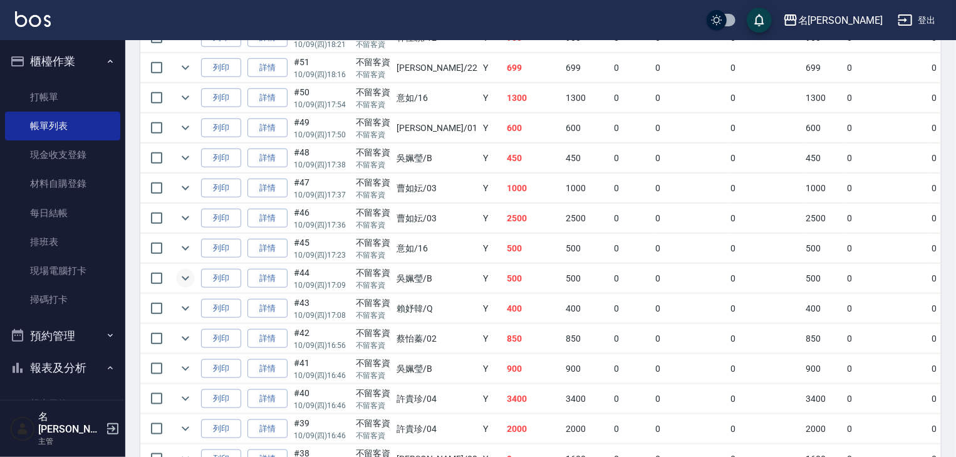
click at [189, 286] on icon "expand row" at bounding box center [185, 278] width 15 height 15
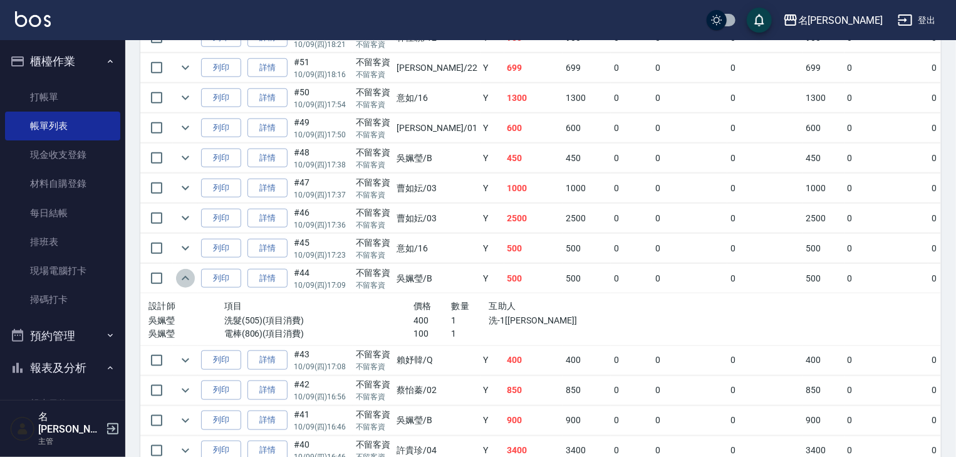
click at [189, 286] on icon "expand row" at bounding box center [185, 278] width 15 height 15
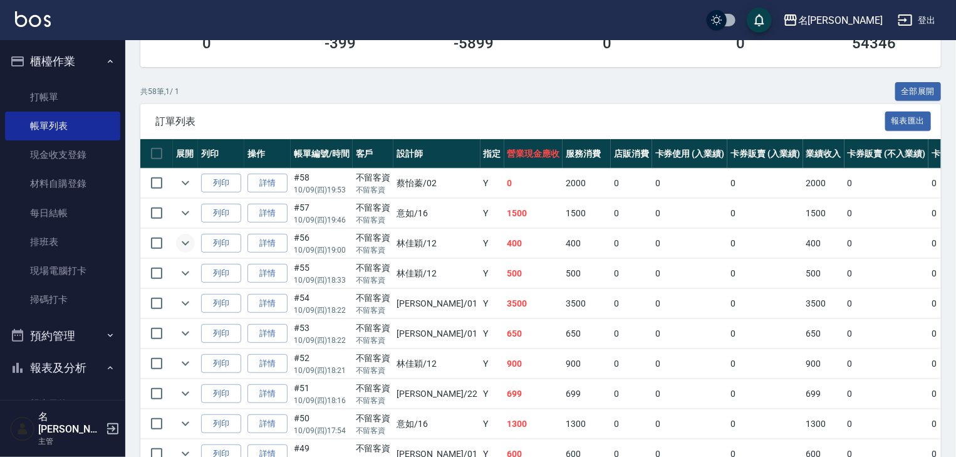
scroll to position [0, 0]
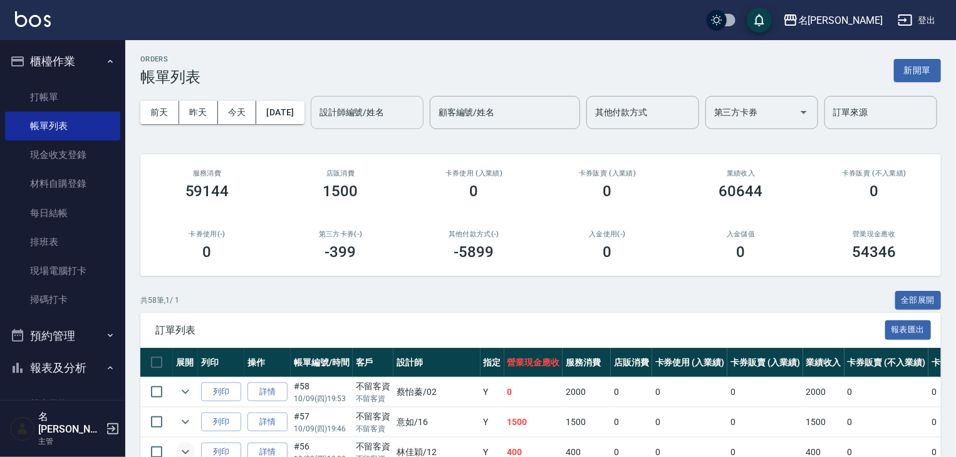
click at [311, 129] on div "設計師編號/姓名 設計師編號/姓名" at bounding box center [367, 112] width 113 height 33
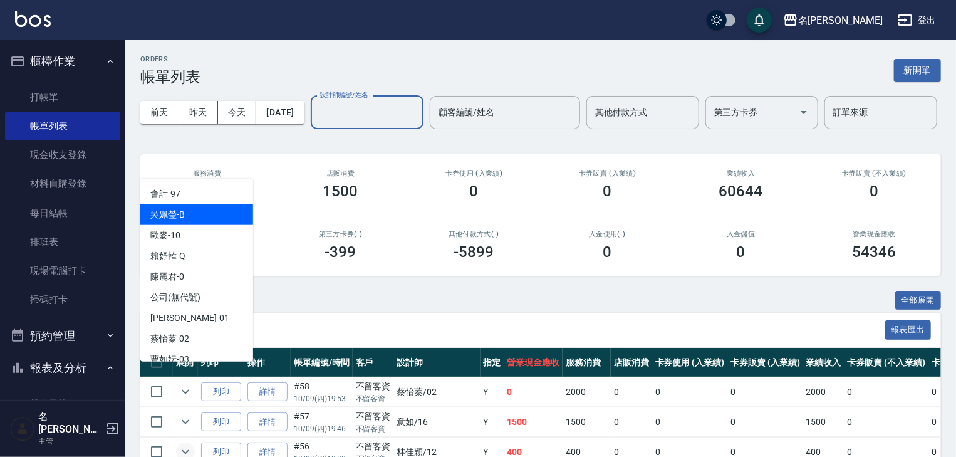
click at [211, 209] on div "[PERSON_NAME]" at bounding box center [196, 214] width 113 height 21
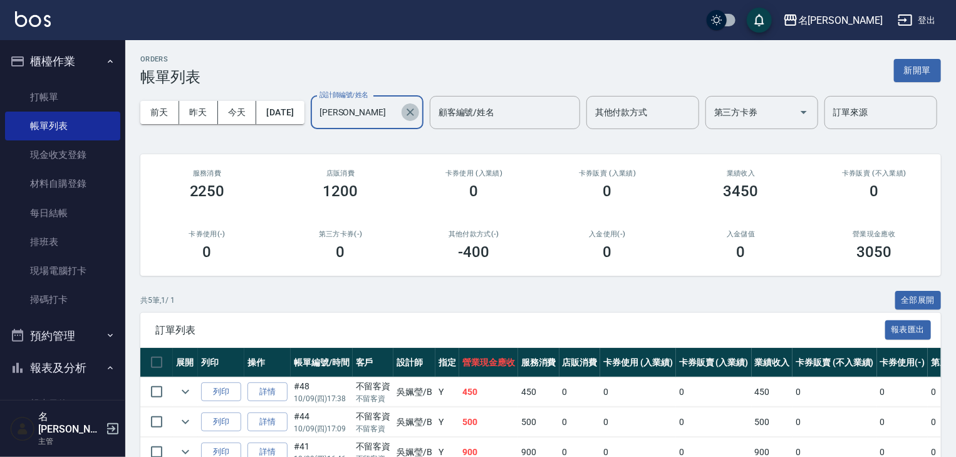
click at [404, 118] on icon "Clear" at bounding box center [410, 112] width 13 height 13
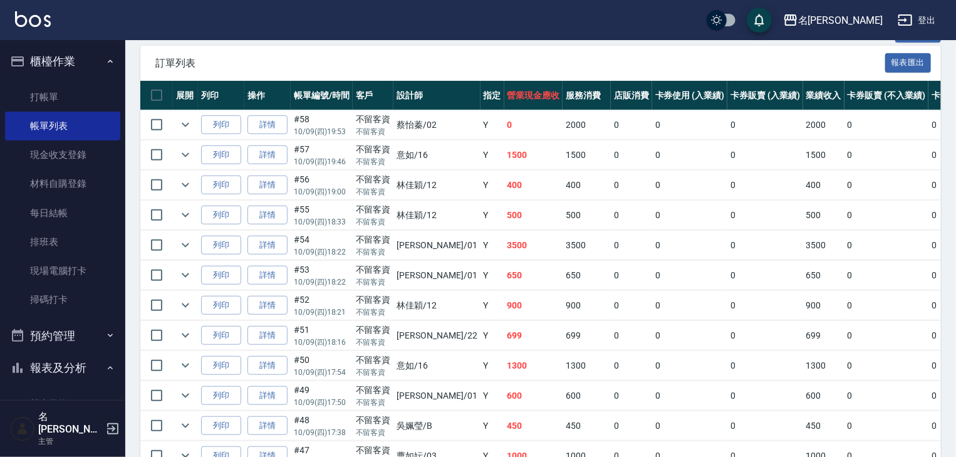
scroll to position [133, 0]
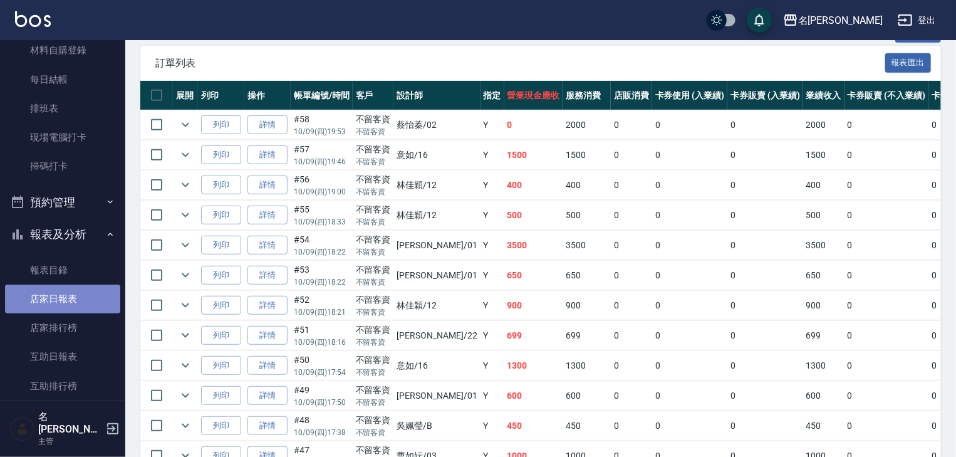
click at [63, 306] on link "店家日報表" at bounding box center [62, 299] width 115 height 29
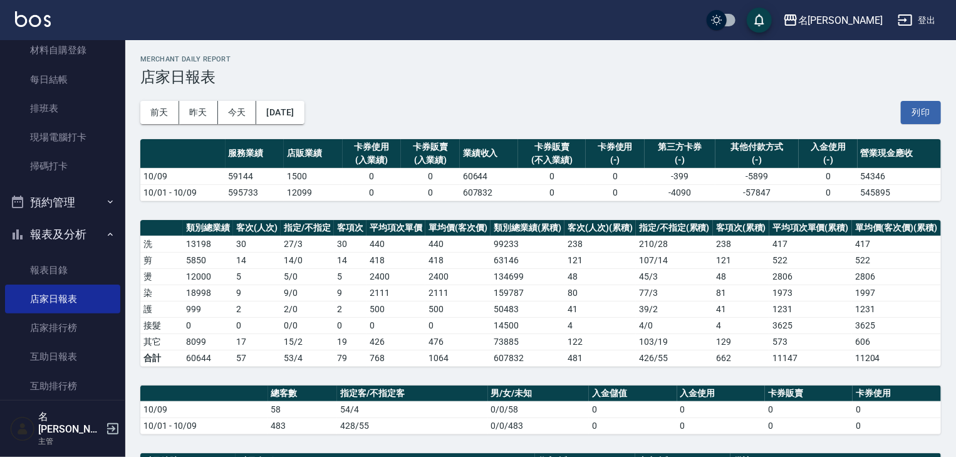
click at [901, 108] on div "[DATE] [DATE] [DATE] [DATE] 列印" at bounding box center [540, 112] width 801 height 53
click at [906, 110] on button "列印" at bounding box center [921, 112] width 40 height 23
click at [54, 133] on link "現場電腦打卡" at bounding box center [62, 137] width 115 height 29
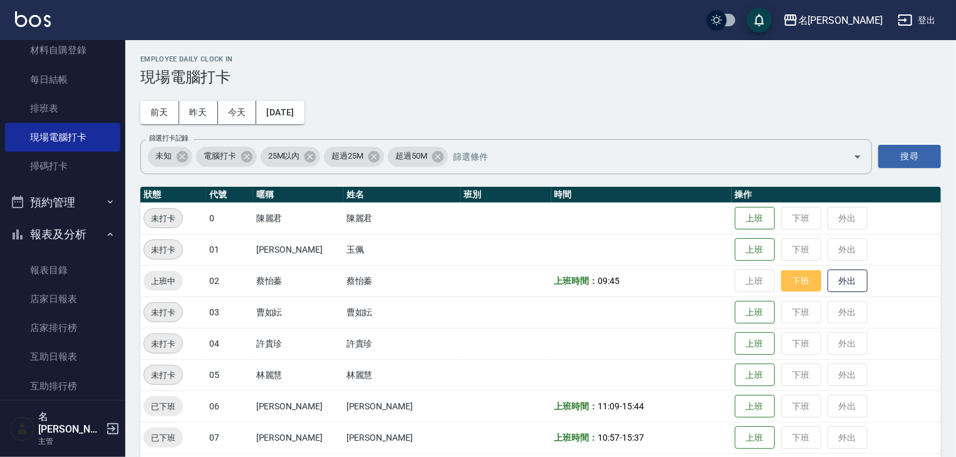
click at [785, 278] on button "下班" at bounding box center [801, 281] width 40 height 22
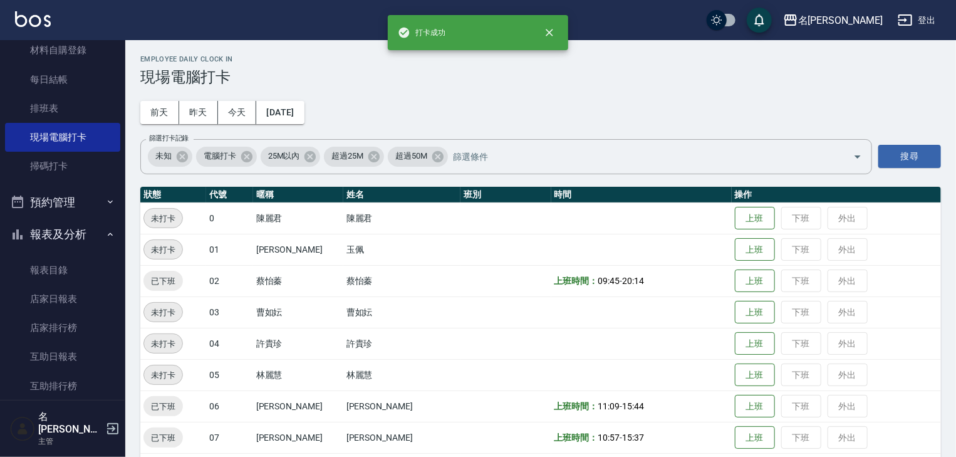
scroll to position [201, 0]
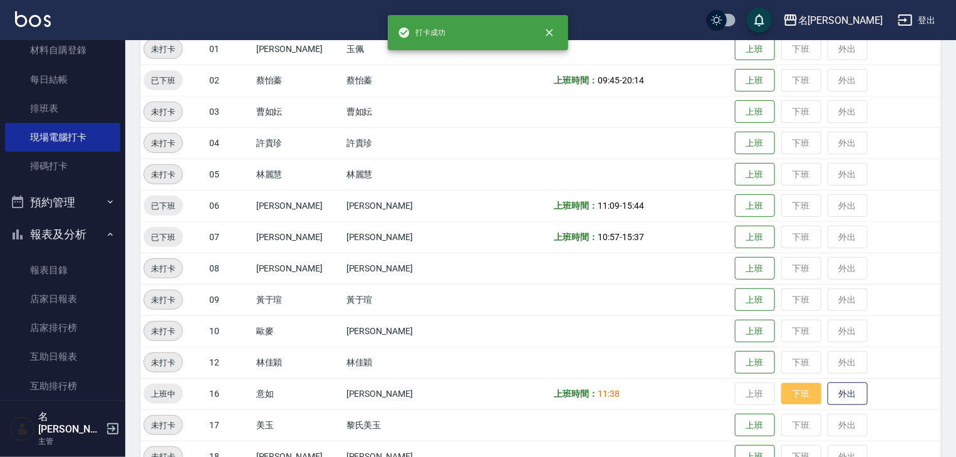
click at [797, 396] on button "下班" at bounding box center [801, 394] width 40 height 22
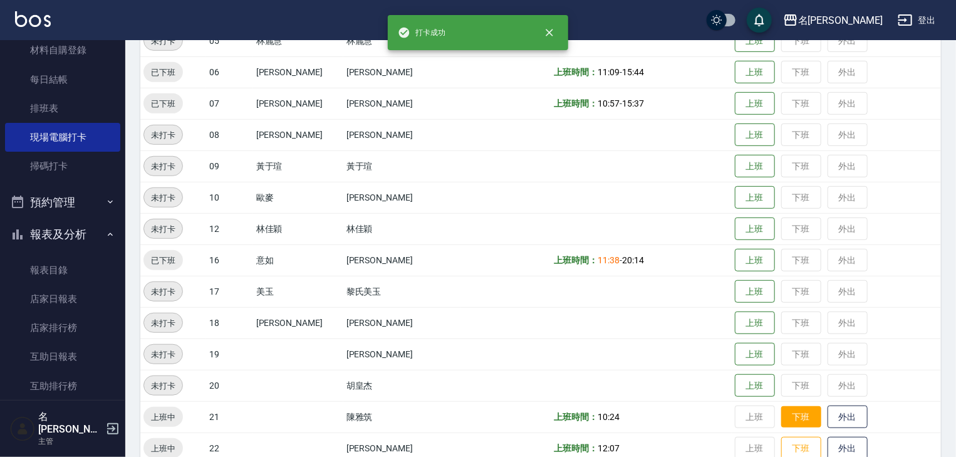
click at [781, 409] on button "下班" at bounding box center [801, 417] width 40 height 22
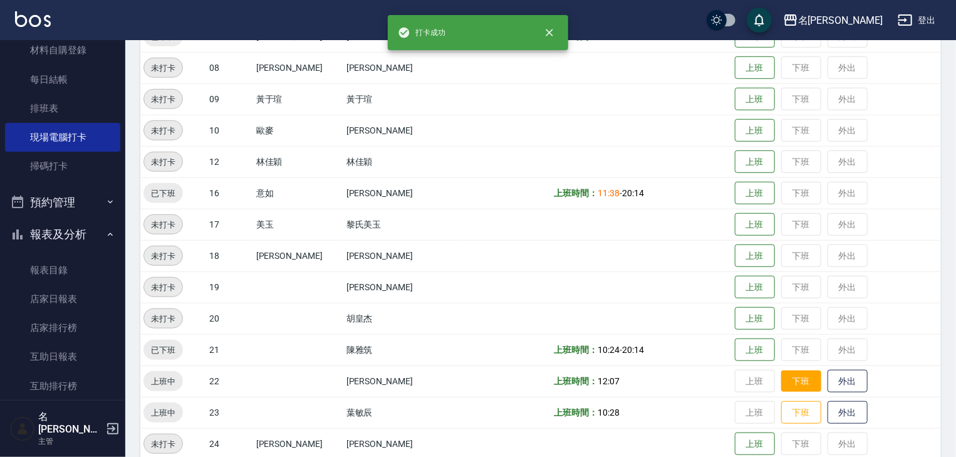
click at [781, 387] on button "下班" at bounding box center [801, 381] width 40 height 22
click at [781, 407] on button "下班" at bounding box center [801, 413] width 40 height 22
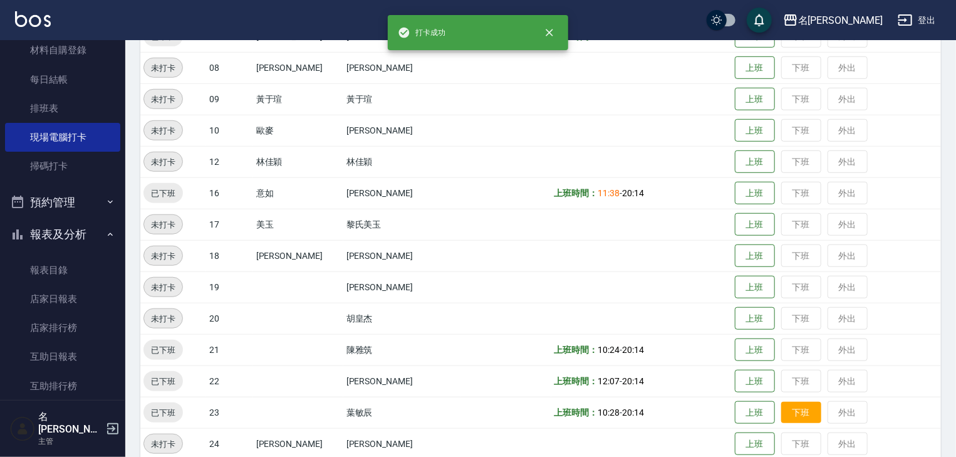
scroll to position [535, 0]
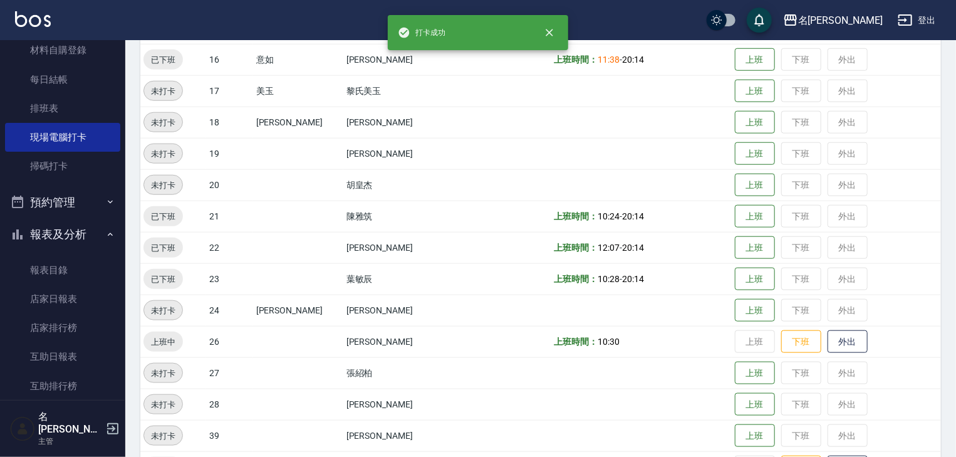
click at [793, 353] on td "上班 下班 外出" at bounding box center [836, 341] width 209 height 31
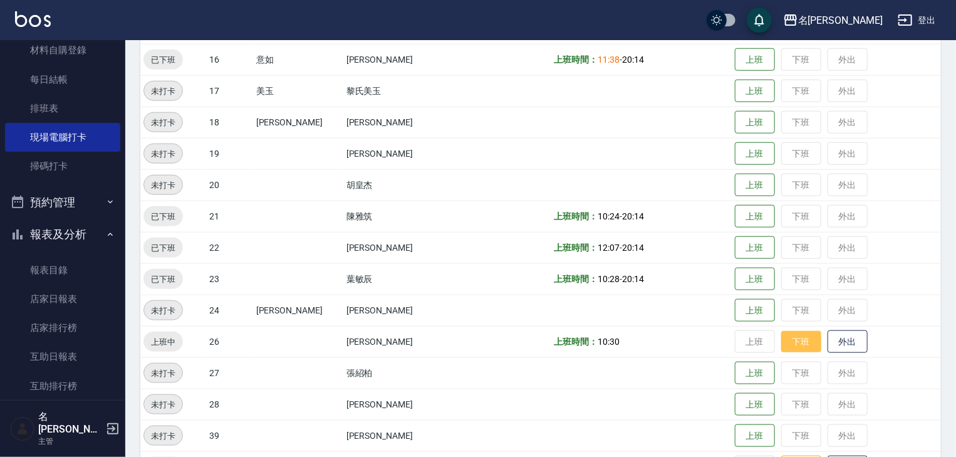
click at [792, 348] on button "下班" at bounding box center [801, 342] width 40 height 22
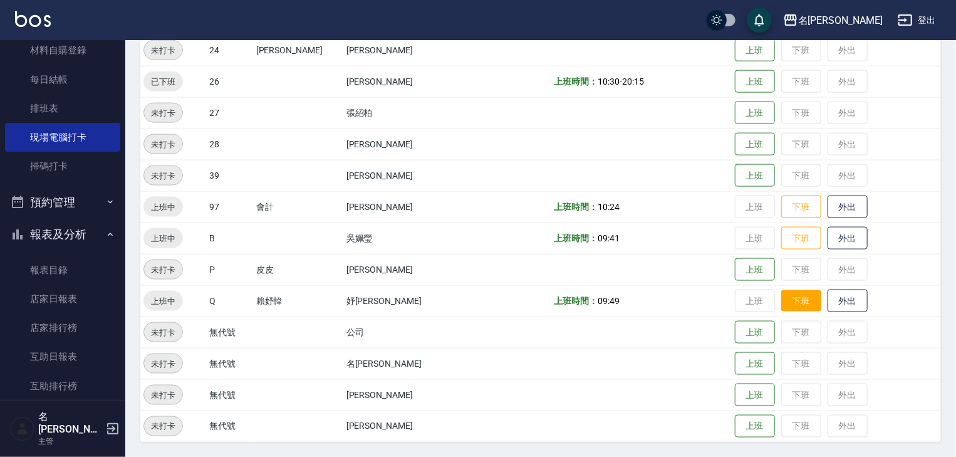
click at [781, 295] on button "下班" at bounding box center [801, 301] width 40 height 22
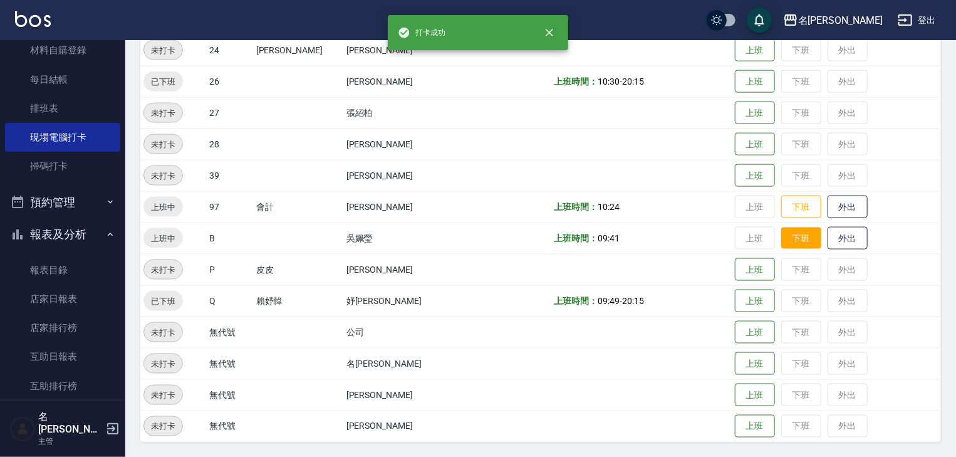
click at [781, 235] on button "下班" at bounding box center [801, 238] width 40 height 22
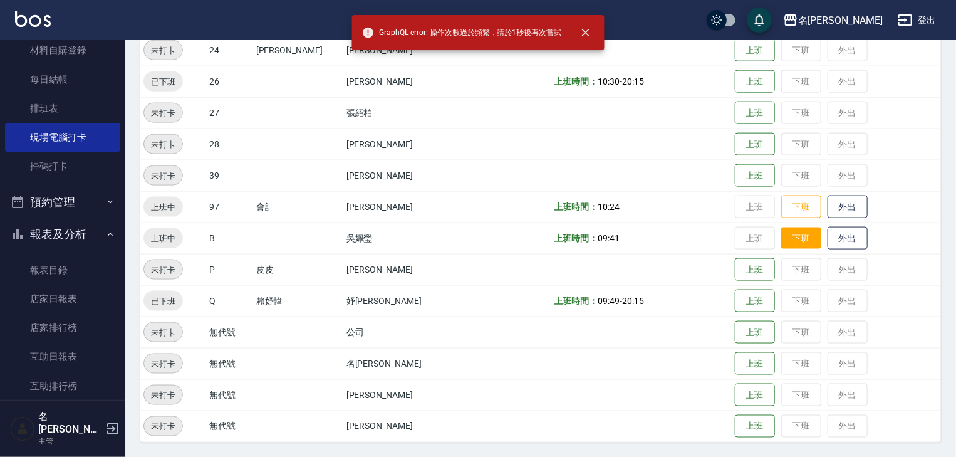
click at [797, 241] on button "下班" at bounding box center [801, 238] width 40 height 22
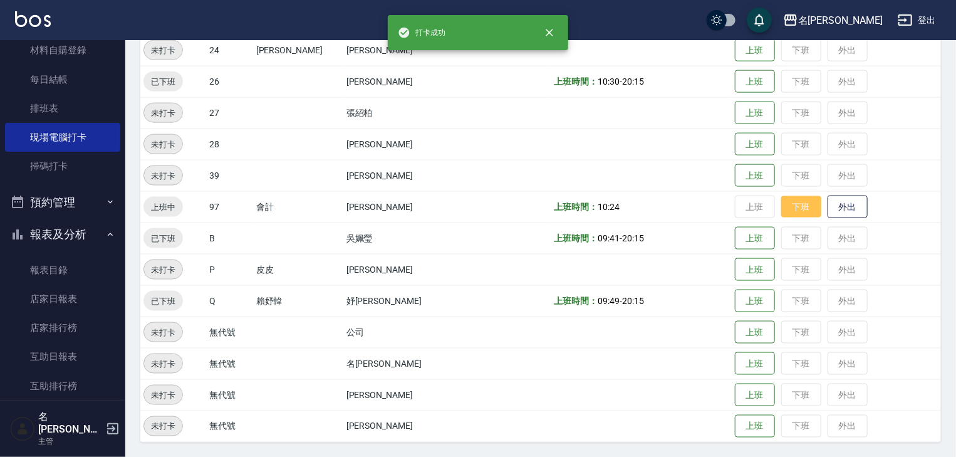
click at [794, 213] on button "下班" at bounding box center [801, 207] width 40 height 22
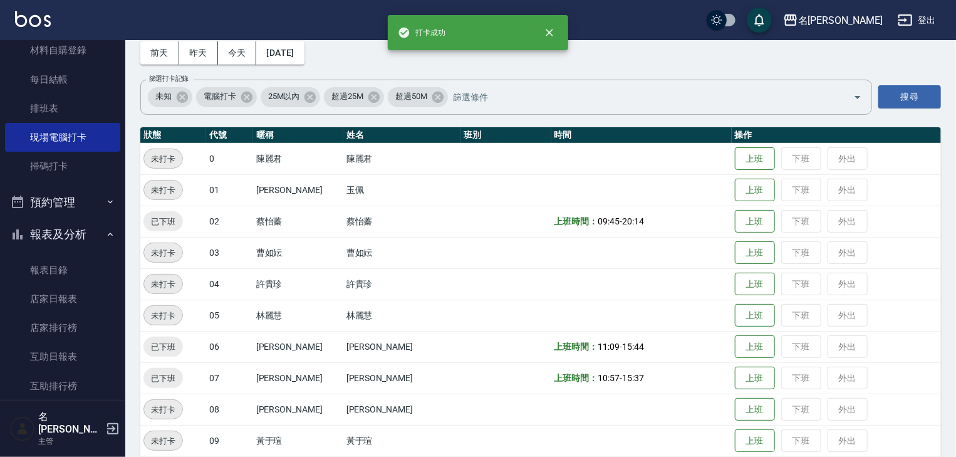
scroll to position [0, 0]
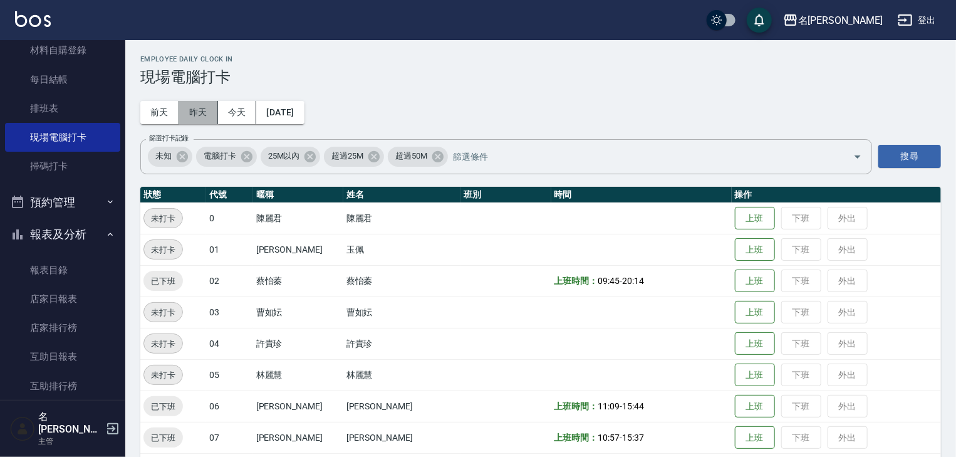
click at [211, 115] on button "昨天" at bounding box center [198, 112] width 39 height 23
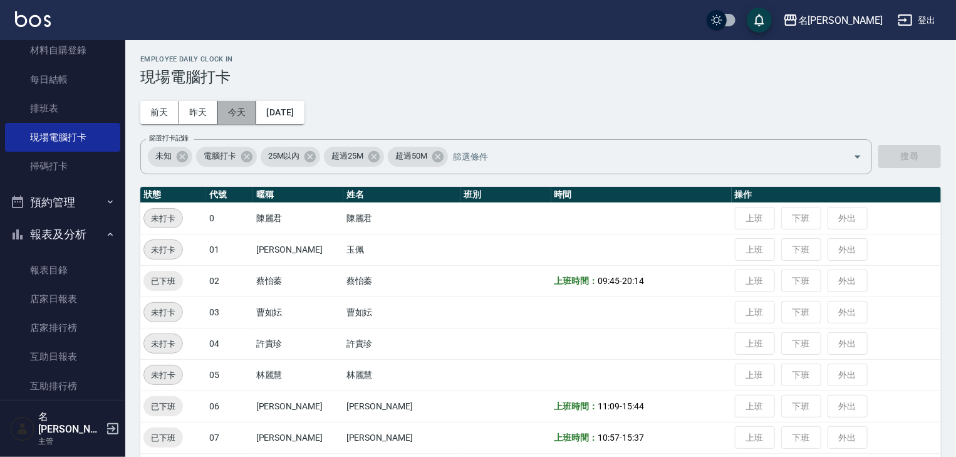
click at [249, 113] on button "今天" at bounding box center [237, 112] width 39 height 23
